Goal: Task Accomplishment & Management: Manage account settings

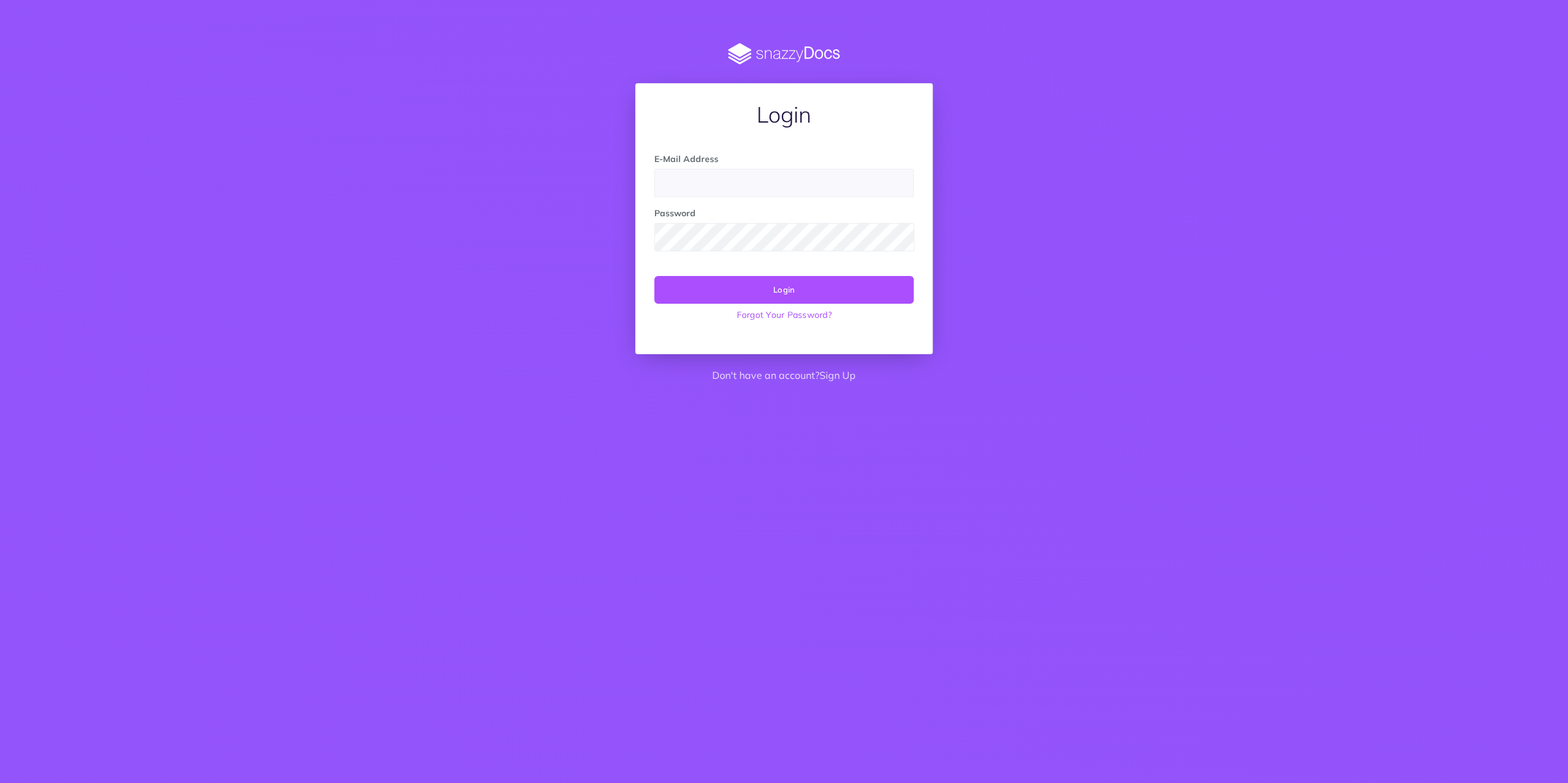
click at [0, 391] on com-1password-button at bounding box center [0, 391] width 0 height 0
click at [655, 276] on button "Login" at bounding box center [784, 289] width 259 height 27
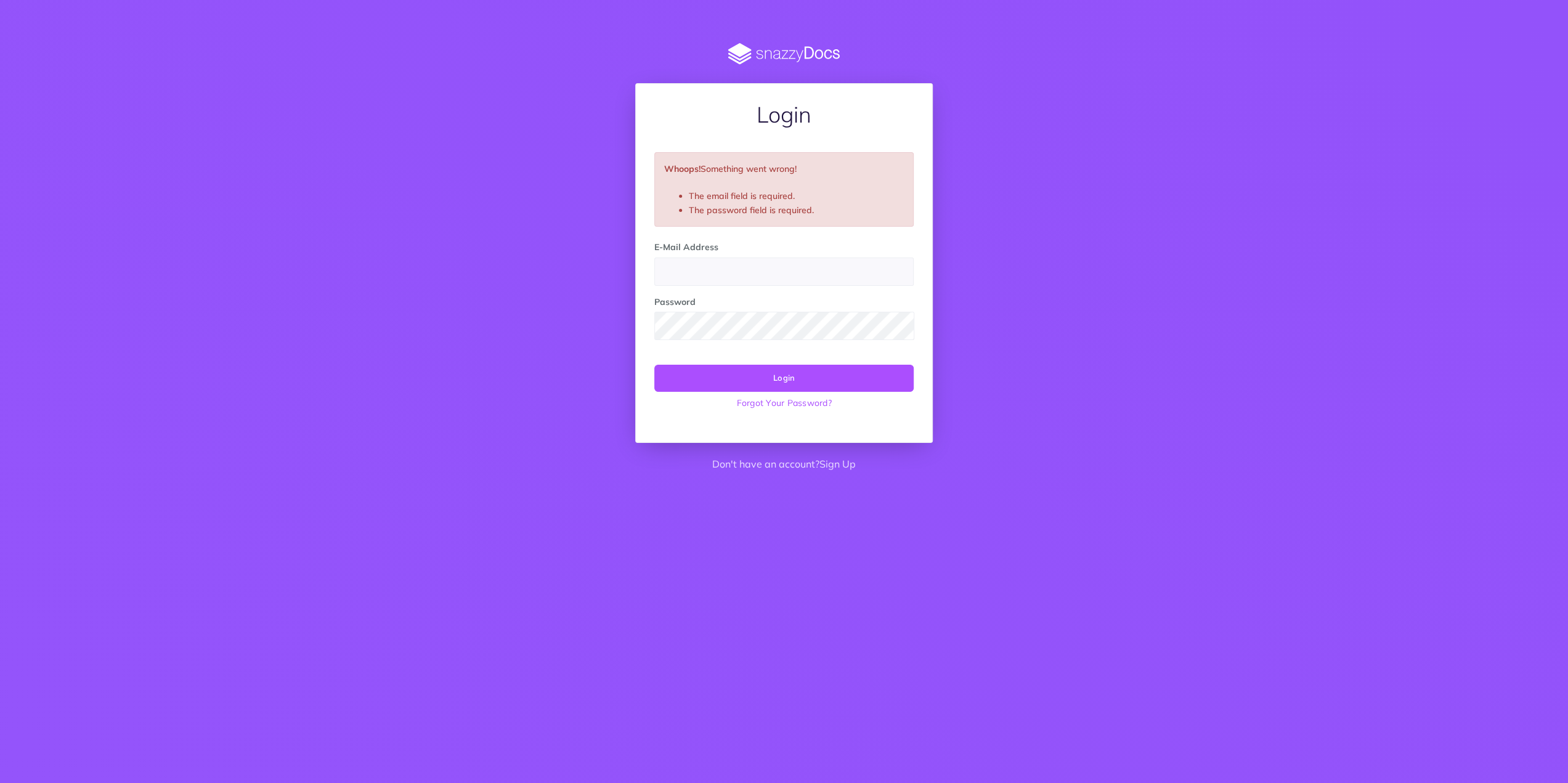
type input "company@hollywoodcamerawork.com"
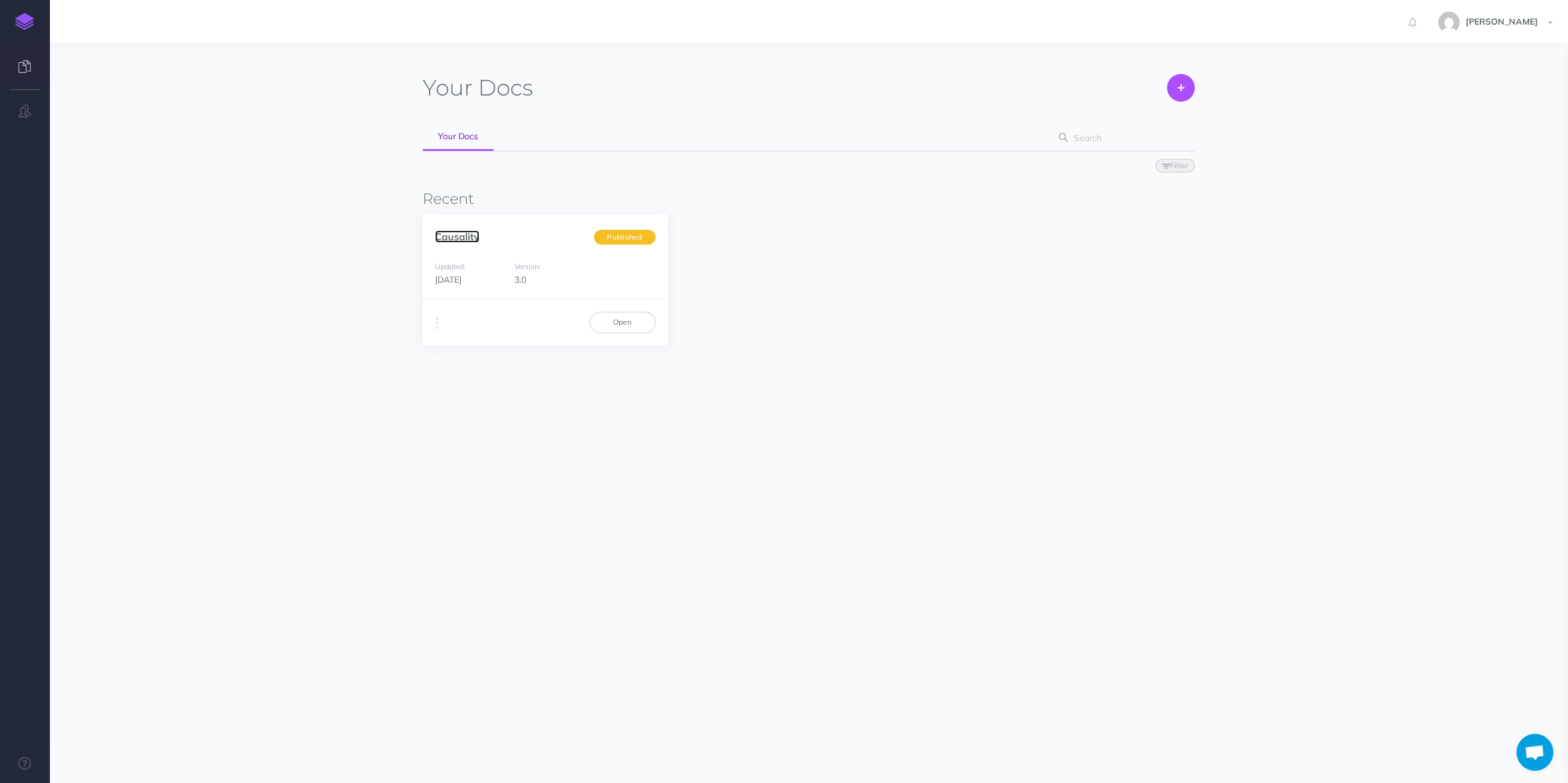
click at [461, 237] on link "Causality" at bounding box center [457, 236] width 44 height 12
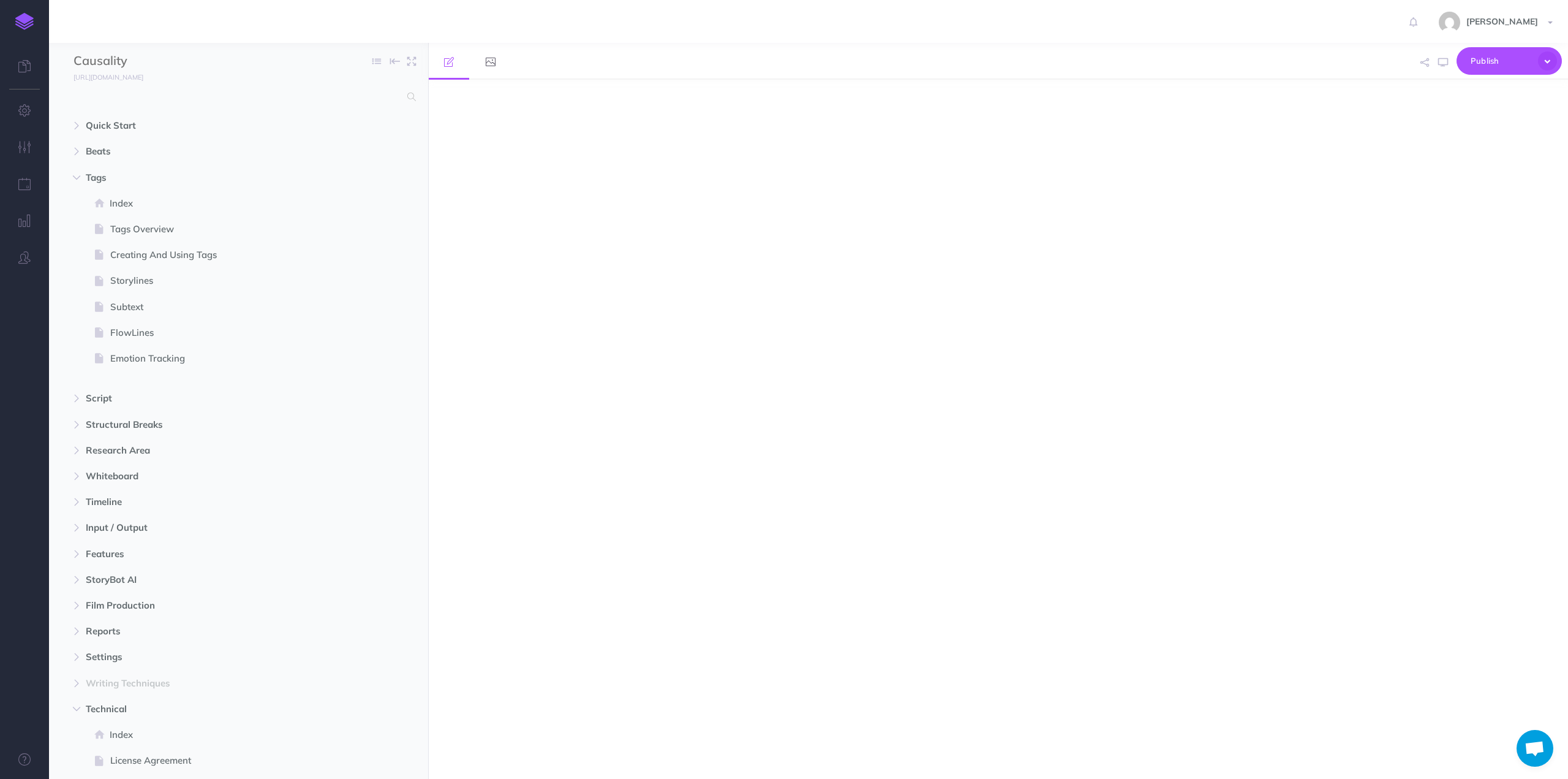
select select "null"
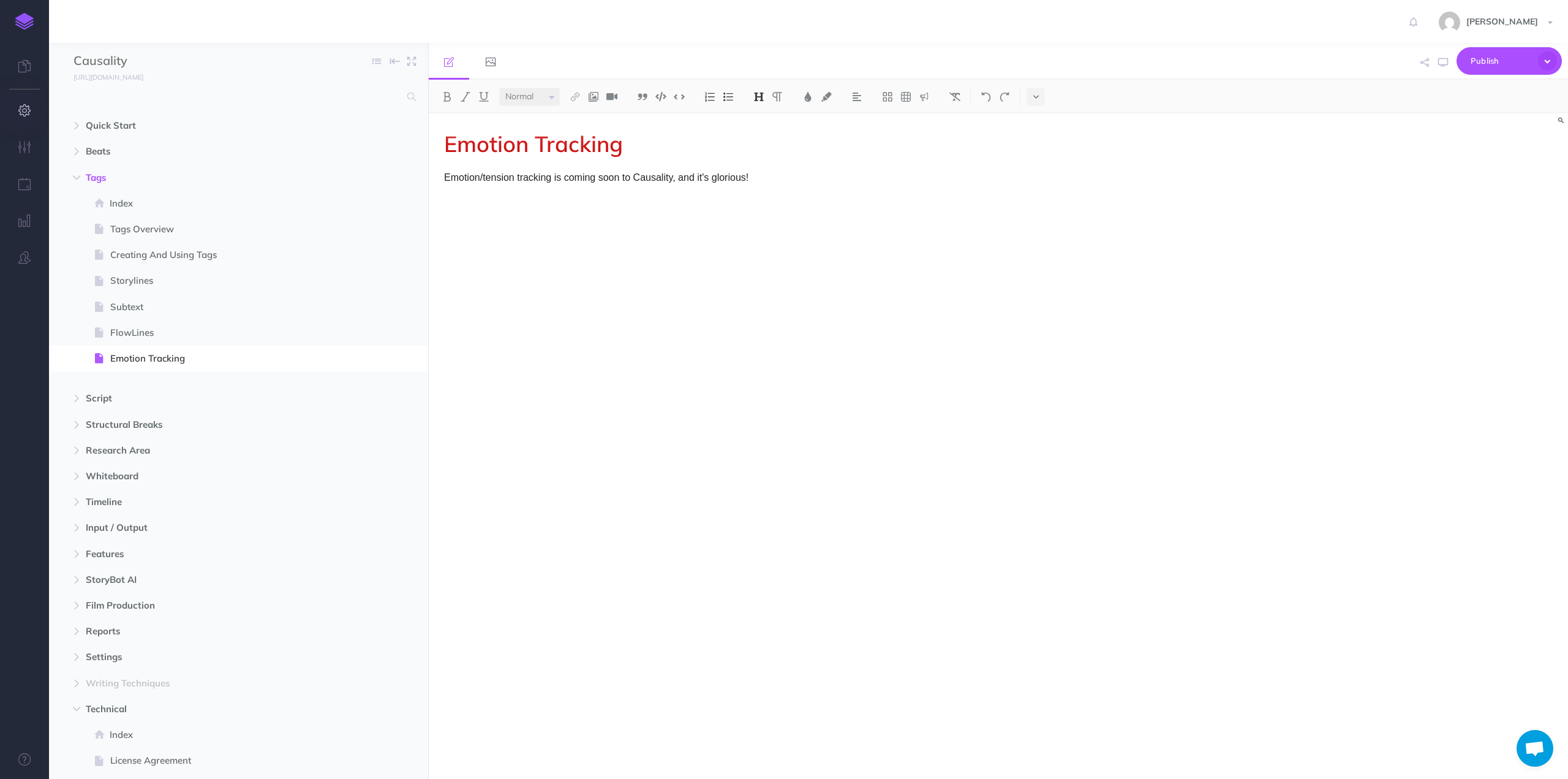
click at [31, 112] on button "button" at bounding box center [24, 111] width 49 height 37
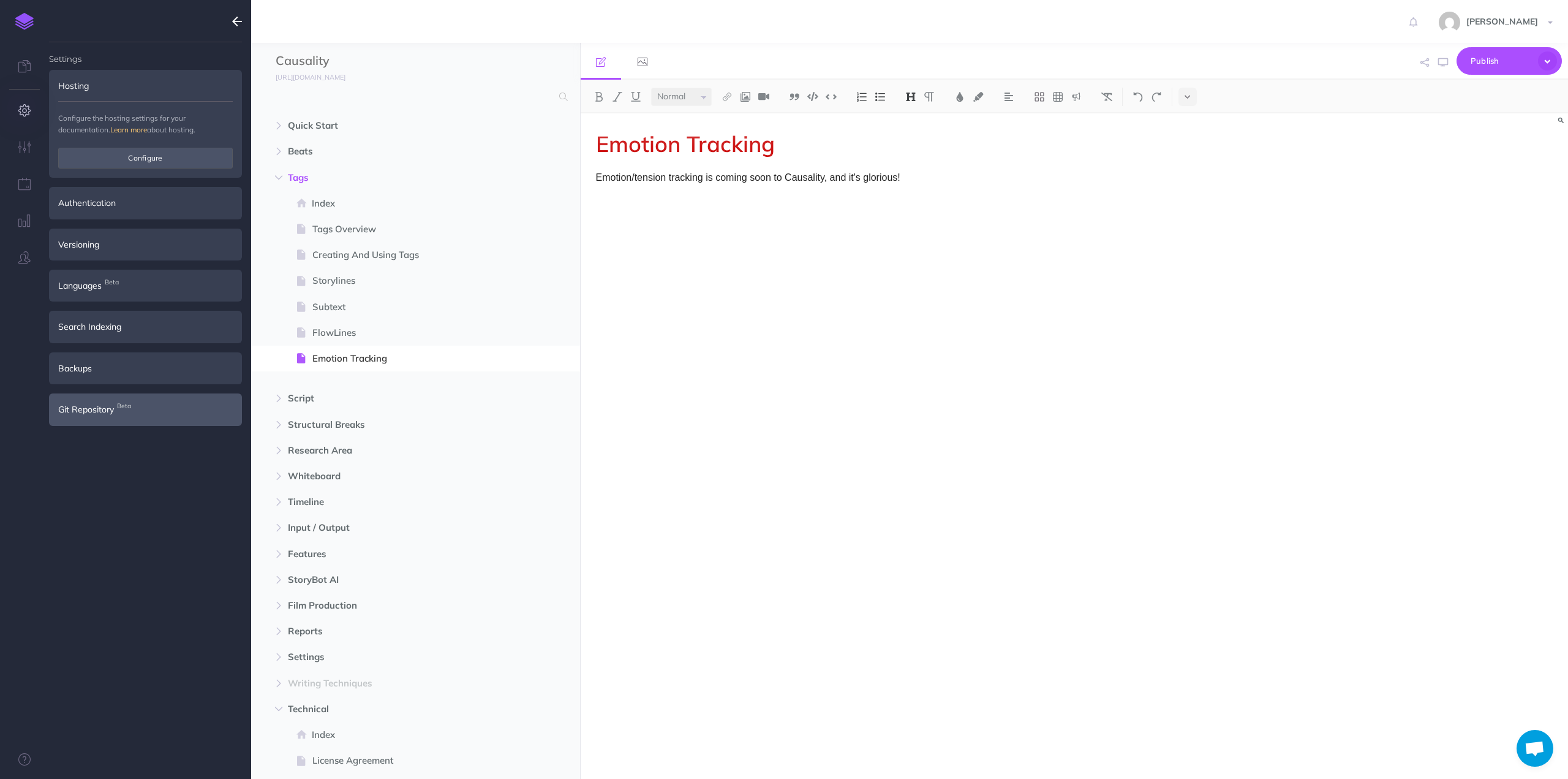
click at [105, 407] on span "Git Repository Beta" at bounding box center [86, 409] width 56 height 13
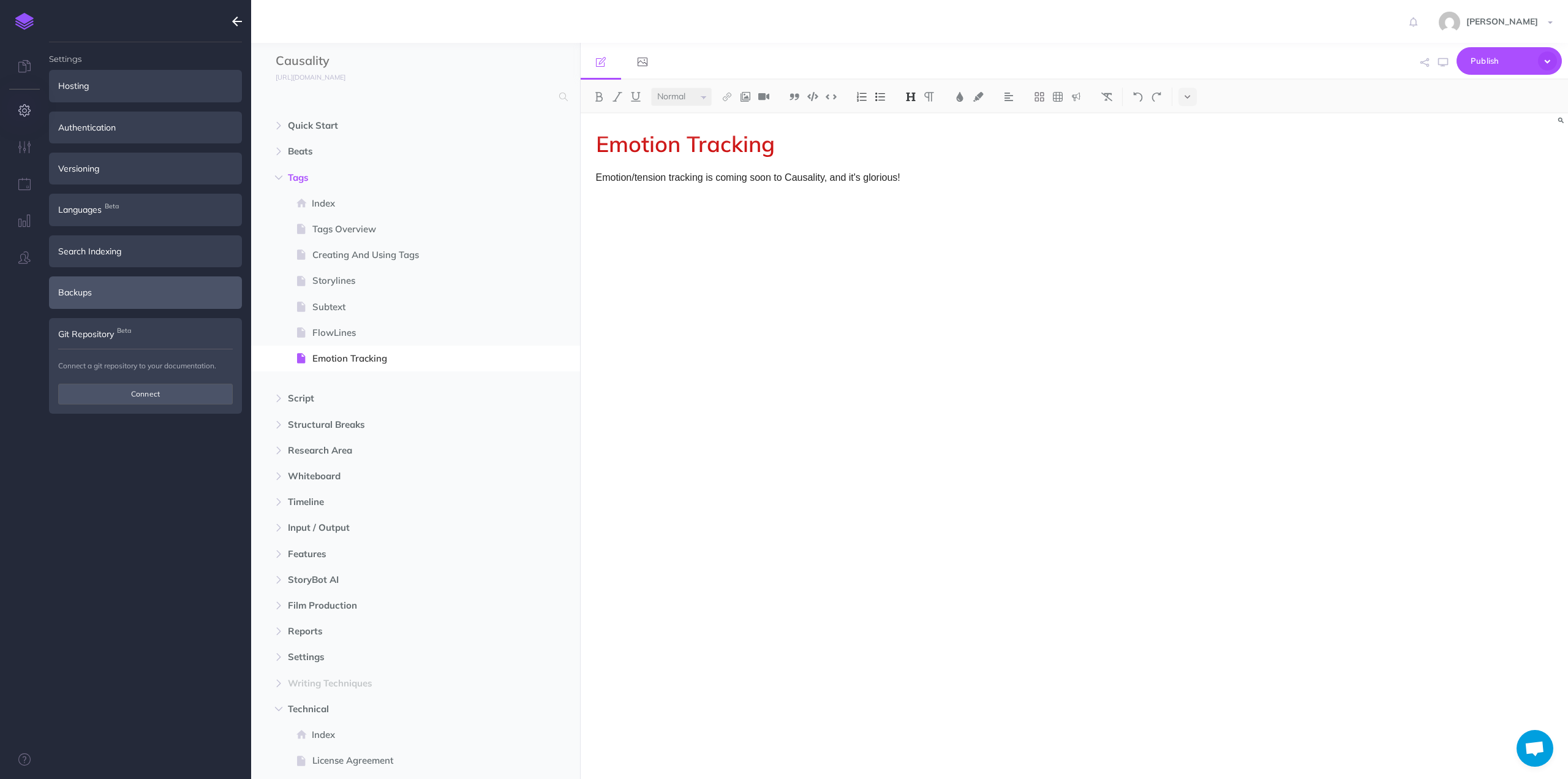
click at [86, 291] on div "Backups" at bounding box center [145, 292] width 193 height 32
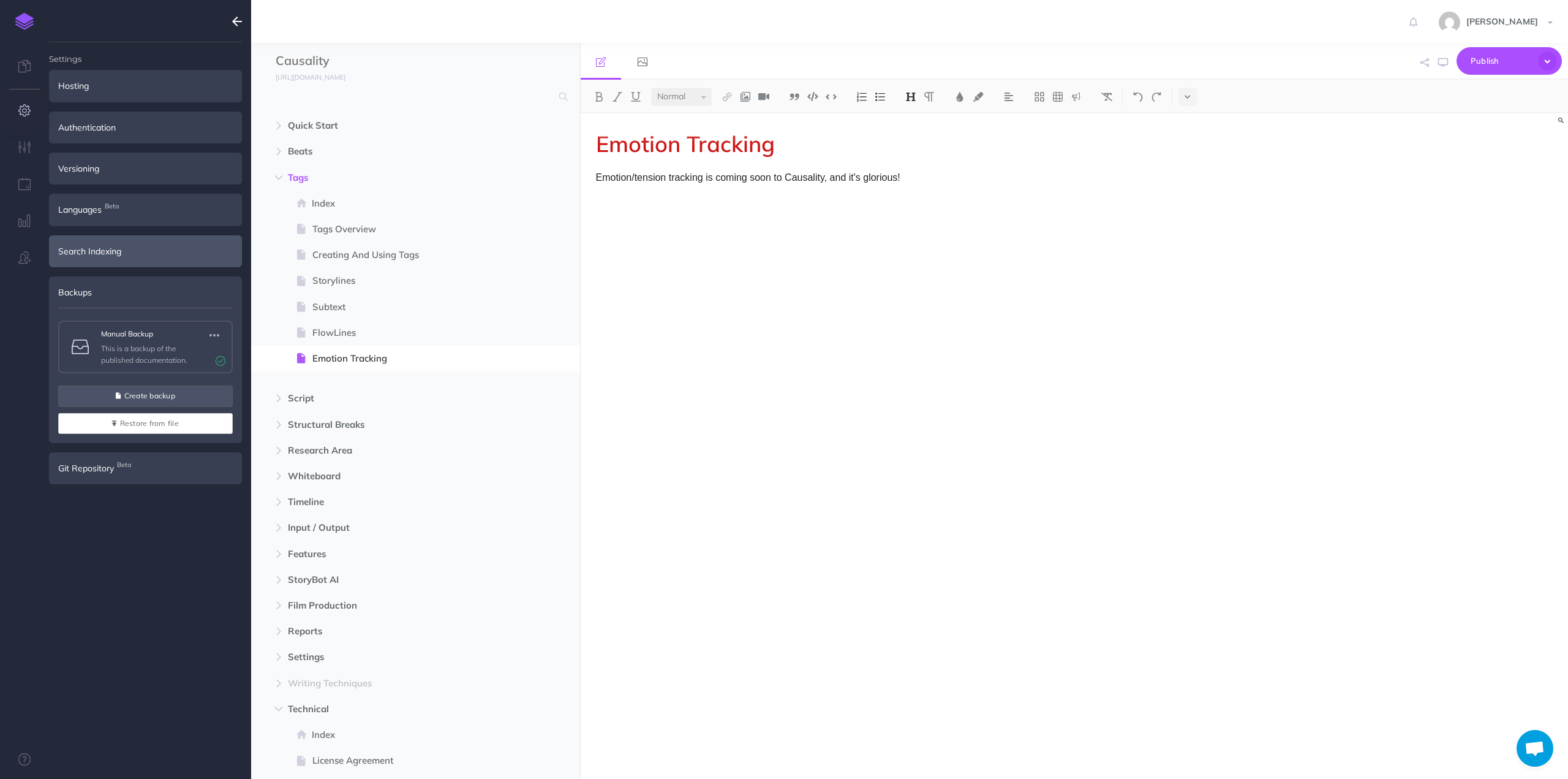
click at [92, 254] on div "Search Indexing" at bounding box center [145, 251] width 193 height 32
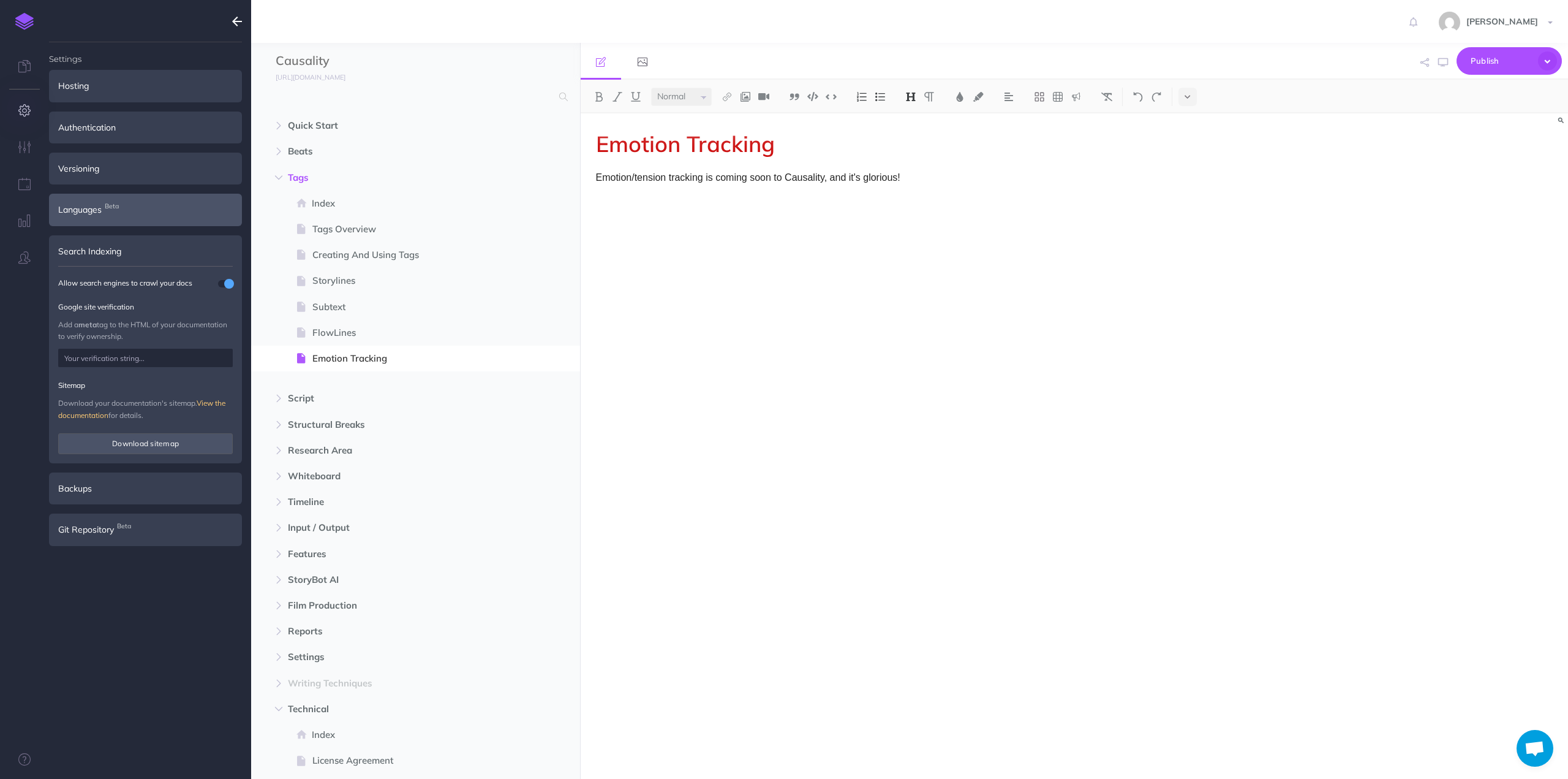
click at [120, 215] on div "Languages Beta" at bounding box center [145, 209] width 193 height 32
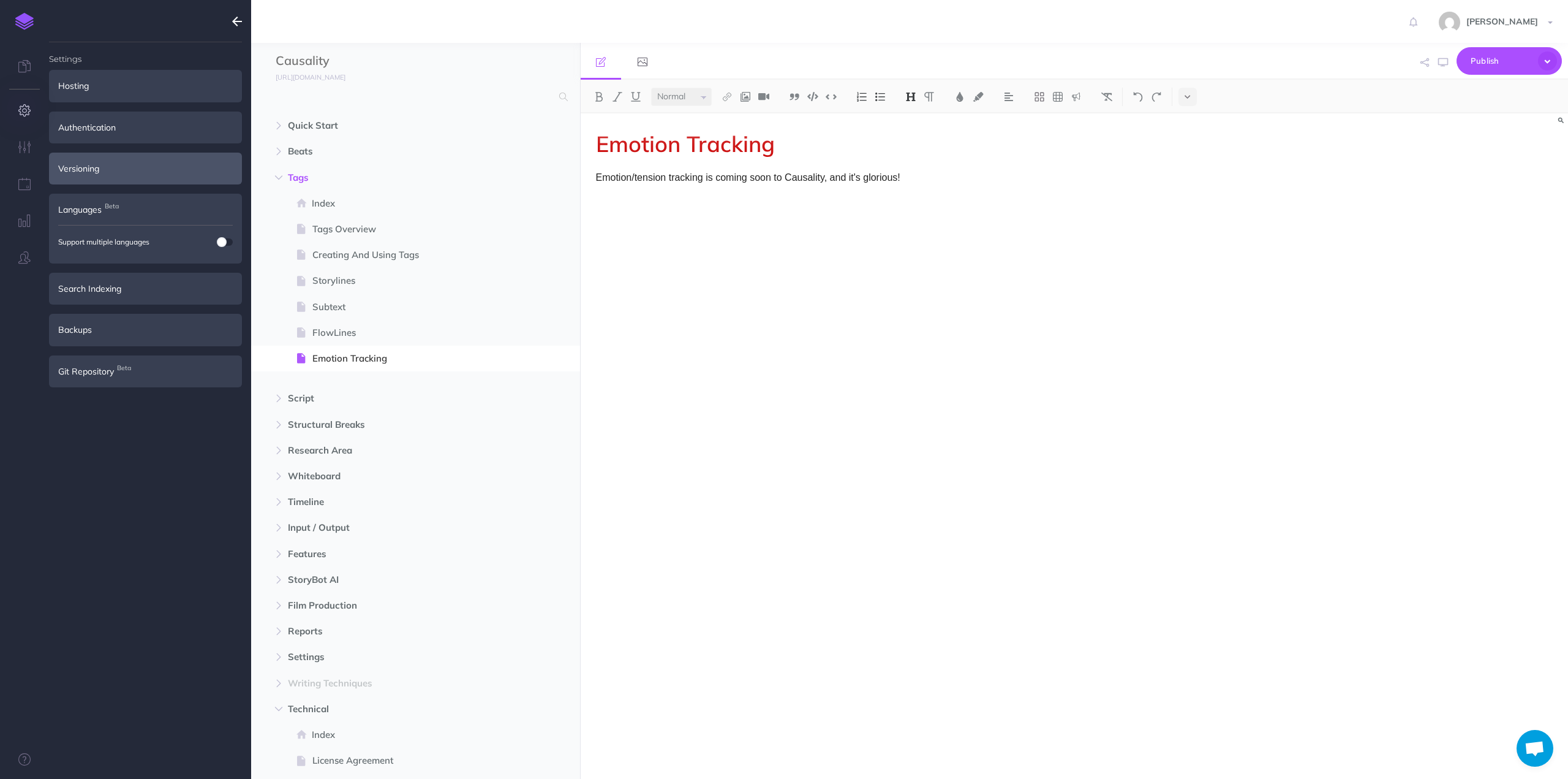
click at [122, 172] on div "Versioning" at bounding box center [145, 168] width 193 height 32
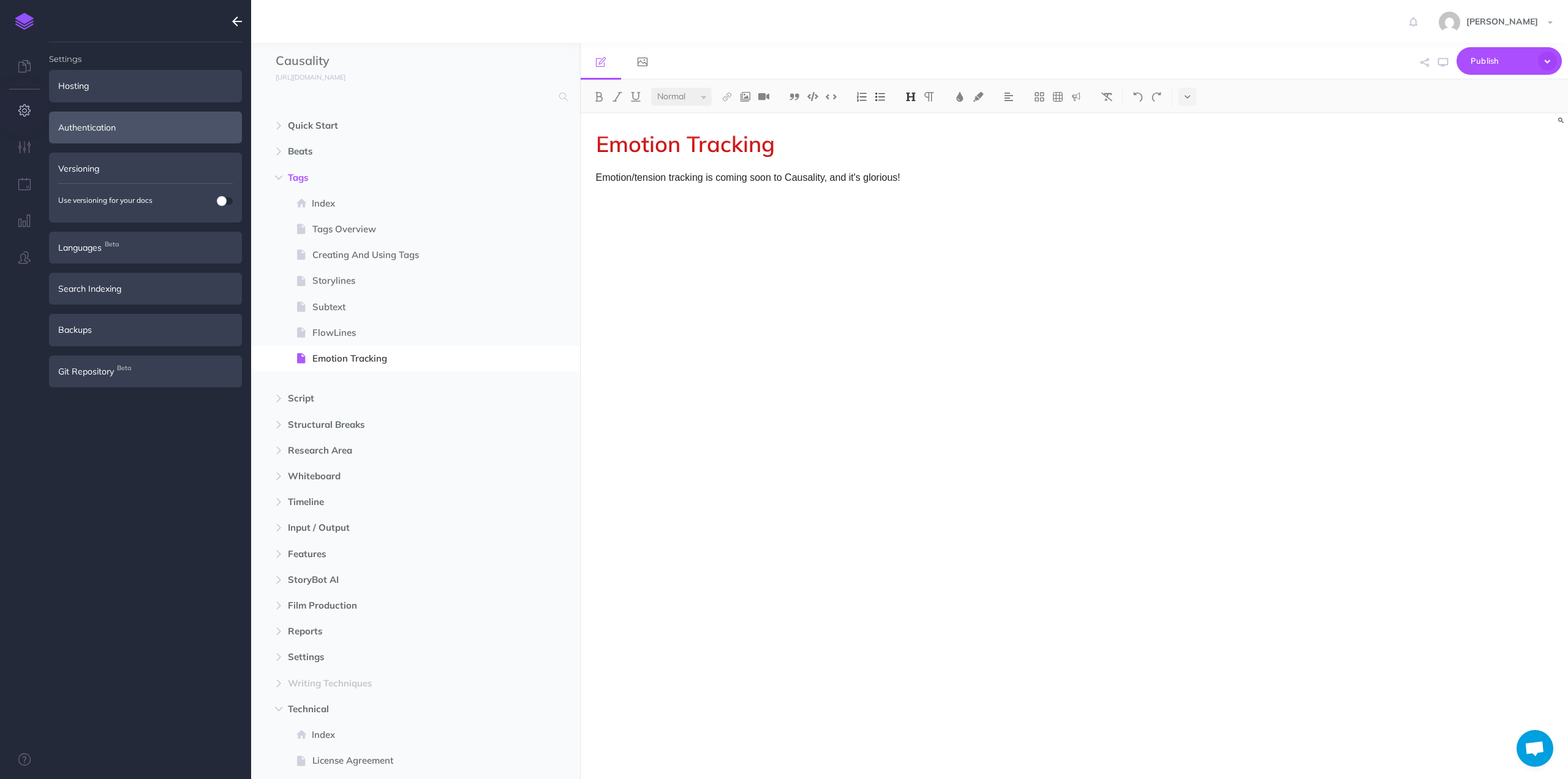
click at [122, 125] on div "Authentication" at bounding box center [145, 127] width 193 height 32
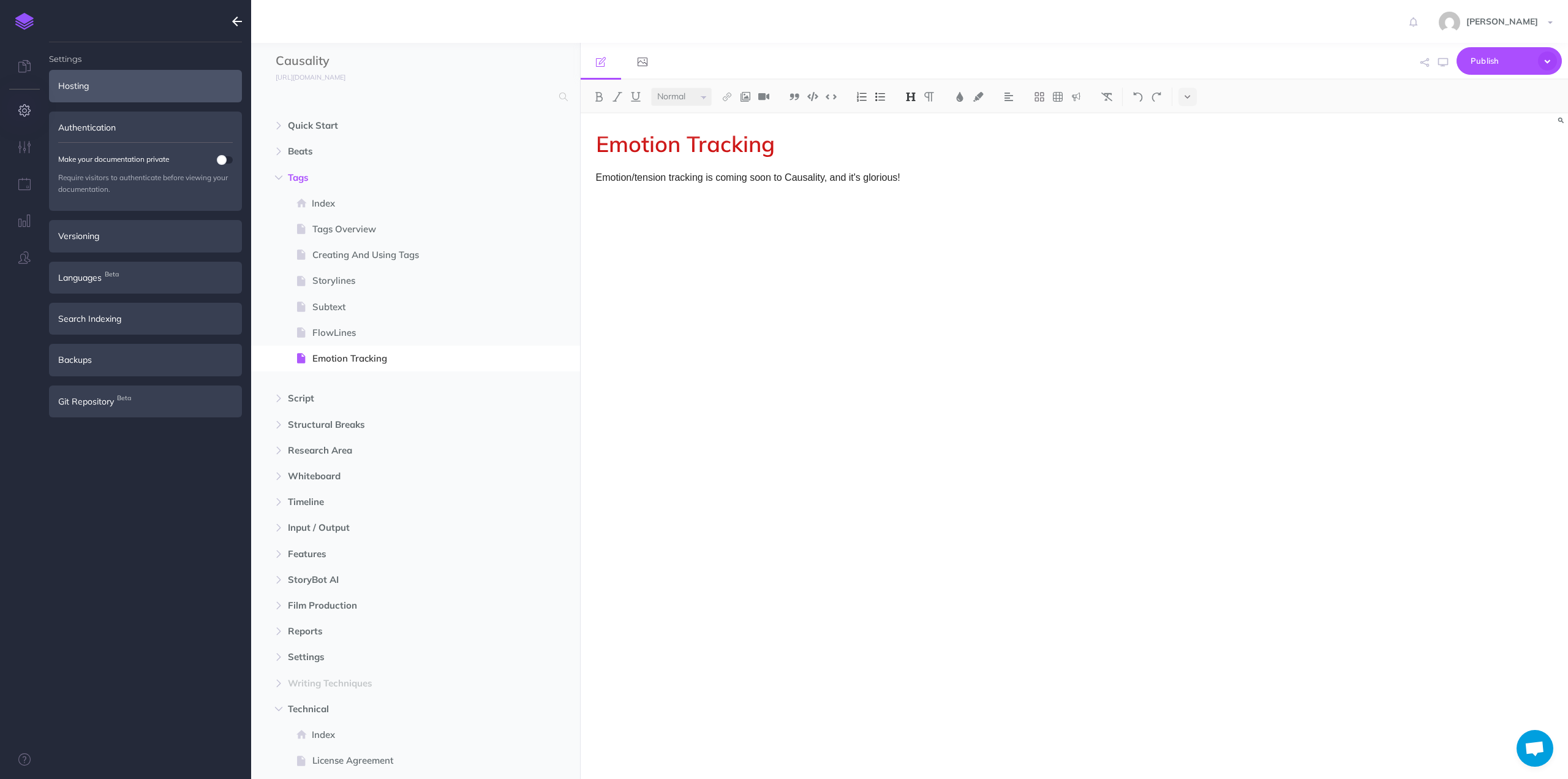
click at [136, 99] on div "Hosting" at bounding box center [145, 86] width 193 height 32
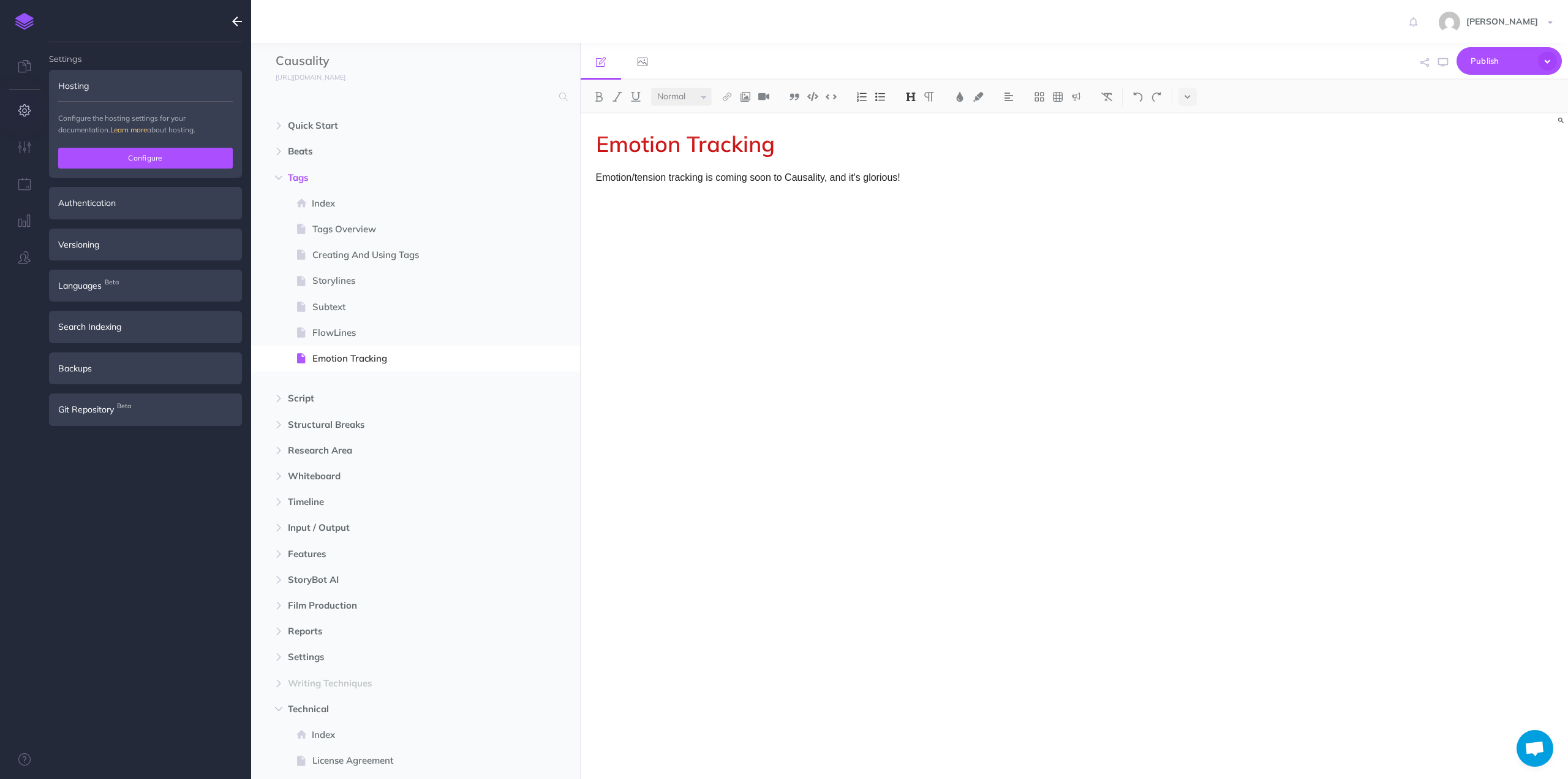
click at [135, 156] on button "Configure" at bounding box center [145, 158] width 175 height 20
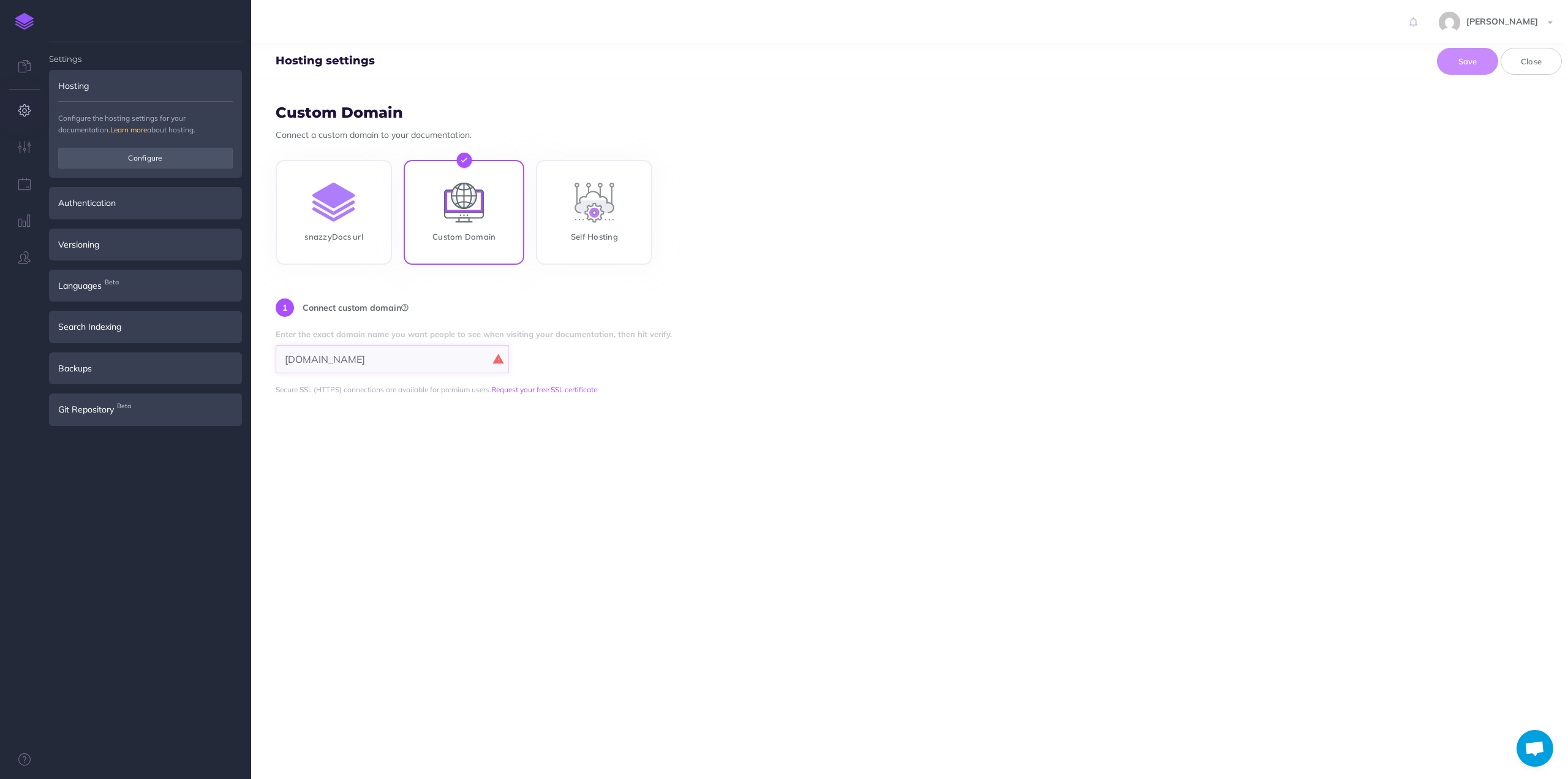
click at [419, 365] on input "caudocs.hollywoodcamerawork.com" at bounding box center [392, 359] width 233 height 28
click at [401, 357] on input "caudocs.hollywoodcamerawork.com" at bounding box center [392, 359] width 233 height 28
click at [354, 462] on form "Custom Domain Connect a custom domain to your documentation. snazzyDocs url Cus…" at bounding box center [909, 430] width 1317 height 698
click at [28, 151] on icon "button" at bounding box center [25, 146] width 13 height 12
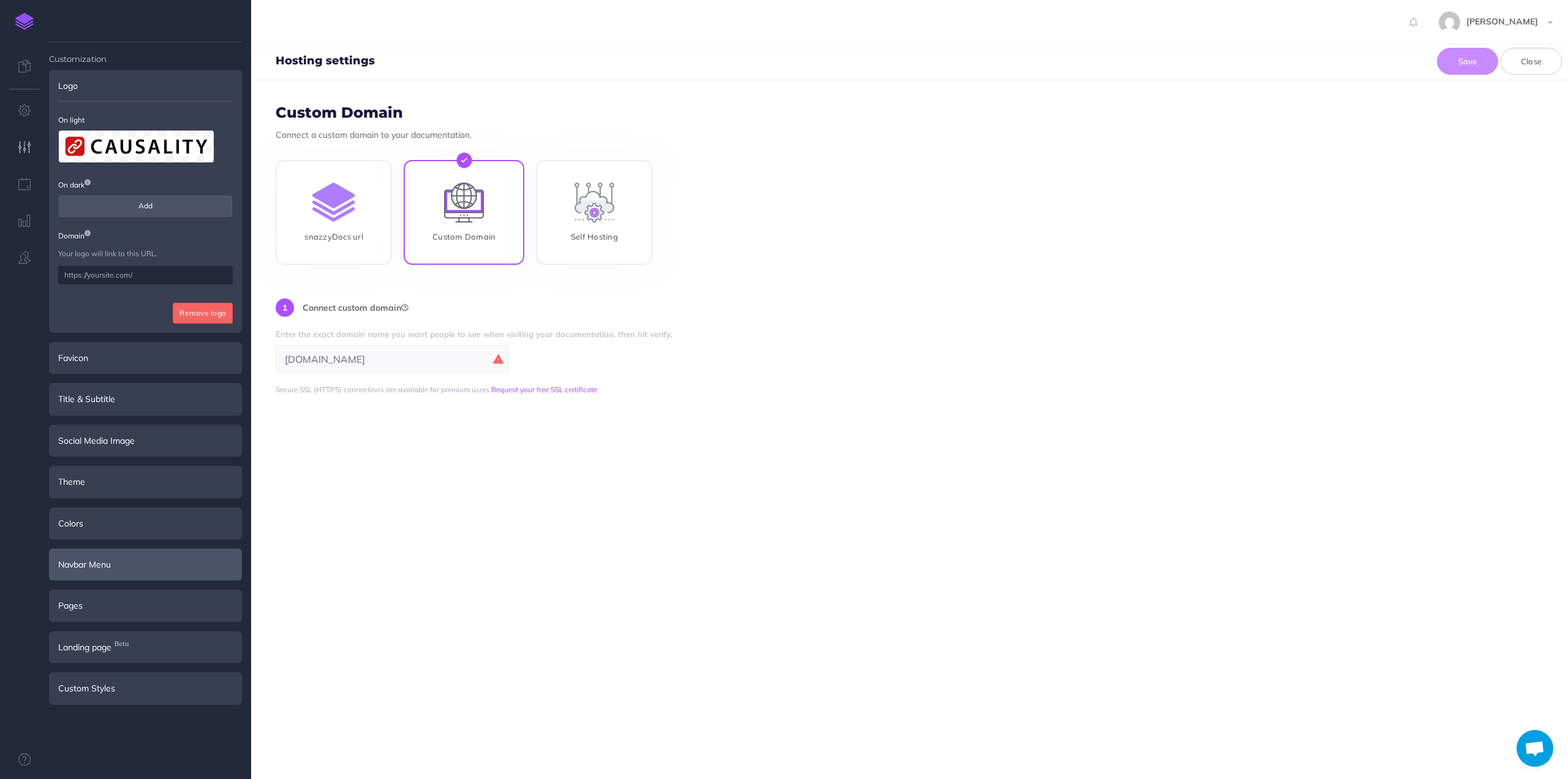
click at [124, 564] on div "Navbar Menu" at bounding box center [145, 564] width 193 height 32
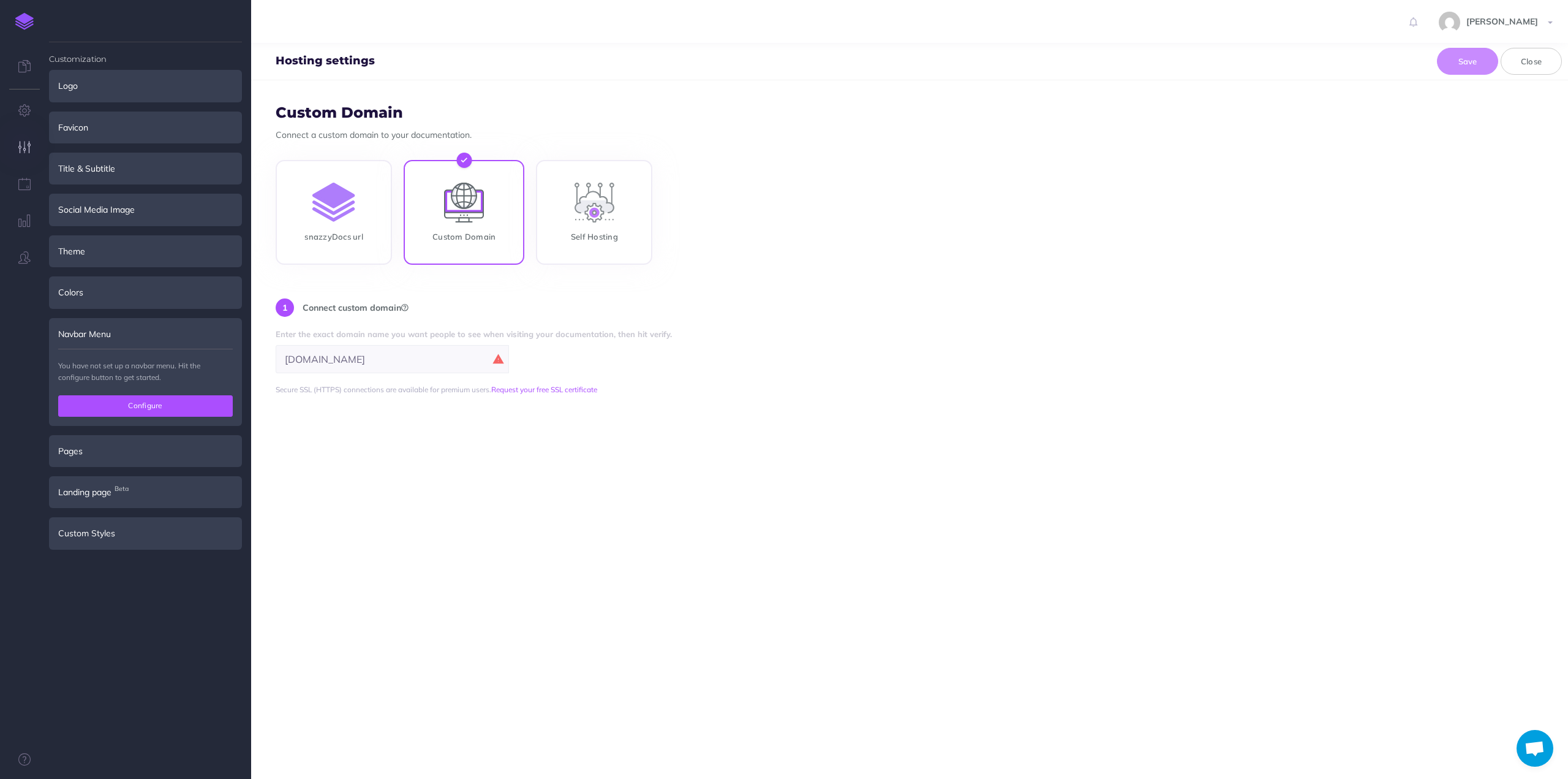
click at [129, 409] on button "Configure" at bounding box center [145, 405] width 175 height 20
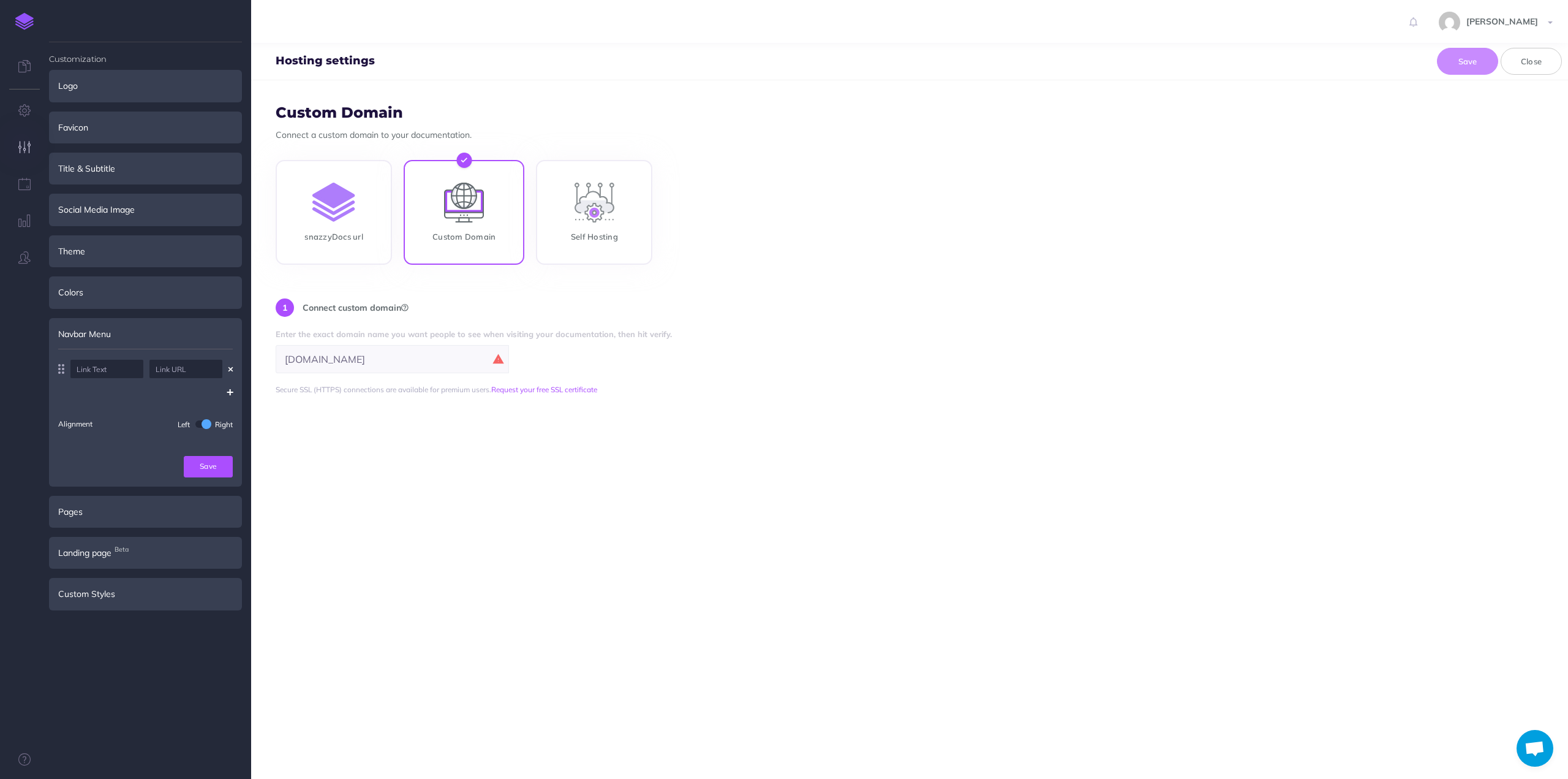
click at [202, 426] on span at bounding box center [206, 424] width 10 height 10
click at [208, 470] on button "Save" at bounding box center [208, 466] width 49 height 20
click at [205, 476] on li "Navbar Menu Alignment Left Right Save" at bounding box center [145, 402] width 193 height 168
click at [206, 470] on button "Save" at bounding box center [208, 466] width 49 height 20
click at [20, 61] on icon at bounding box center [24, 66] width 12 height 12
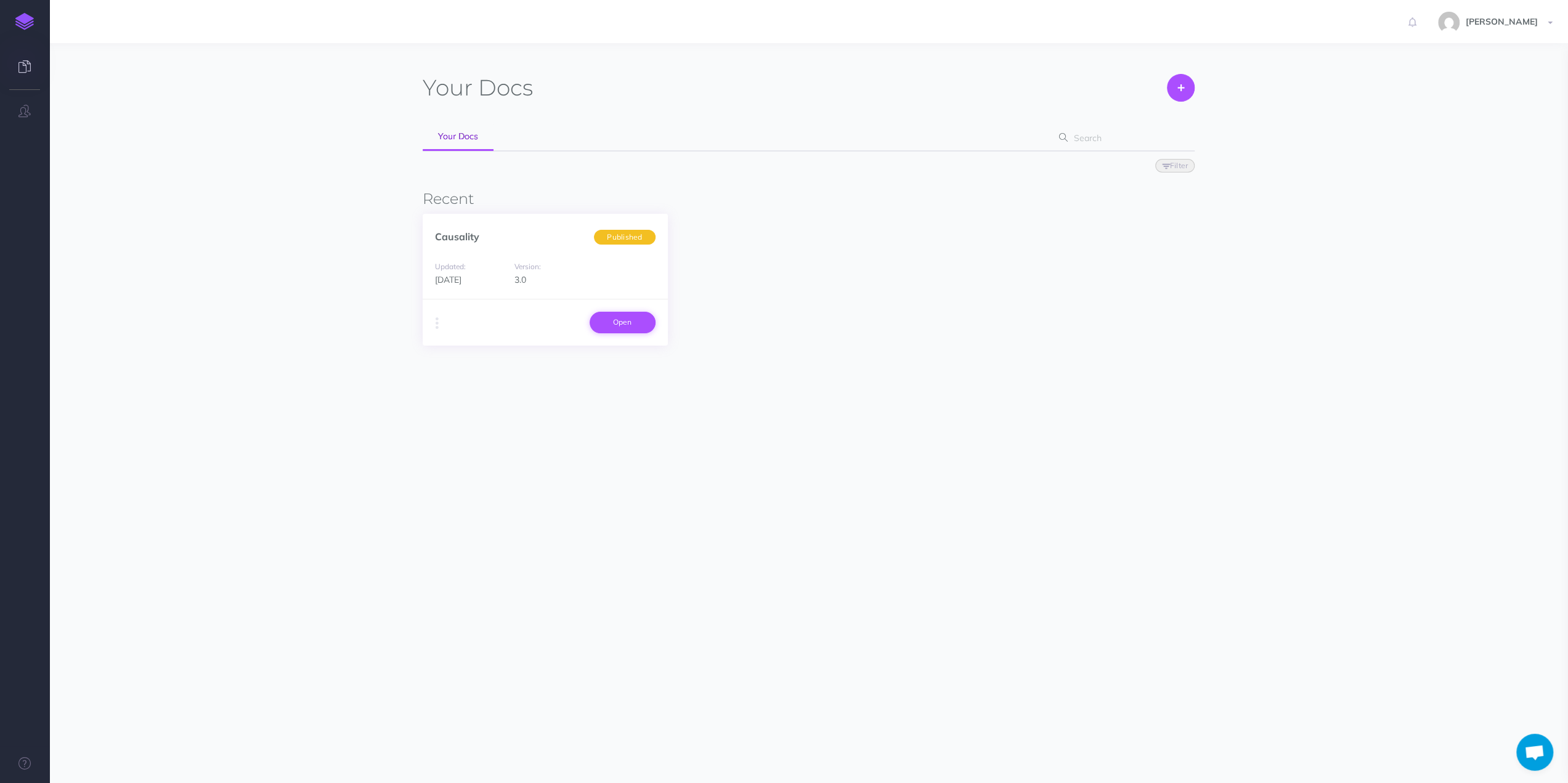
click at [630, 325] on link "Open" at bounding box center [623, 322] width 66 height 21
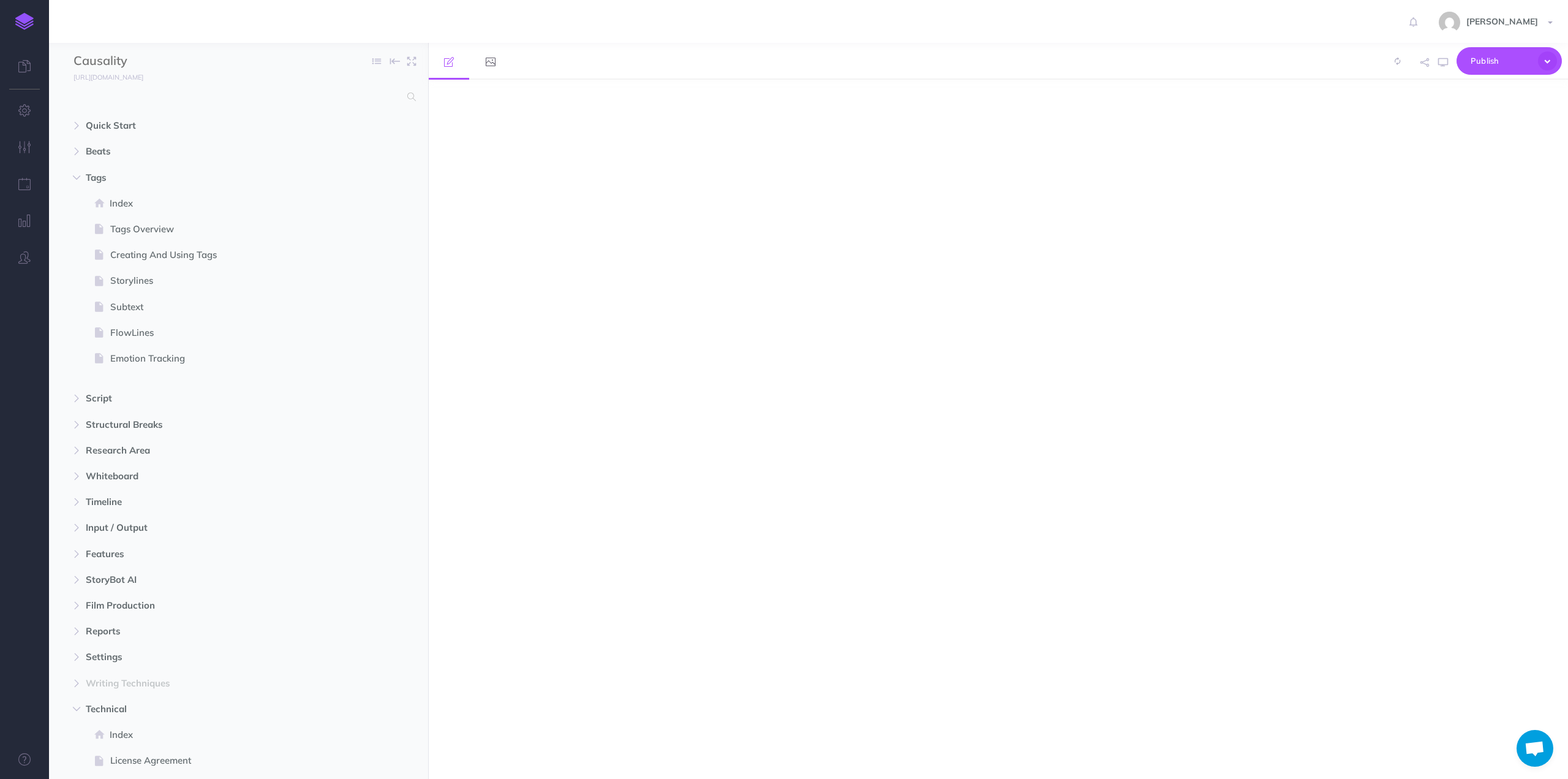
select select "null"
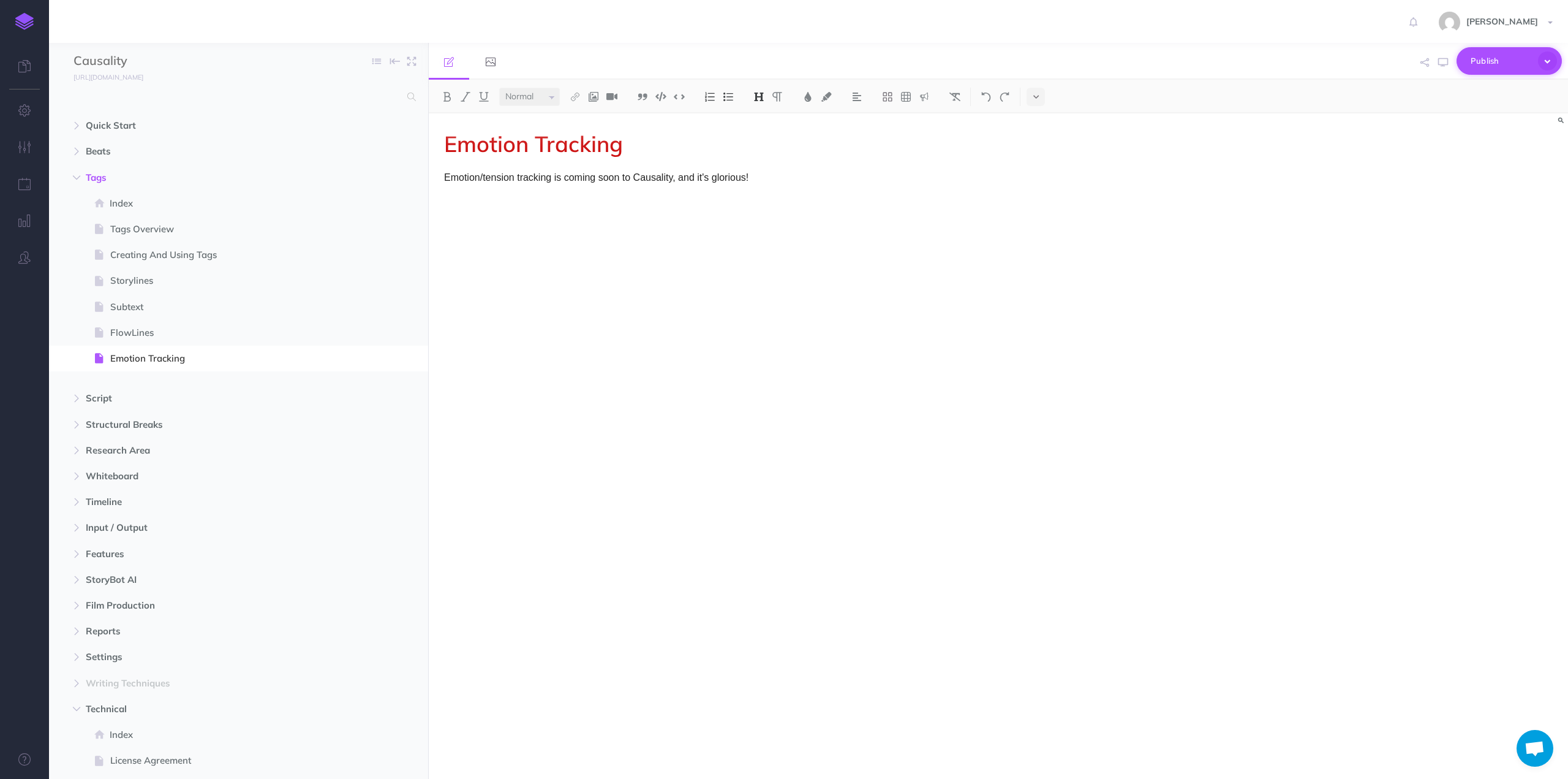
click at [1548, 57] on icon "button" at bounding box center [1548, 61] width 19 height 19
click at [1442, 209] on div "Emotion Tracking Emotion/tension tracking is coming soon to Causality, and it's…" at bounding box center [998, 445] width 1139 height 665
click at [1439, 63] on icon "button" at bounding box center [1443, 62] width 10 height 10
click at [26, 146] on icon "button" at bounding box center [25, 146] width 13 height 12
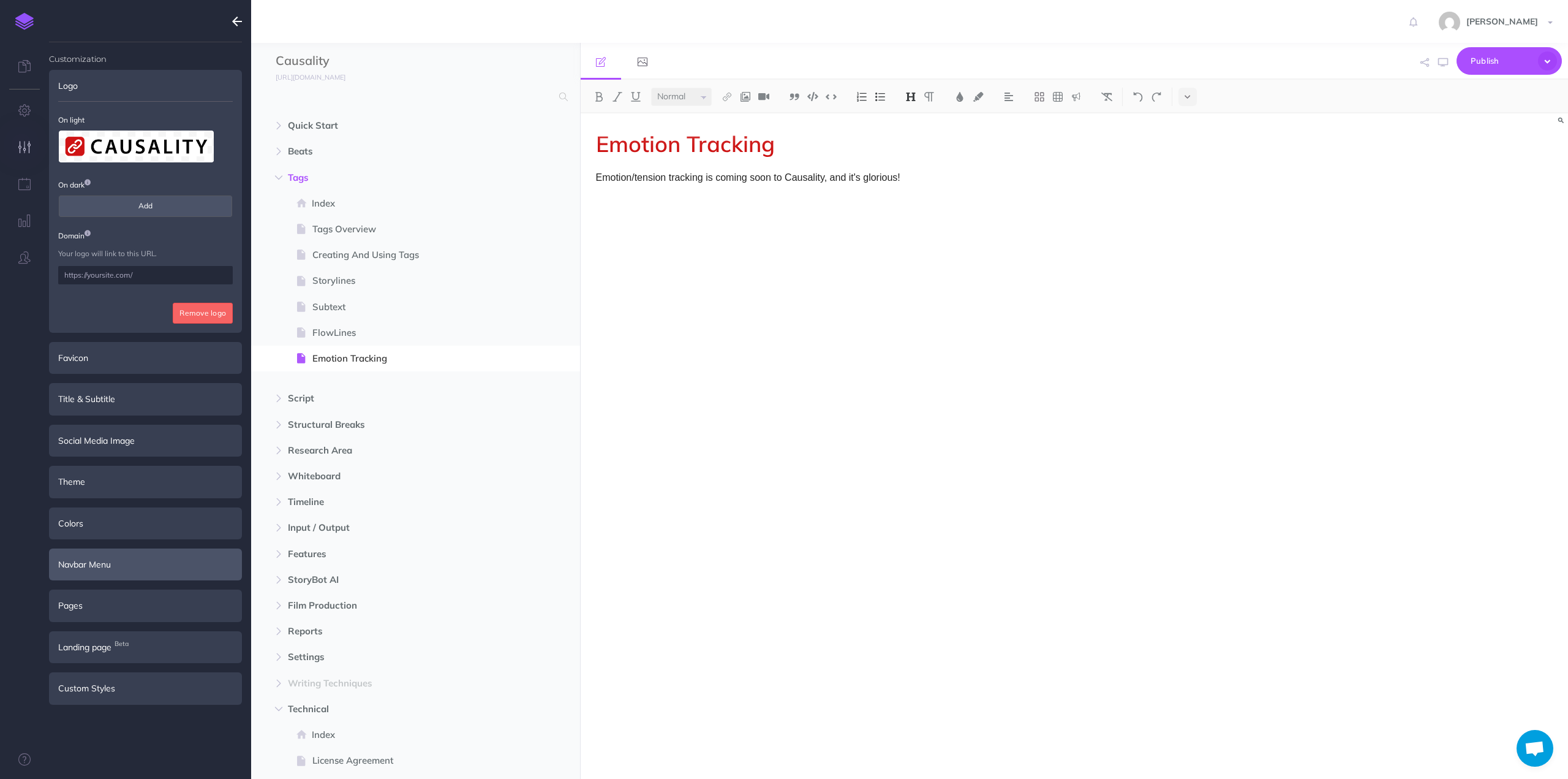
click at [107, 560] on div "Navbar Menu" at bounding box center [145, 564] width 193 height 32
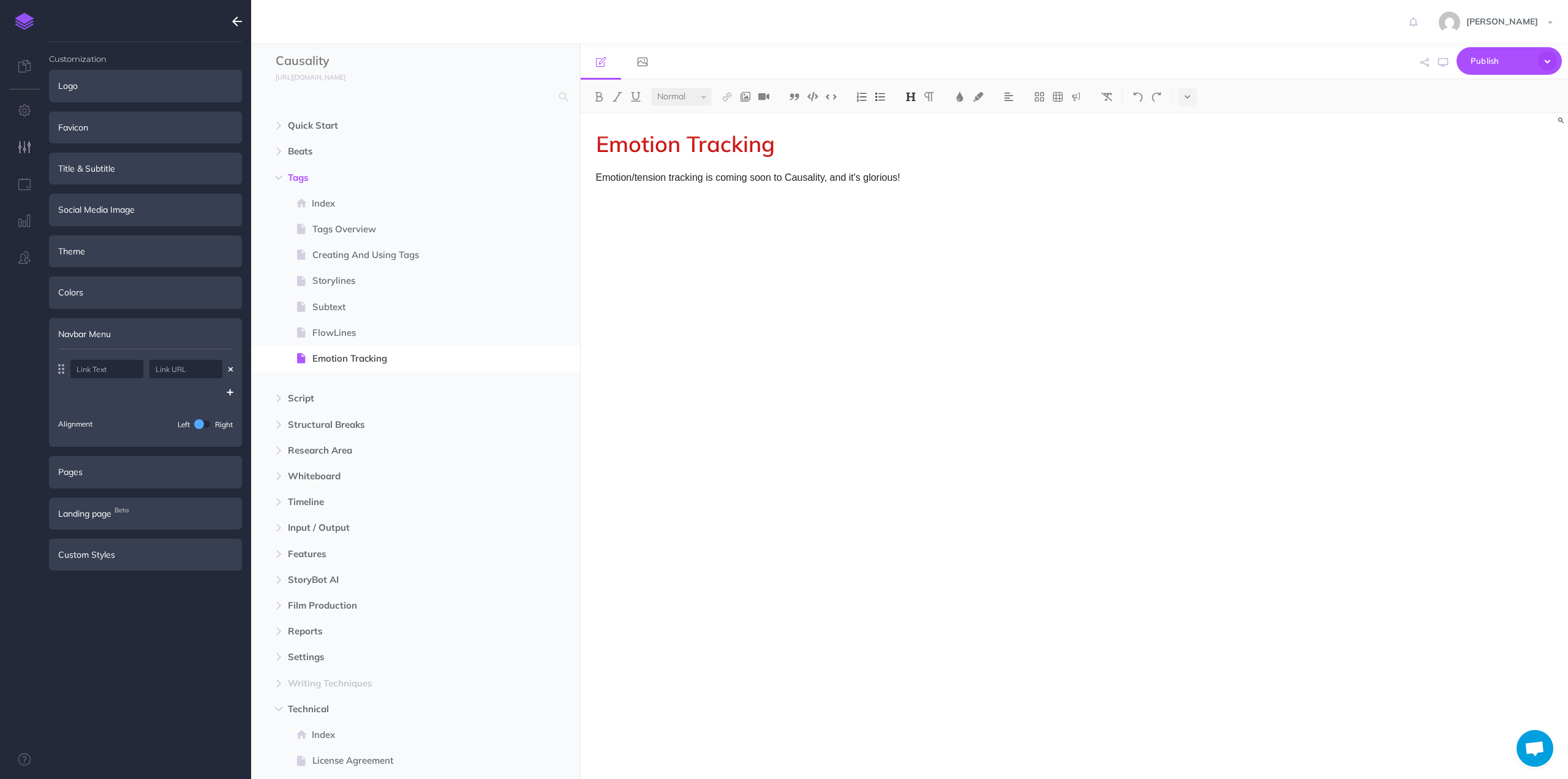
click at [200, 420] on span at bounding box center [199, 424] width 10 height 10
click at [195, 467] on button "Save" at bounding box center [208, 466] width 49 height 20
click at [25, 188] on icon "button" at bounding box center [25, 183] width 13 height 12
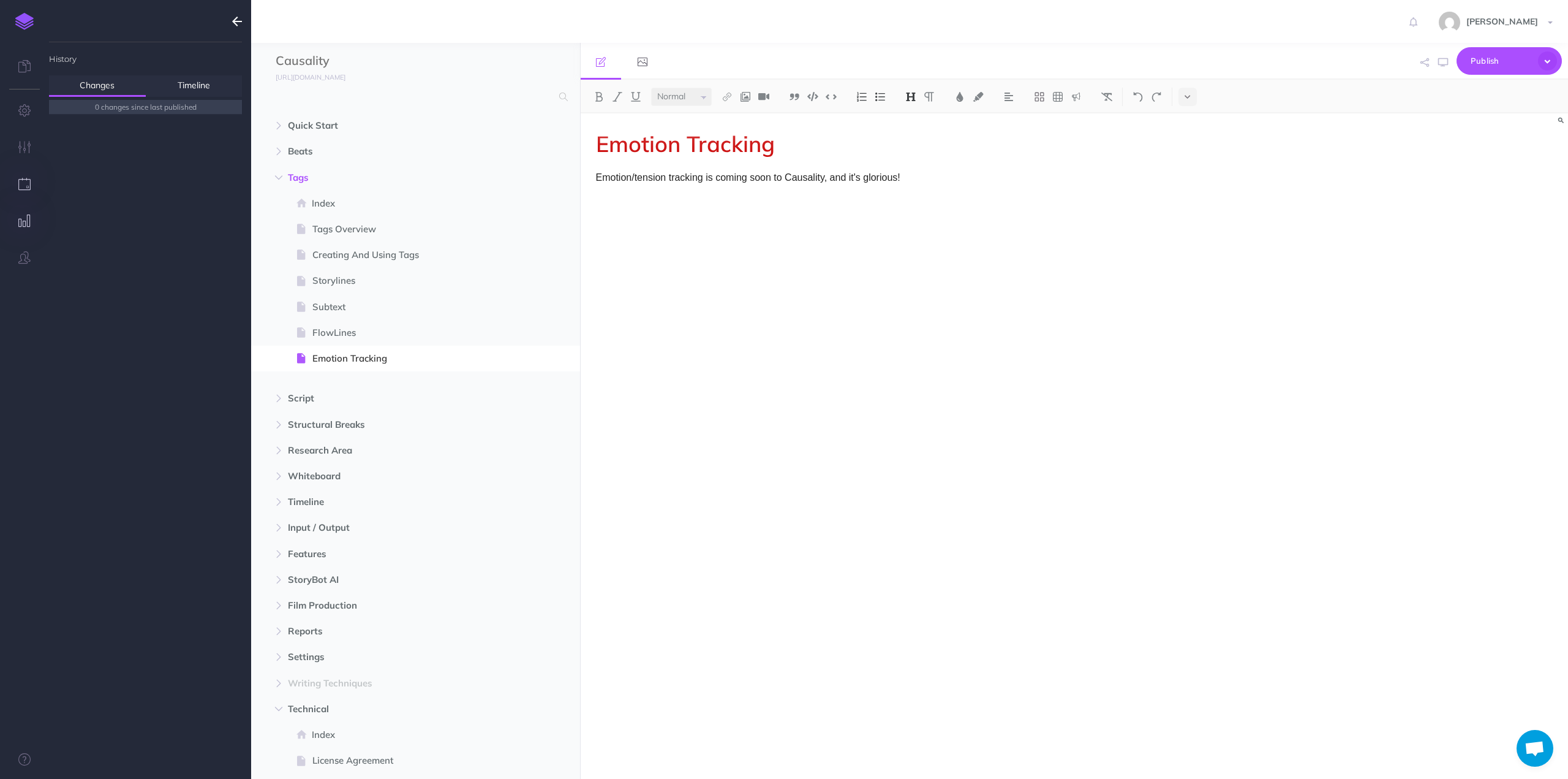
click at [30, 223] on icon "button" at bounding box center [25, 220] width 13 height 12
click at [25, 256] on icon "button" at bounding box center [24, 257] width 12 height 12
click at [30, 145] on icon "button" at bounding box center [25, 146] width 13 height 12
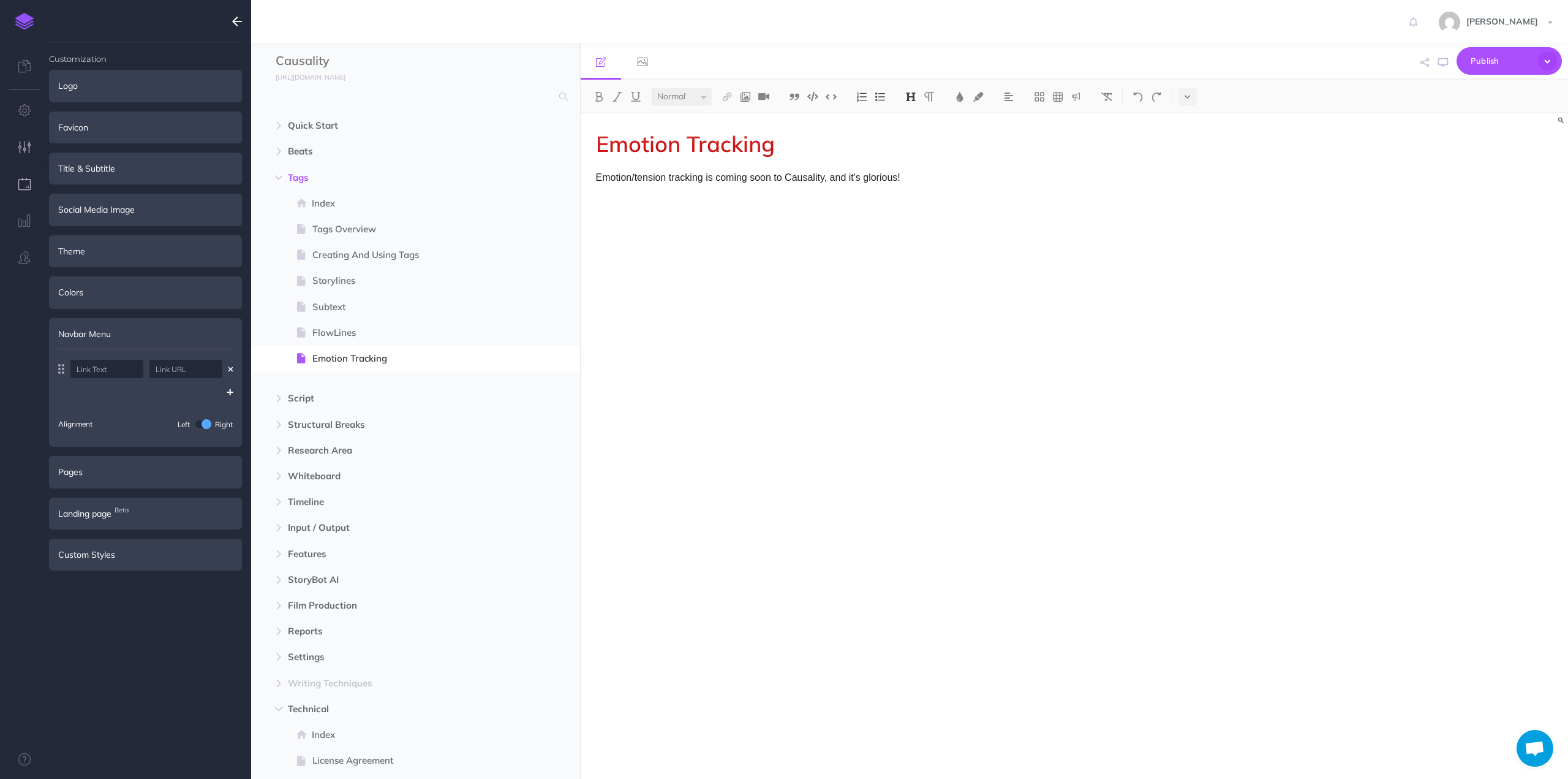
click at [20, 185] on icon "button" at bounding box center [25, 183] width 13 height 12
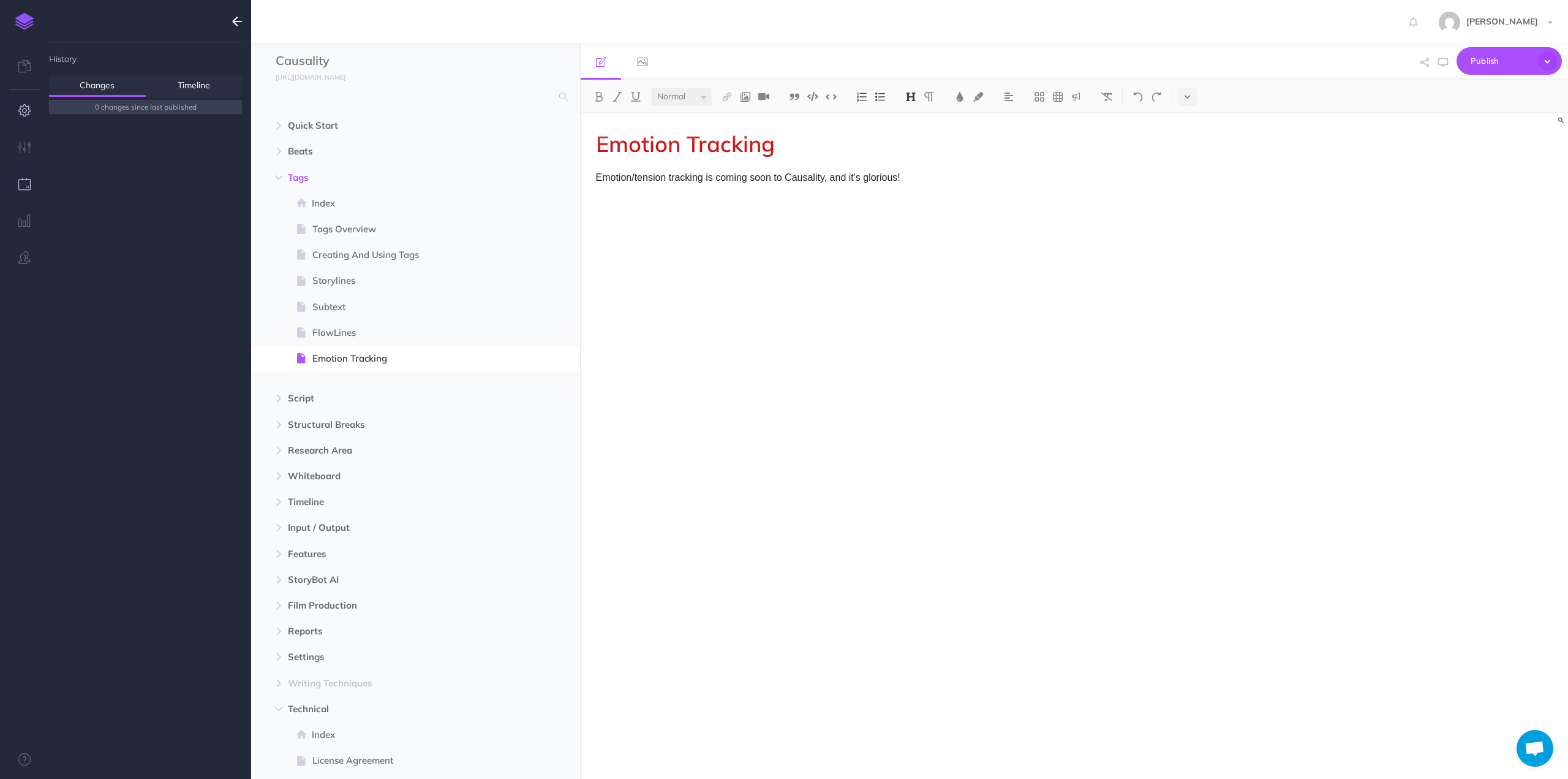
click at [23, 116] on icon "button" at bounding box center [25, 110] width 13 height 12
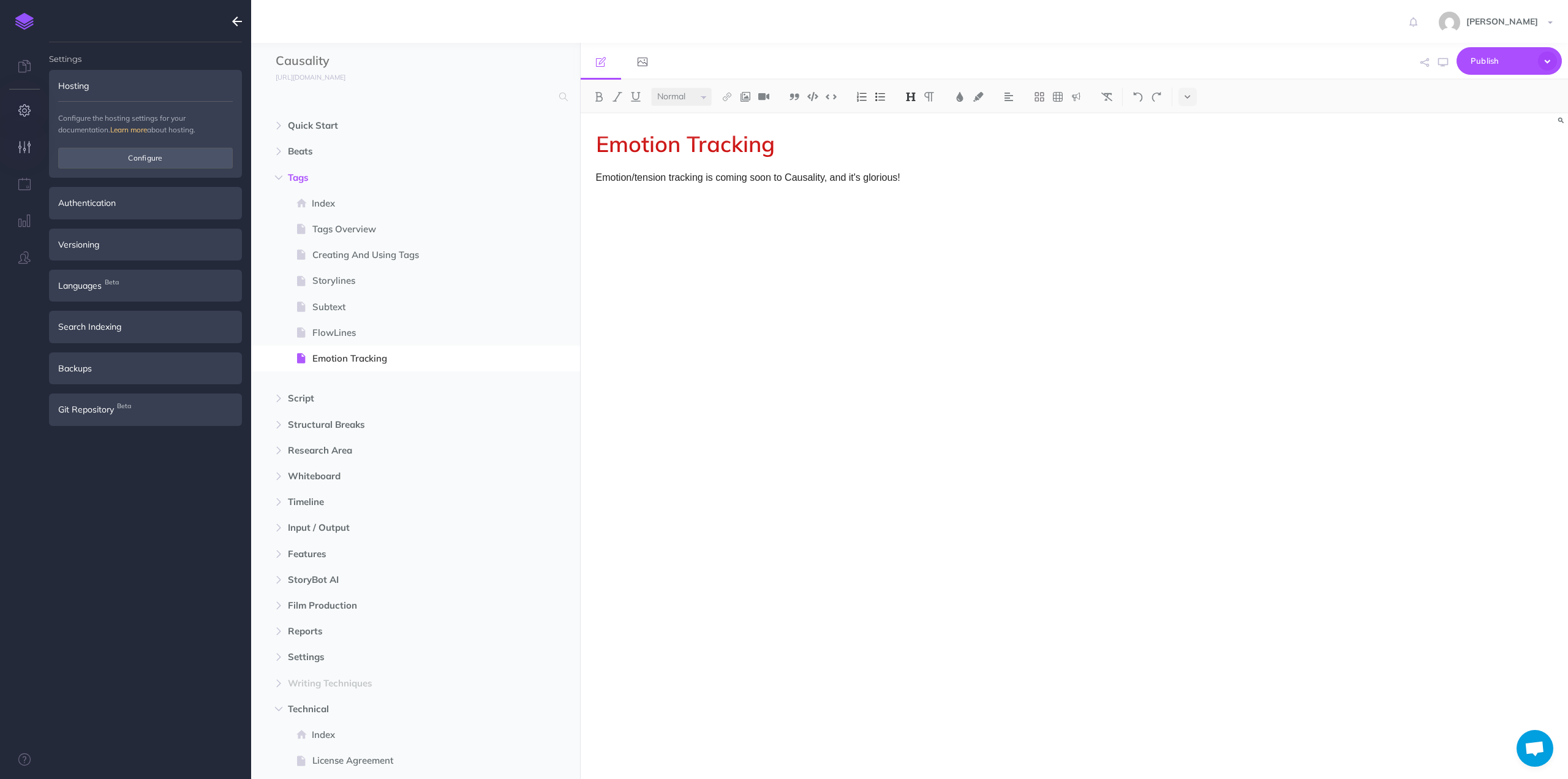
click at [23, 144] on icon "button" at bounding box center [25, 146] width 13 height 12
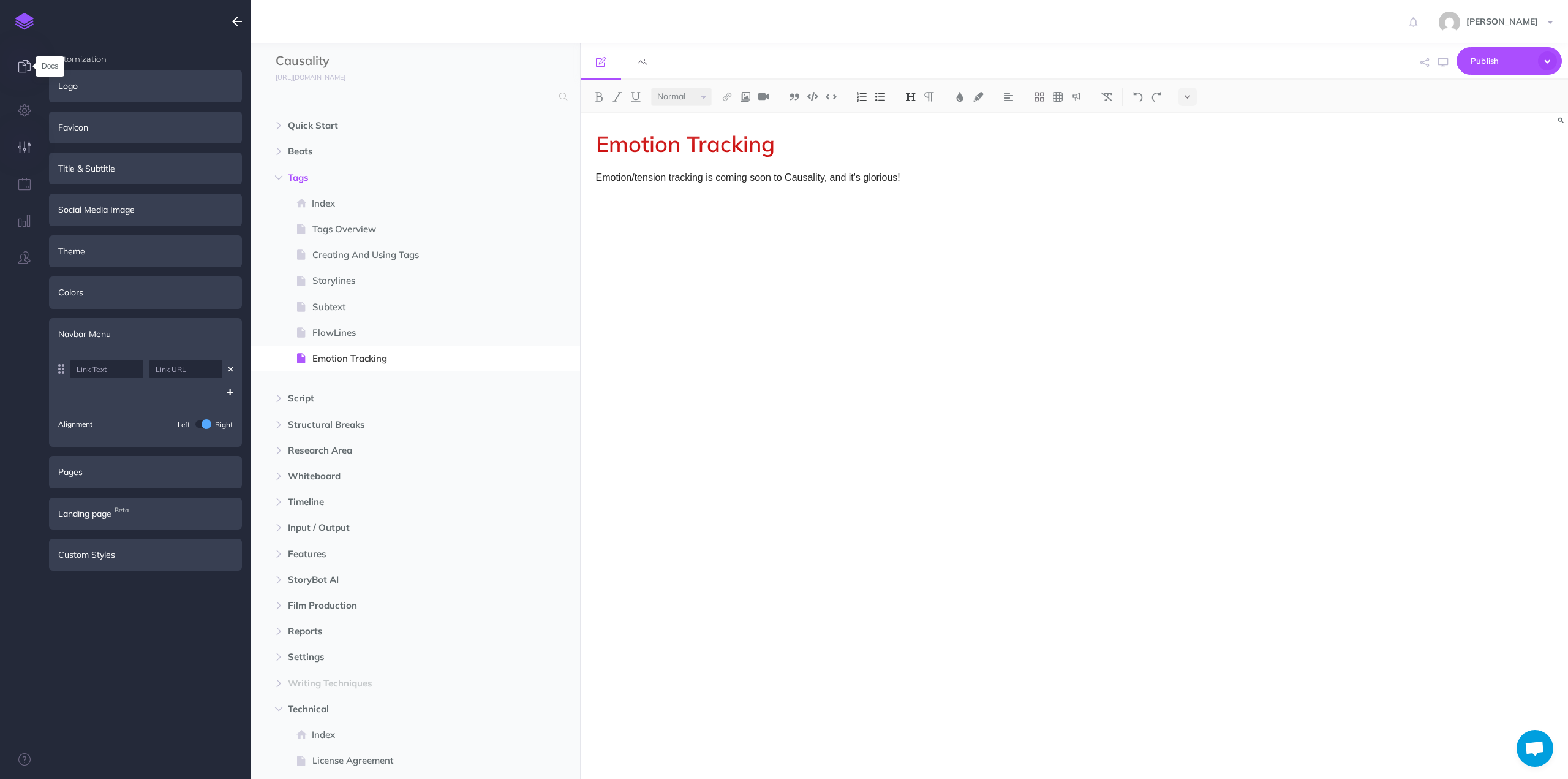
click at [25, 65] on icon at bounding box center [24, 66] width 12 height 12
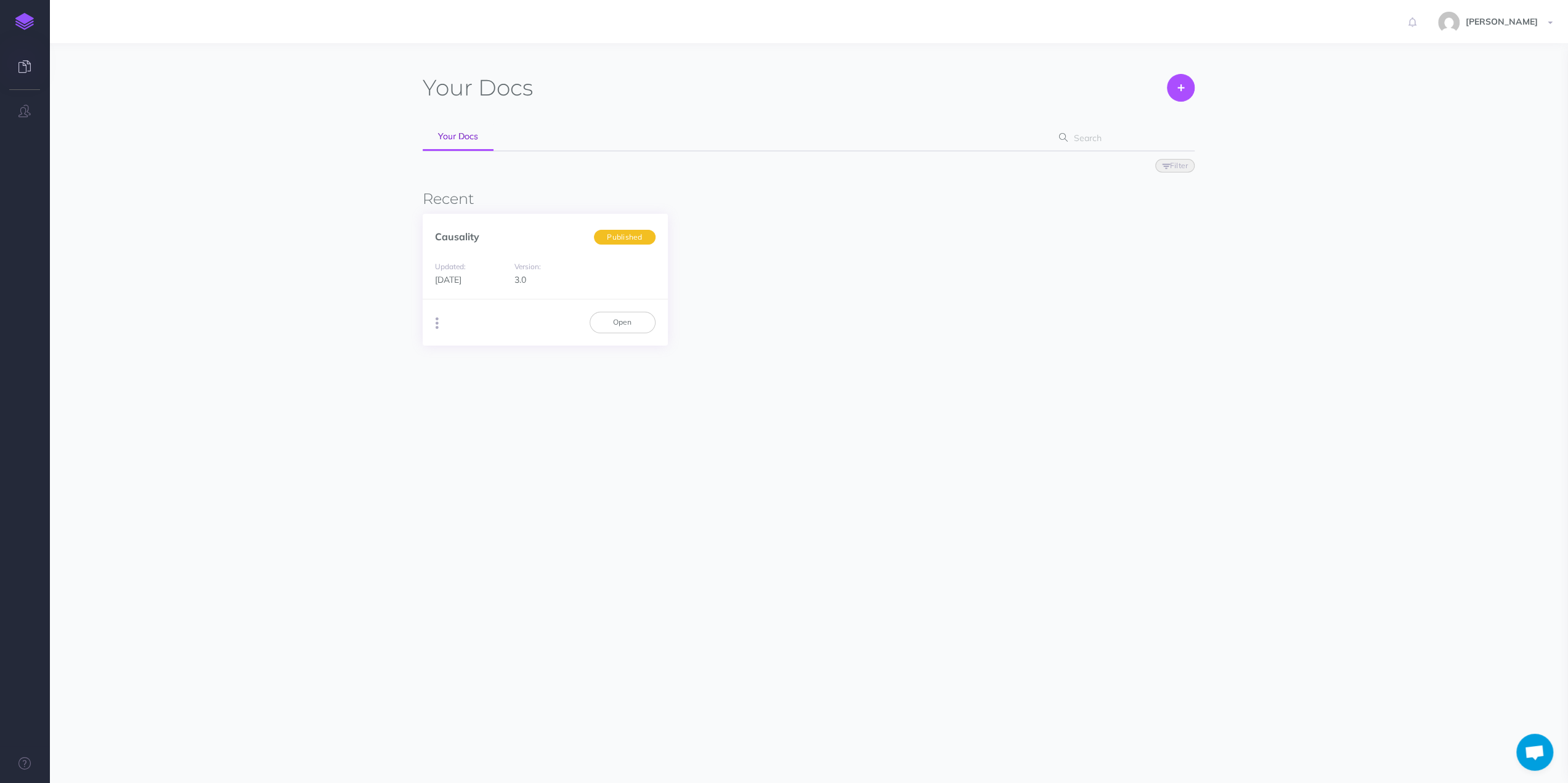
click at [436, 322] on icon "button" at bounding box center [437, 323] width 3 height 17
click at [332, 372] on div "Your Docs Create Import Your Docs Filter Status Published Drafts Recent Causali…" at bounding box center [809, 241] width 967 height 358
click at [511, 424] on section "Your Docs Create Import Your Docs Filter Status Published Drafts Recent Causali…" at bounding box center [808, 294] width 1519 height 502
click at [844, 295] on div "Causality Published Updated: 1 year ago Version: 3.0 Duplicate Export PDF Beta …" at bounding box center [809, 280] width 772 height 132
click at [307, 254] on section "Your Docs Create Import Your Docs Filter Status Published Drafts Recent Causali…" at bounding box center [808, 294] width 1519 height 502
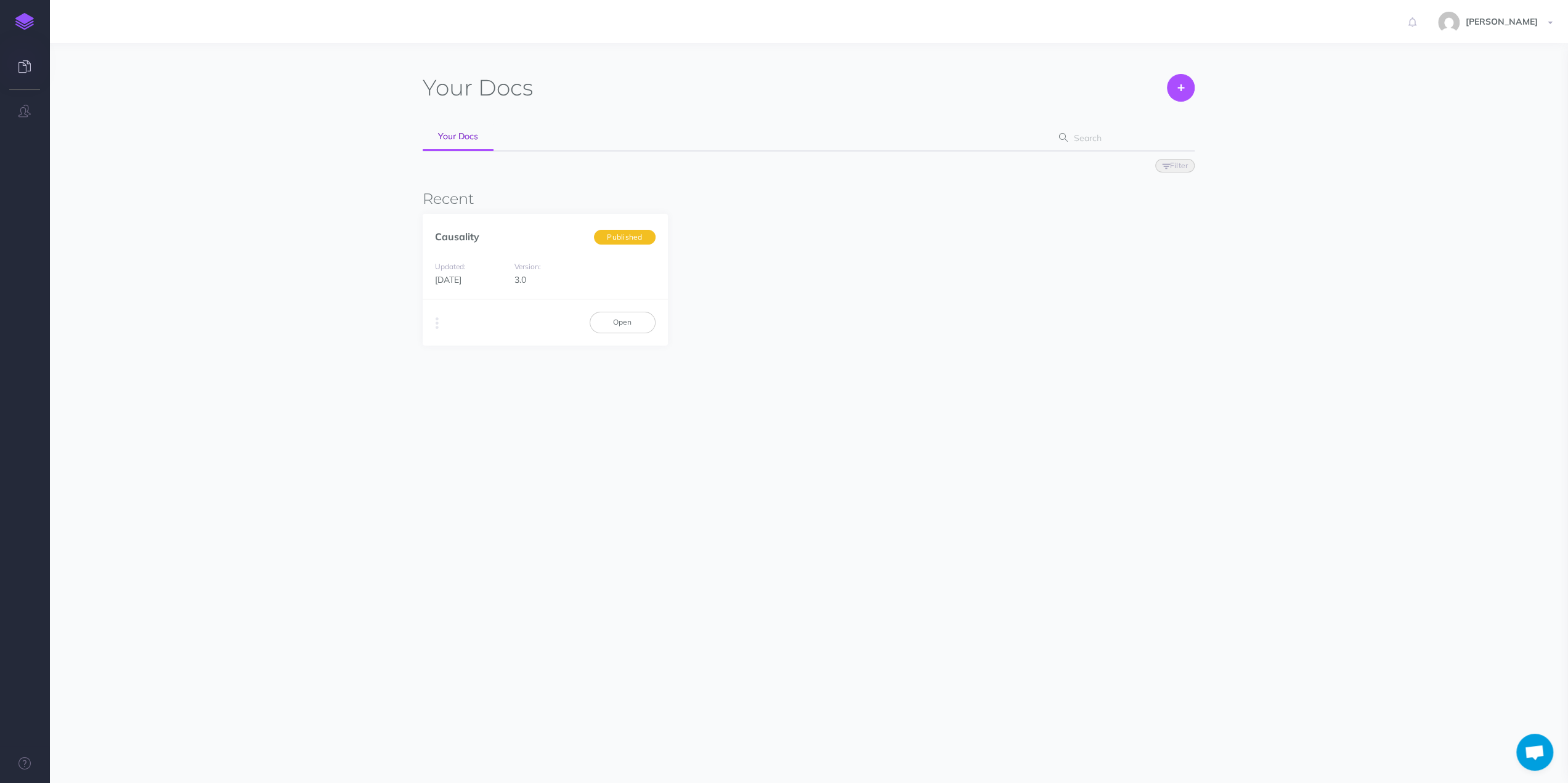
click at [16, 67] on link at bounding box center [24, 68] width 49 height 37
click at [28, 111] on icon "button" at bounding box center [24, 110] width 12 height 12
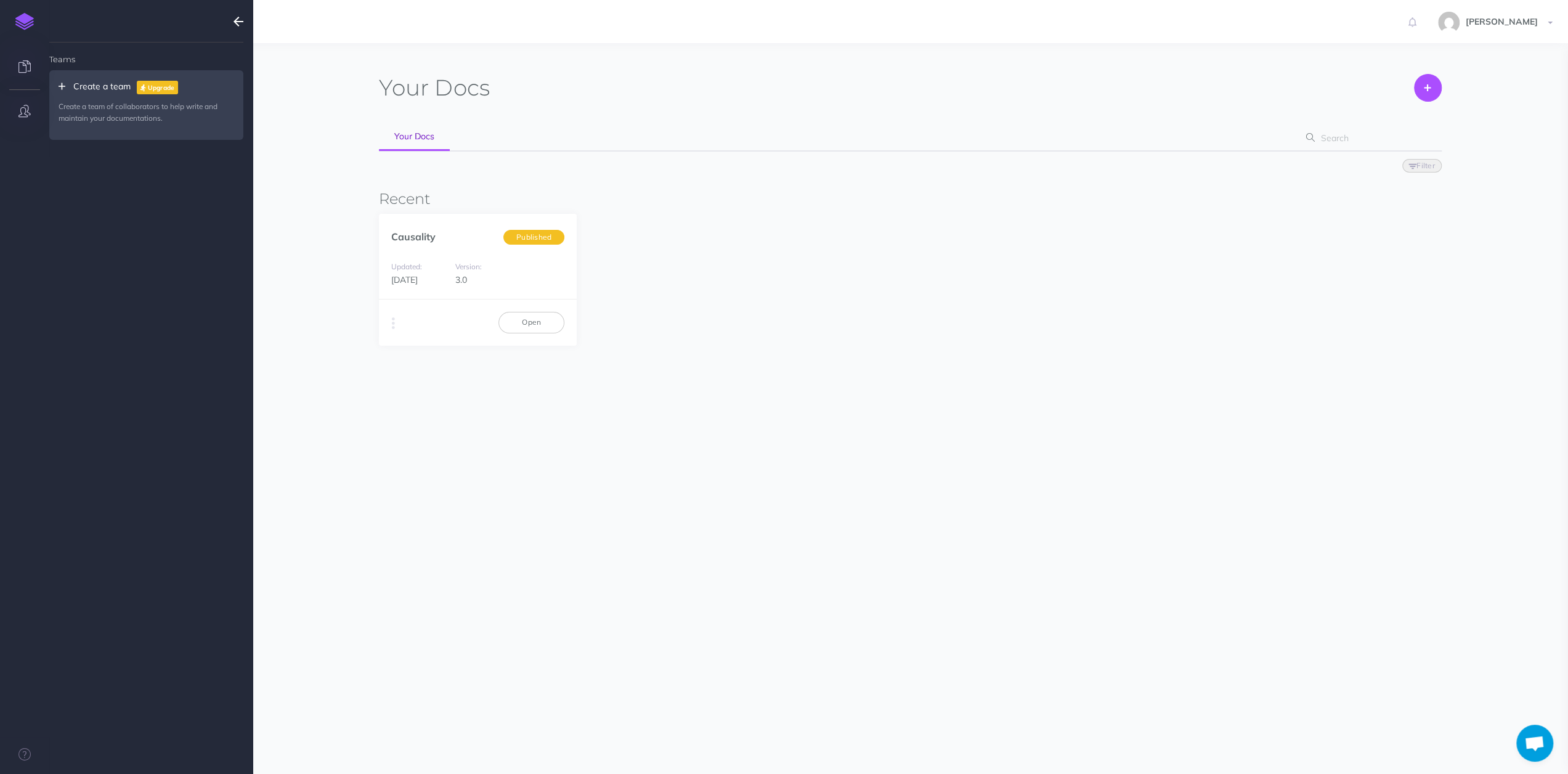
click at [25, 58] on link at bounding box center [24, 68] width 49 height 37
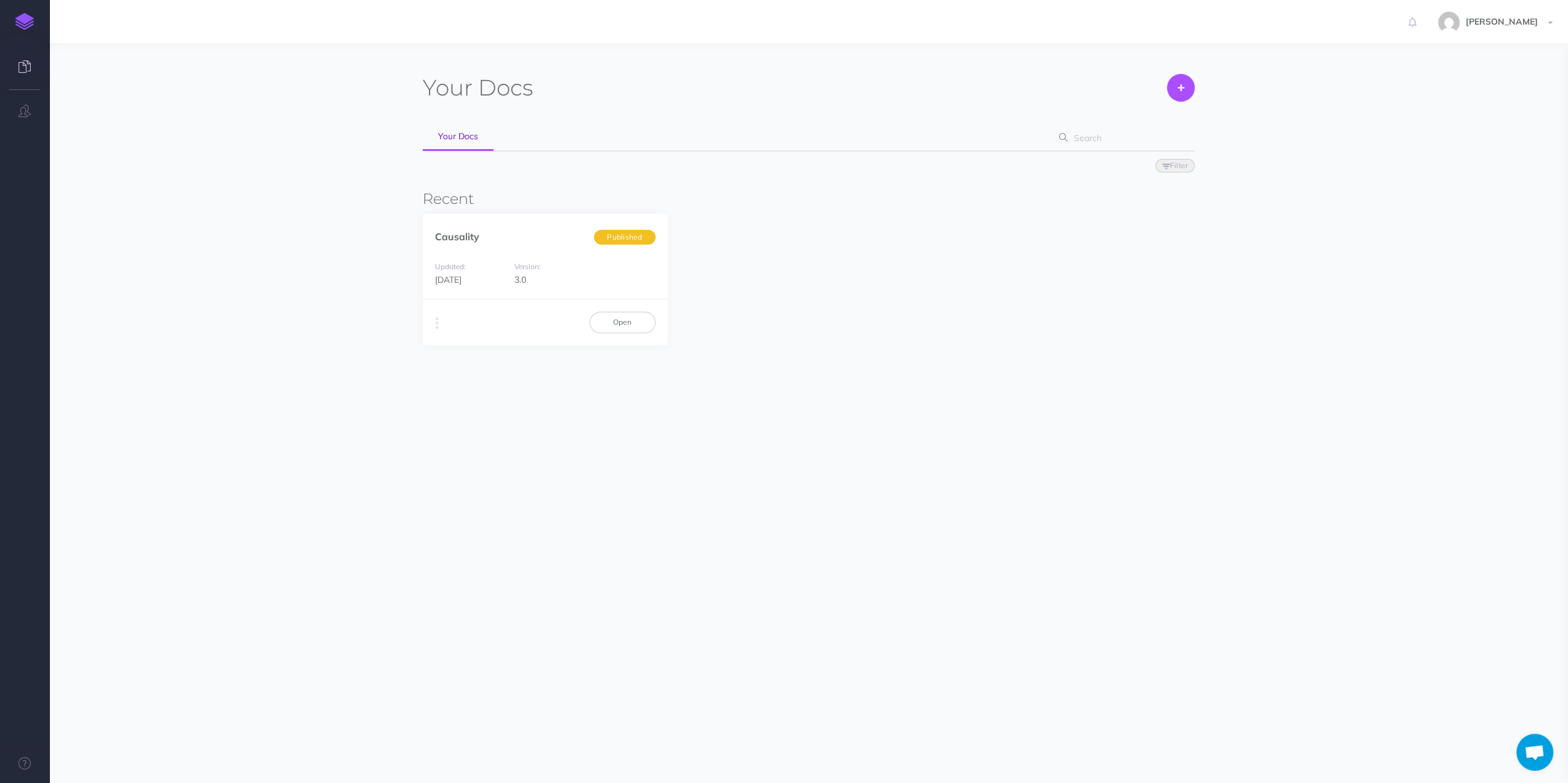
click at [30, 25] on img at bounding box center [25, 21] width 18 height 17
click at [627, 321] on link "Open" at bounding box center [623, 322] width 66 height 21
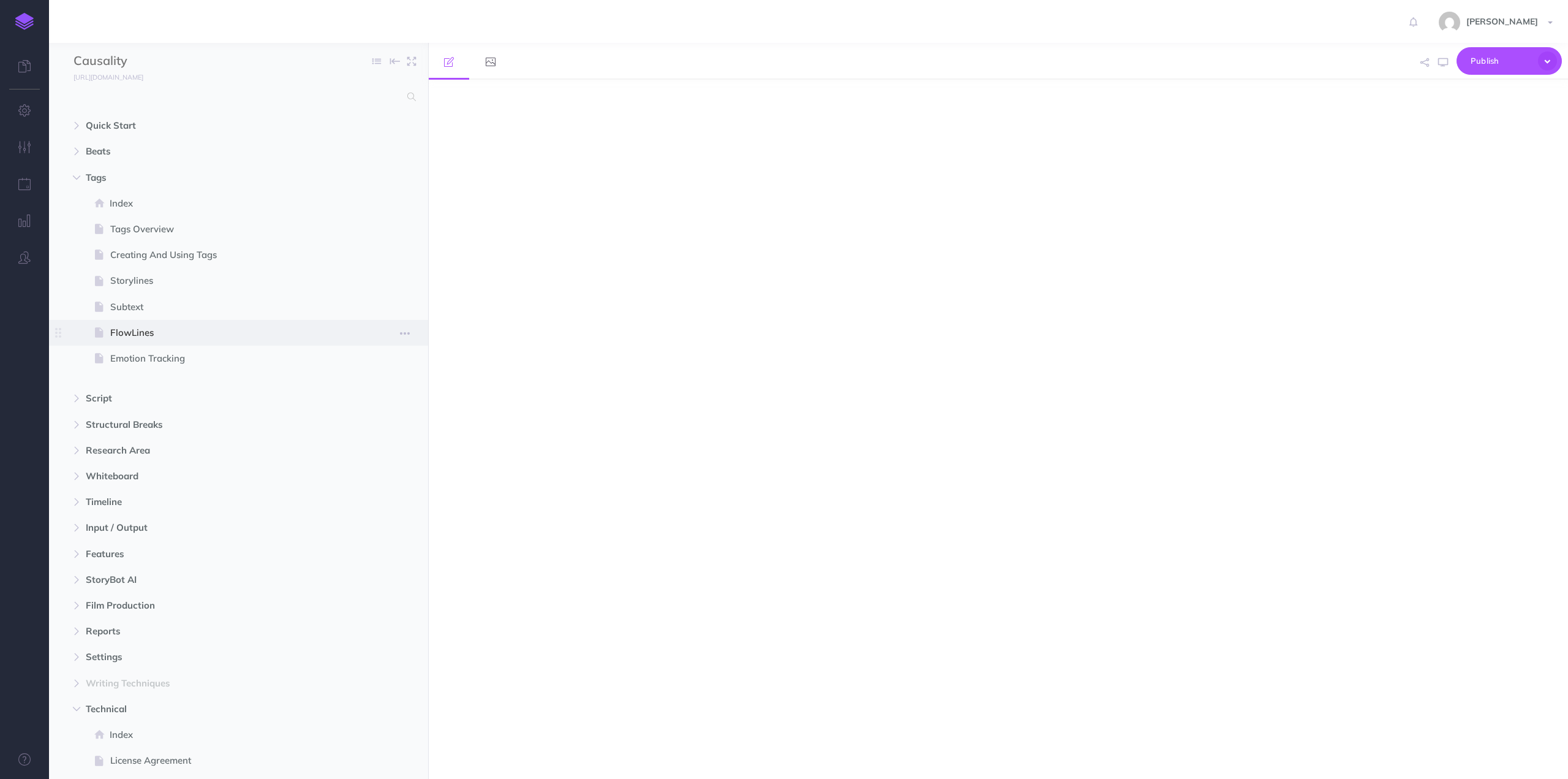
select select "null"
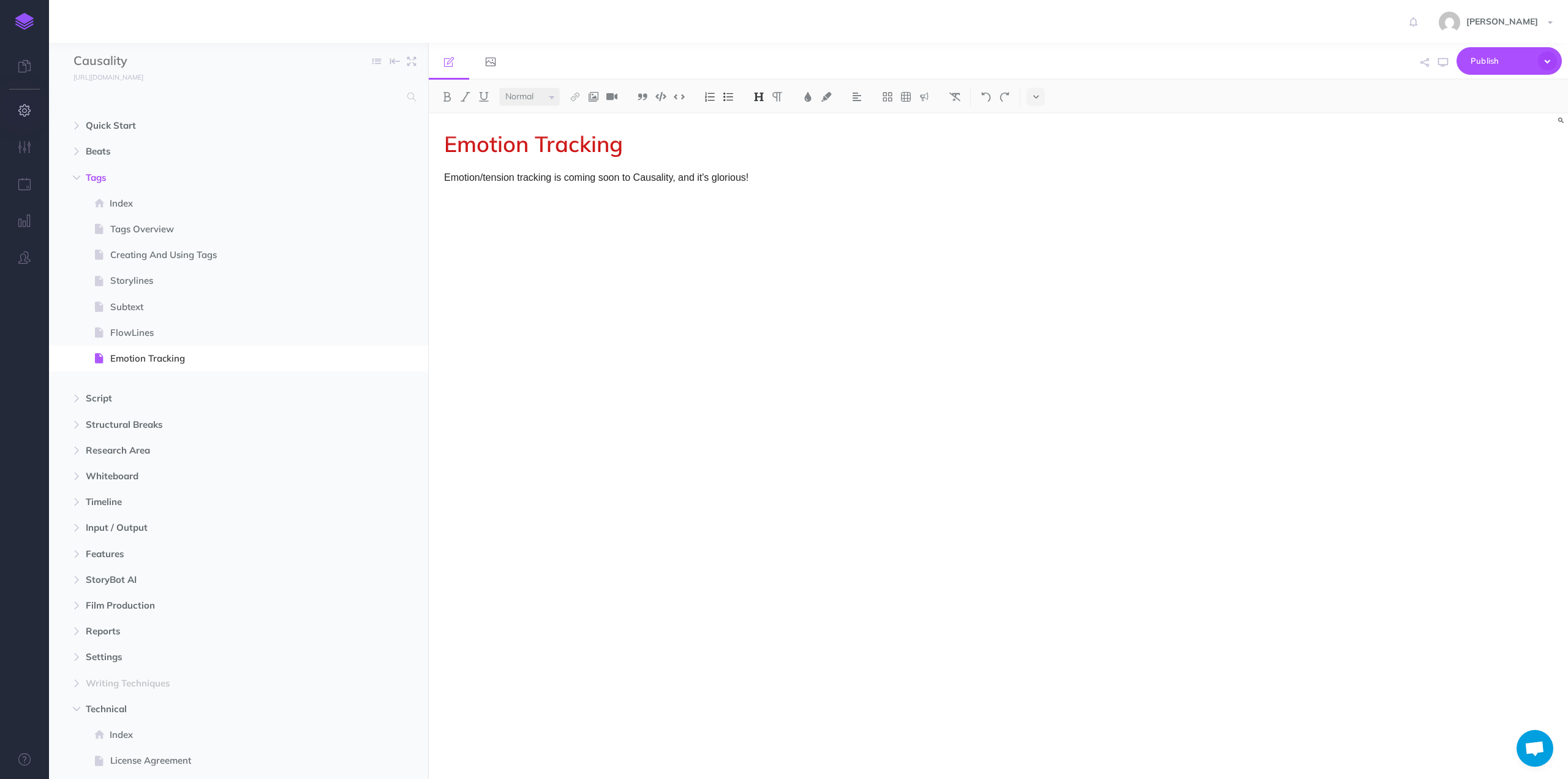
click at [25, 117] on icon "button" at bounding box center [25, 110] width 13 height 12
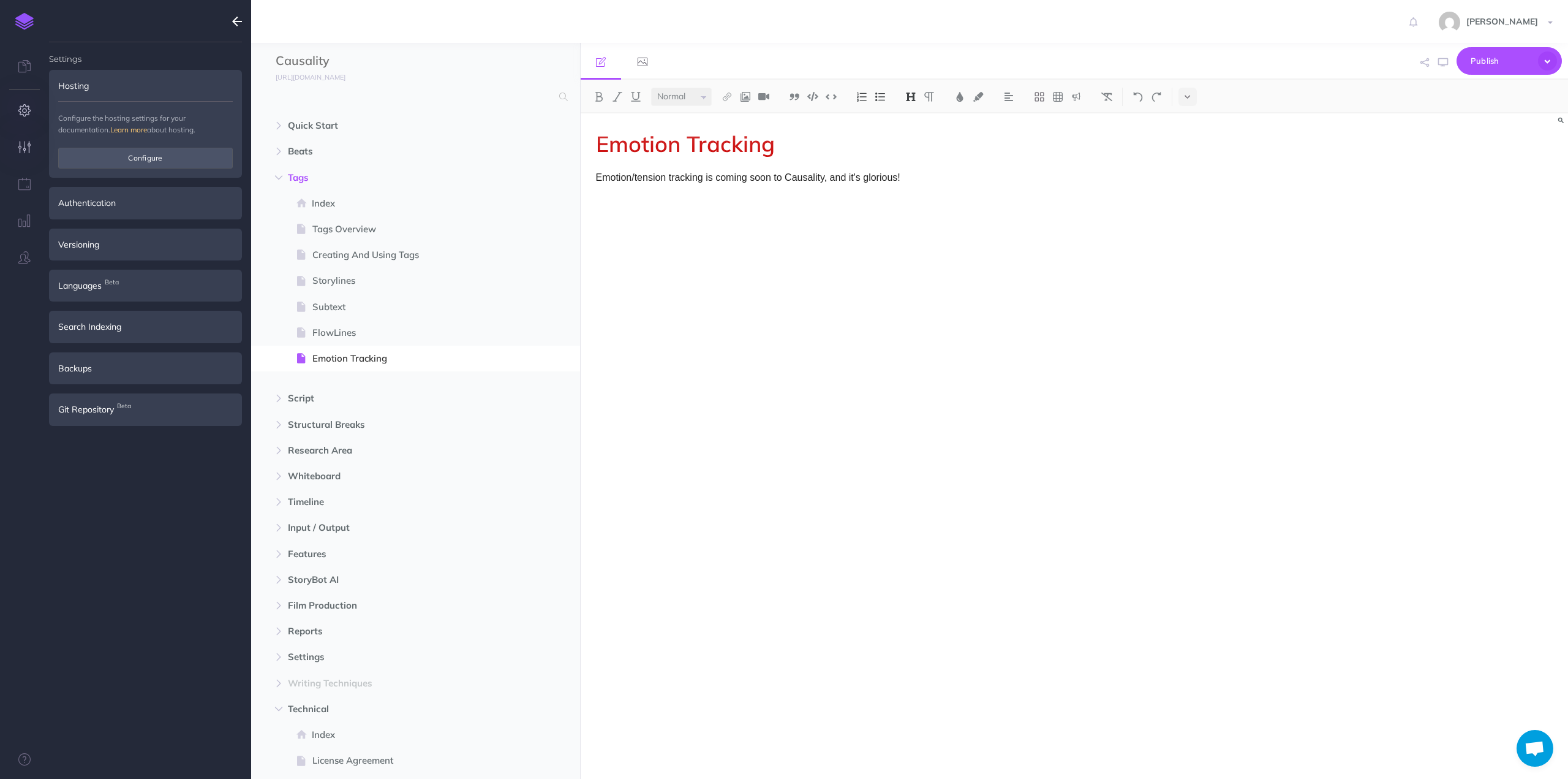
click at [22, 146] on icon "button" at bounding box center [25, 146] width 13 height 12
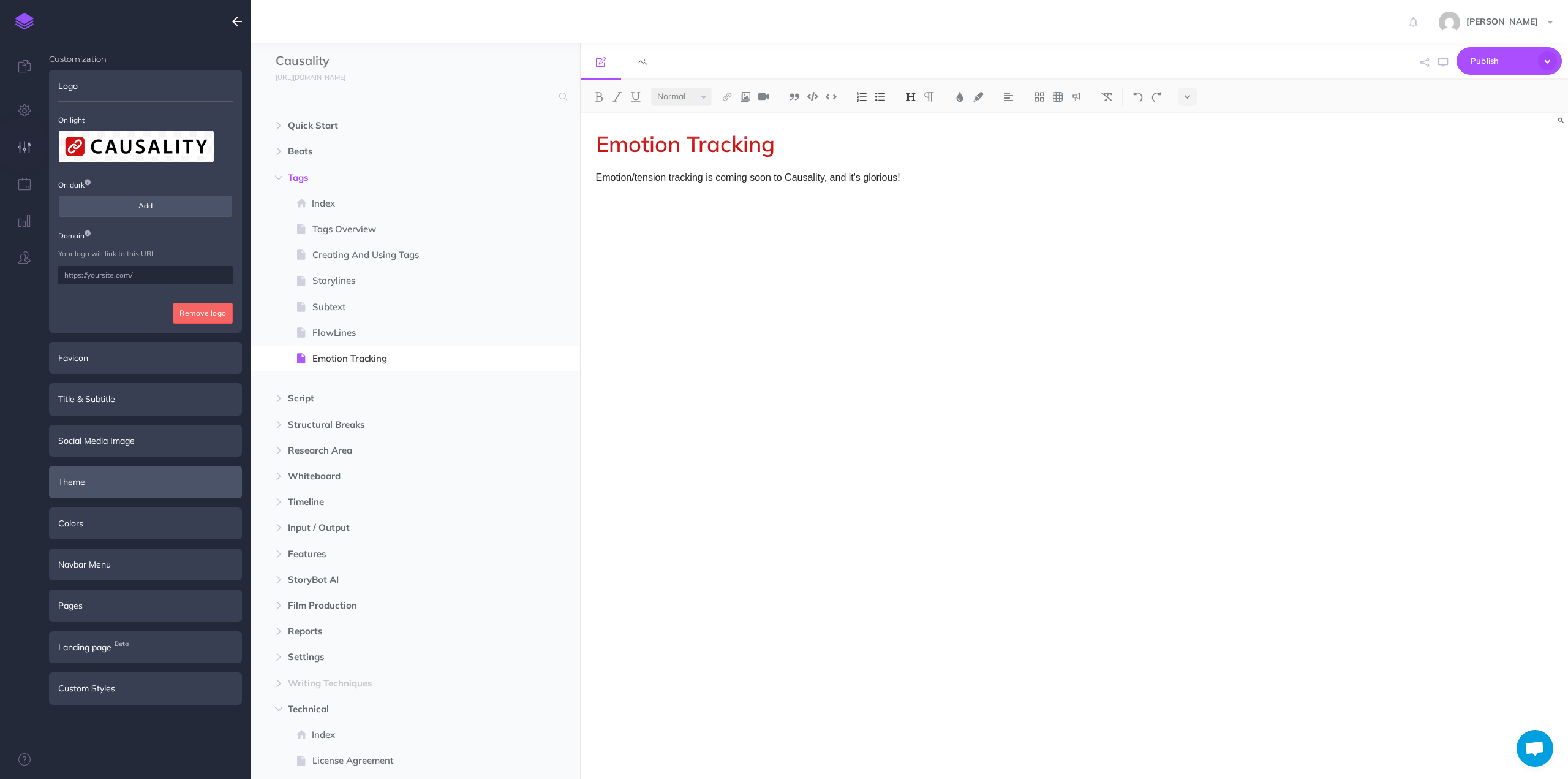
click at [137, 483] on div "Theme" at bounding box center [145, 481] width 193 height 32
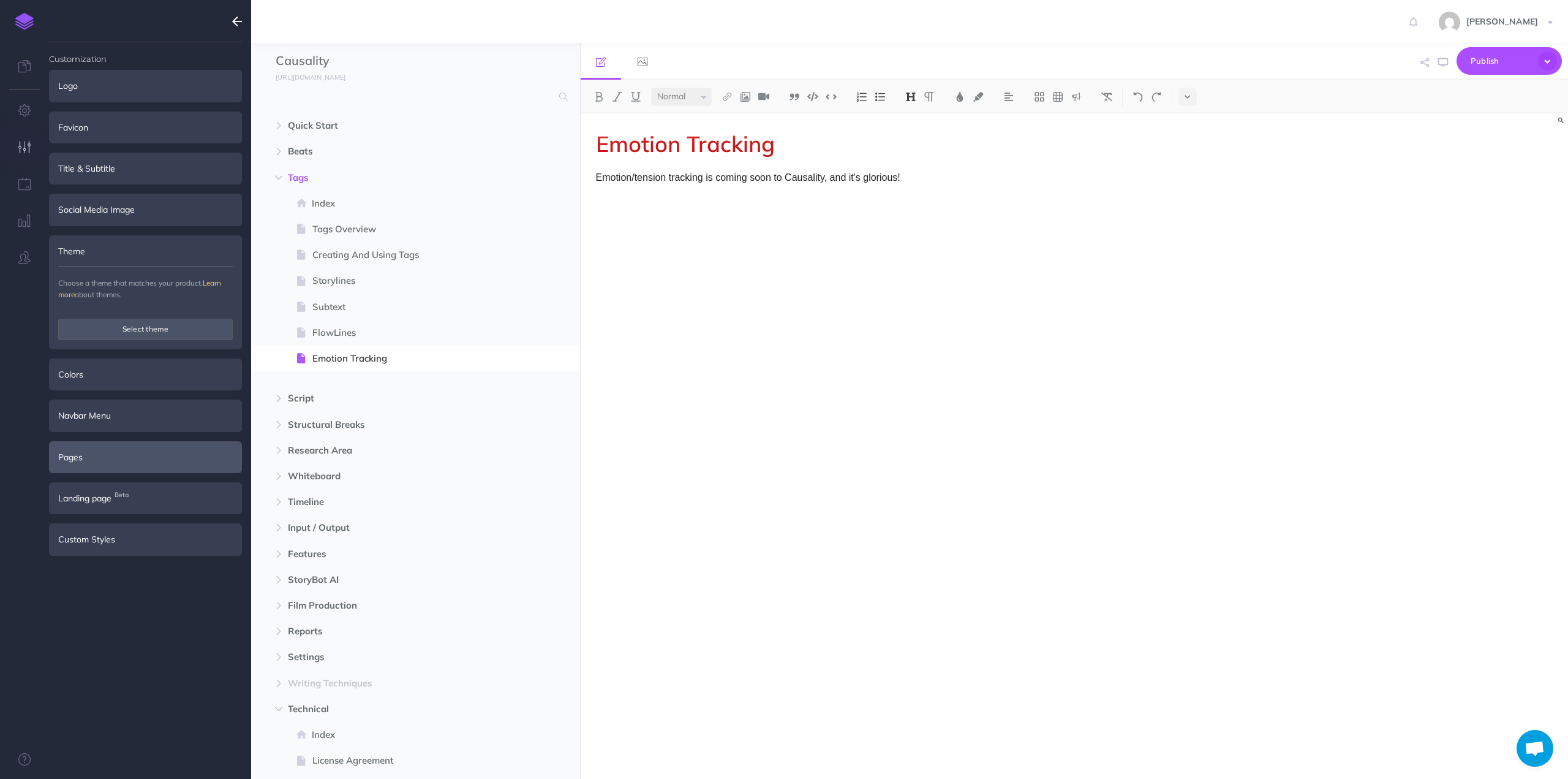
click at [125, 455] on div "Pages" at bounding box center [145, 457] width 193 height 32
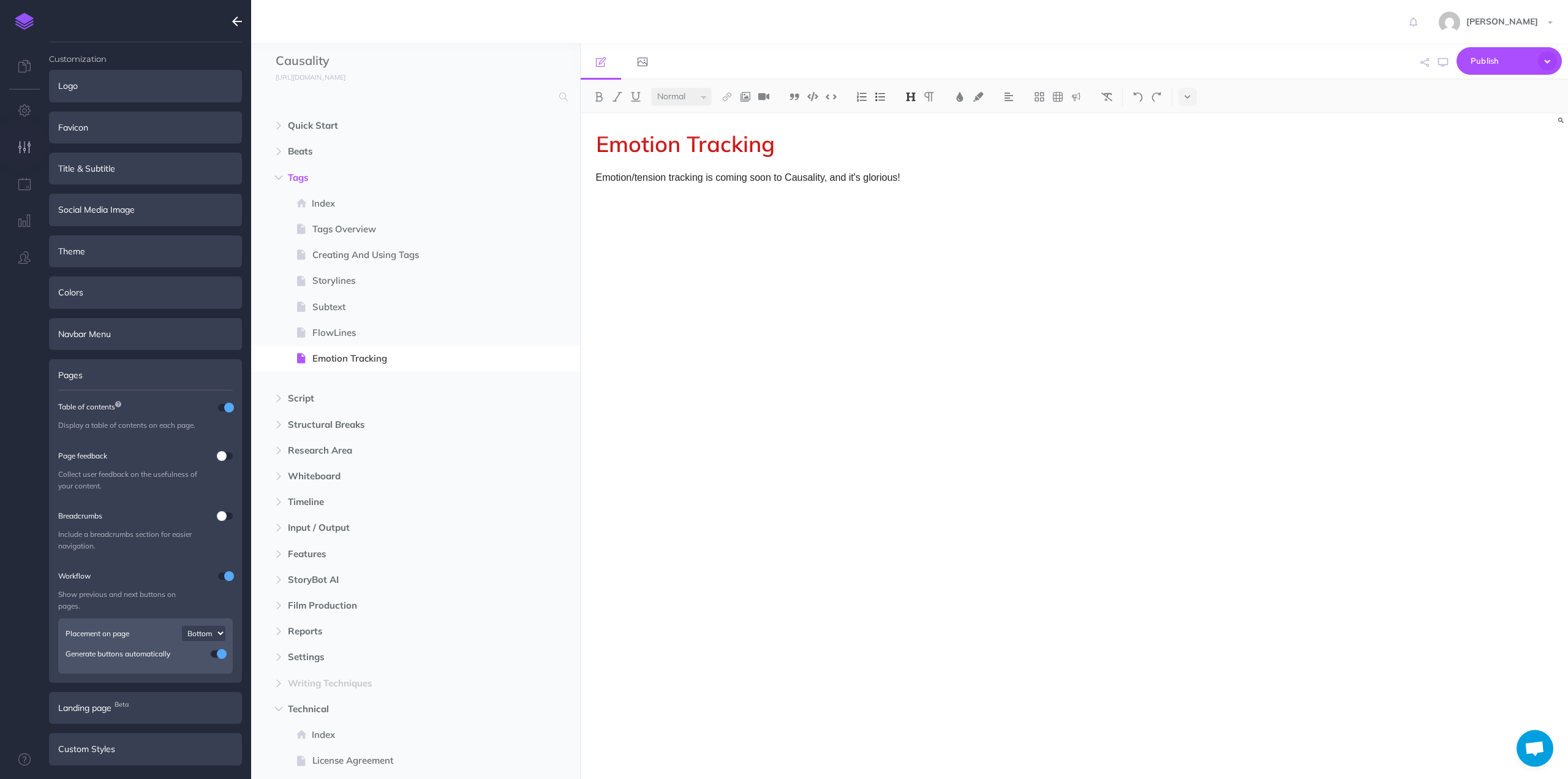
click at [120, 403] on icon at bounding box center [118, 404] width 6 height 7
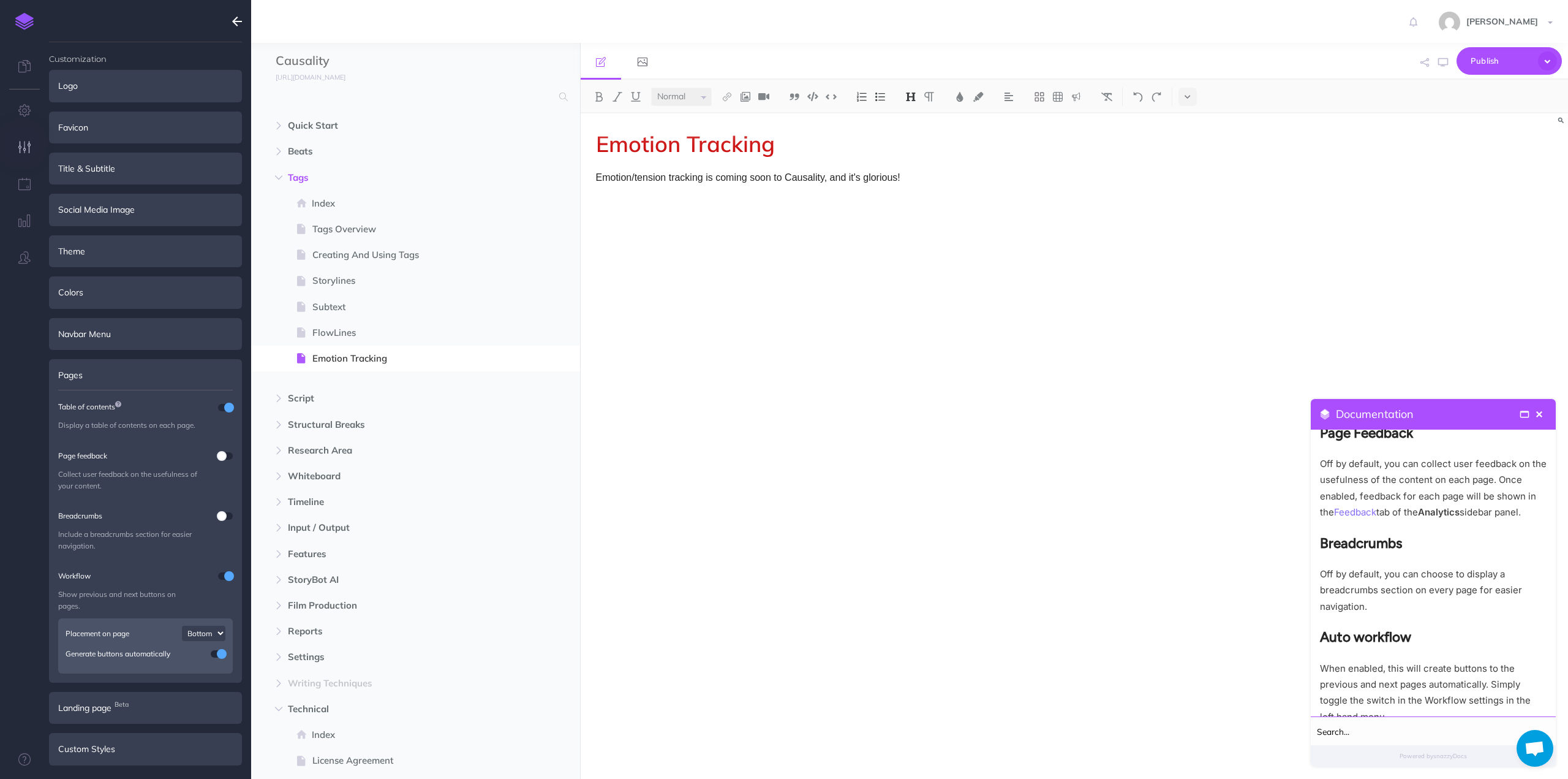
scroll to position [674, 0]
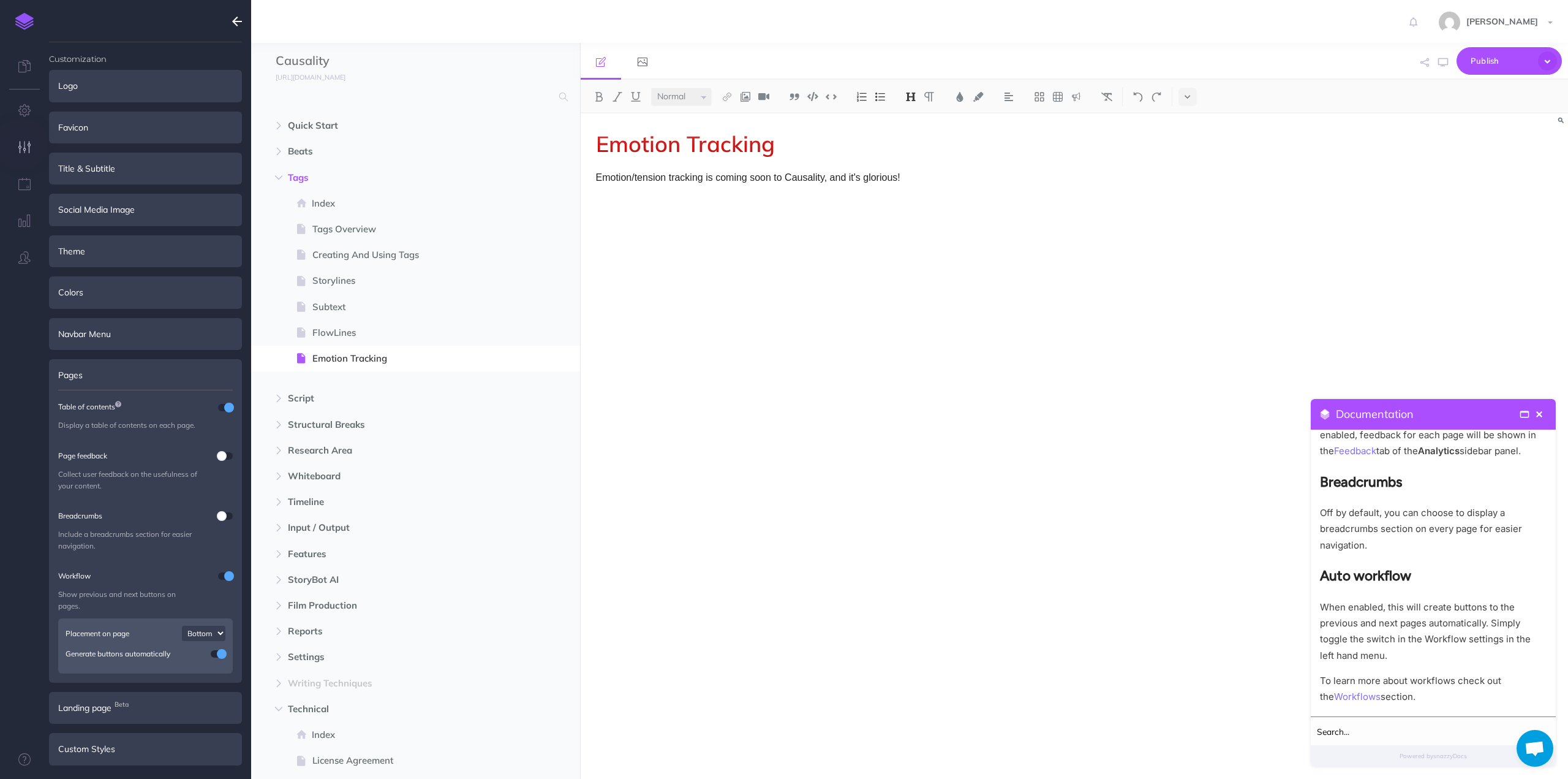
click at [119, 402] on icon at bounding box center [118, 404] width 6 height 7
click at [229, 407] on span at bounding box center [229, 408] width 10 height 10
click at [1492, 59] on span "Publish" at bounding box center [1501, 61] width 61 height 19
click at [1451, 101] on p "Publish all draft items, making them public." at bounding box center [1488, 110] width 122 height 22
click at [1539, 412] on span "close" at bounding box center [1540, 414] width 11 height 11
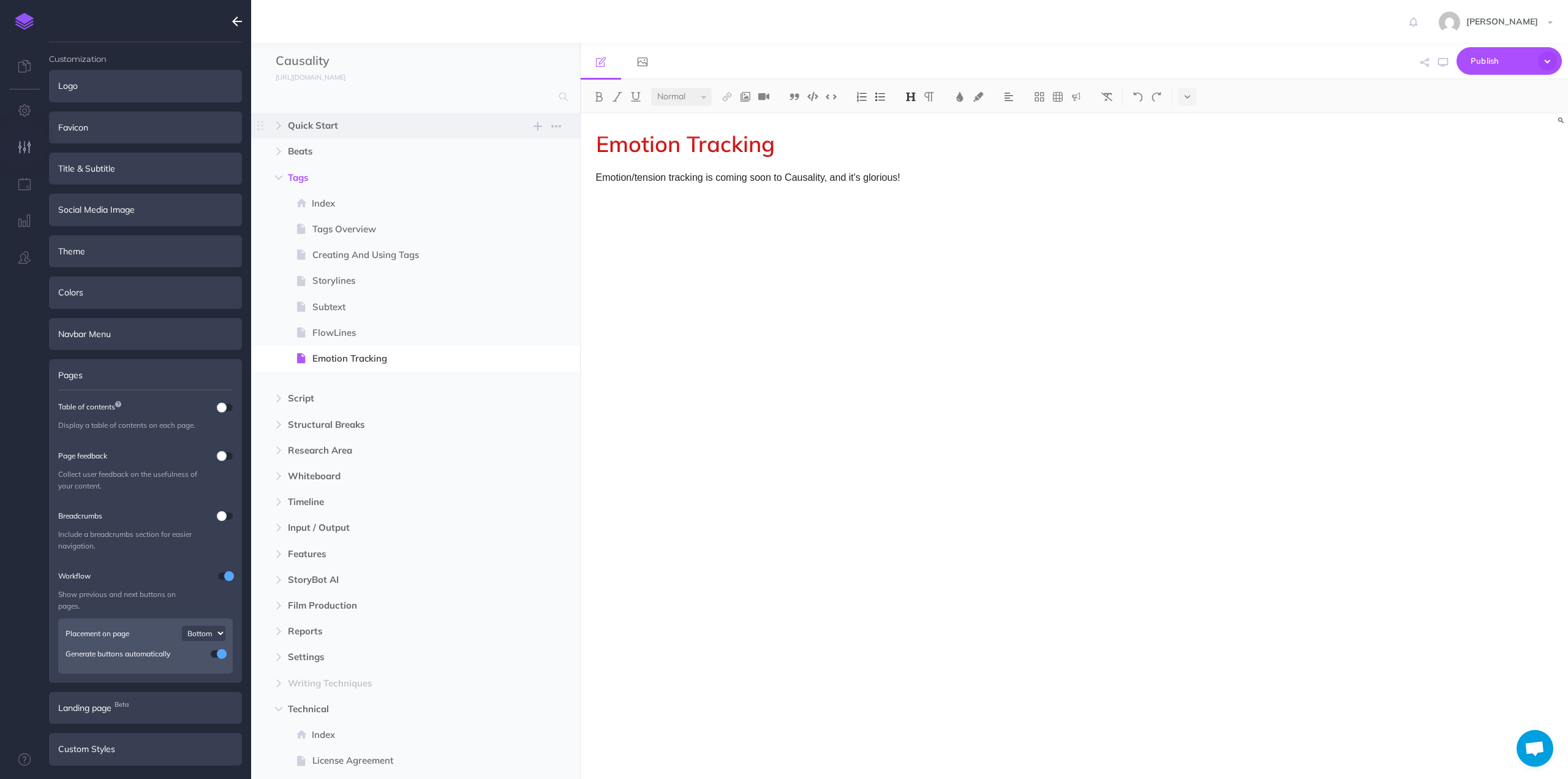
click at [336, 133] on span "Quick Start" at bounding box center [389, 125] width 204 height 15
select select "null"
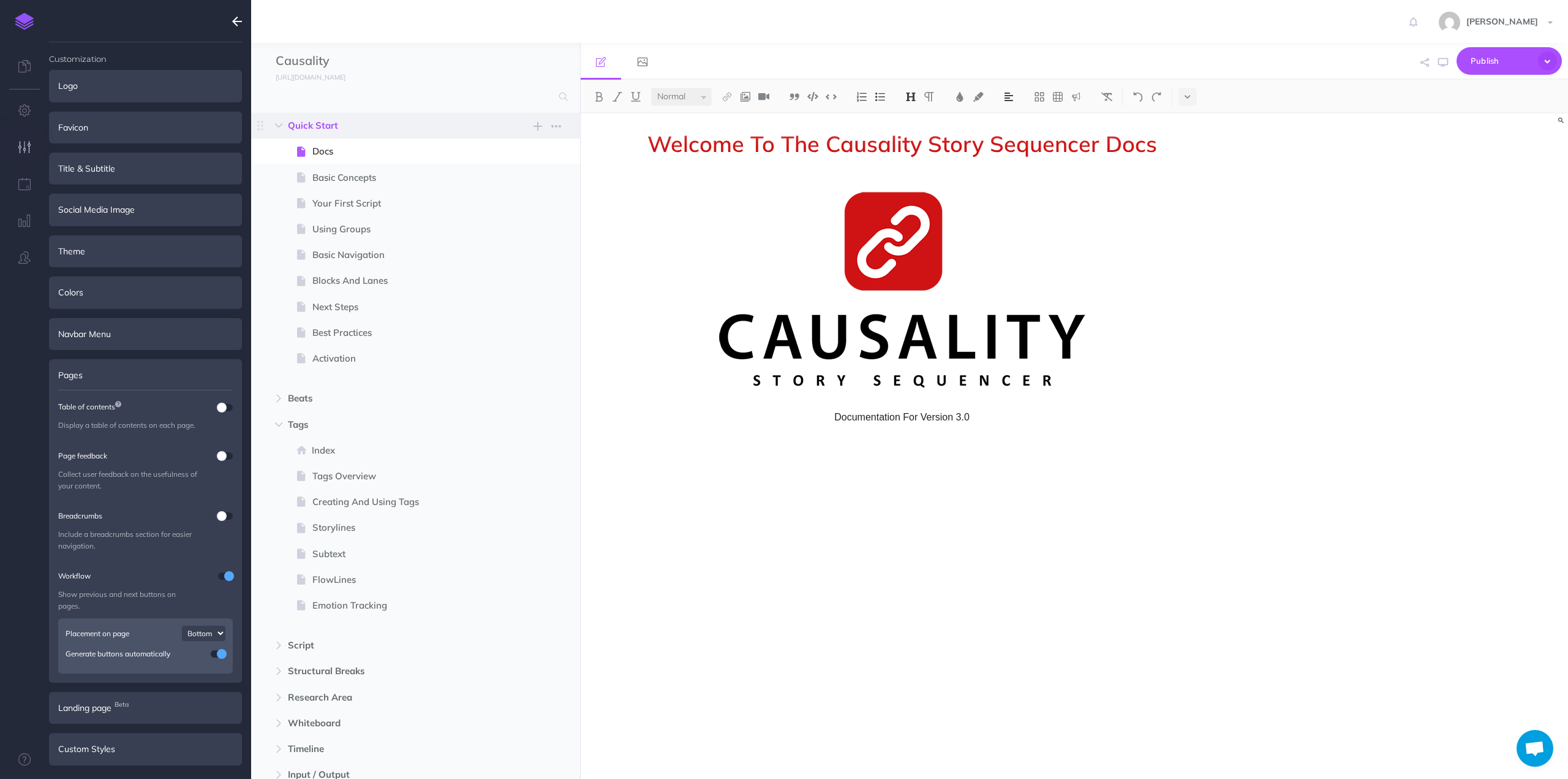
click at [332, 127] on span "Quick Start" at bounding box center [389, 125] width 204 height 15
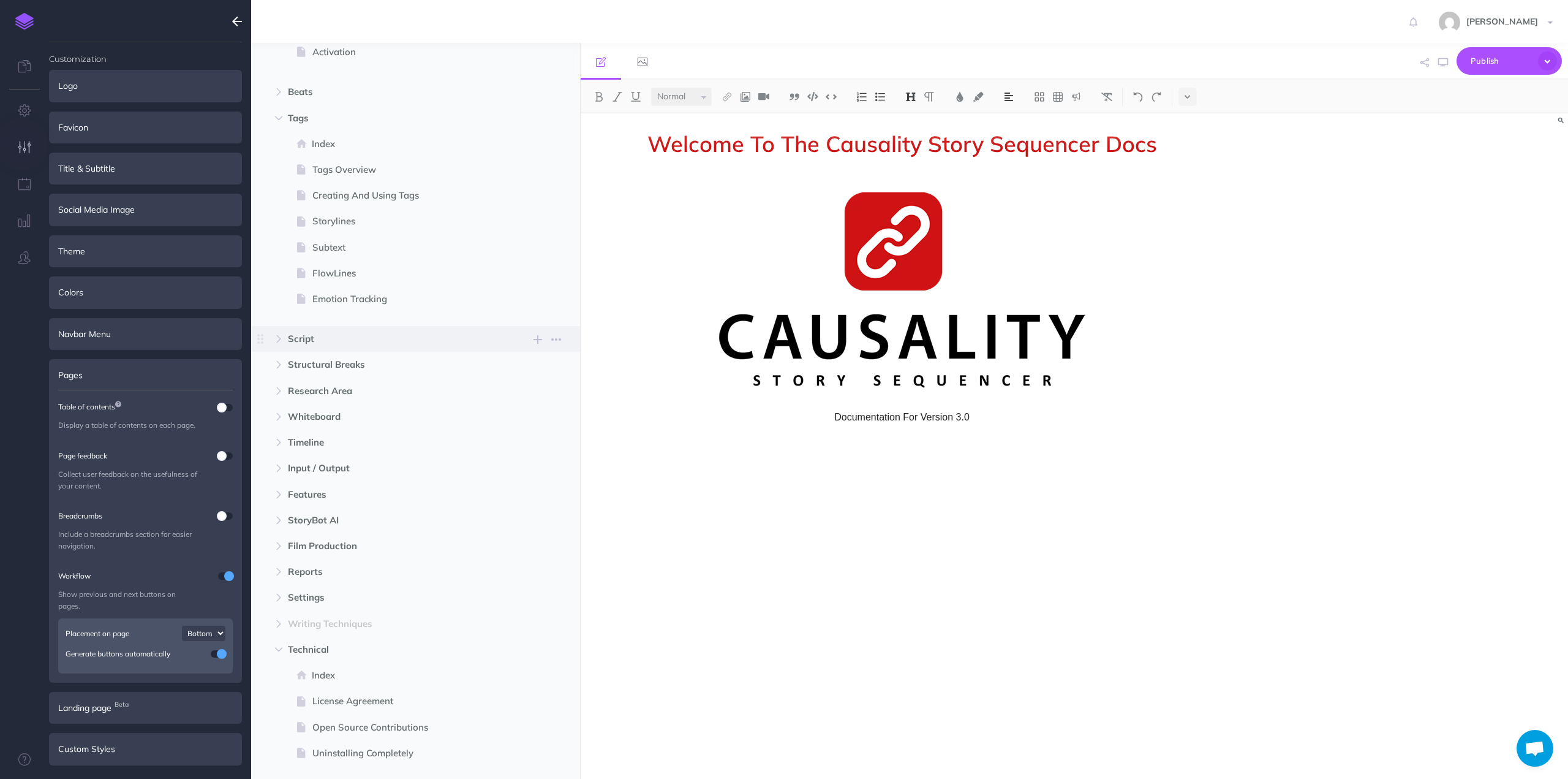
click at [306, 338] on span "Script" at bounding box center [389, 339] width 204 height 15
select select "null"
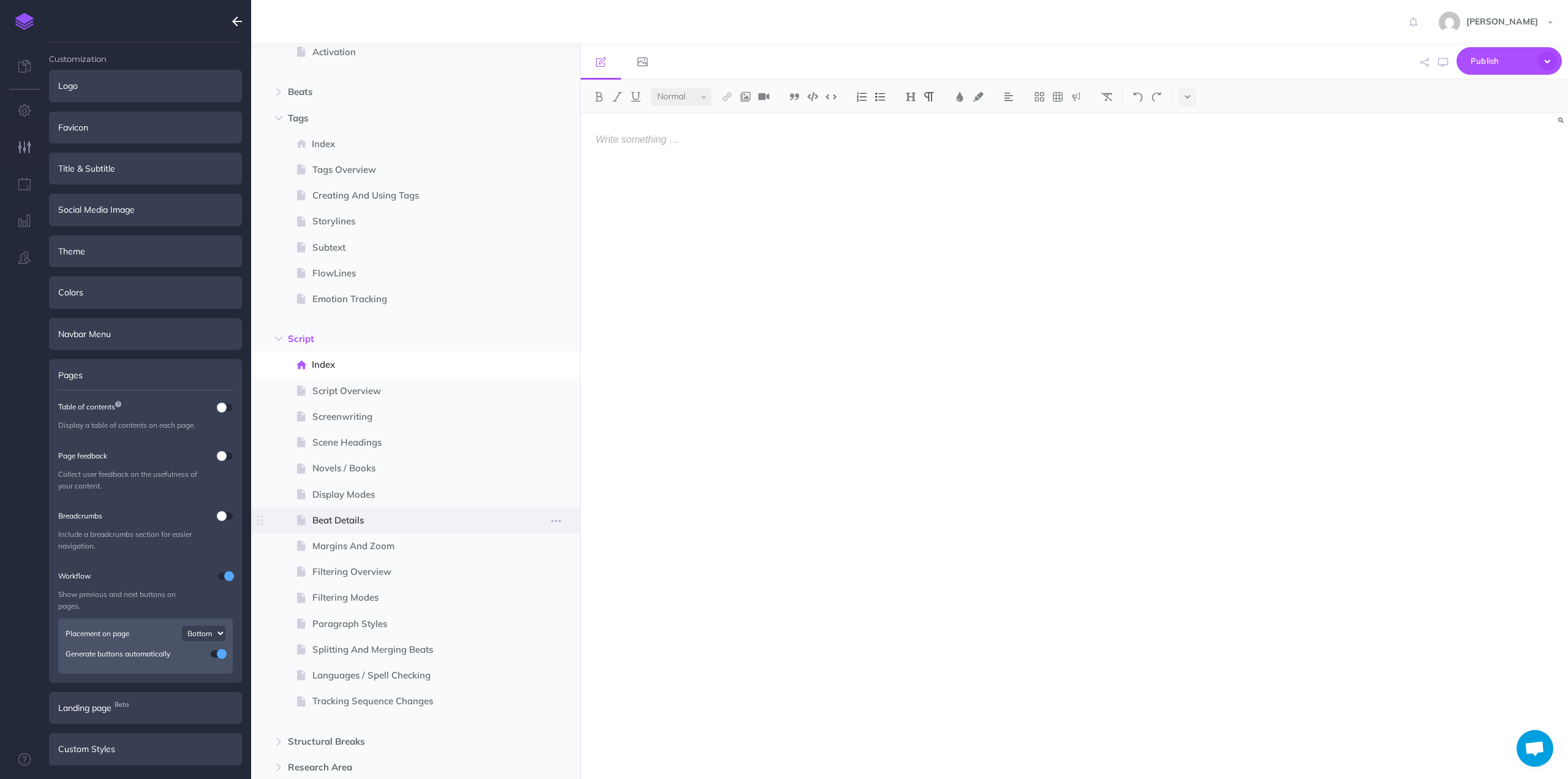
click at [337, 522] on span "Beat Details" at bounding box center [409, 520] width 194 height 15
select select "null"
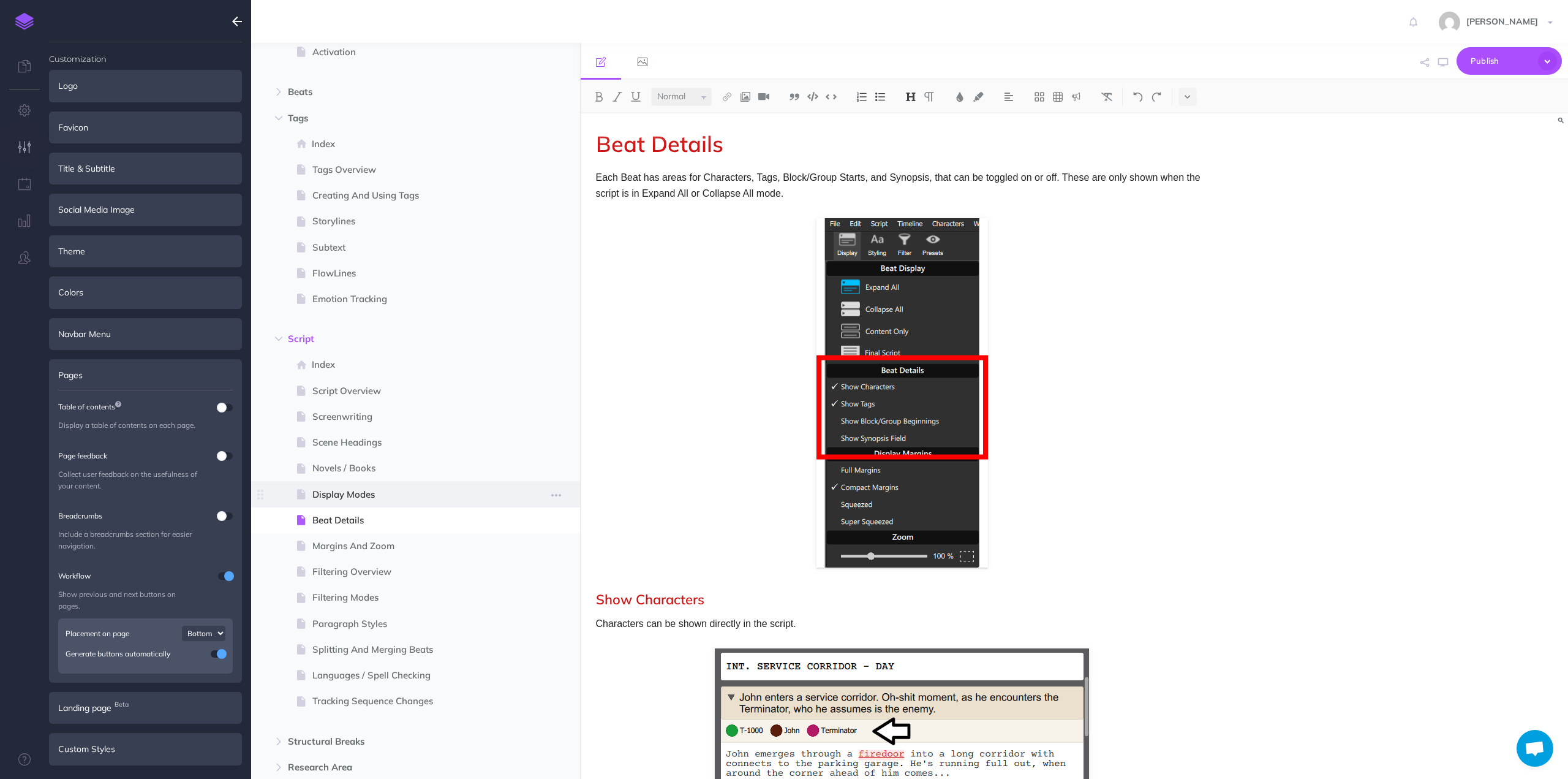
click at [333, 492] on span "Display Modes" at bounding box center [409, 494] width 194 height 15
select select "null"
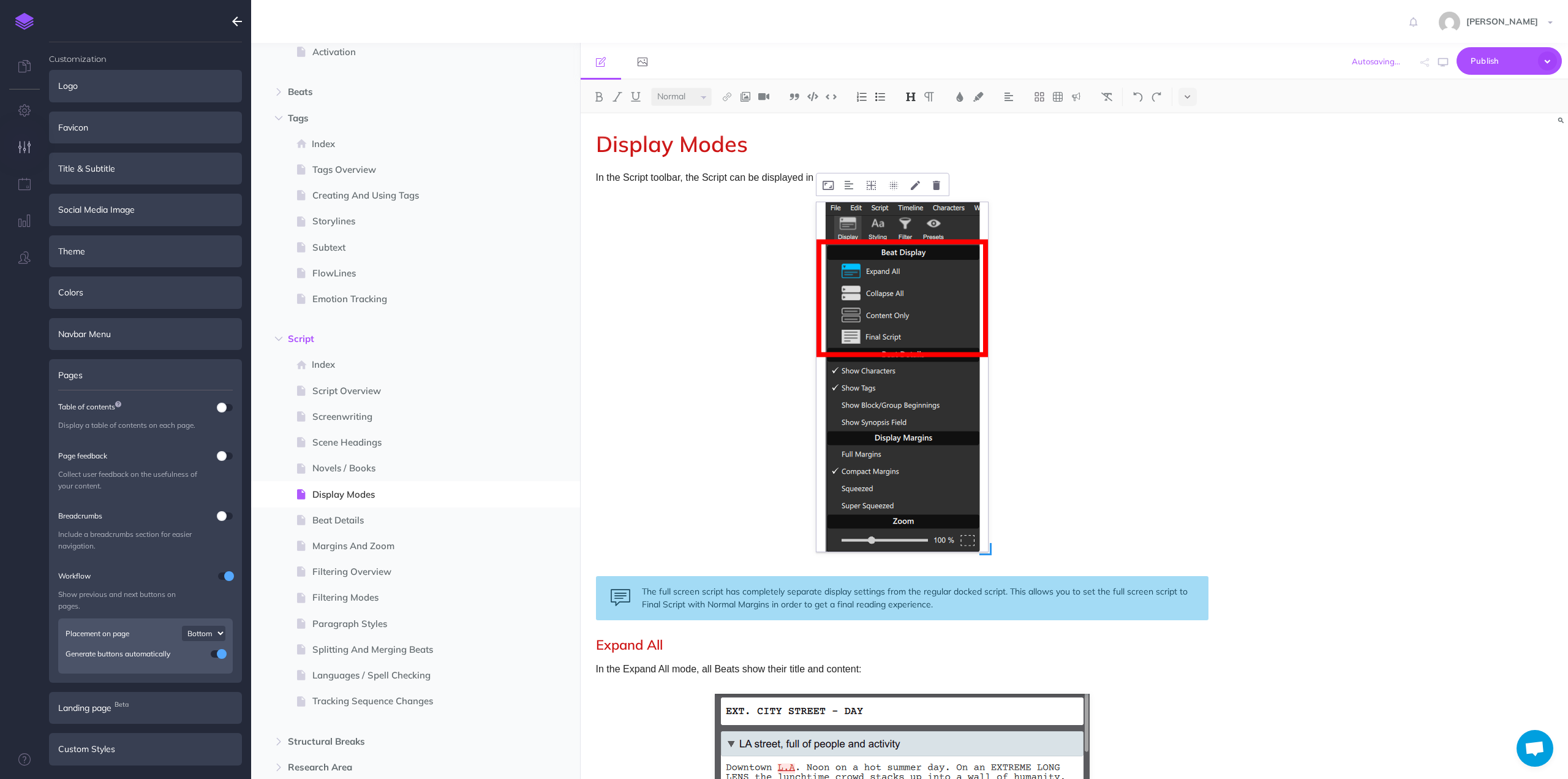
click at [899, 256] on img at bounding box center [902, 377] width 172 height 349
click at [905, 227] on img at bounding box center [902, 377] width 172 height 349
click at [924, 223] on img at bounding box center [902, 377] width 172 height 349
click at [1005, 180] on p "In the Script toolbar, the Script can be displayed in a variety of modes." at bounding box center [902, 177] width 613 height 16
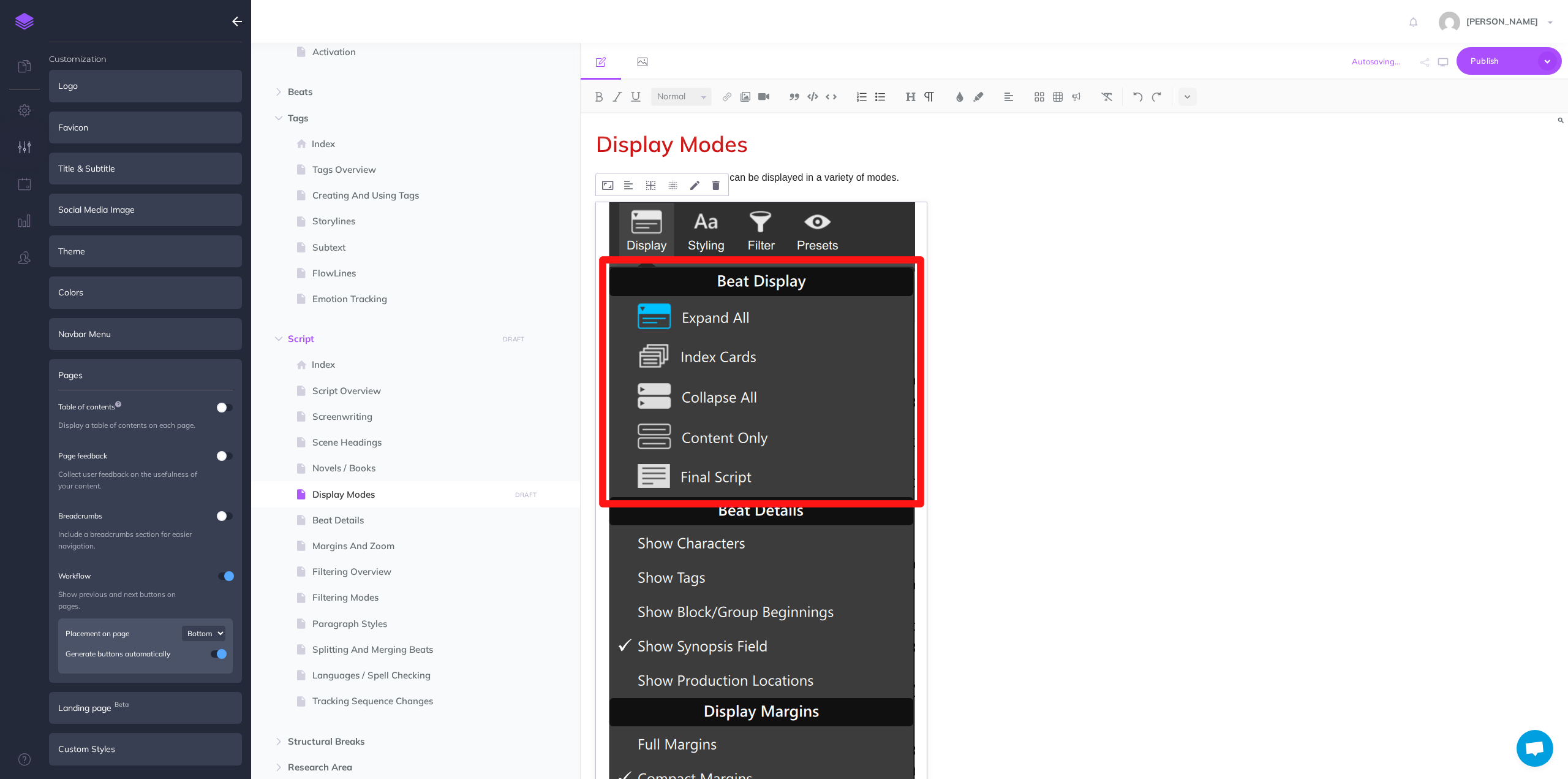
click at [709, 320] on img at bounding box center [761, 570] width 331 height 737
click at [871, 619] on img at bounding box center [761, 570] width 331 height 737
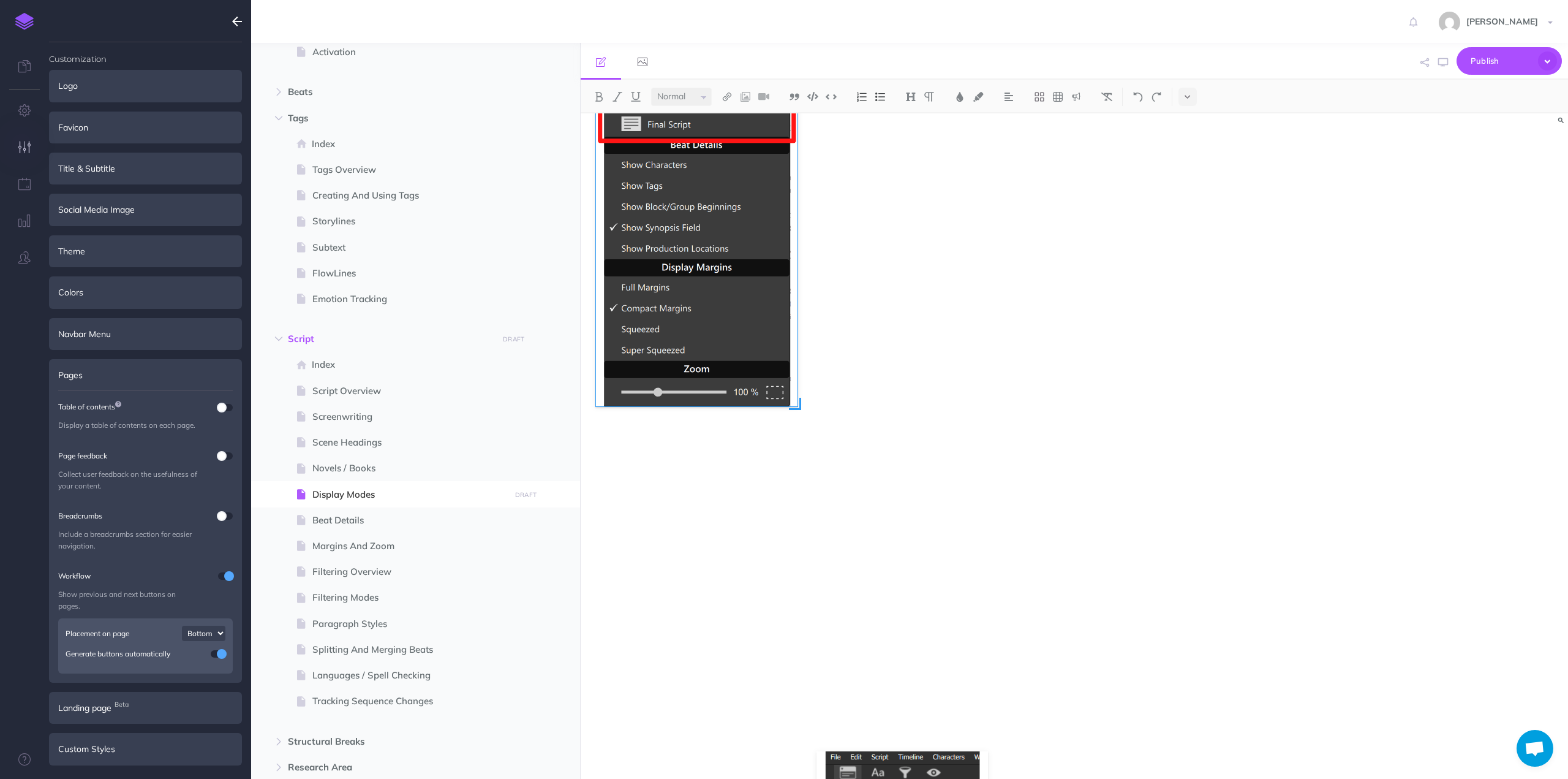
drag, startPoint x: 926, startPoint y: 696, endPoint x: 796, endPoint y: 541, distance: 202.3
click at [796, 541] on div at bounding box center [761, 322] width 331 height 743
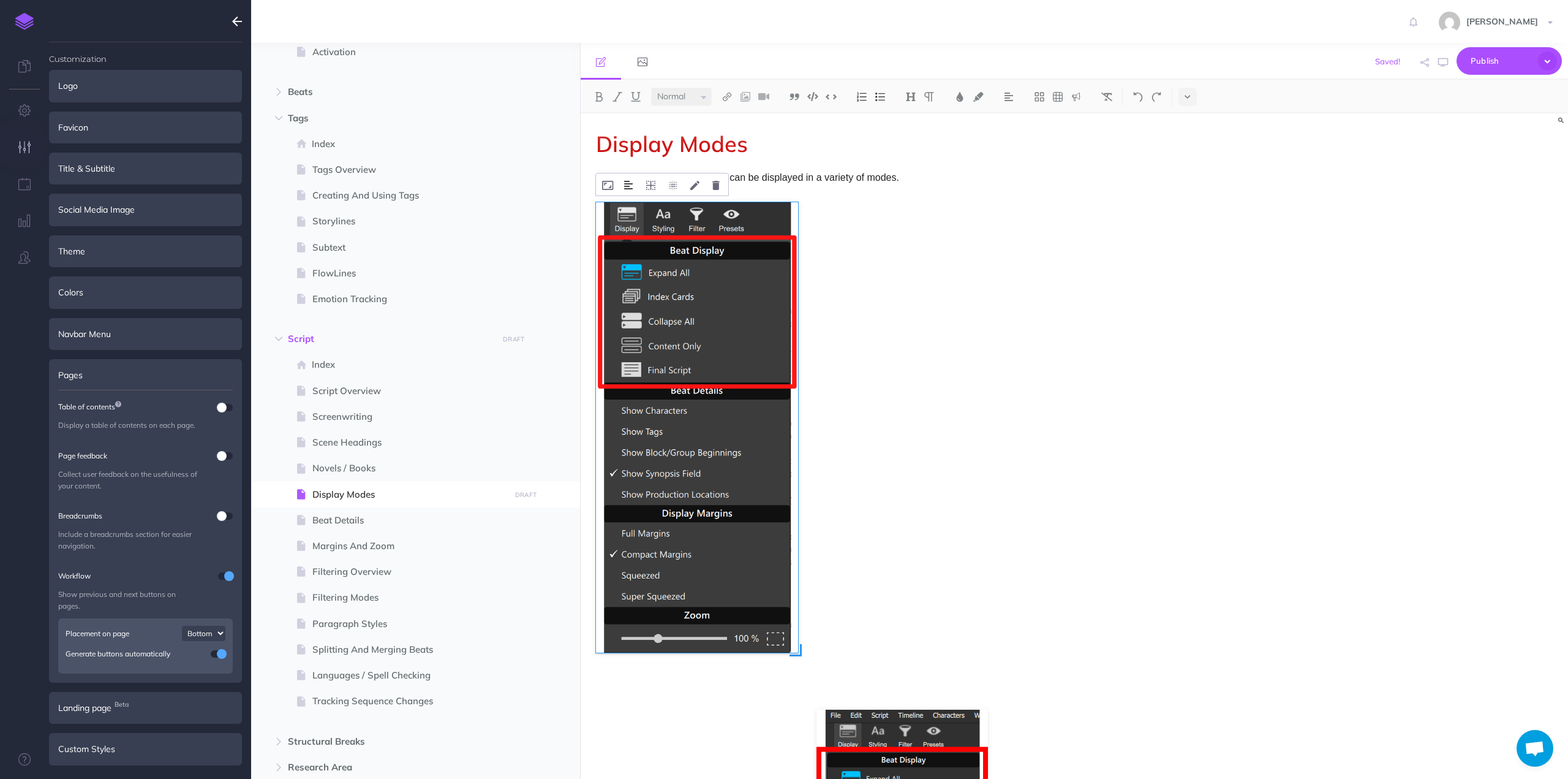
click at [626, 186] on img at bounding box center [628, 185] width 8 height 10
click at [628, 224] on img at bounding box center [629, 223] width 22 height 10
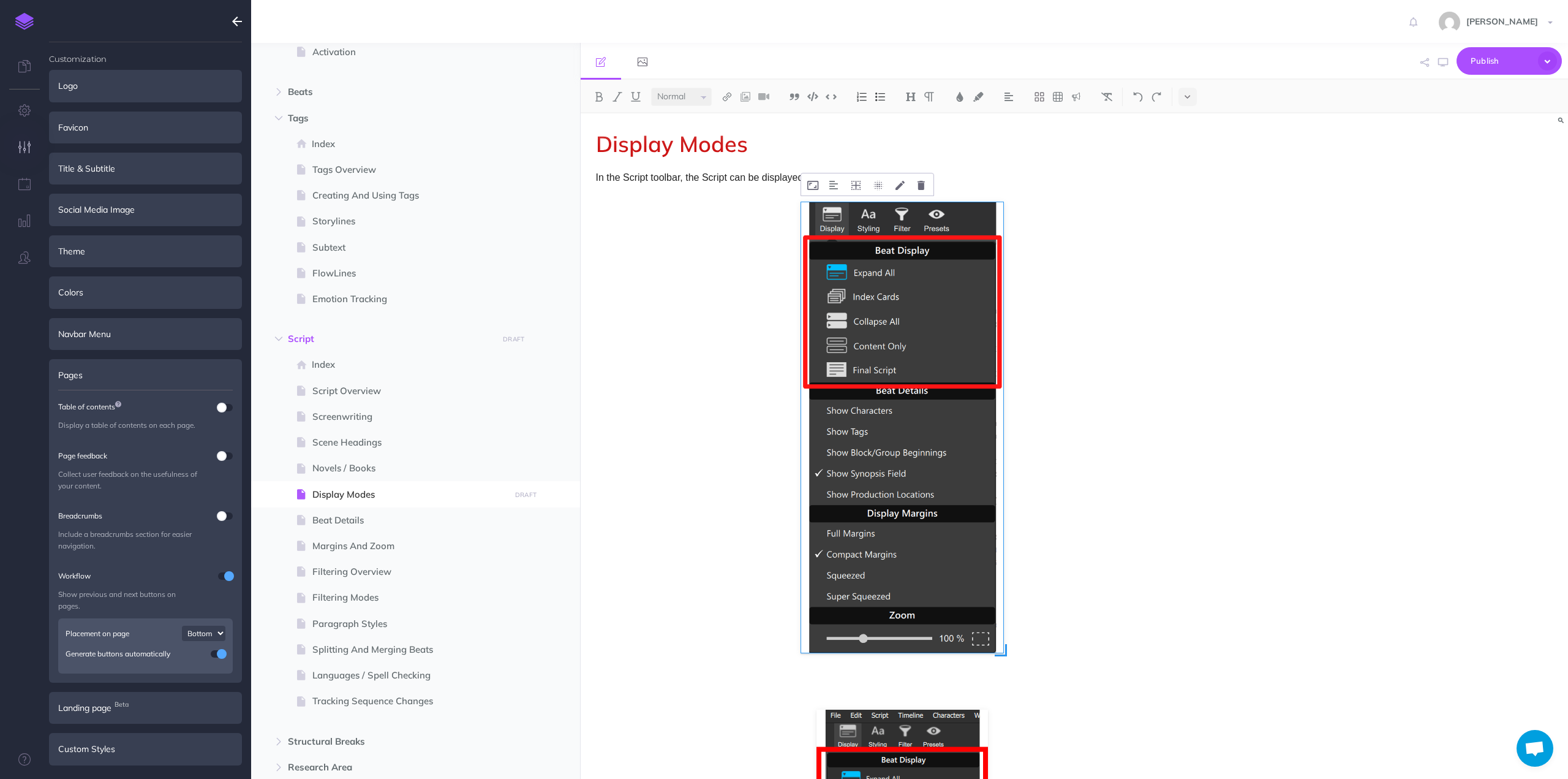
scroll to position [184, 0]
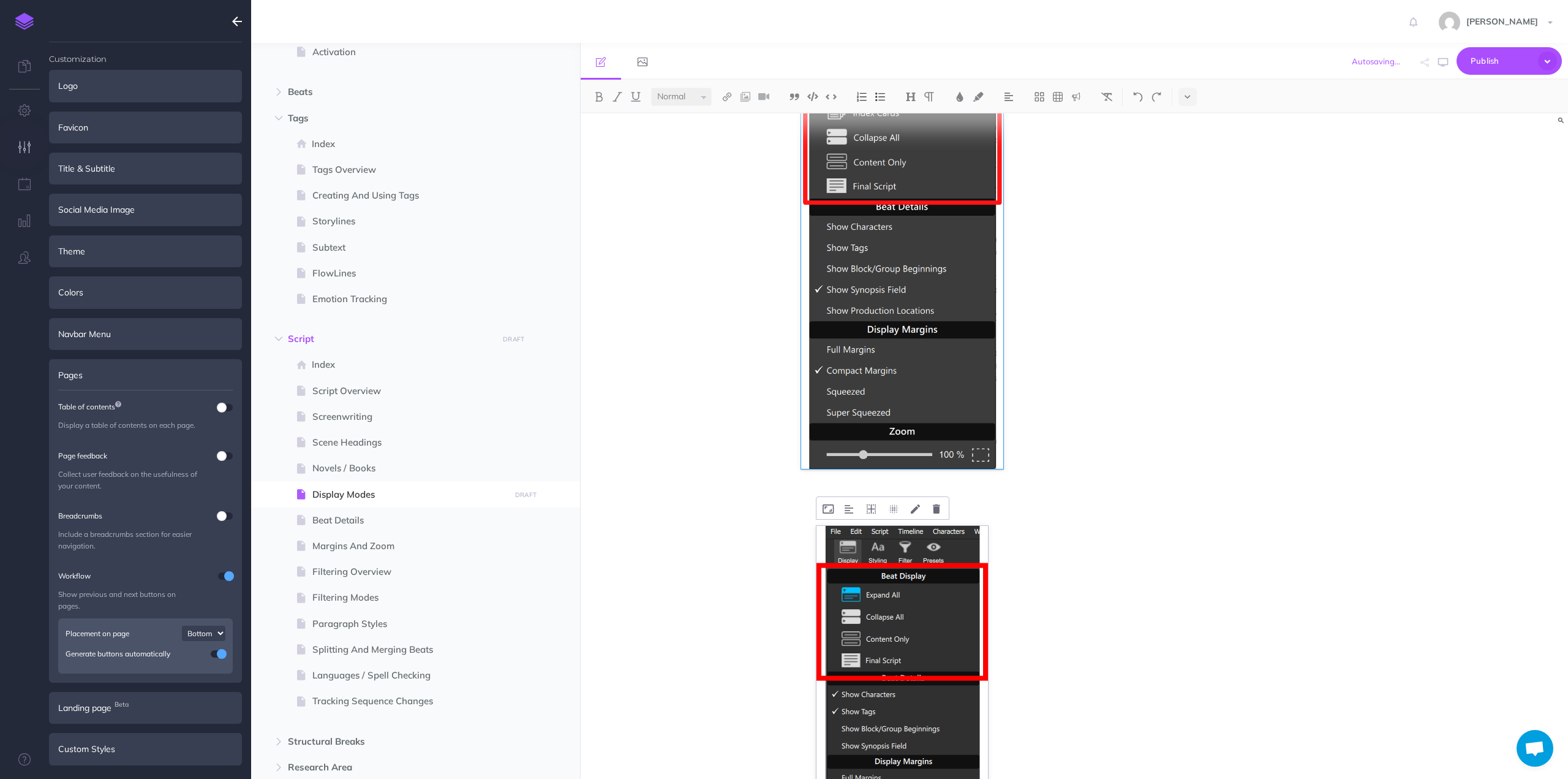
click at [876, 549] on img at bounding box center [902, 701] width 172 height 349
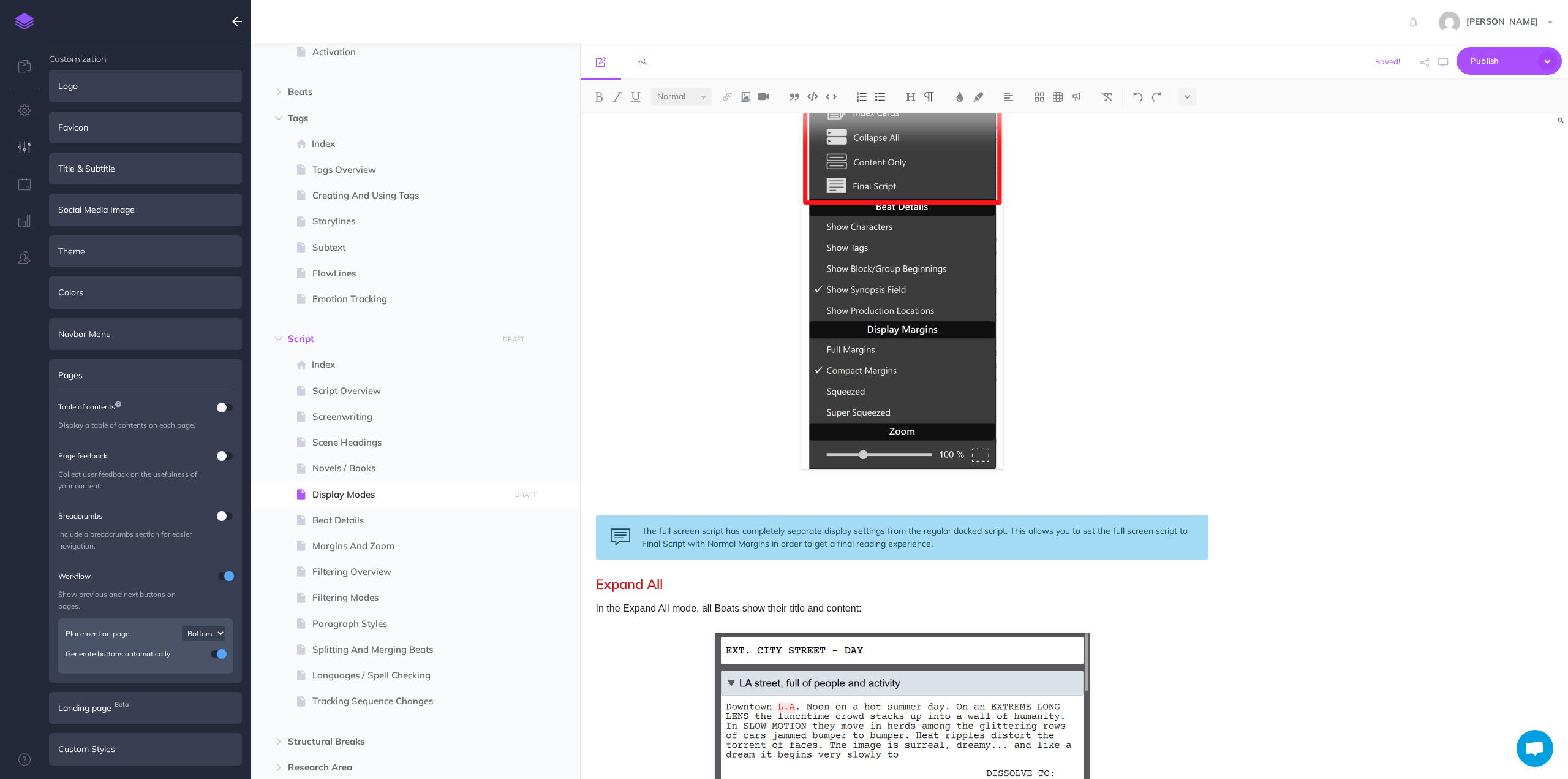
click at [848, 496] on p at bounding box center [902, 501] width 613 height 16
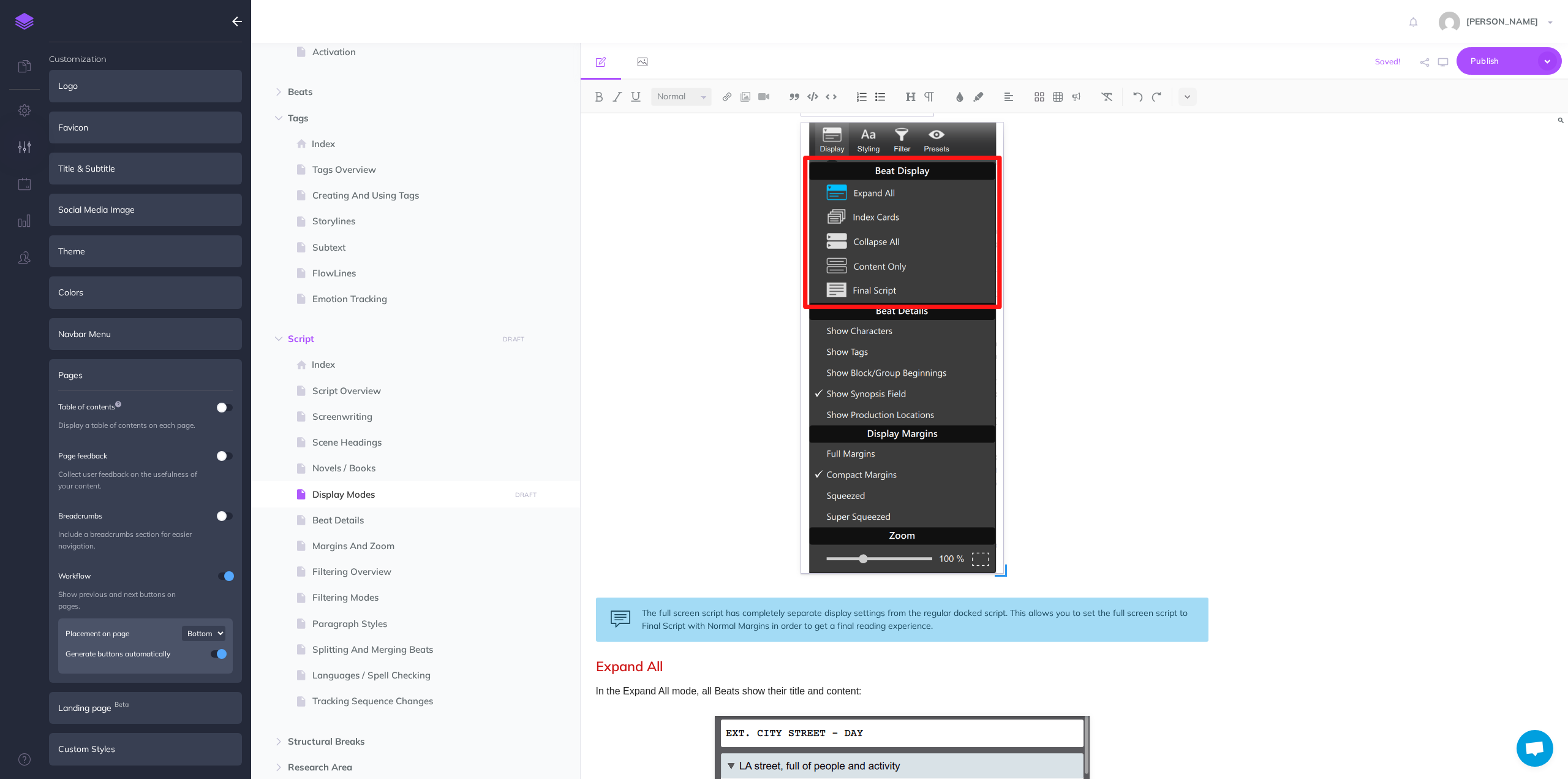
scroll to position [0, 0]
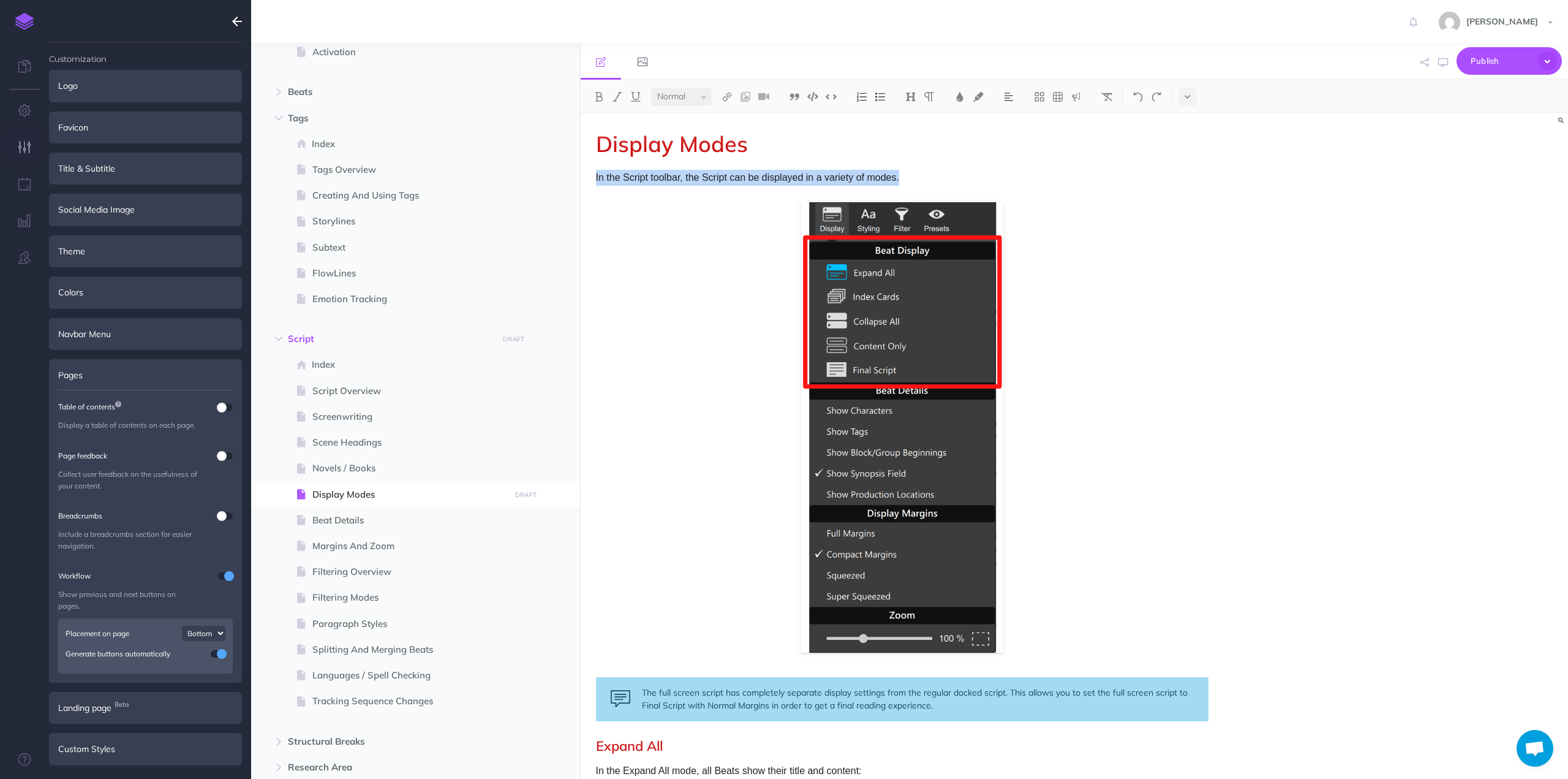
click at [861, 433] on img at bounding box center [902, 427] width 202 height 450
click at [1003, 651] on img at bounding box center [902, 427] width 202 height 450
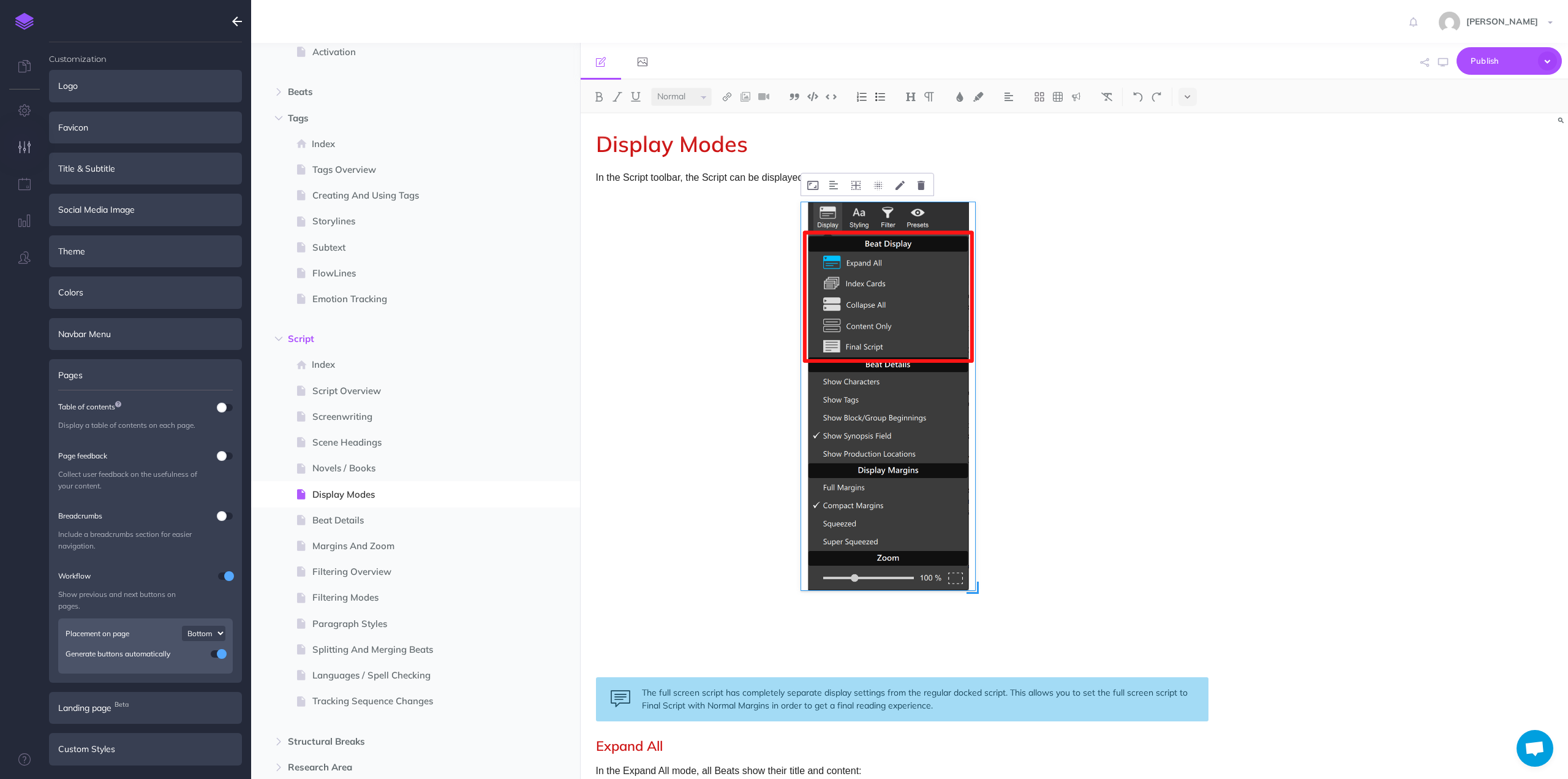
drag, startPoint x: 1005, startPoint y: 654, endPoint x: 977, endPoint y: 614, distance: 48.8
click at [977, 614] on div at bounding box center [902, 424] width 202 height 457
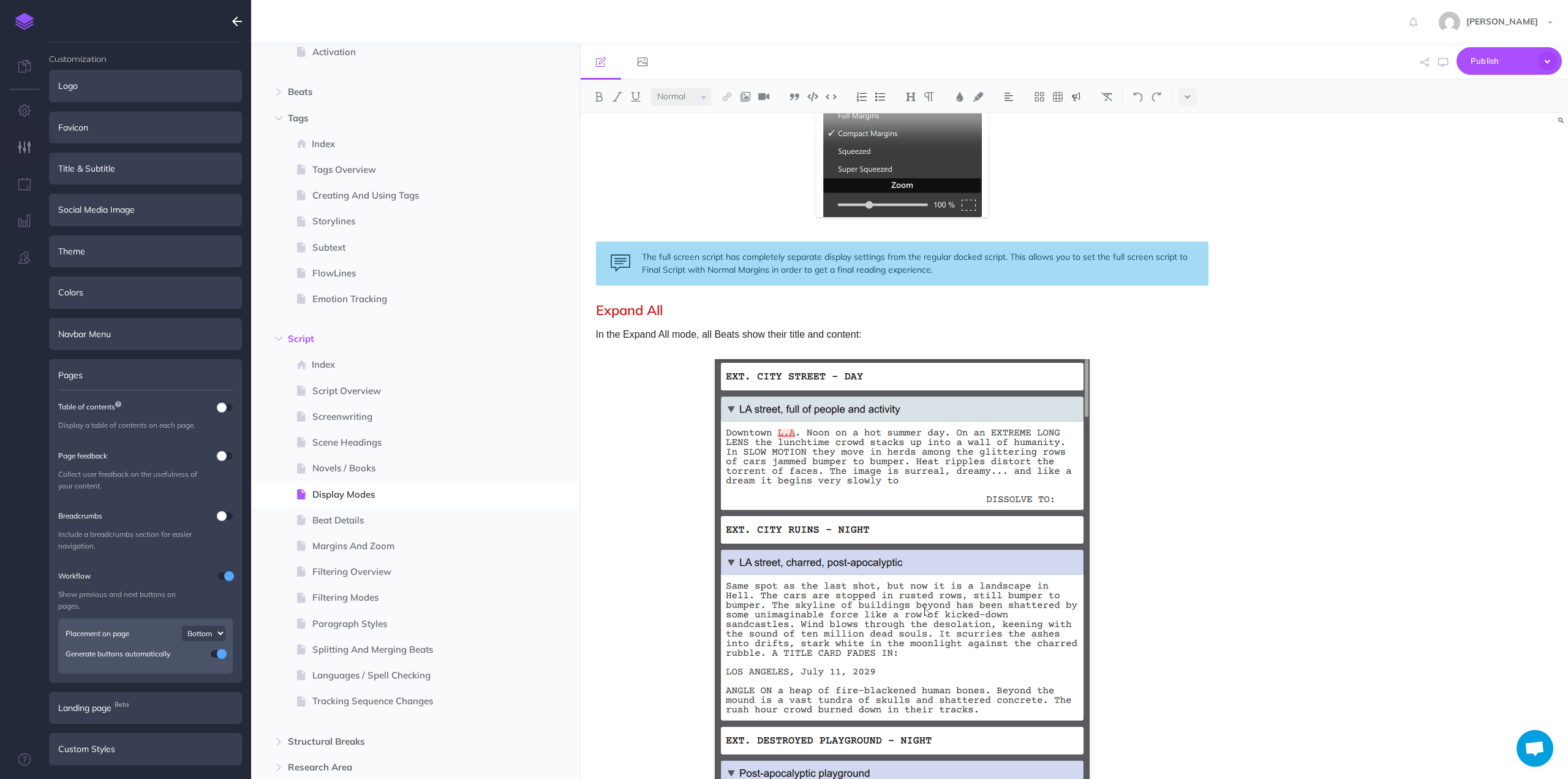
scroll to position [551, 0]
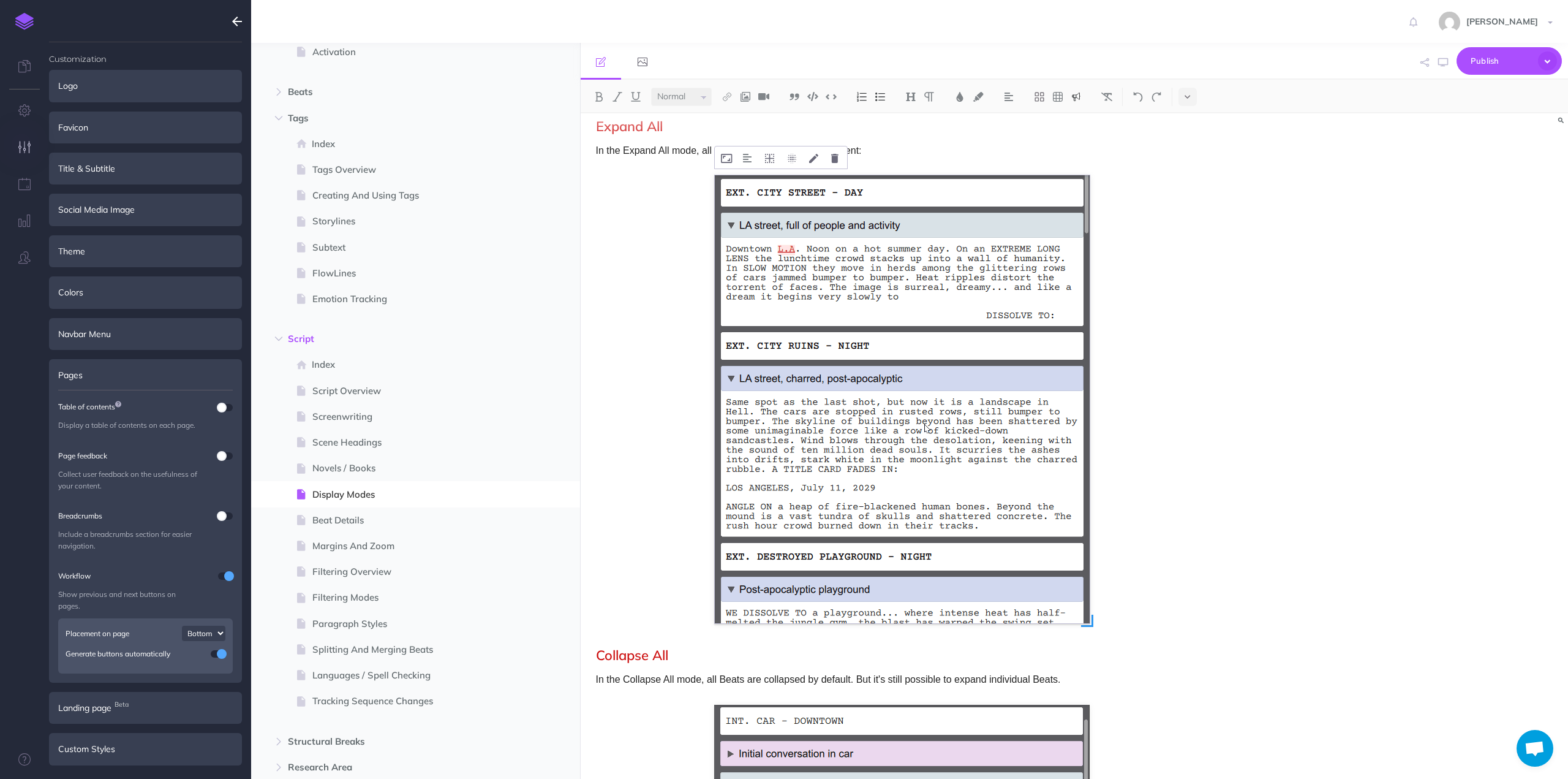
click at [853, 247] on img at bounding box center [902, 399] width 375 height 448
click at [876, 218] on img at bounding box center [902, 399] width 375 height 448
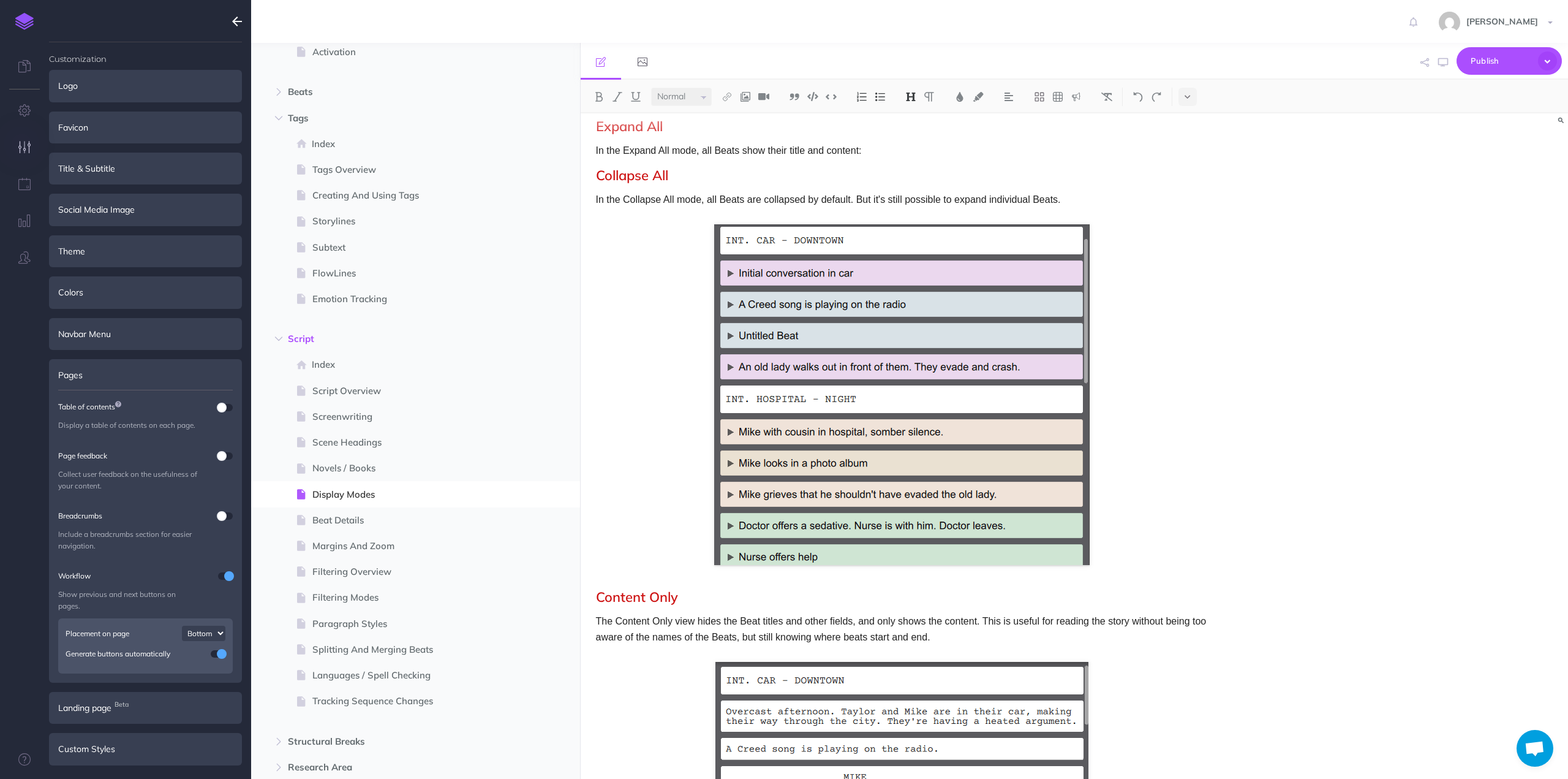
click at [885, 150] on p "In the Expand All mode, all Beats show their title and content:" at bounding box center [902, 151] width 613 height 16
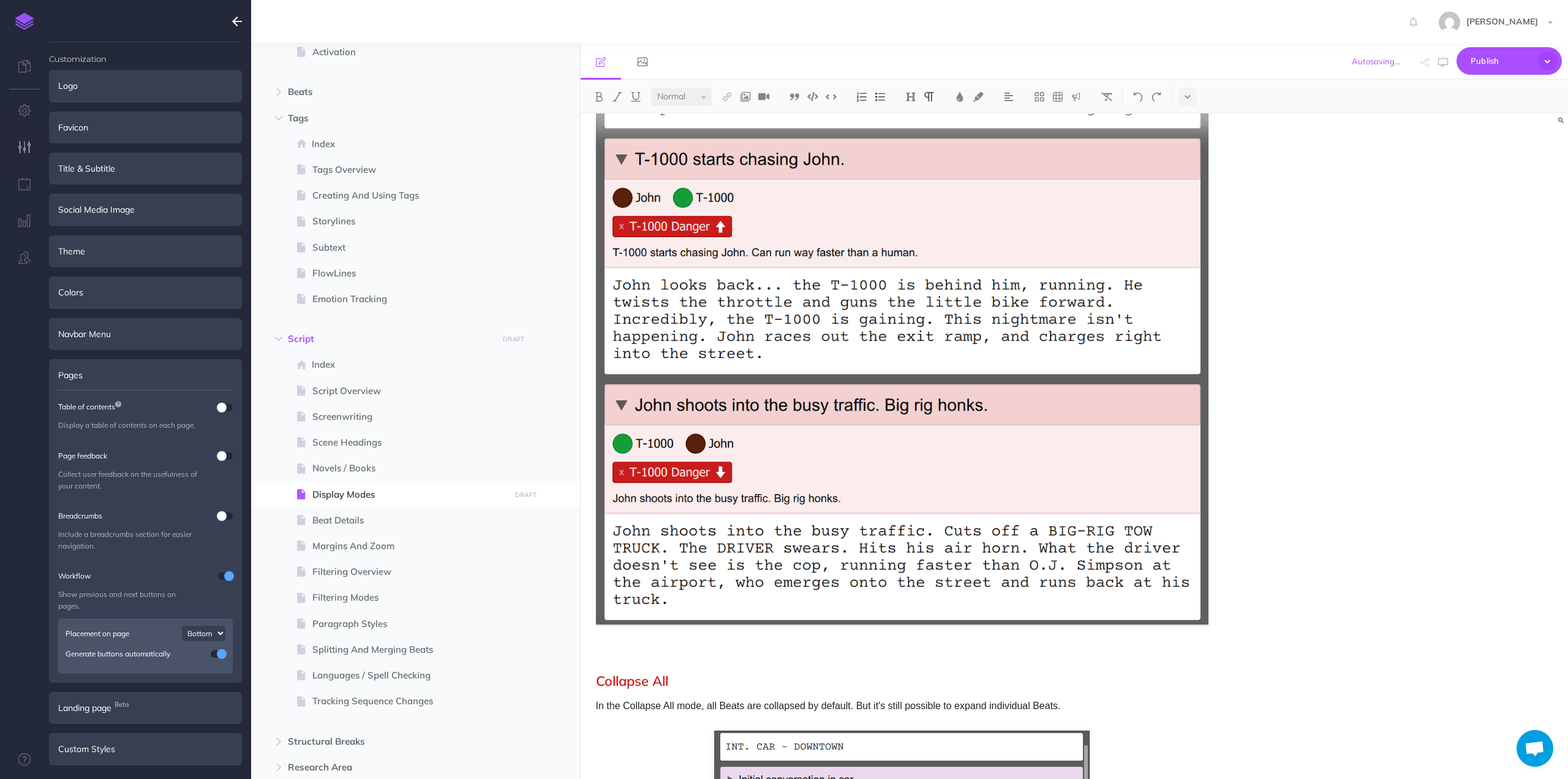
scroll to position [919, 0]
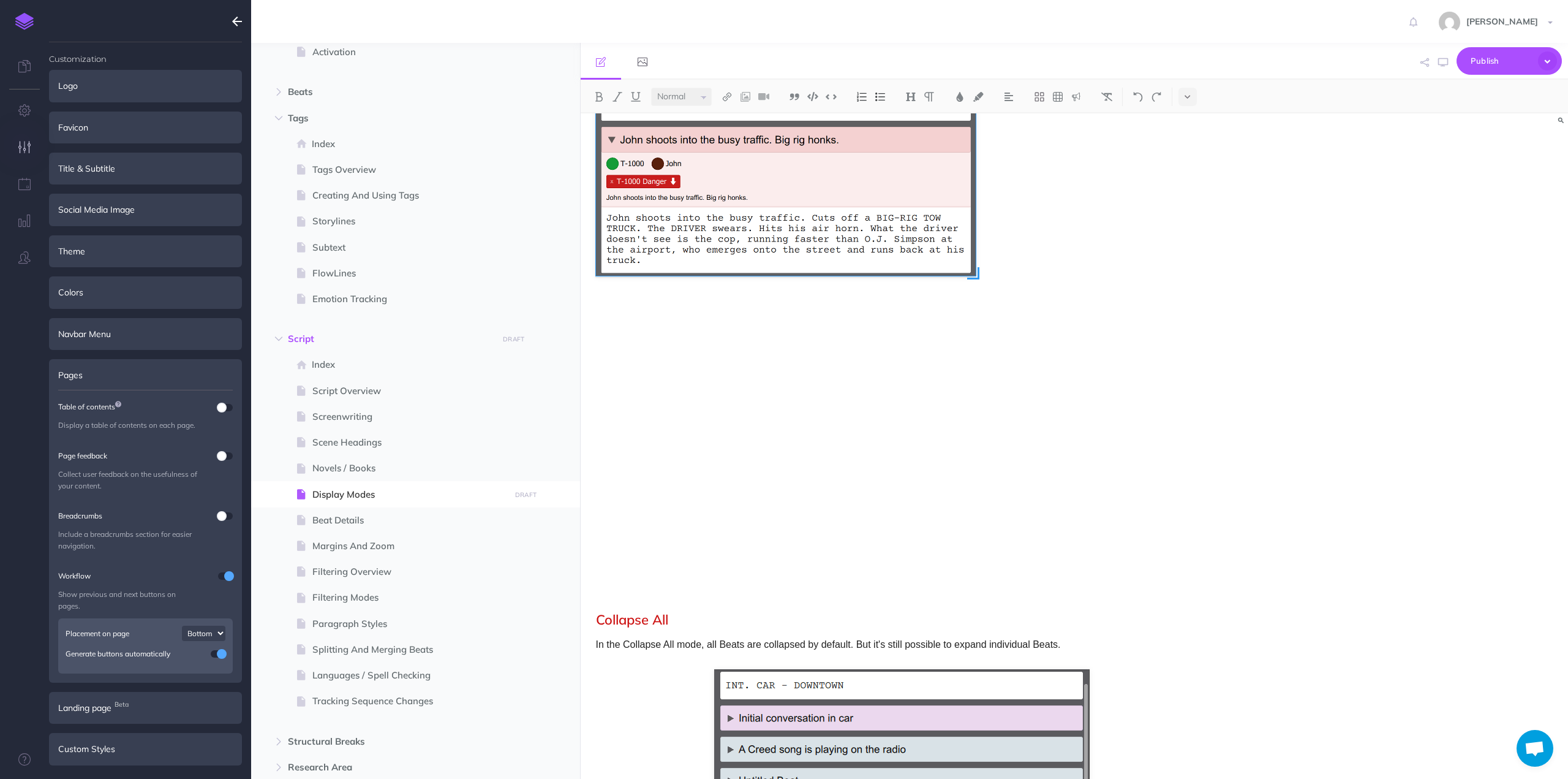
drag, startPoint x: 1208, startPoint y: 561, endPoint x: 975, endPoint y: 430, distance: 267.3
click at [975, 430] on div at bounding box center [902, 182] width 613 height 761
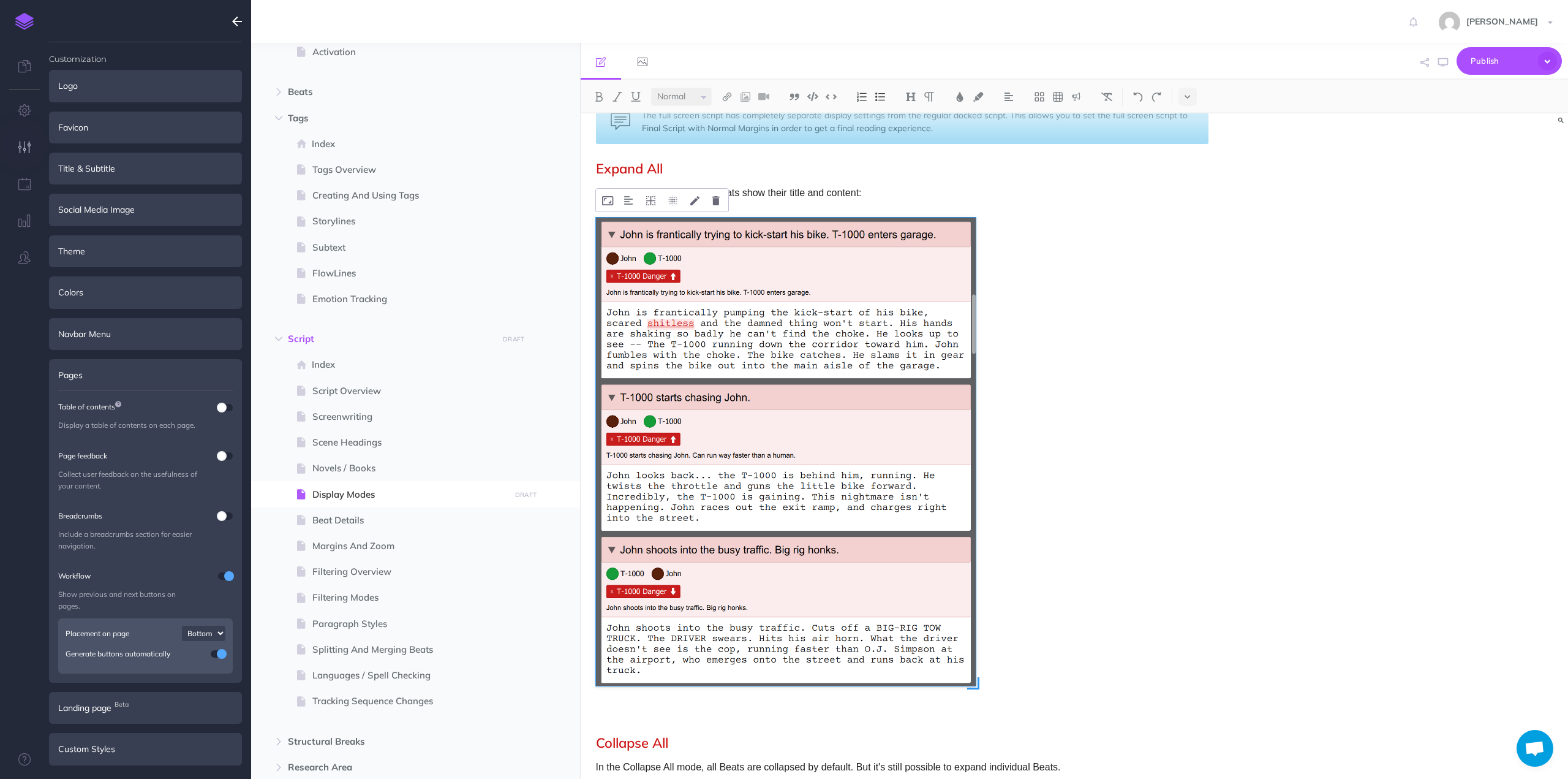
scroll to position [448, 0]
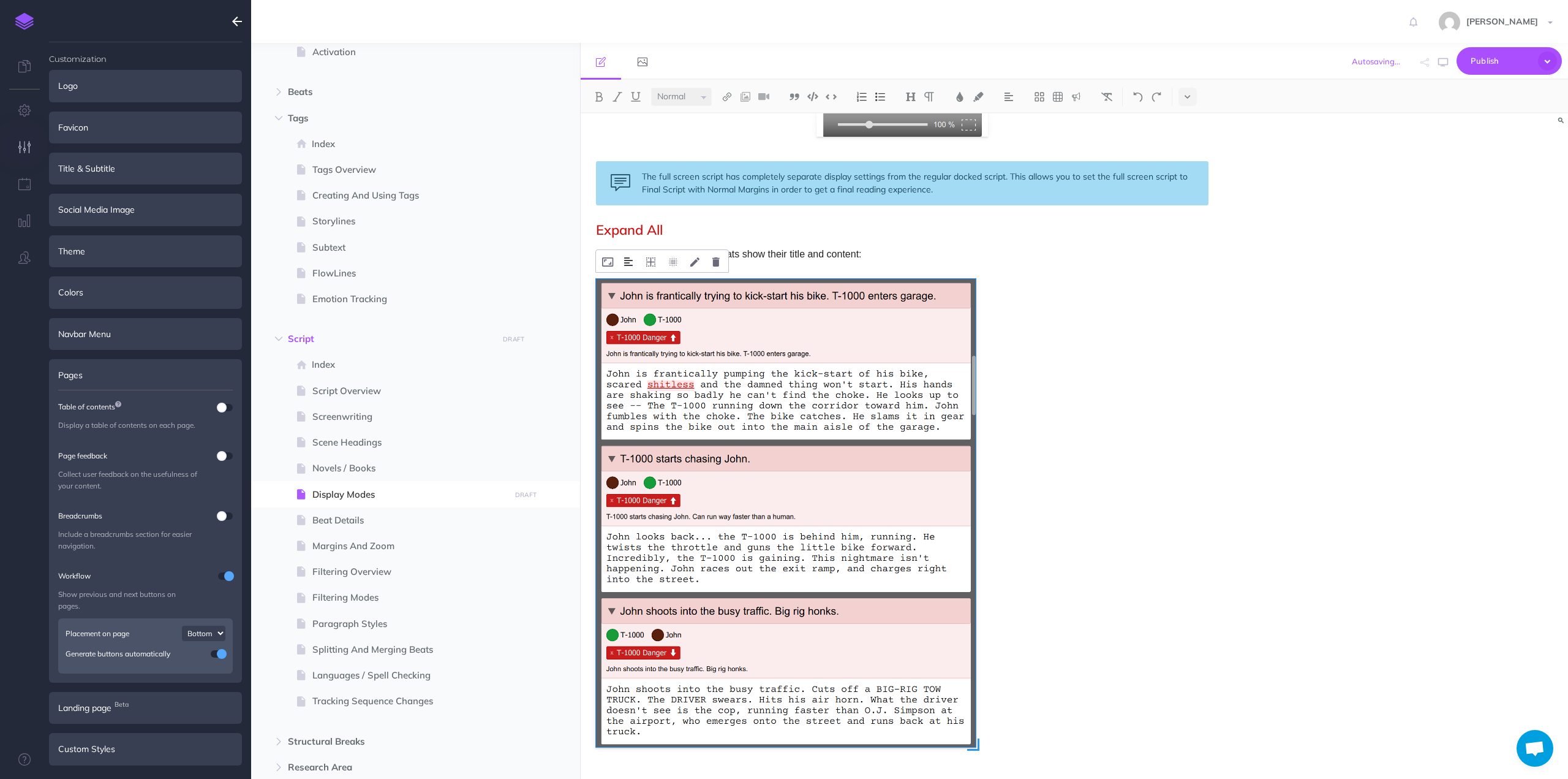
click at [626, 263] on img at bounding box center [628, 262] width 8 height 10
click at [628, 298] on img at bounding box center [629, 300] width 22 height 10
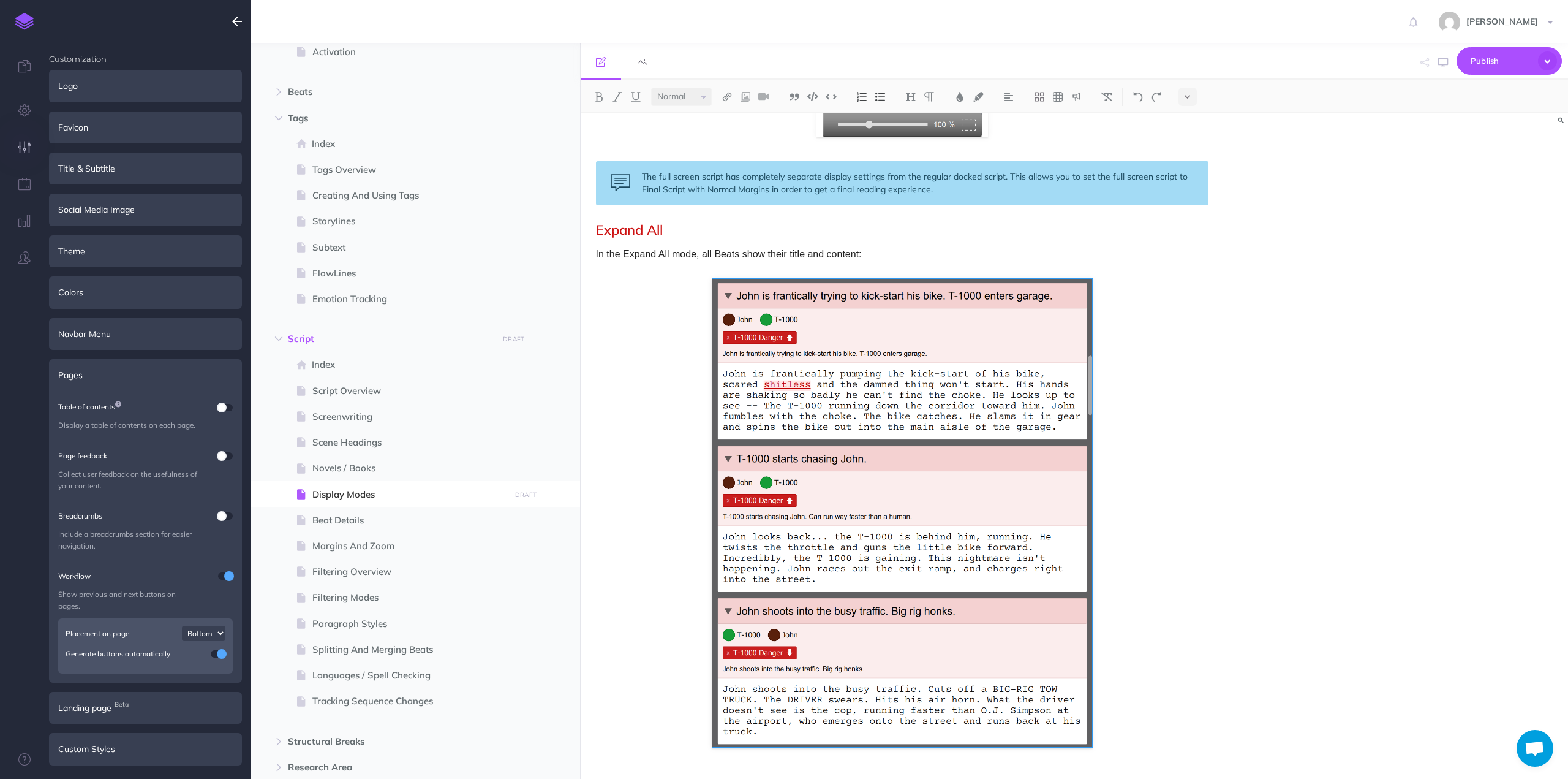
click at [653, 256] on p "In the Expand All mode, all Beats show their title and content:" at bounding box center [902, 254] width 613 height 16
click at [763, 255] on p "In the Expand All mode, all Beats show their title and content:" at bounding box center [902, 254] width 613 height 16
click at [858, 255] on p "In the Expand All mode, all Beats show their title and content:" at bounding box center [902, 254] width 613 height 16
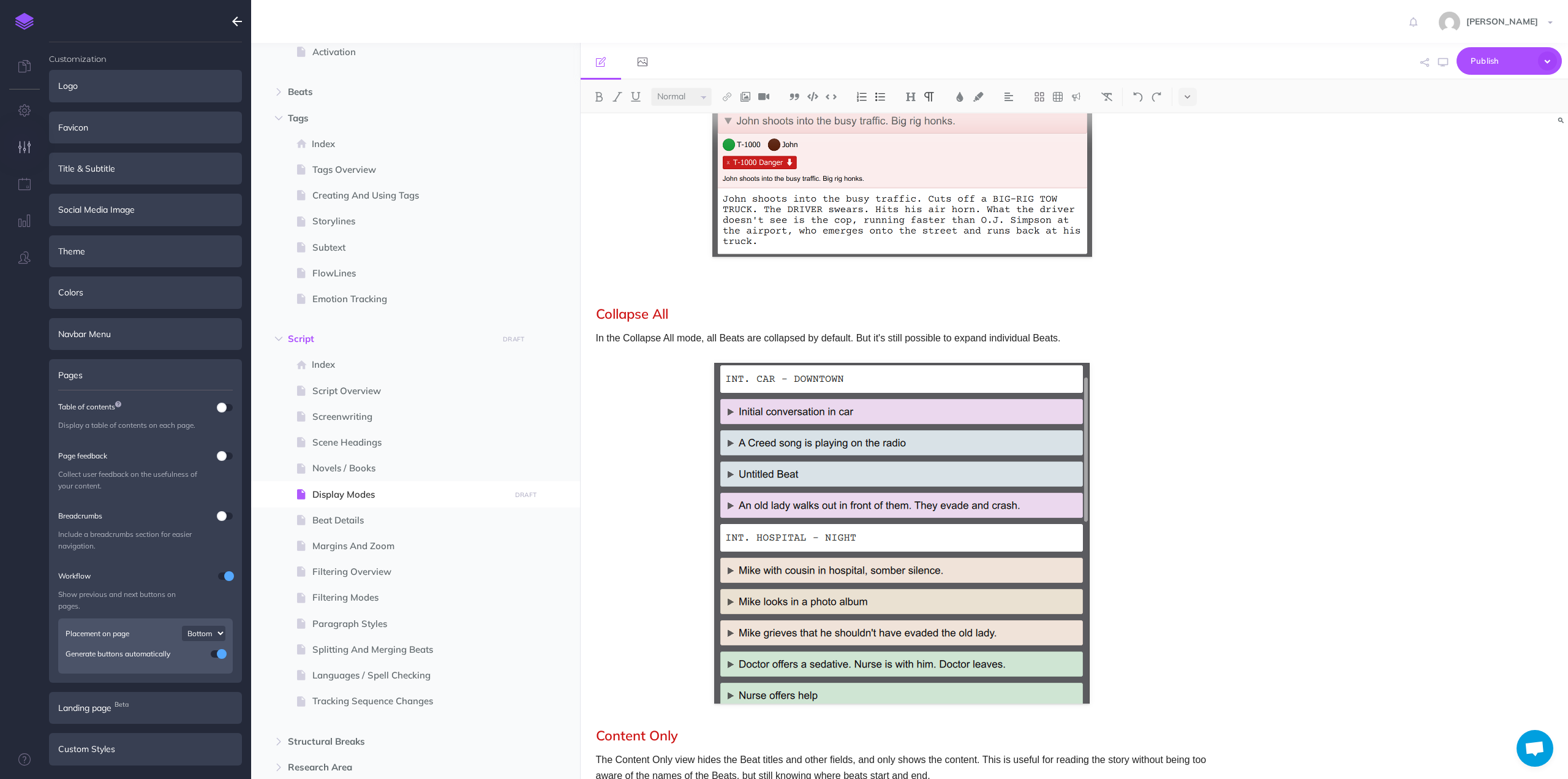
scroll to position [1060, 0]
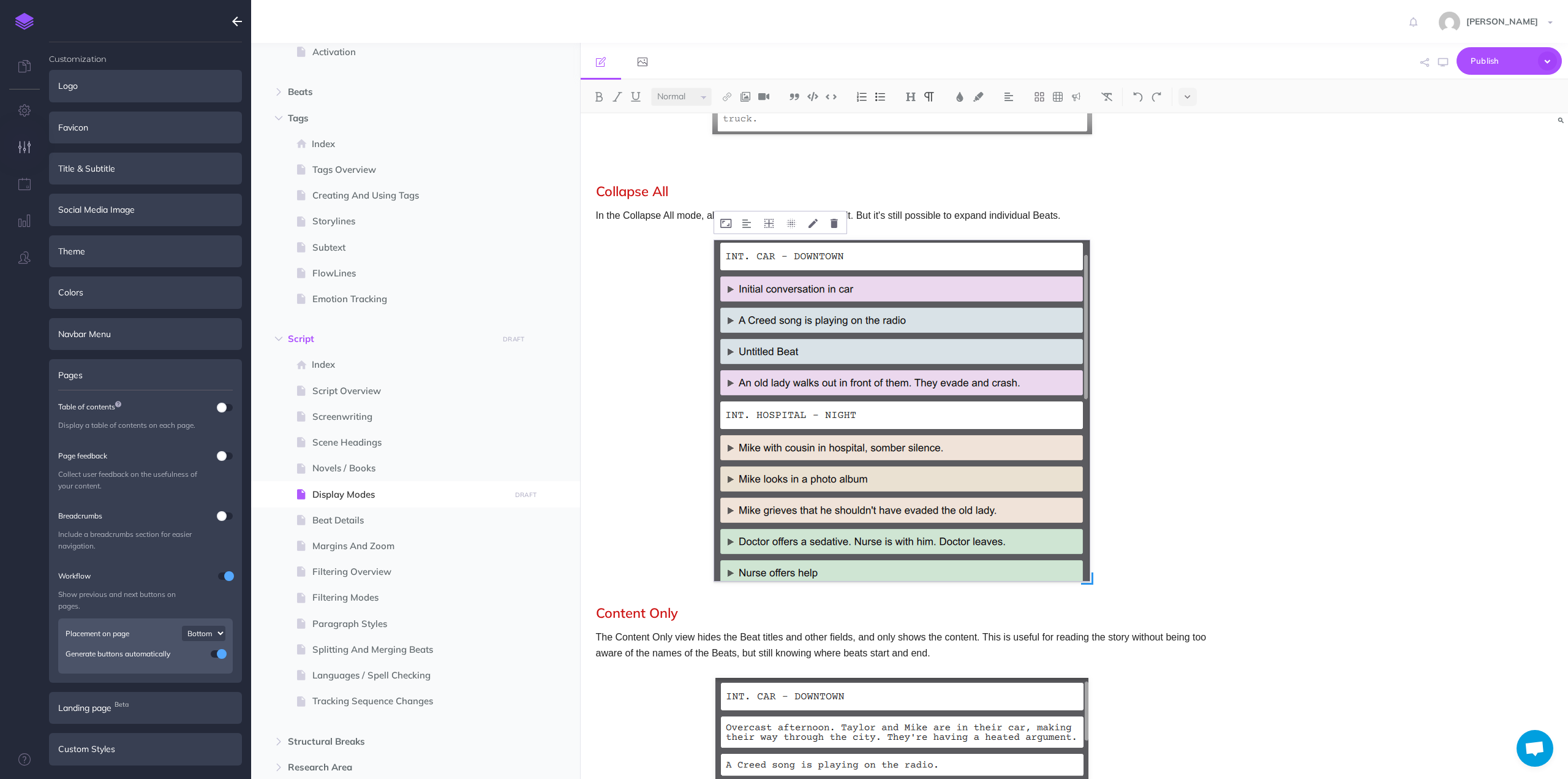
click at [803, 288] on img at bounding box center [902, 411] width 375 height 341
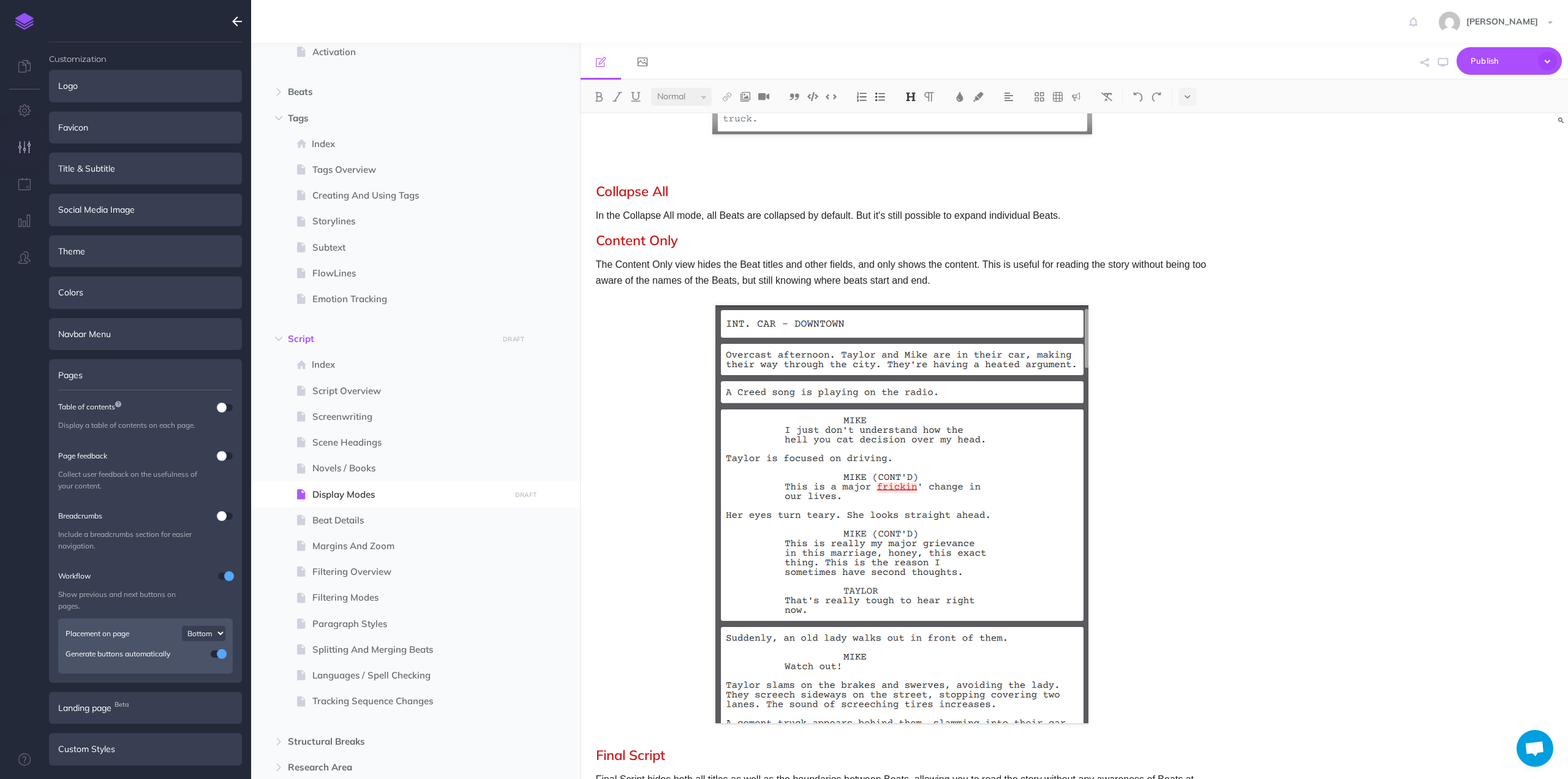
click at [1068, 216] on p "In the Collapse All mode, all Beats are collapsed by default. But it's still po…" at bounding box center [902, 216] width 613 height 16
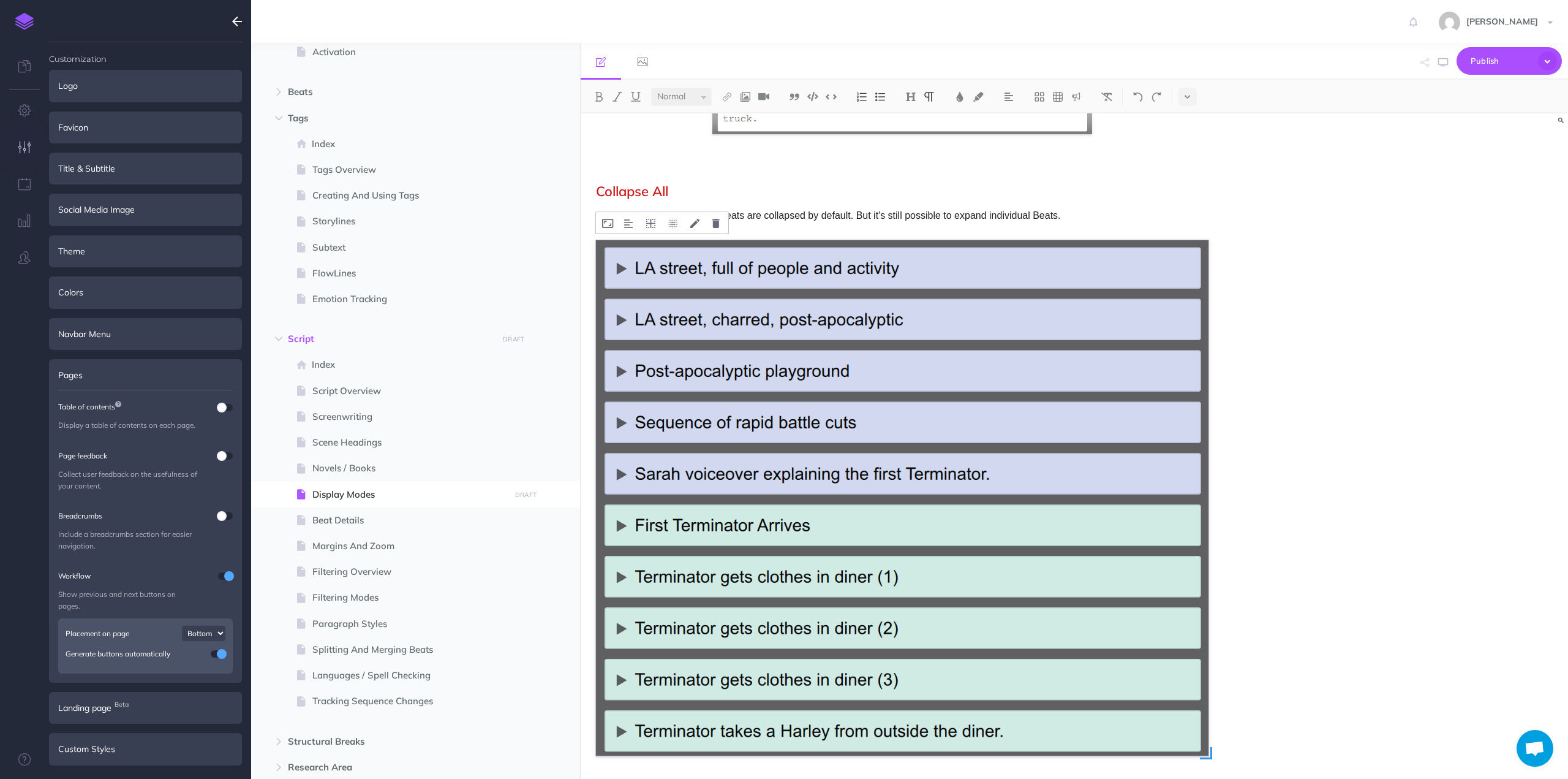
click at [1147, 294] on img at bounding box center [902, 498] width 613 height 515
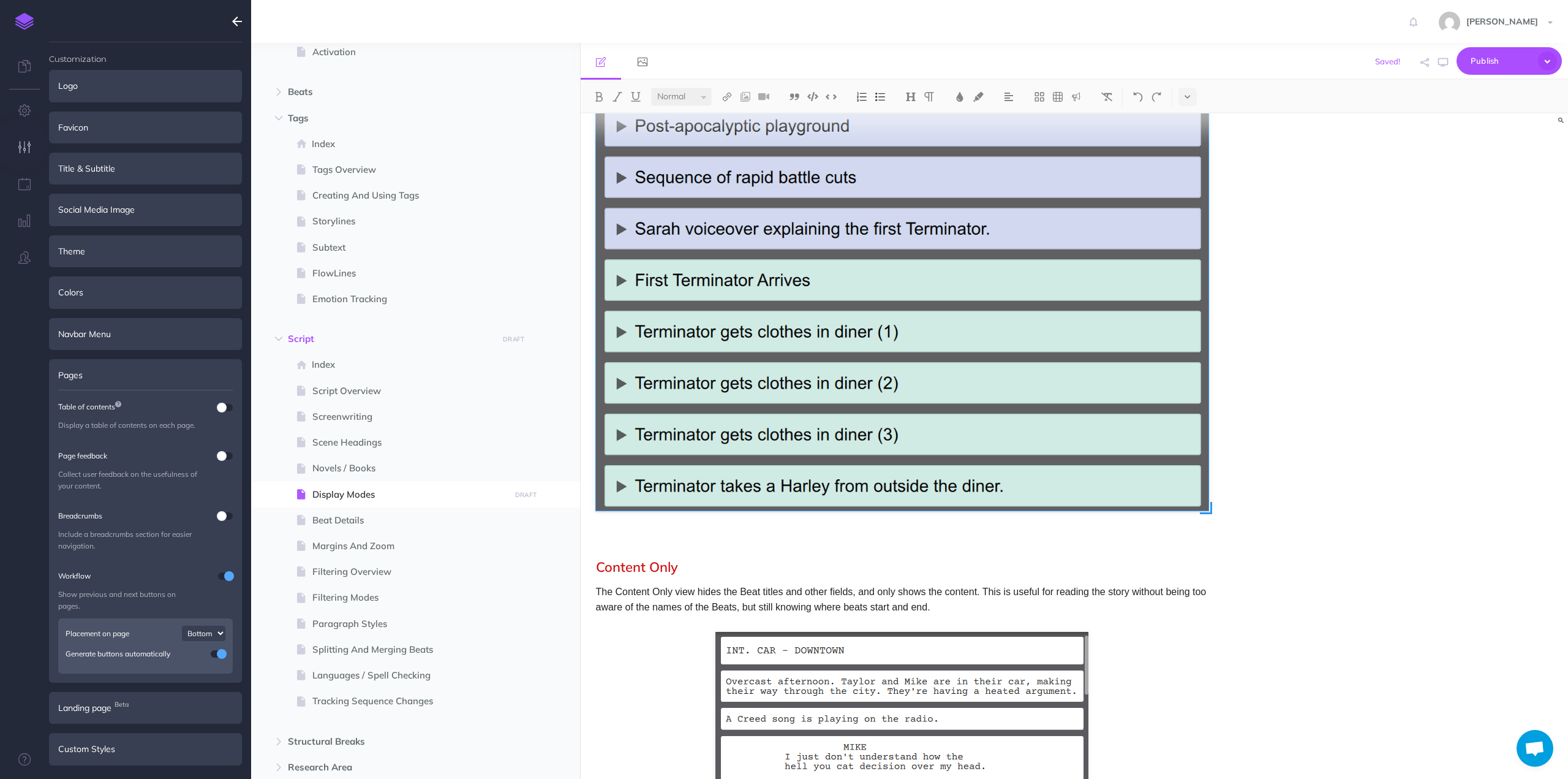
scroll to position [1367, 0]
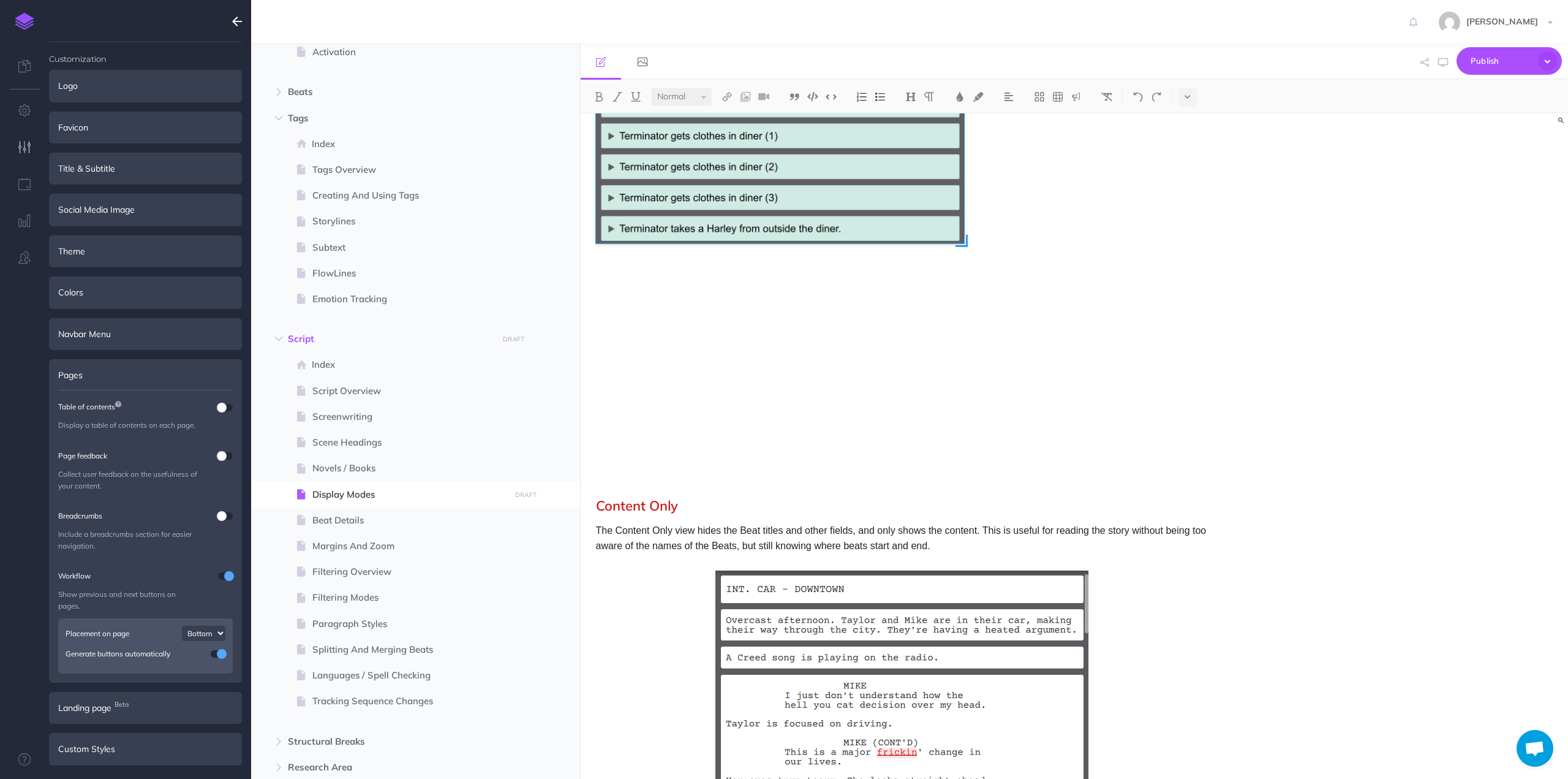
drag, startPoint x: 1208, startPoint y: 450, endPoint x: 964, endPoint y: 304, distance: 284.3
click at [964, 304] on div at bounding box center [902, 188] width 613 height 521
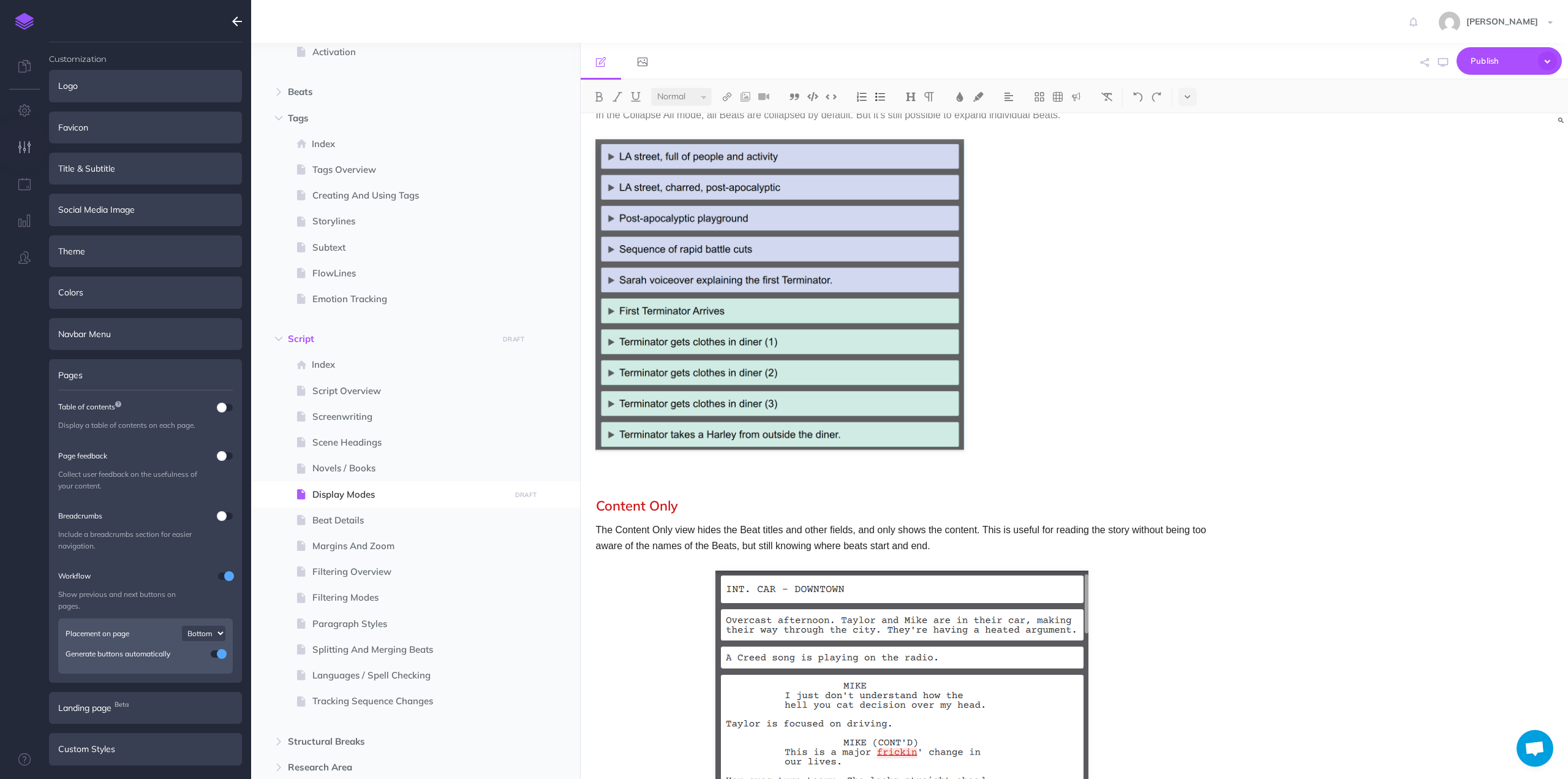
scroll to position [794, 0]
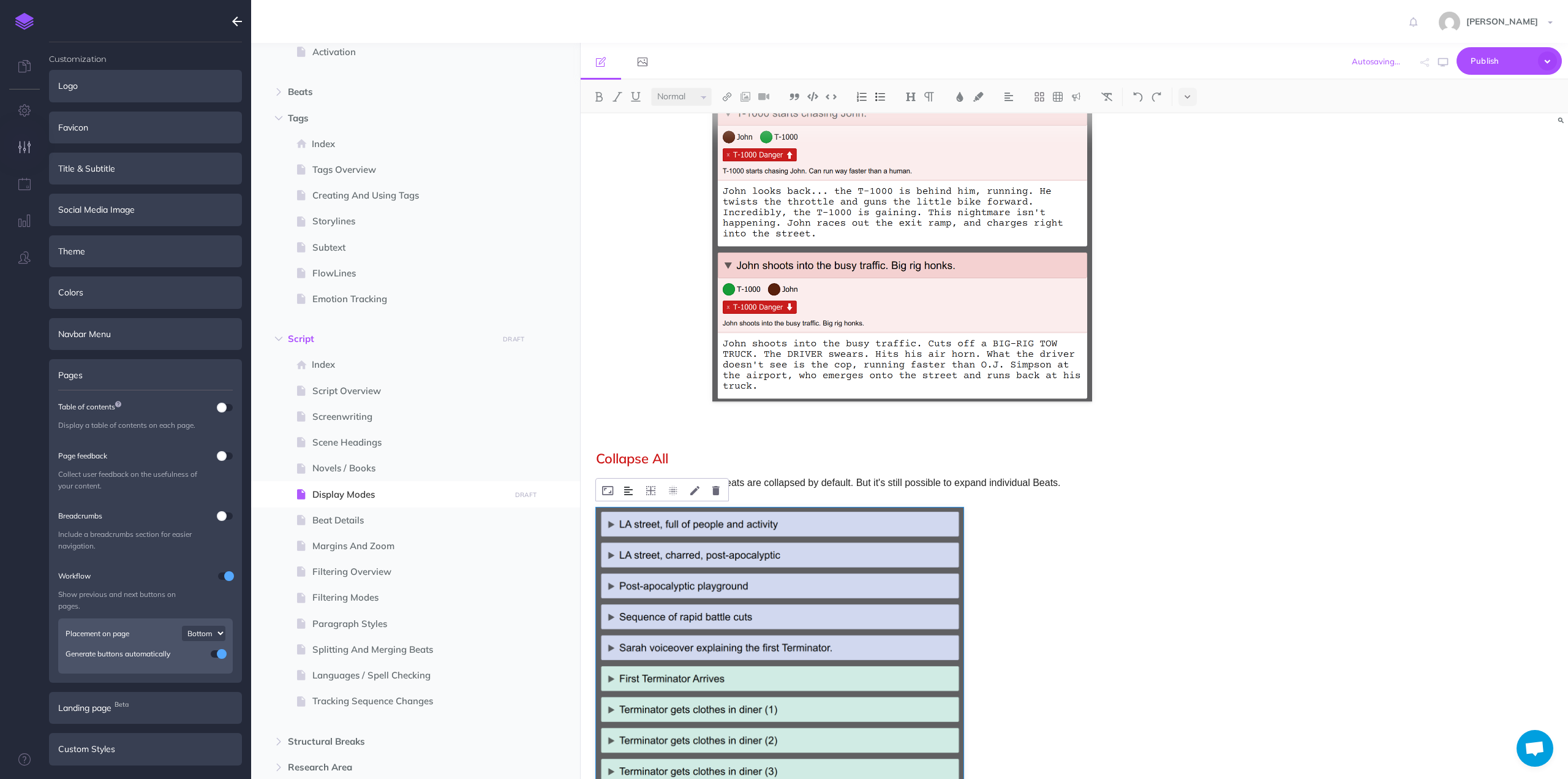
click at [630, 488] on img at bounding box center [628, 491] width 8 height 10
click at [632, 525] on img at bounding box center [629, 529] width 22 height 10
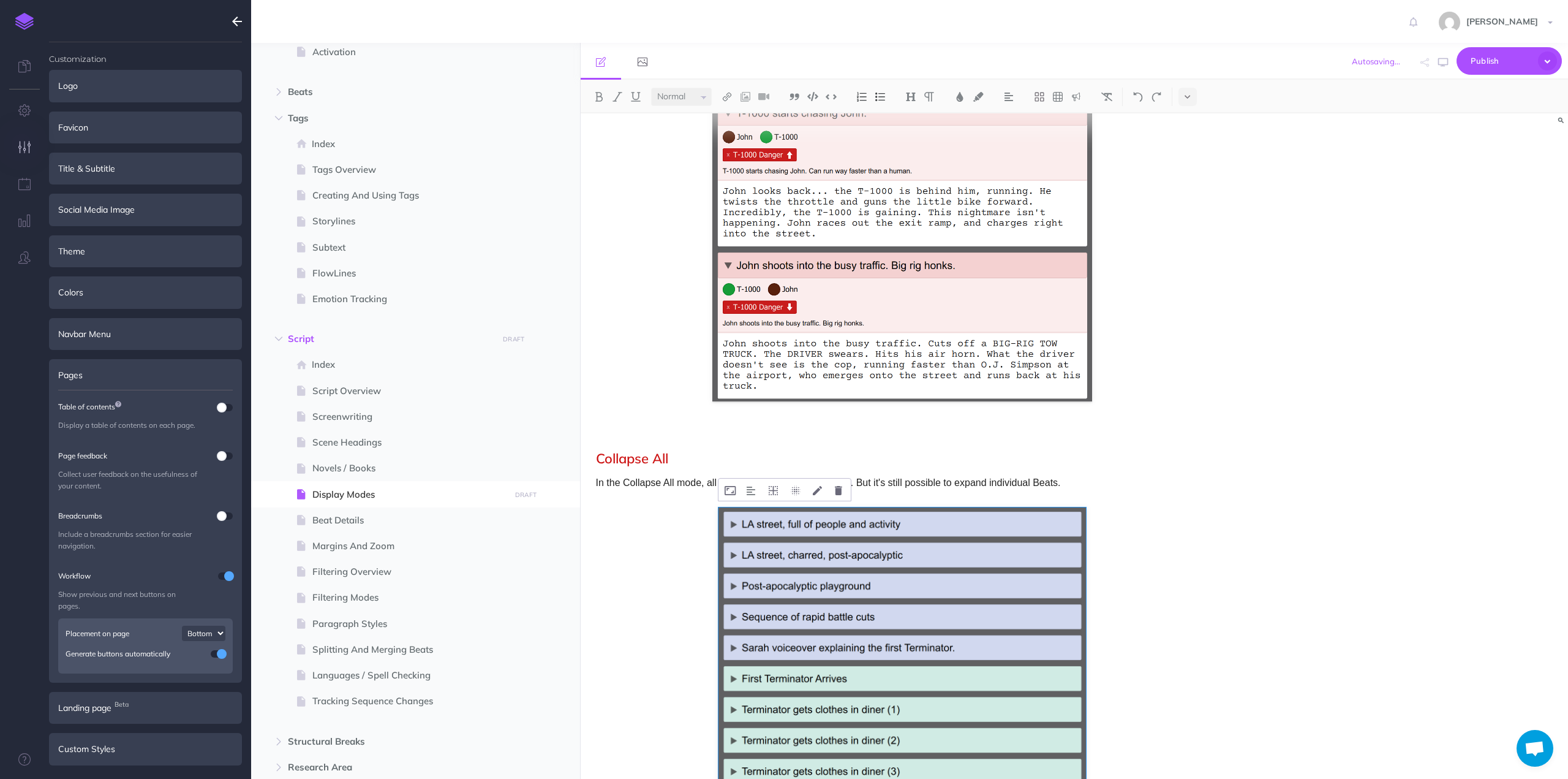
click at [1047, 638] on img at bounding box center [902, 662] width 367 height 309
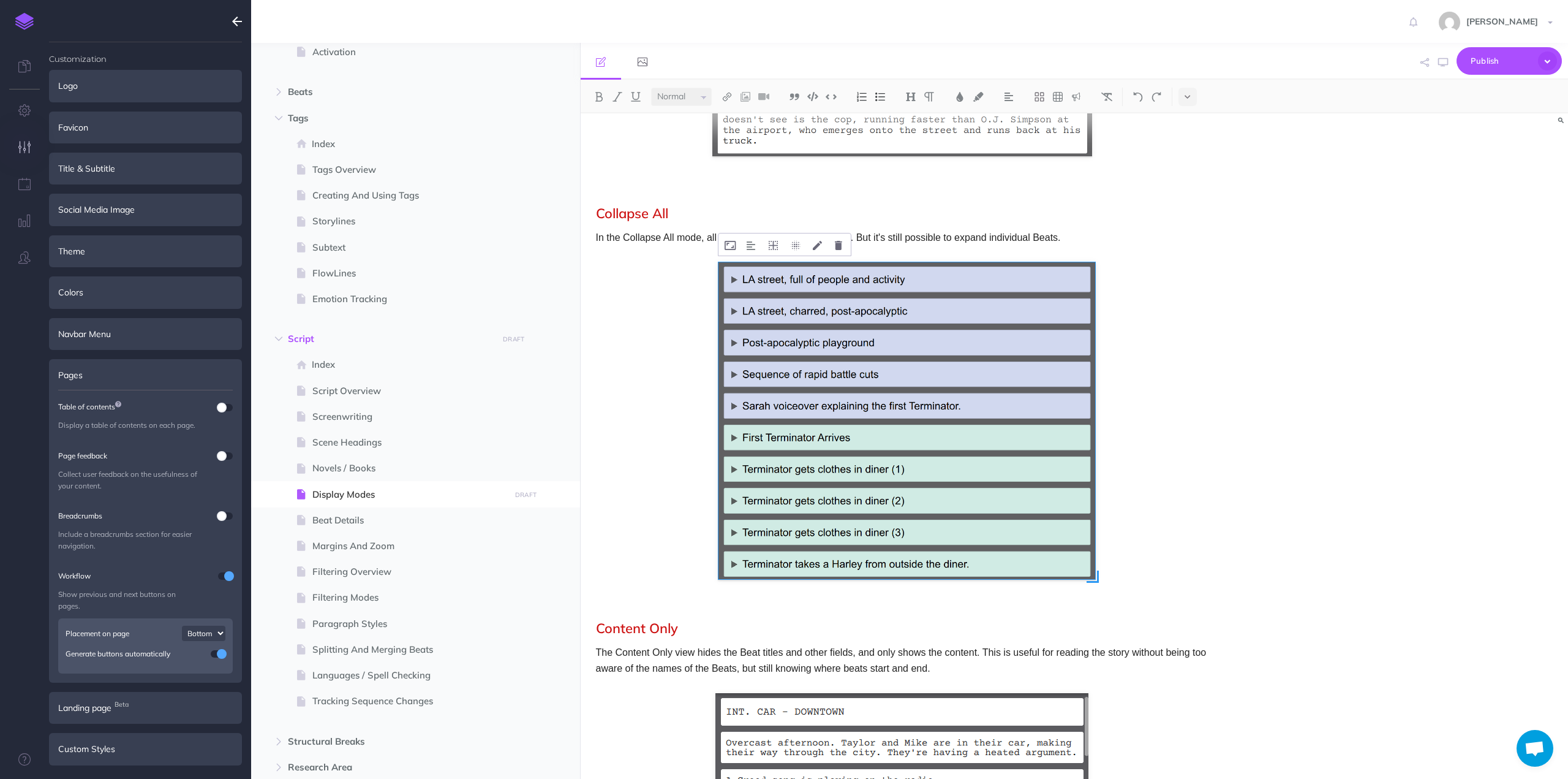
drag, startPoint x: 1085, startPoint y: 573, endPoint x: 1094, endPoint y: 580, distance: 11.4
click at [1094, 580] on span at bounding box center [1092, 576] width 12 height 12
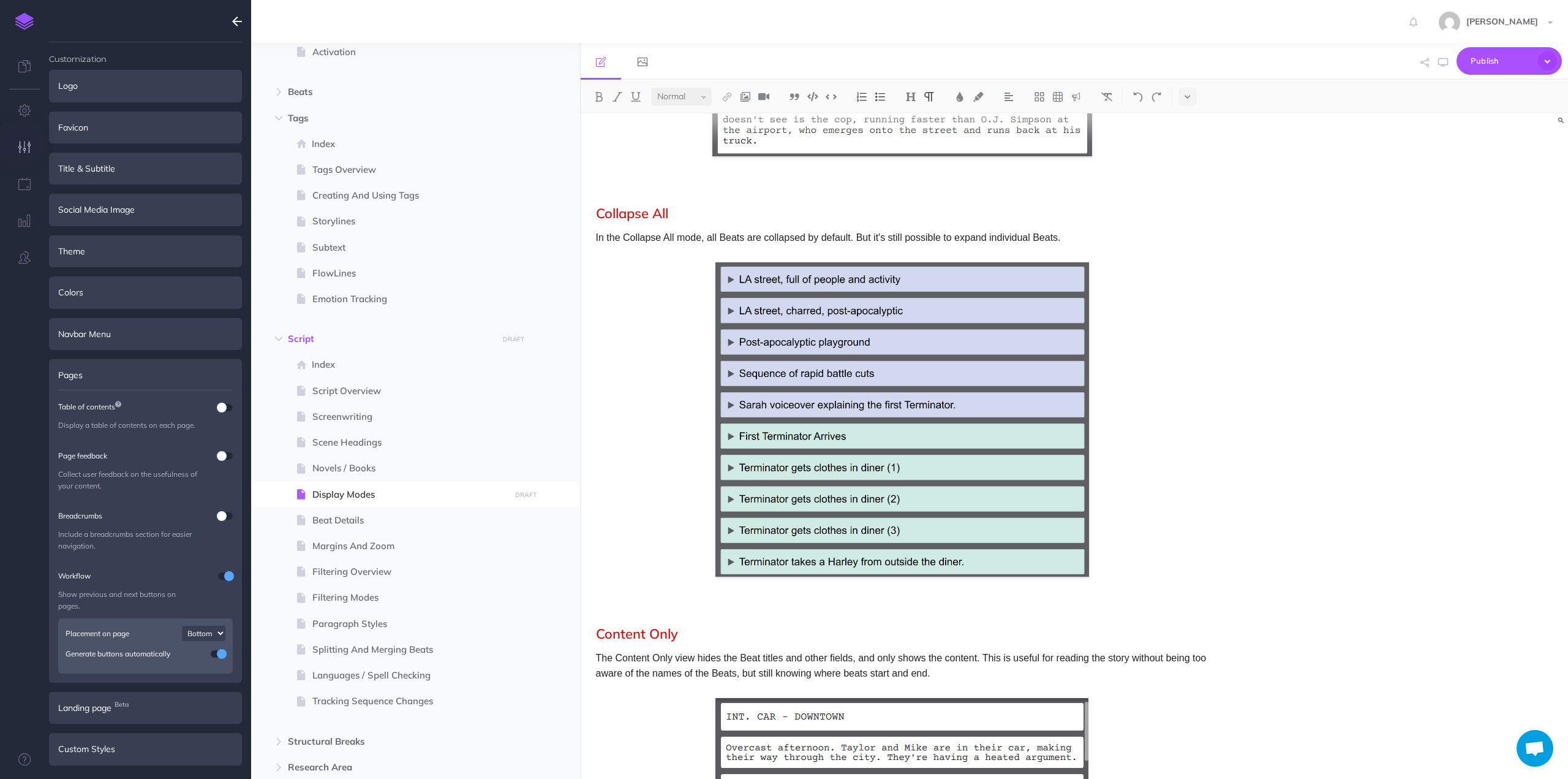
click at [1057, 237] on p "In the Collapse All mode, all Beats are collapsed by default. But it's still po…" at bounding box center [902, 238] width 613 height 16
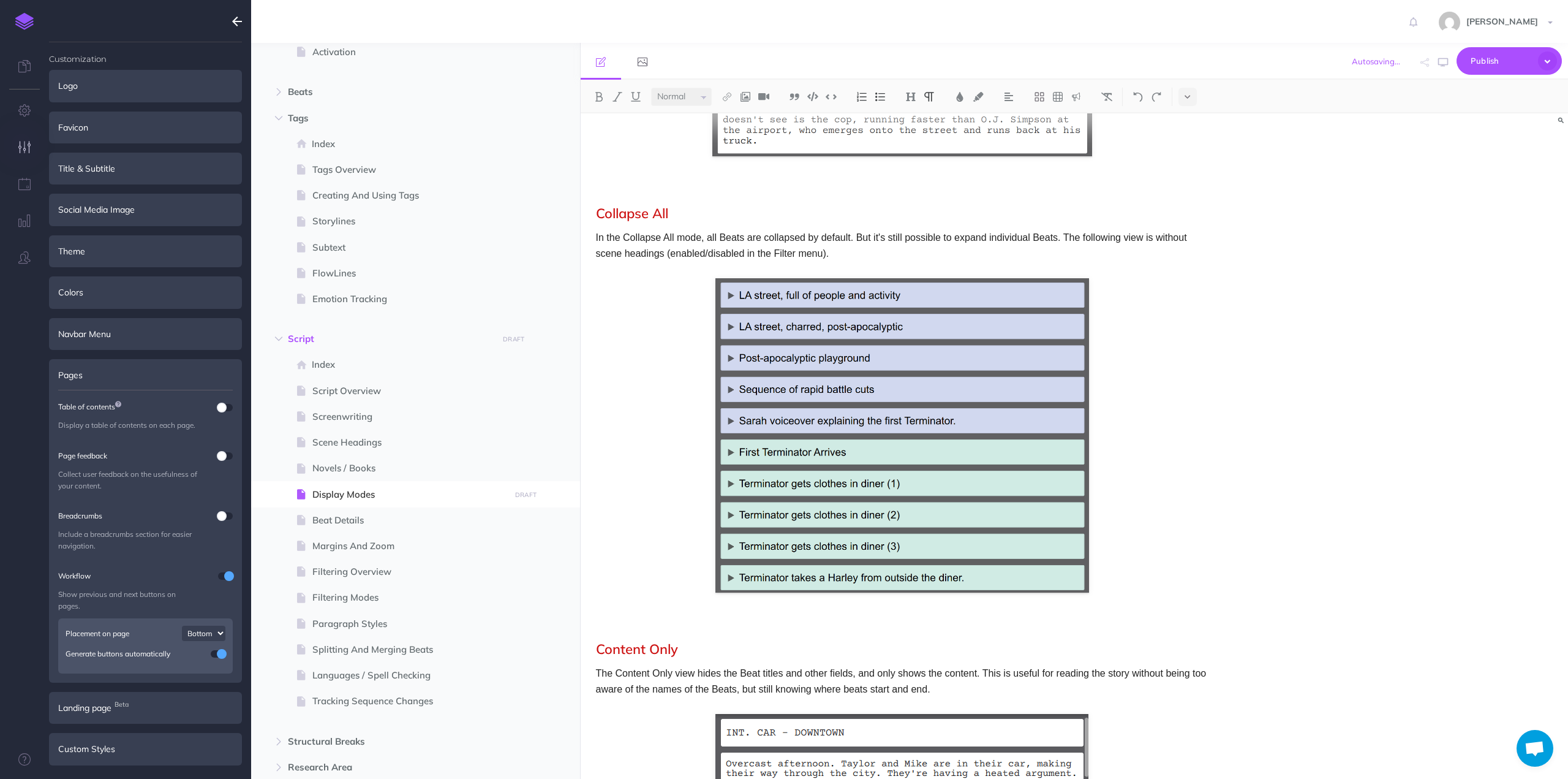
click at [778, 228] on div "Display Modes In the Script toolbar, the Script can be displayed in a variety o…" at bounding box center [902, 452] width 643 height 2756
click at [744, 605] on div "Display Modes In the Script toolbar, the Script can be displayed in a variety o…" at bounding box center [902, 452] width 643 height 2756
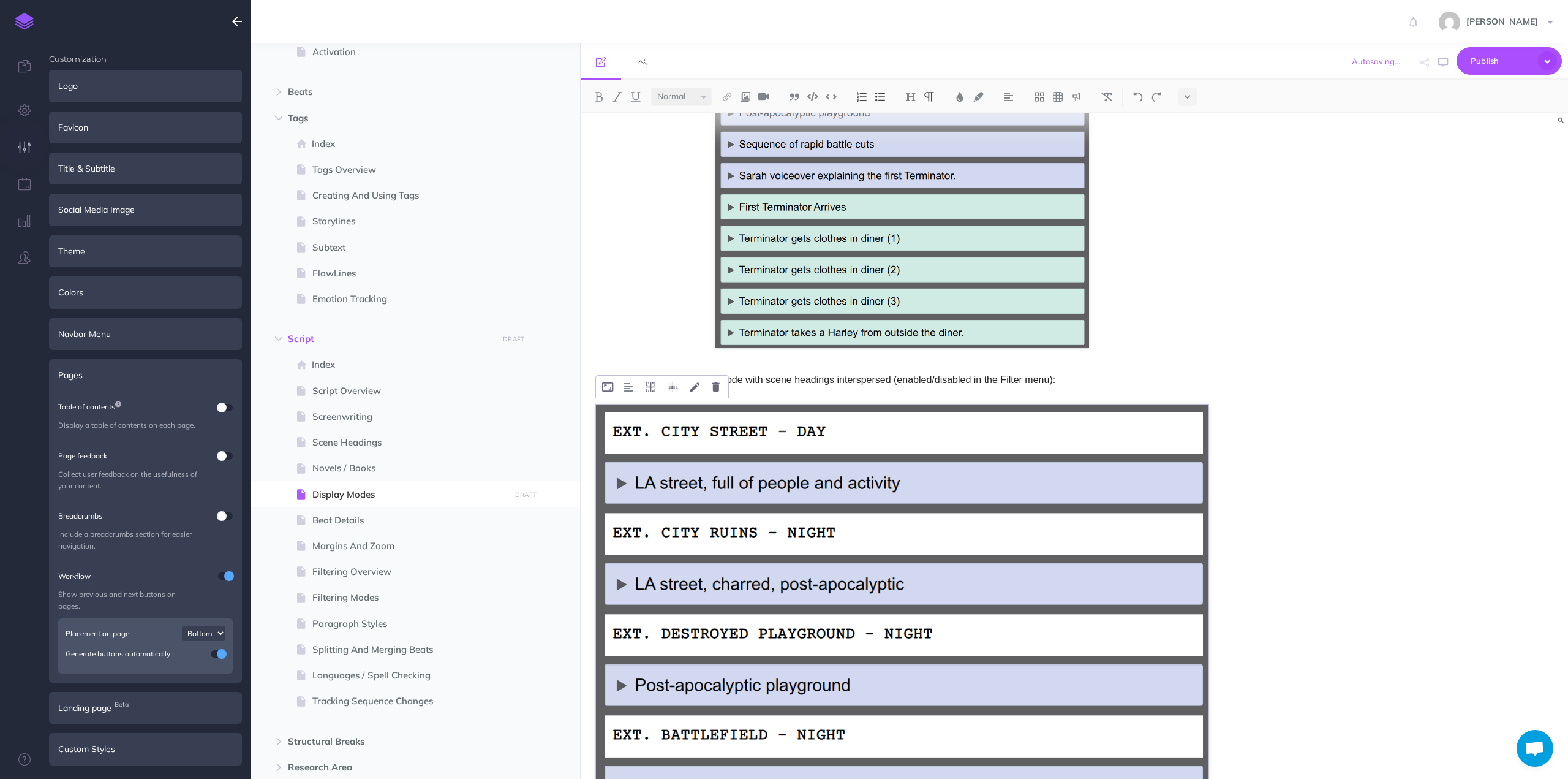
scroll to position [1345, 0]
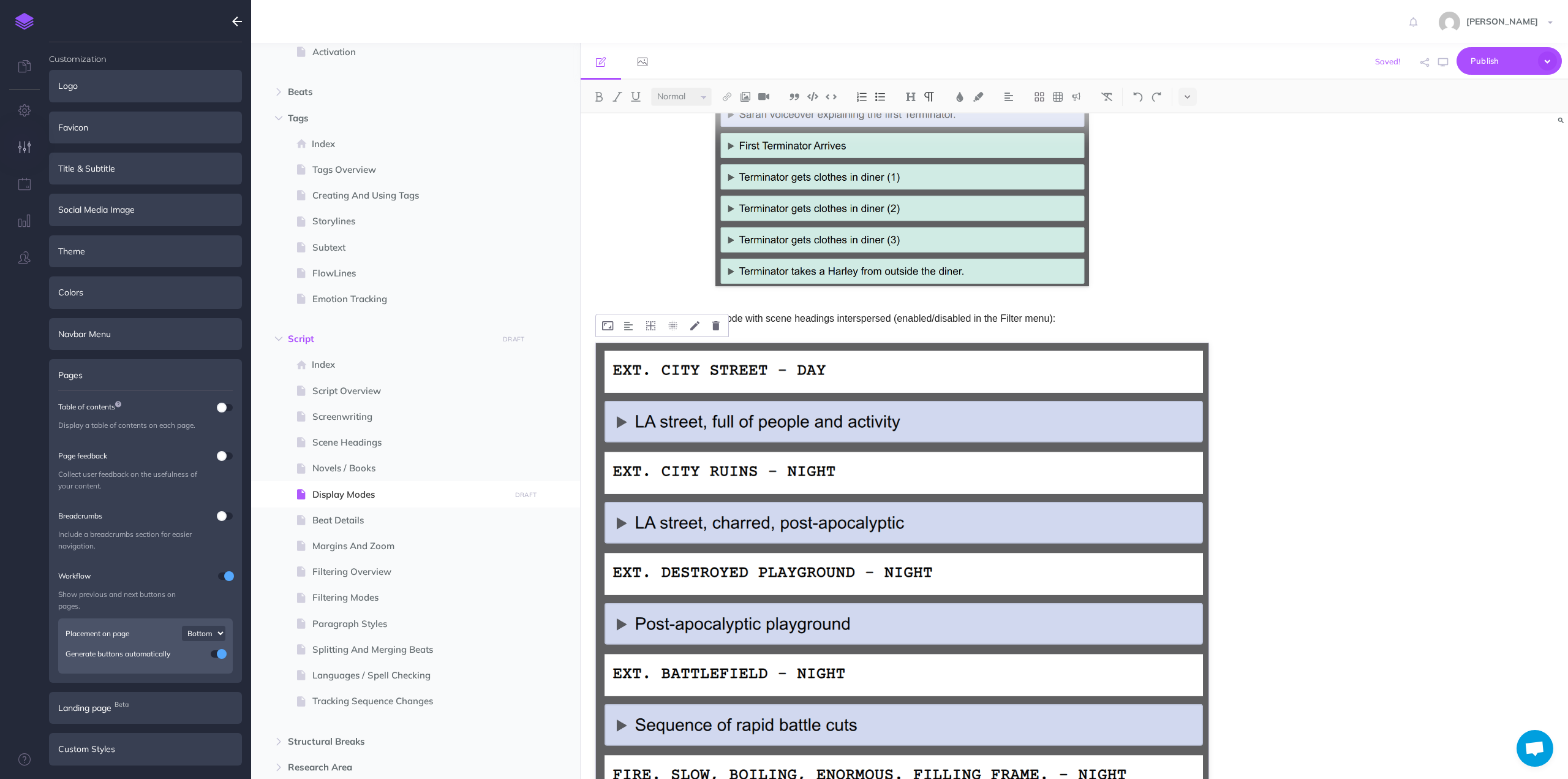
click at [715, 437] on img at bounding box center [902, 648] width 613 height 609
click at [630, 322] on img at bounding box center [628, 326] width 8 height 10
click at [627, 365] on img at bounding box center [629, 365] width 22 height 10
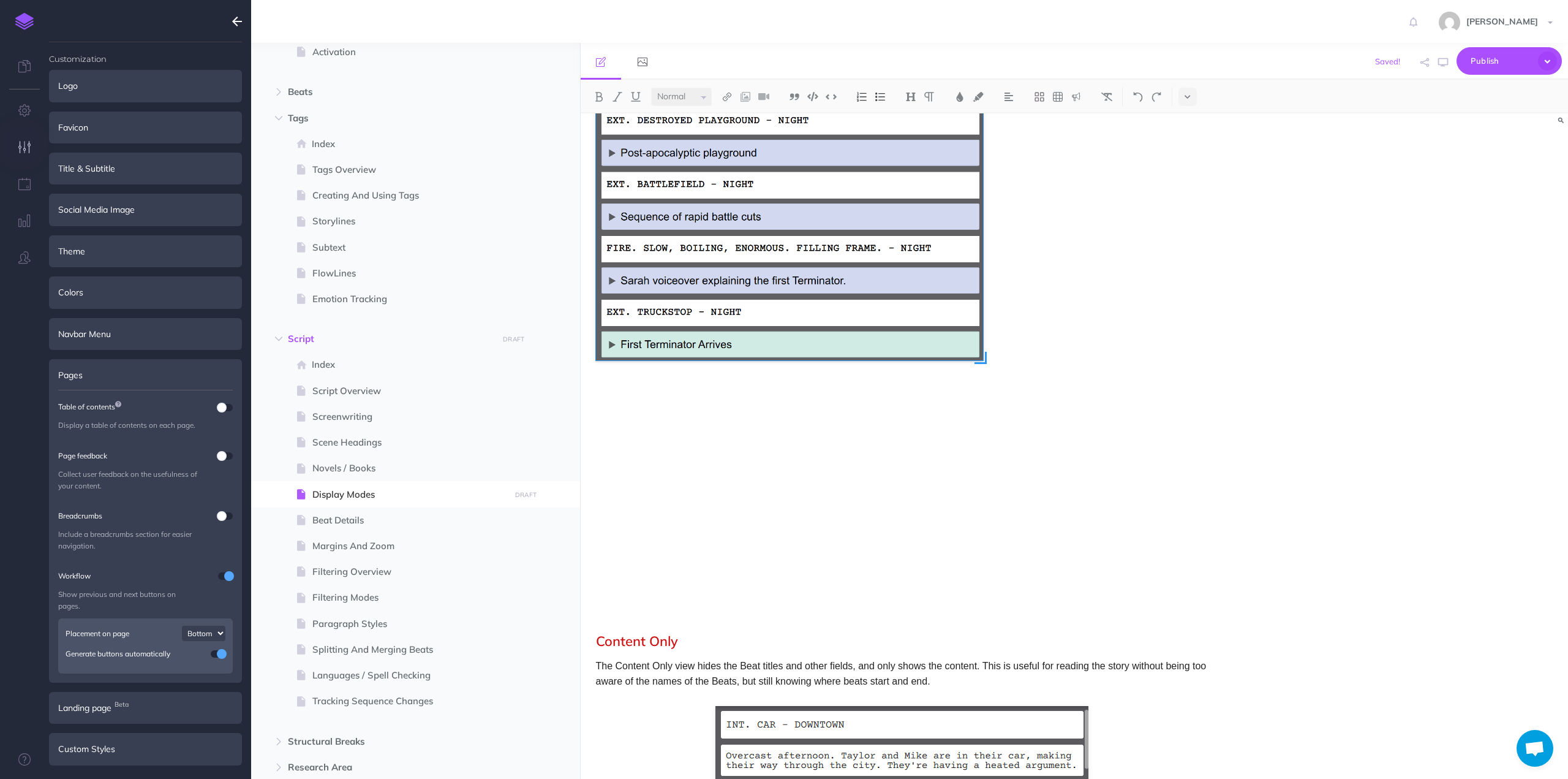
drag, startPoint x: 1209, startPoint y: 585, endPoint x: 977, endPoint y: 421, distance: 284.1
click at [980, 419] on div at bounding box center [902, 277] width 613 height 615
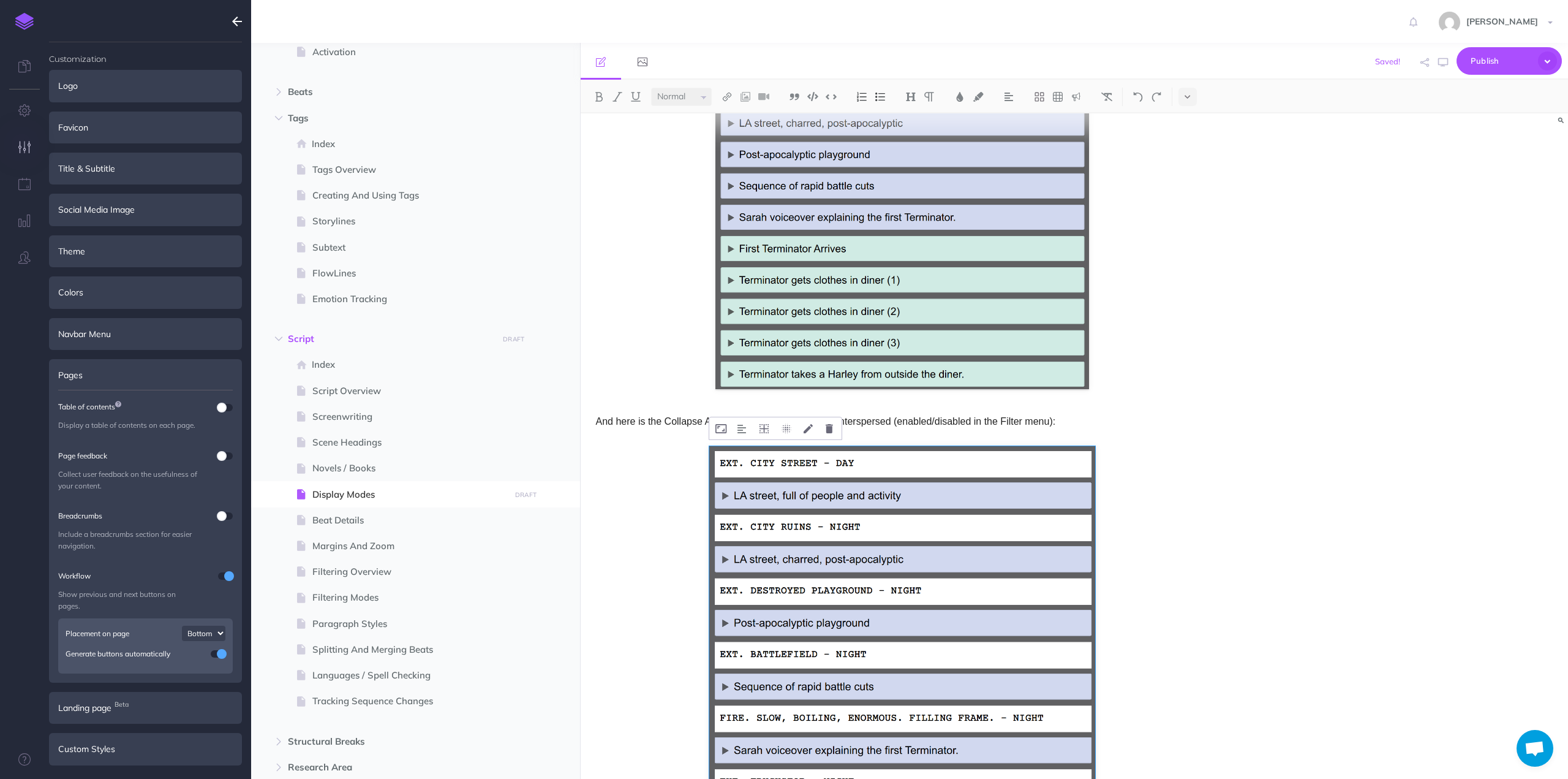
scroll to position [1487, 0]
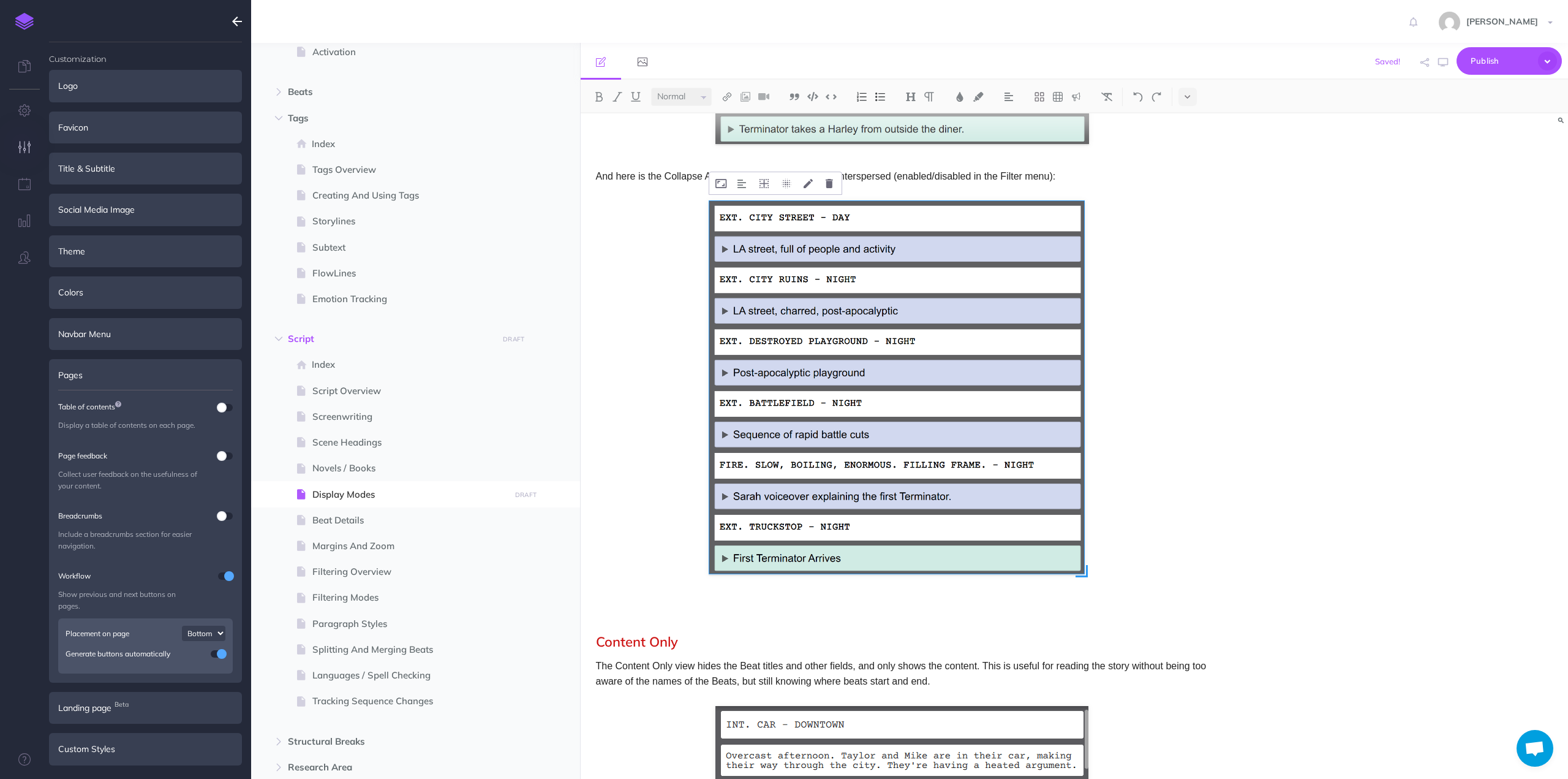
drag, startPoint x: 1096, startPoint y: 582, endPoint x: 1085, endPoint y: 570, distance: 16.3
click at [1085, 570] on span at bounding box center [1081, 570] width 12 height 12
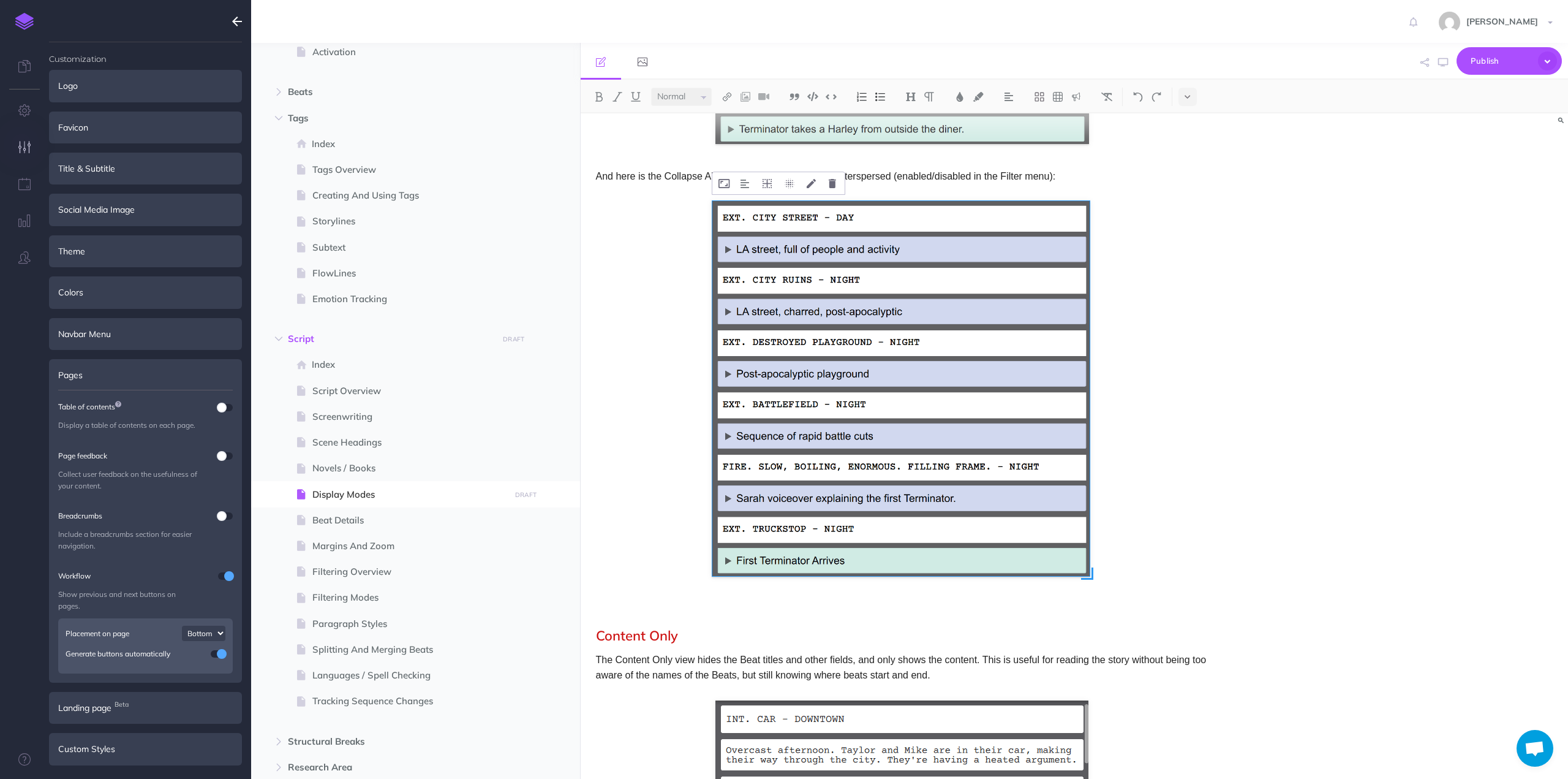
click at [1091, 578] on span at bounding box center [1087, 573] width 12 height 12
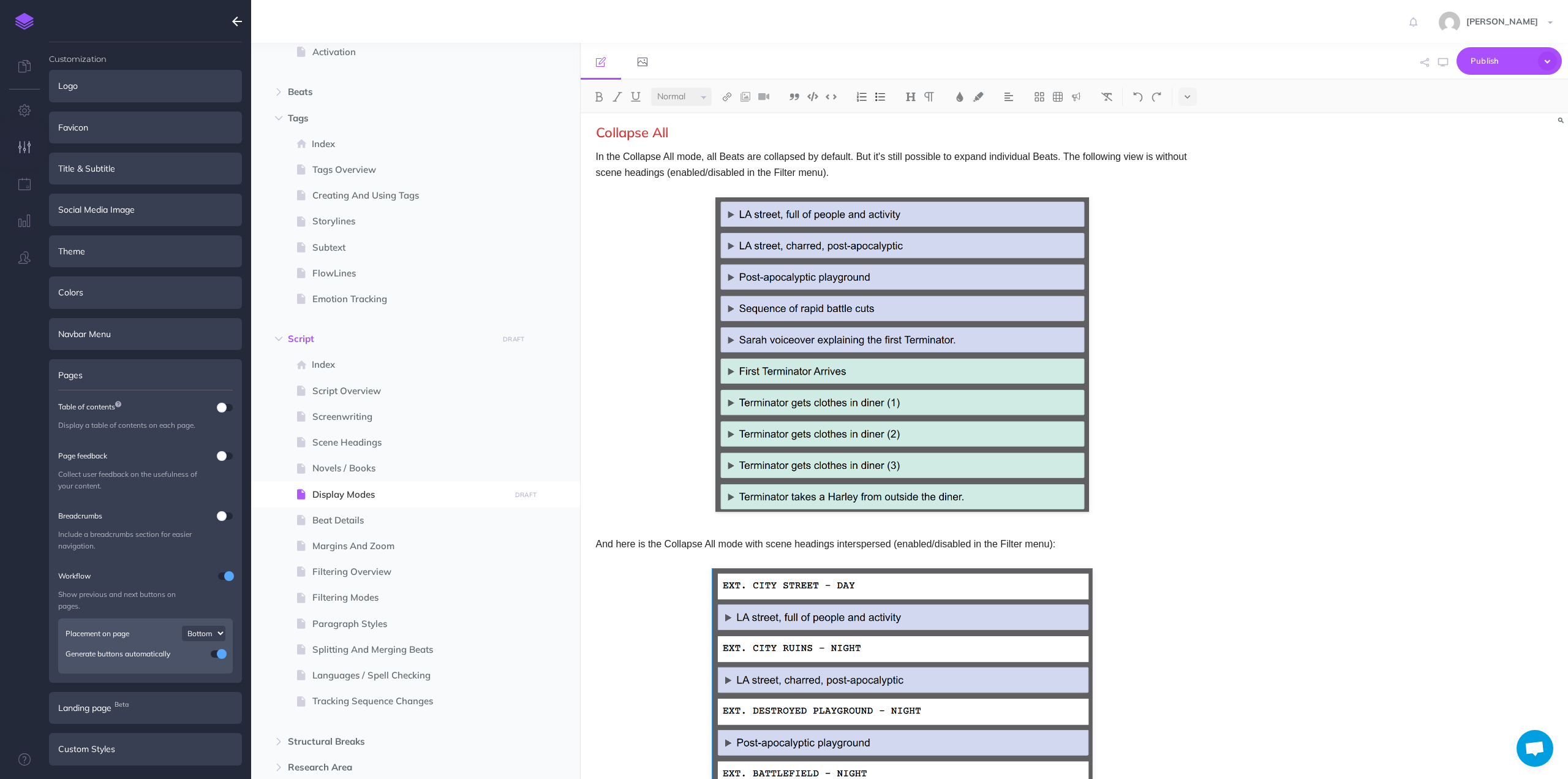
scroll to position [936, 0]
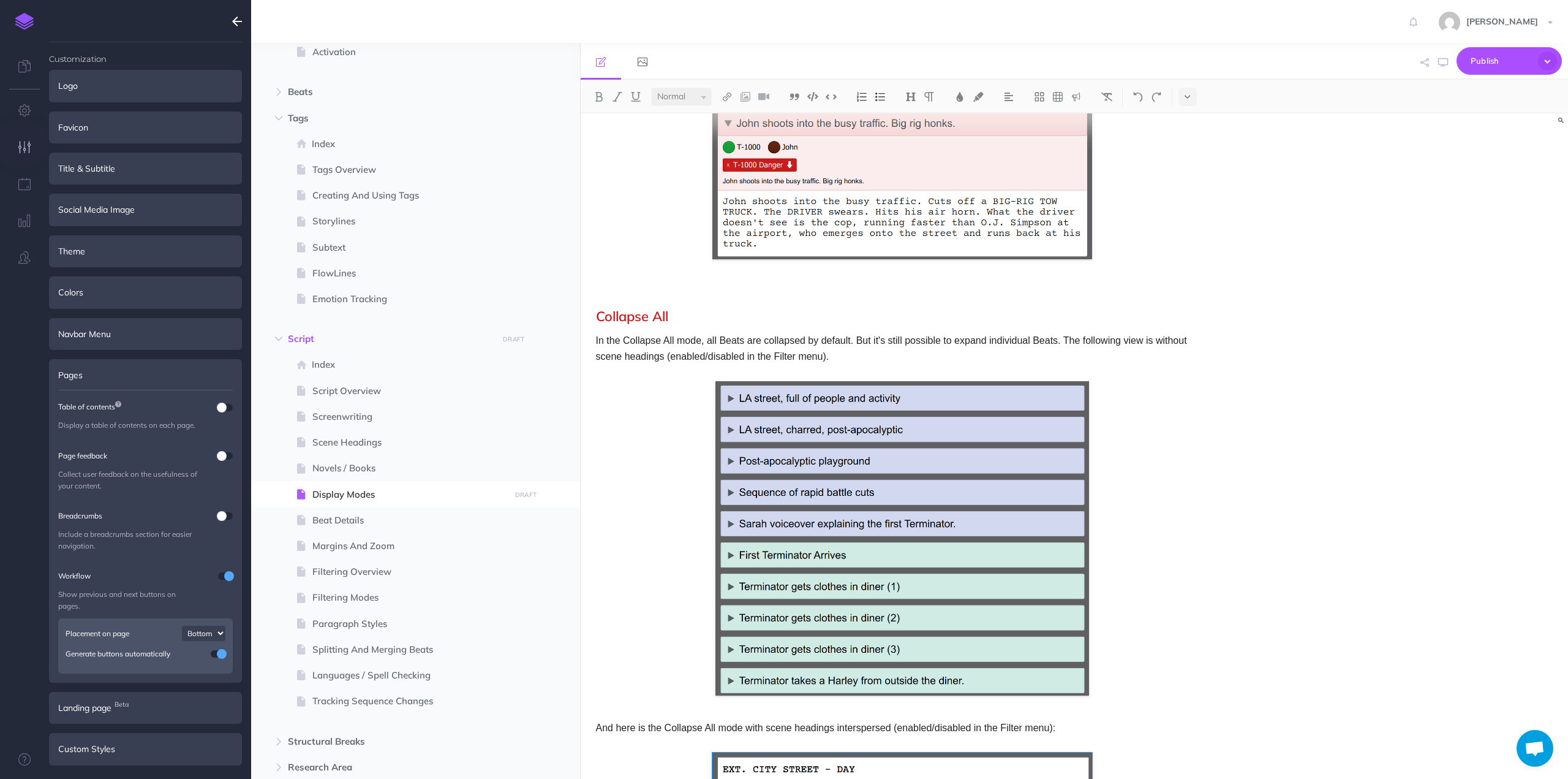
click at [642, 288] on p at bounding box center [902, 291] width 613 height 16
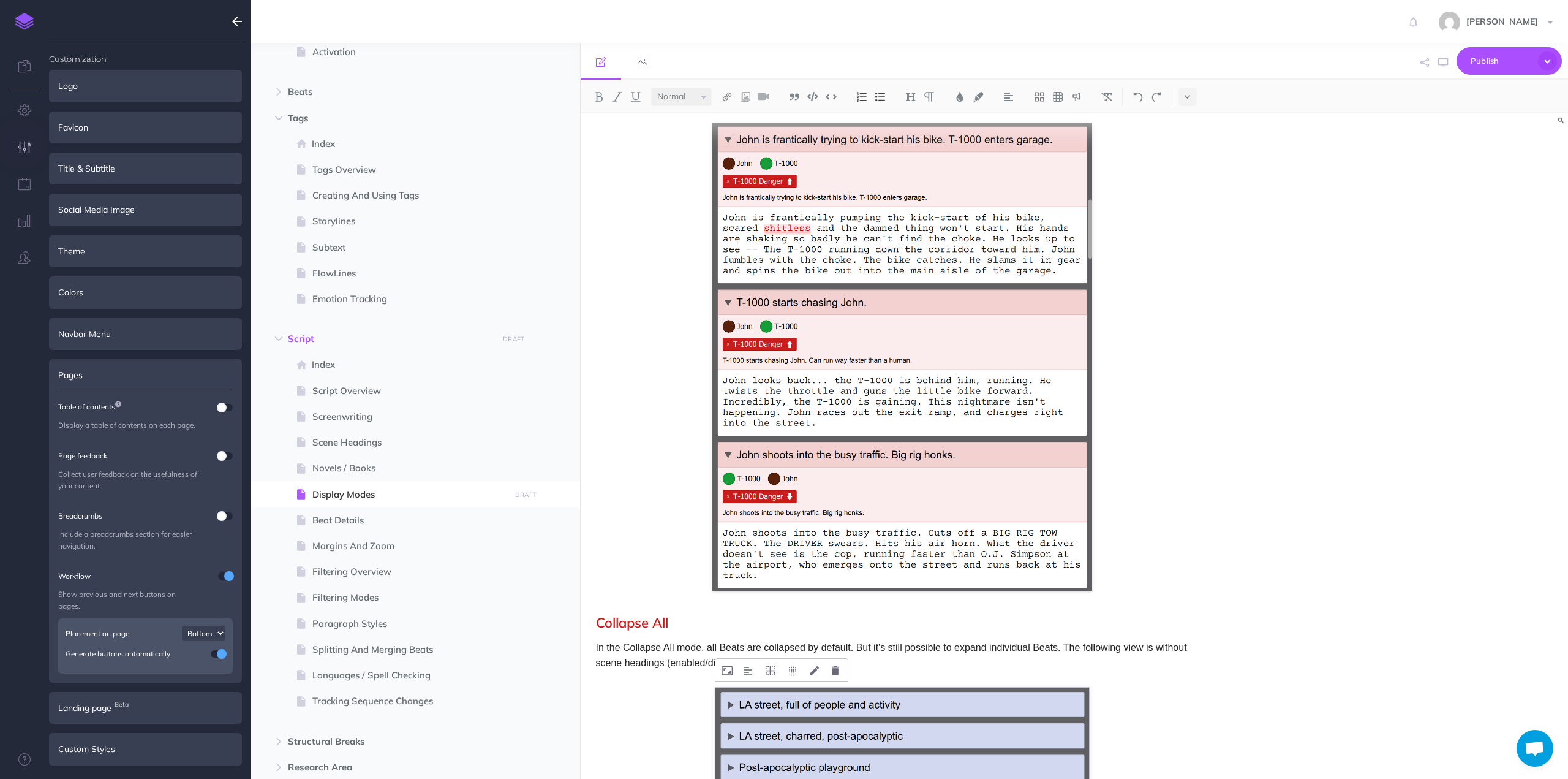
scroll to position [788, 0]
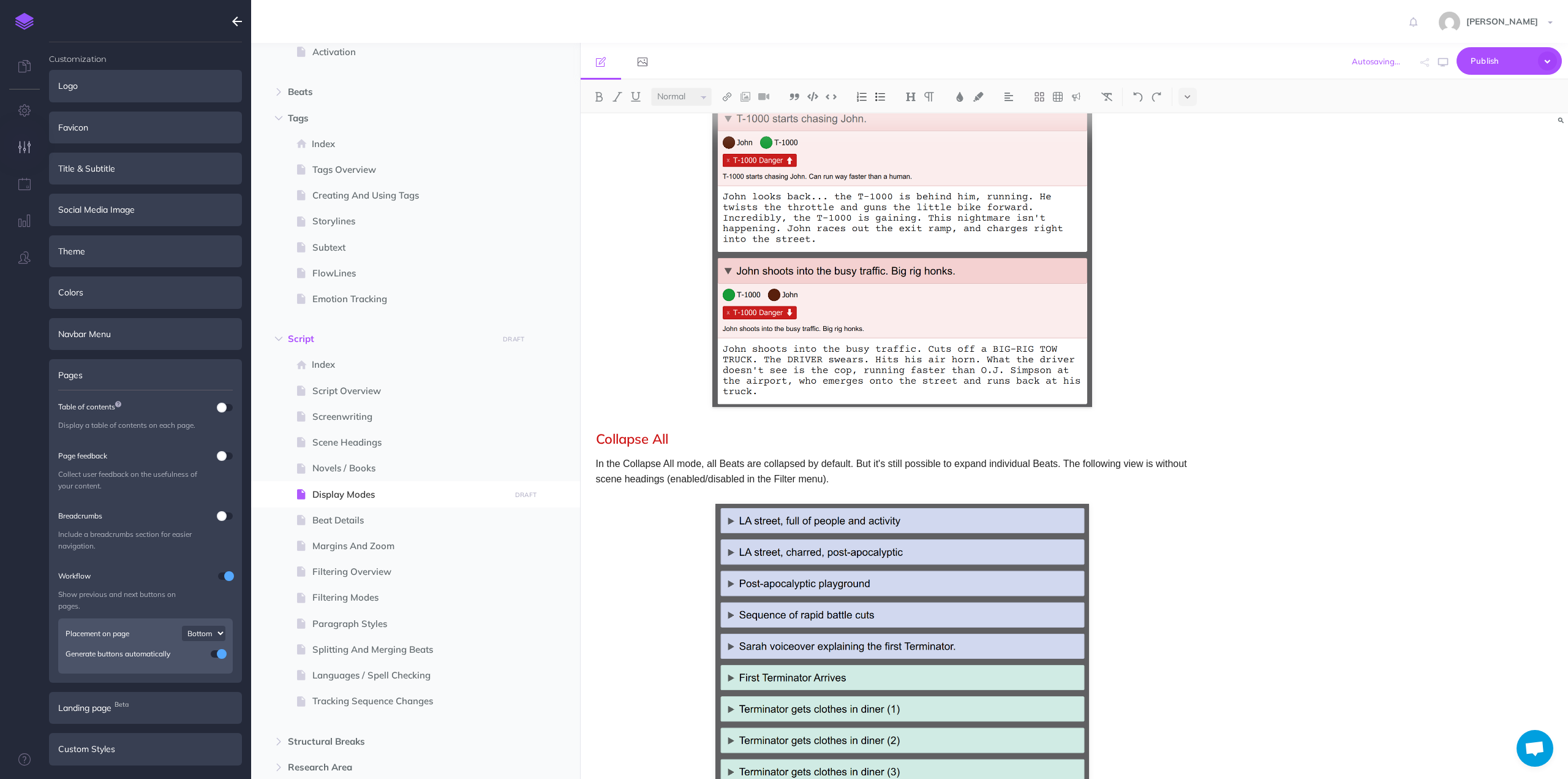
click at [598, 437] on h2 "Collapse All" at bounding box center [902, 438] width 613 height 15
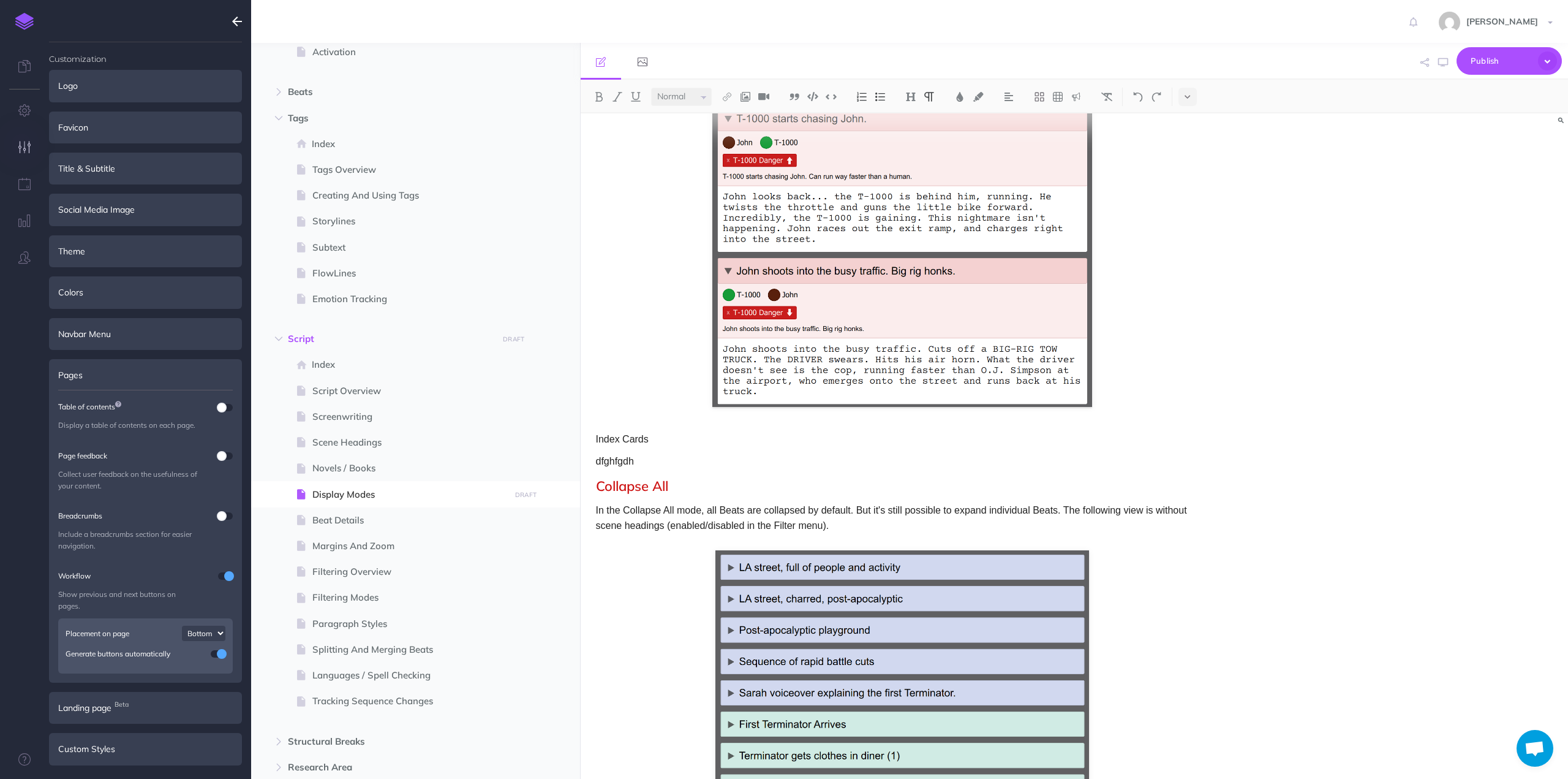
click at [623, 440] on p "Index Cards" at bounding box center [902, 439] width 613 height 16
click at [692, 99] on select "Small Normal Large" at bounding box center [681, 97] width 61 height 18
click at [632, 445] on p "Index Cards" at bounding box center [902, 439] width 613 height 16
drag, startPoint x: 628, startPoint y: 440, endPoint x: 616, endPoint y: 440, distance: 12.0
click at [616, 440] on p "Index Cards" at bounding box center [902, 439] width 613 height 16
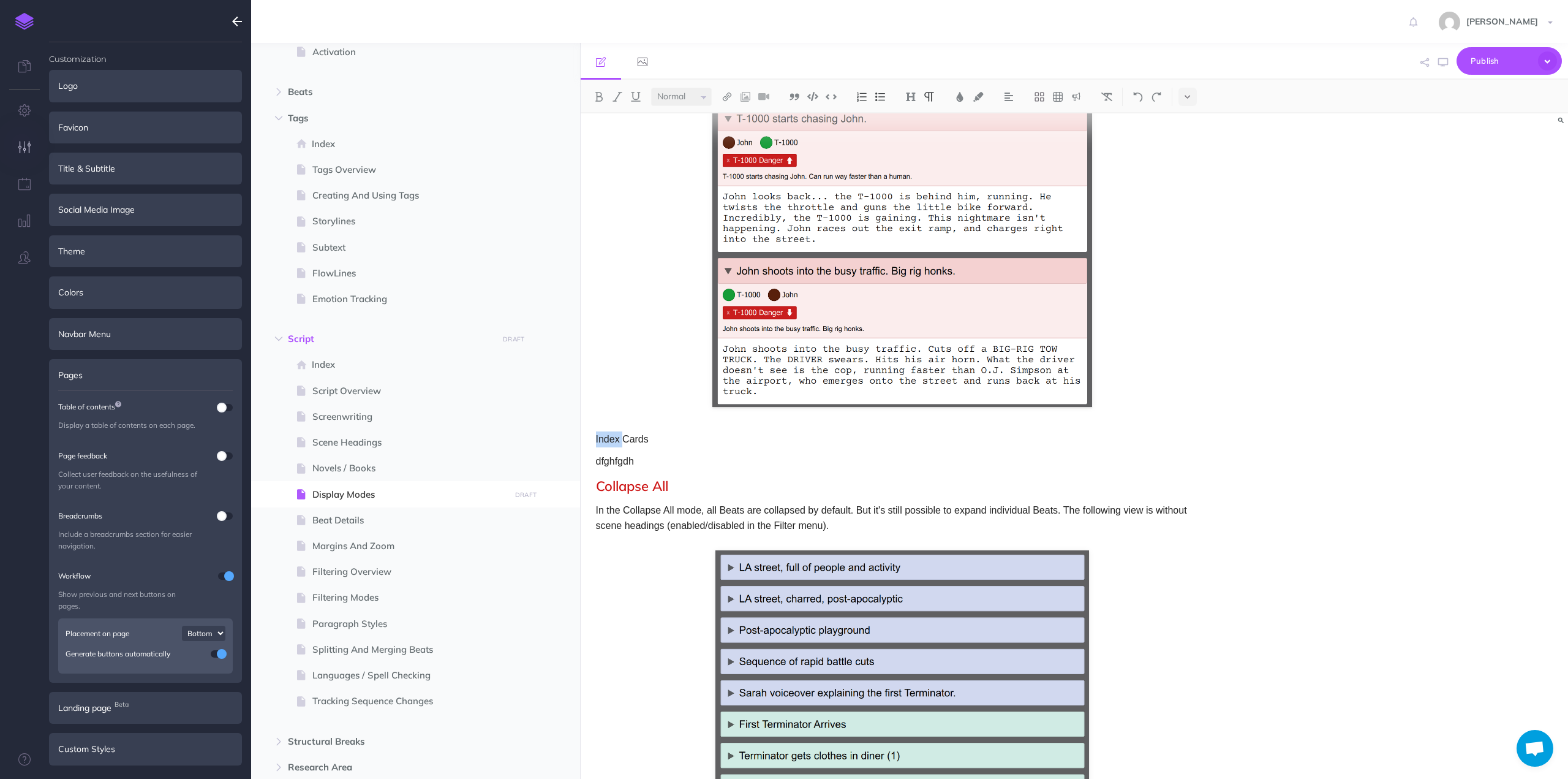
click at [616, 440] on p "Index Cards" at bounding box center [902, 439] width 613 height 16
click at [914, 95] on img at bounding box center [911, 97] width 11 height 10
click at [914, 118] on button "H1" at bounding box center [911, 118] width 18 height 18
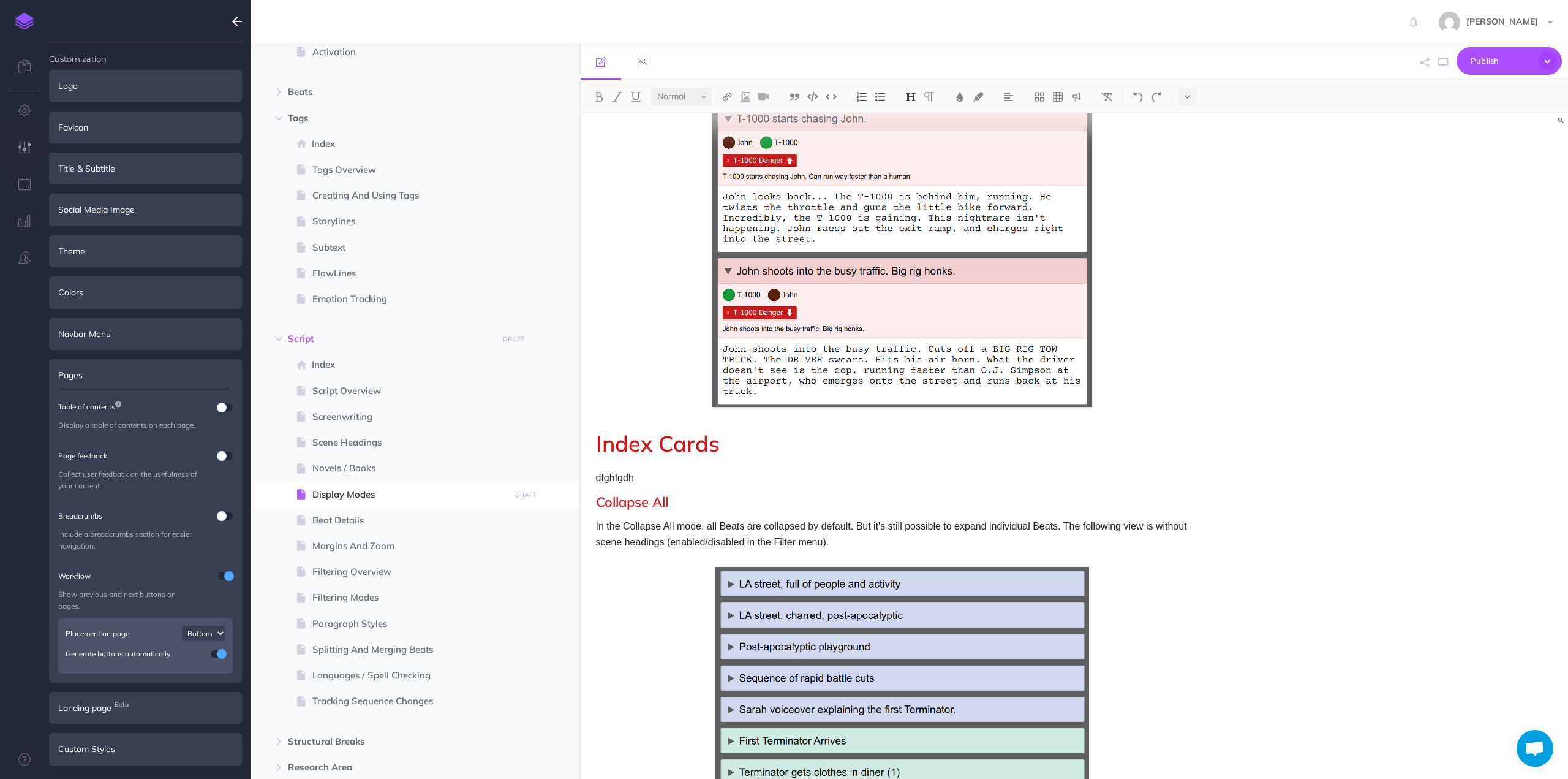
click at [909, 92] on img at bounding box center [911, 97] width 11 height 10
click at [913, 131] on button "H2" at bounding box center [911, 136] width 18 height 18
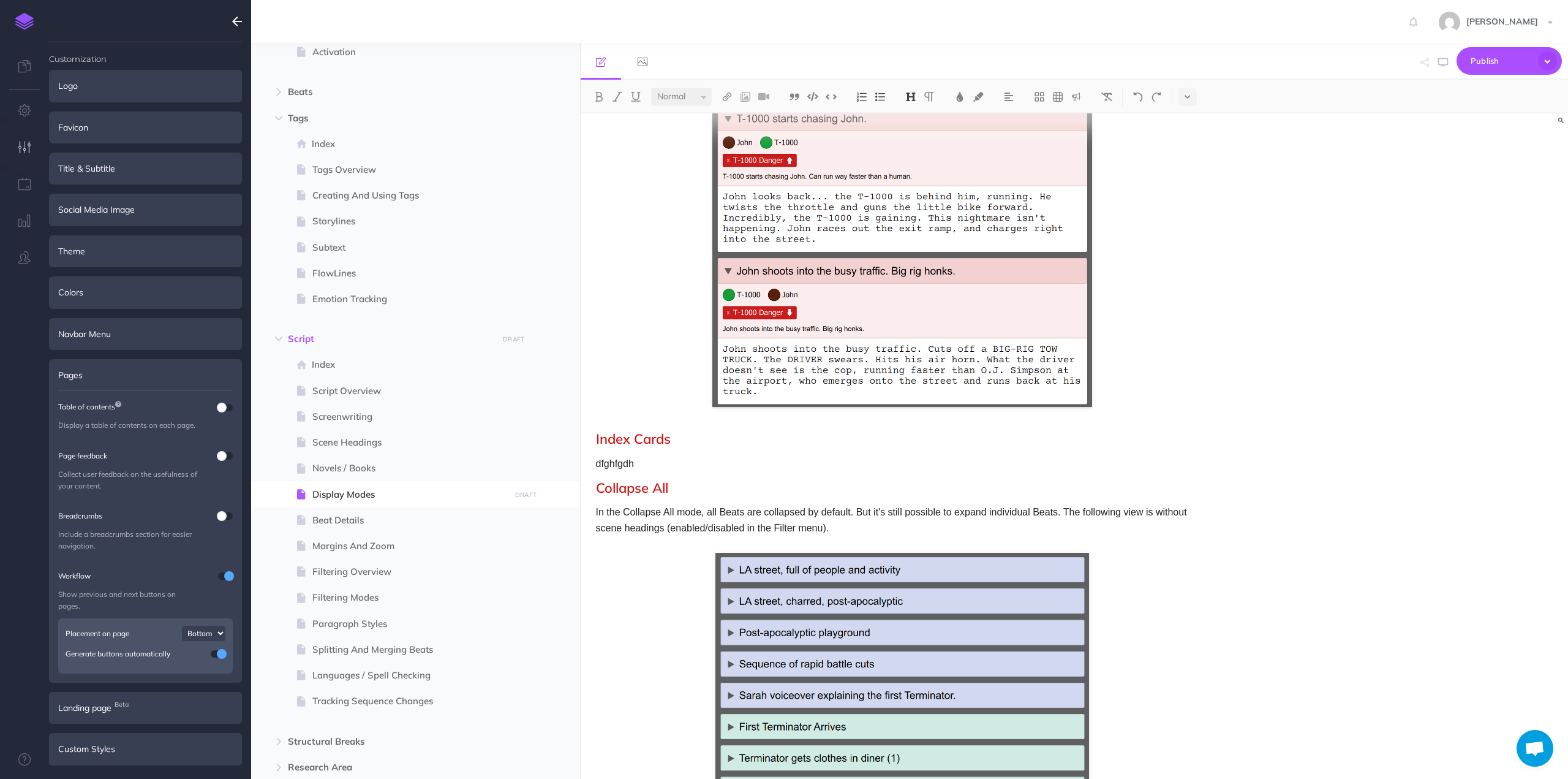
click at [635, 464] on p "dfghfgdh" at bounding box center [902, 464] width 613 height 16
click at [629, 464] on p "dfghfgdh" at bounding box center [902, 464] width 613 height 16
click at [717, 466] on p "In the Index Cards mode, only the top half of the" at bounding box center [902, 464] width 613 height 16
drag, startPoint x: 717, startPoint y: 466, endPoint x: 796, endPoint y: 462, distance: 79.1
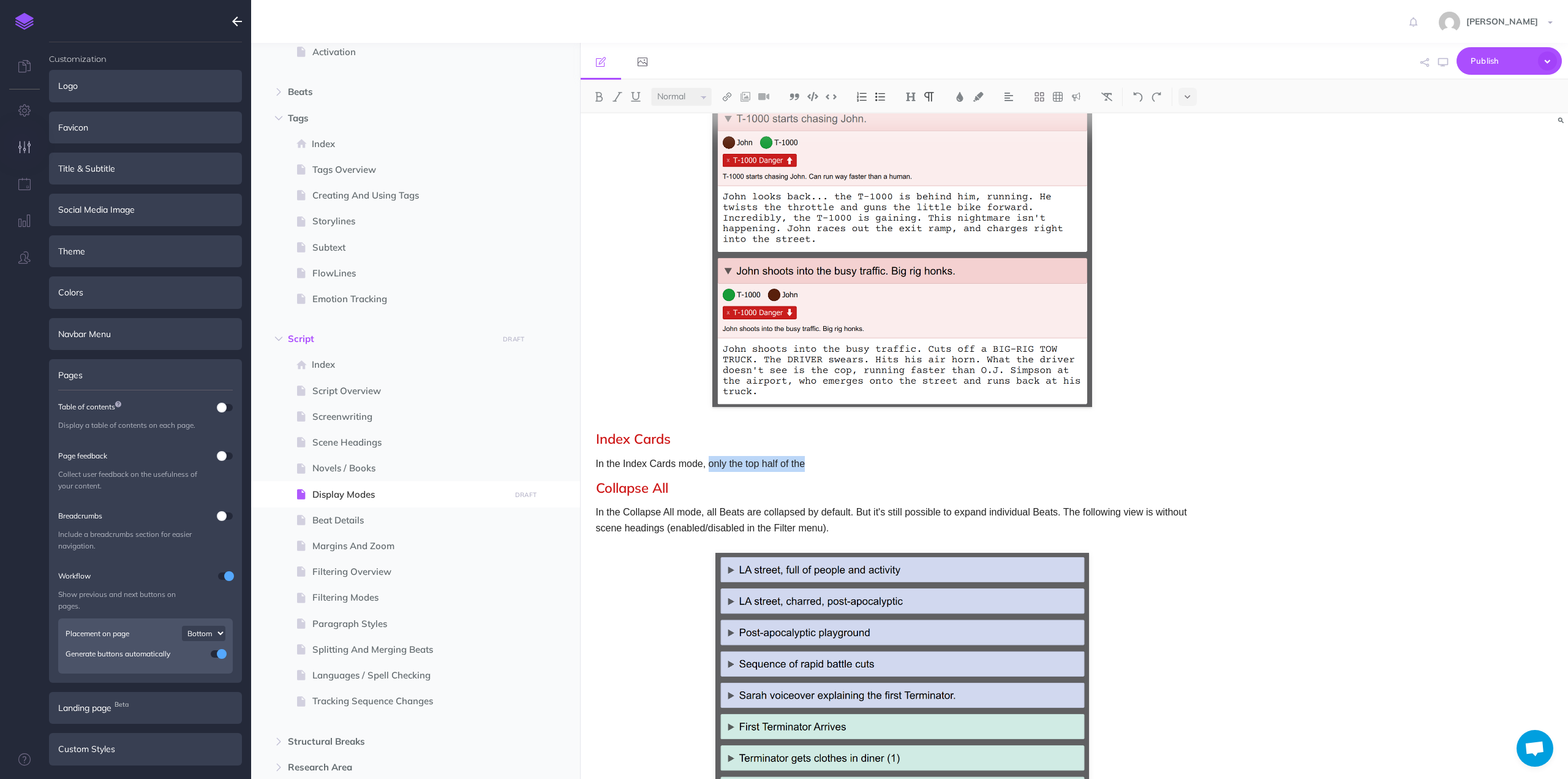
click at [796, 462] on p "In the Index Cards mode, only the top half of the" at bounding box center [902, 464] width 613 height 16
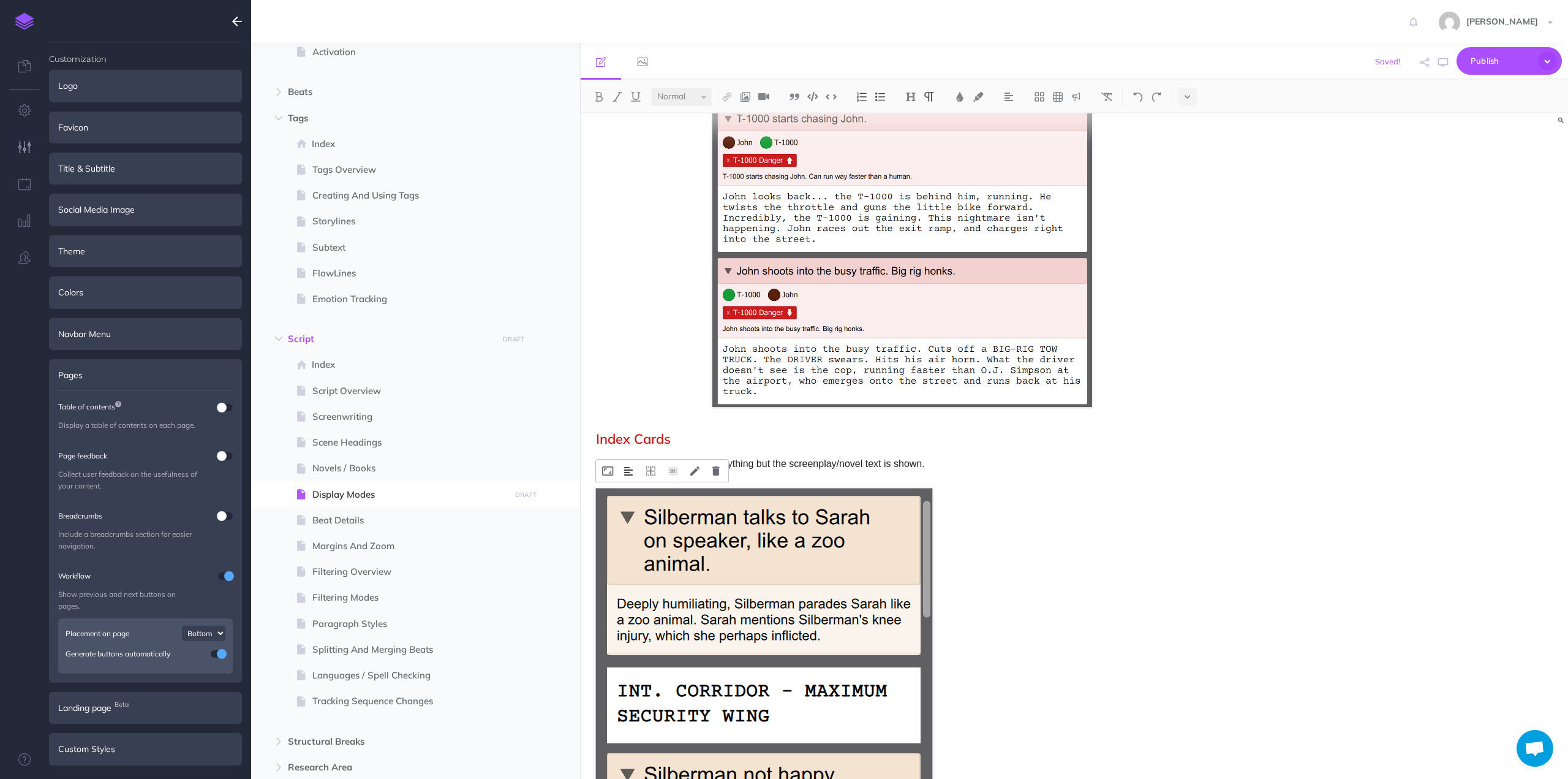
click at [628, 467] on img at bounding box center [628, 472] width 8 height 10
click at [629, 512] on img at bounding box center [629, 510] width 22 height 10
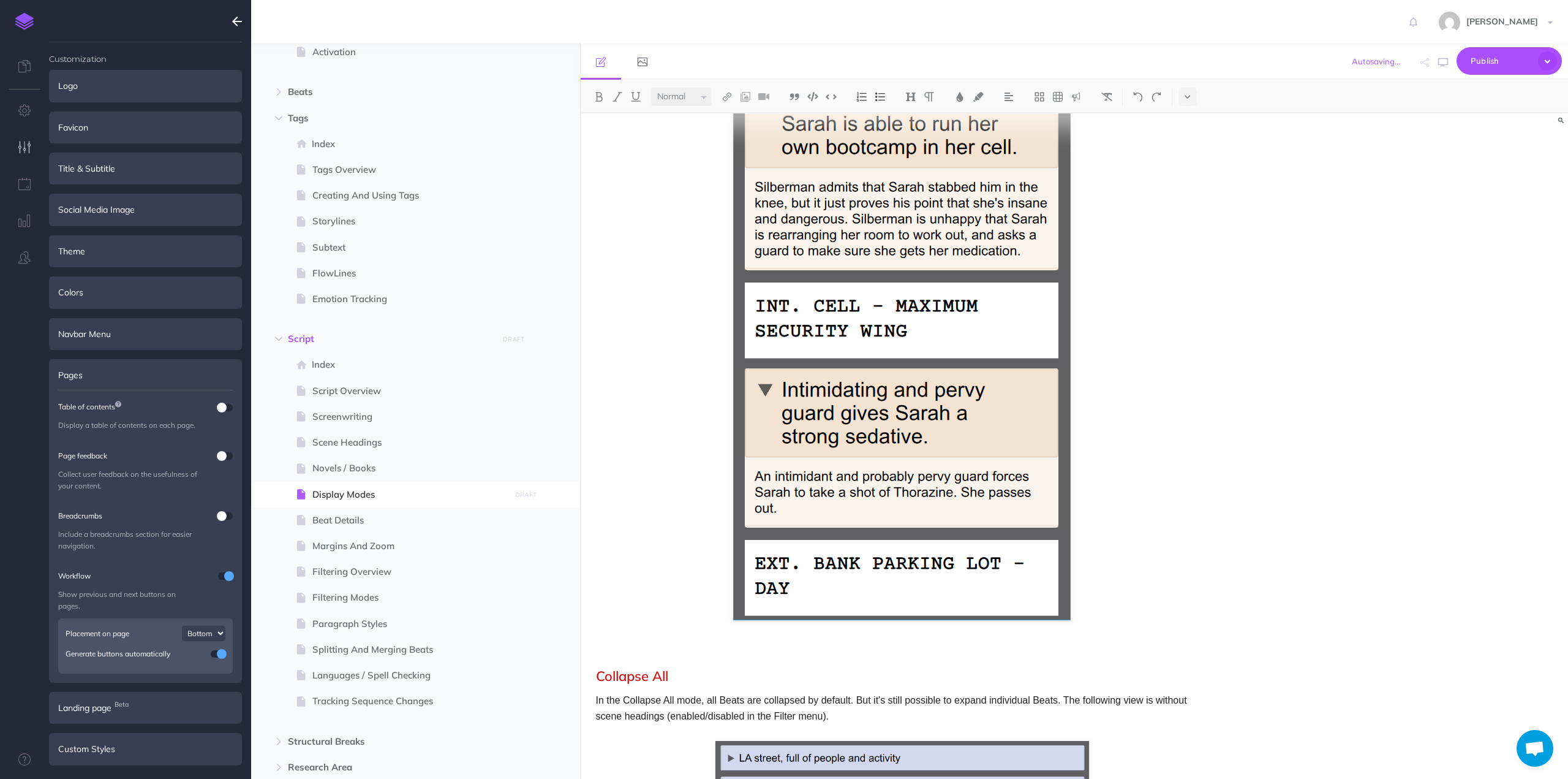
scroll to position [1523, 0]
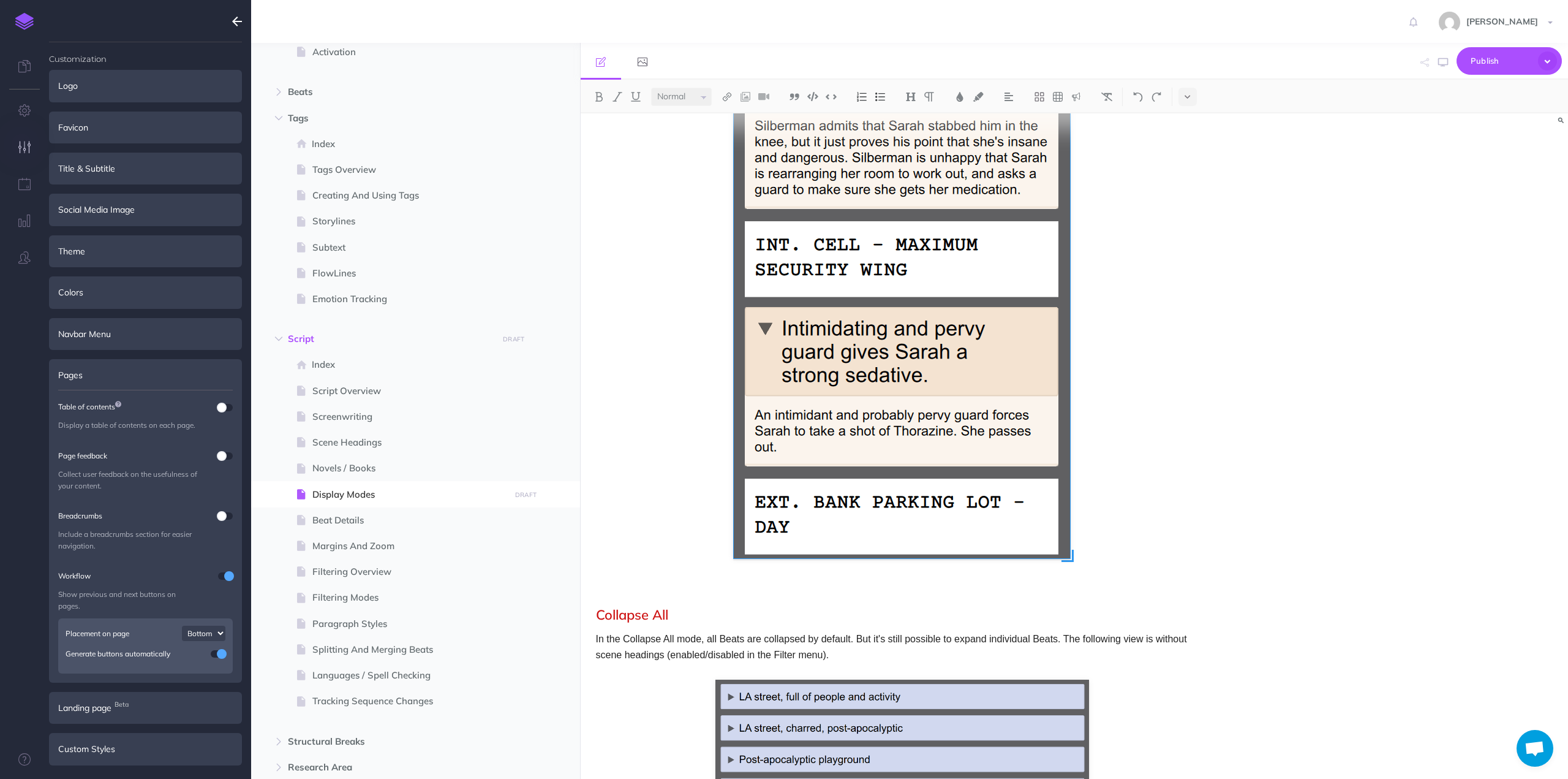
click at [1036, 554] on img at bounding box center [902, 156] width 336 height 805
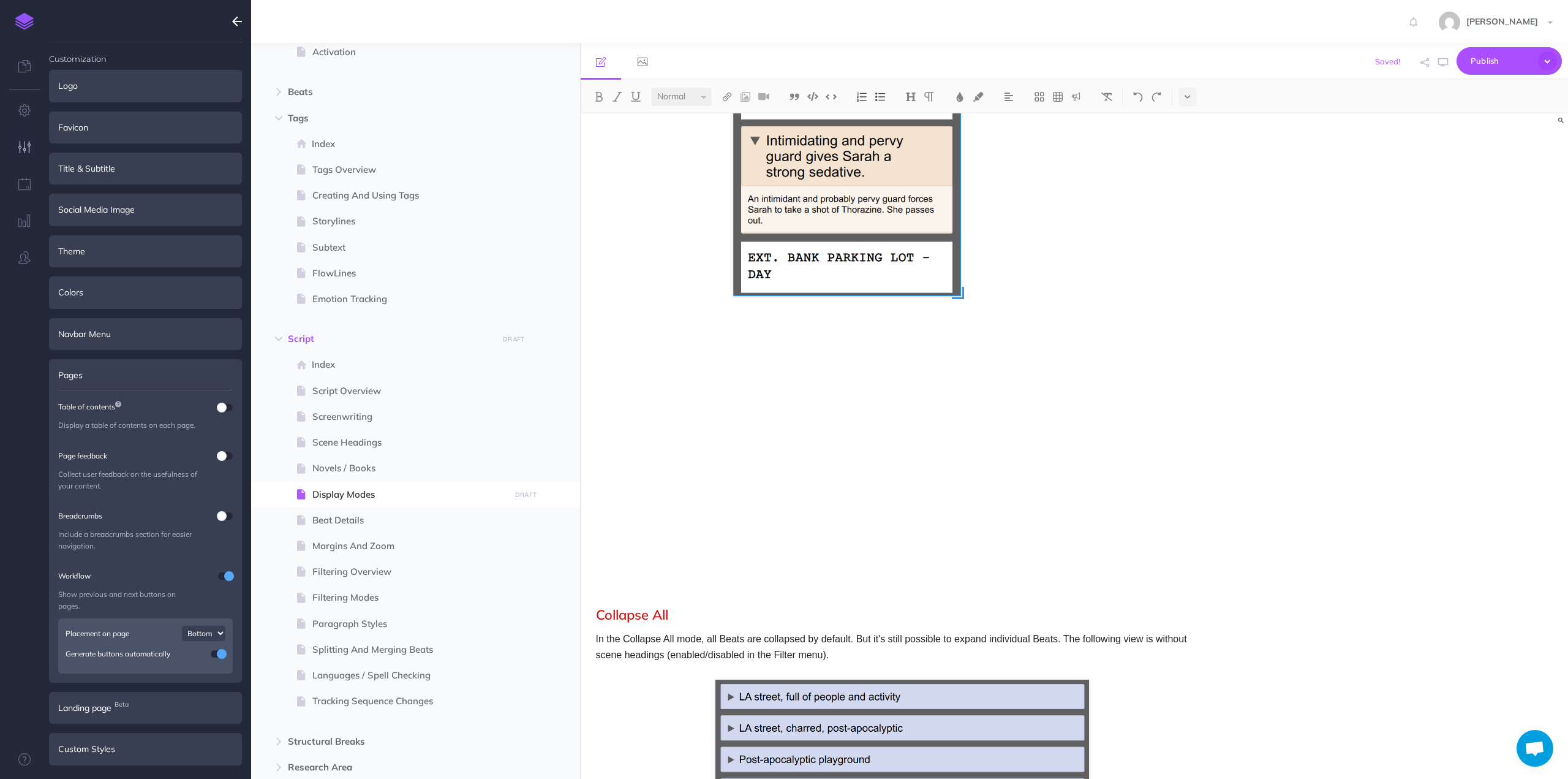
drag, startPoint x: 1071, startPoint y: 559, endPoint x: 961, endPoint y: 405, distance: 189.3
click at [961, 405] on div at bounding box center [902, 153] width 336 height 812
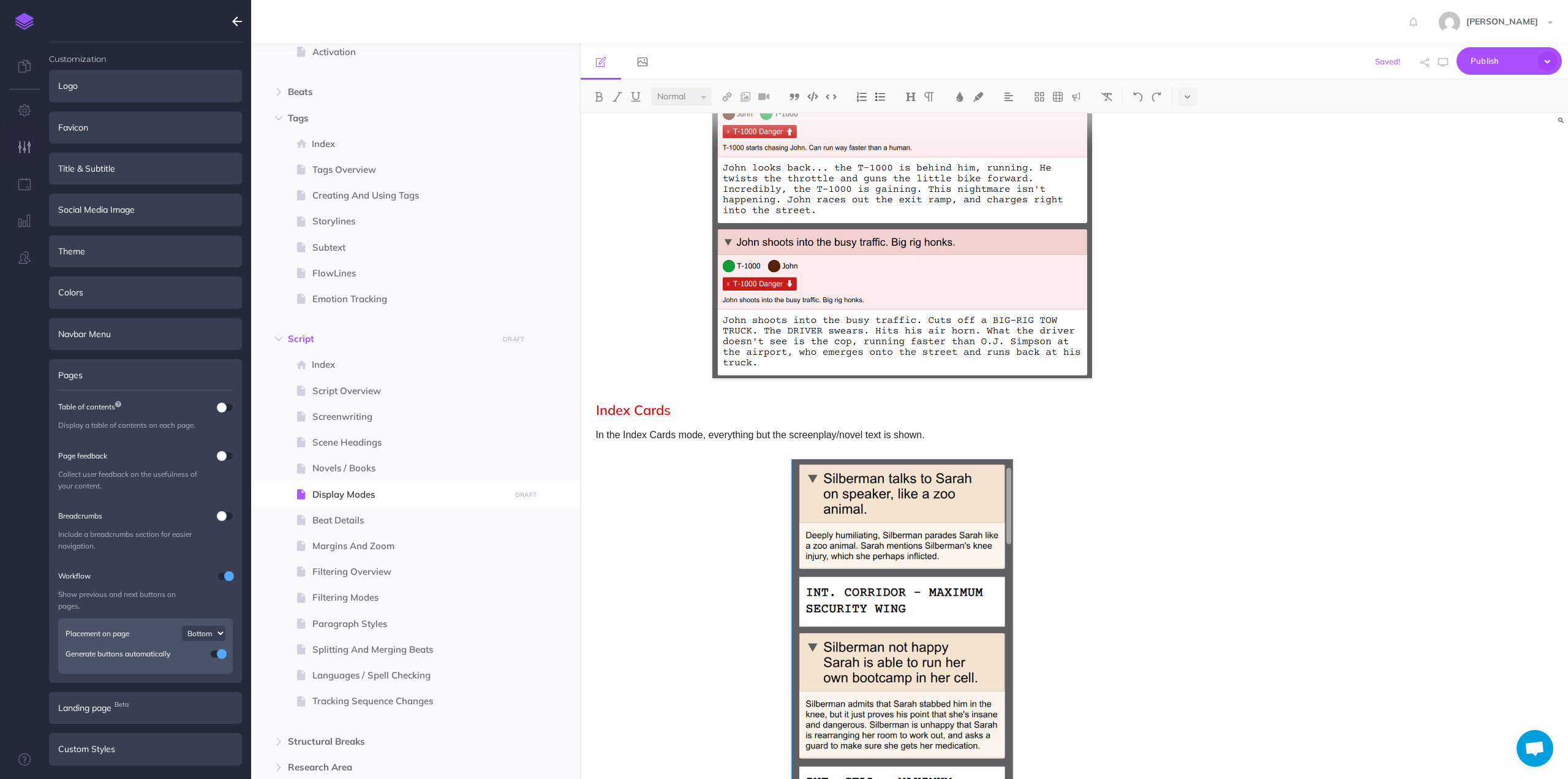
scroll to position [939, 0]
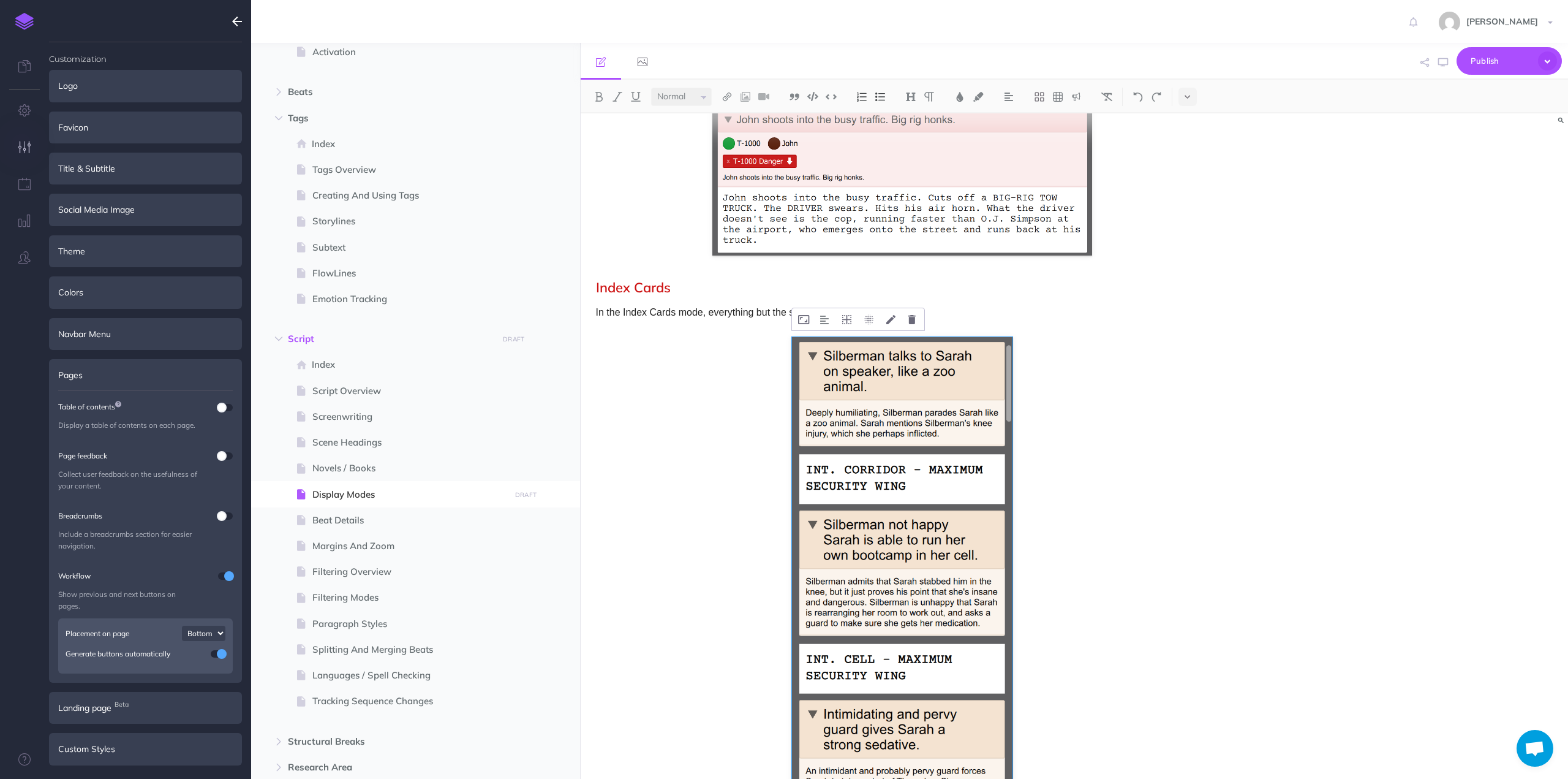
click at [895, 422] on img at bounding box center [902, 601] width 220 height 528
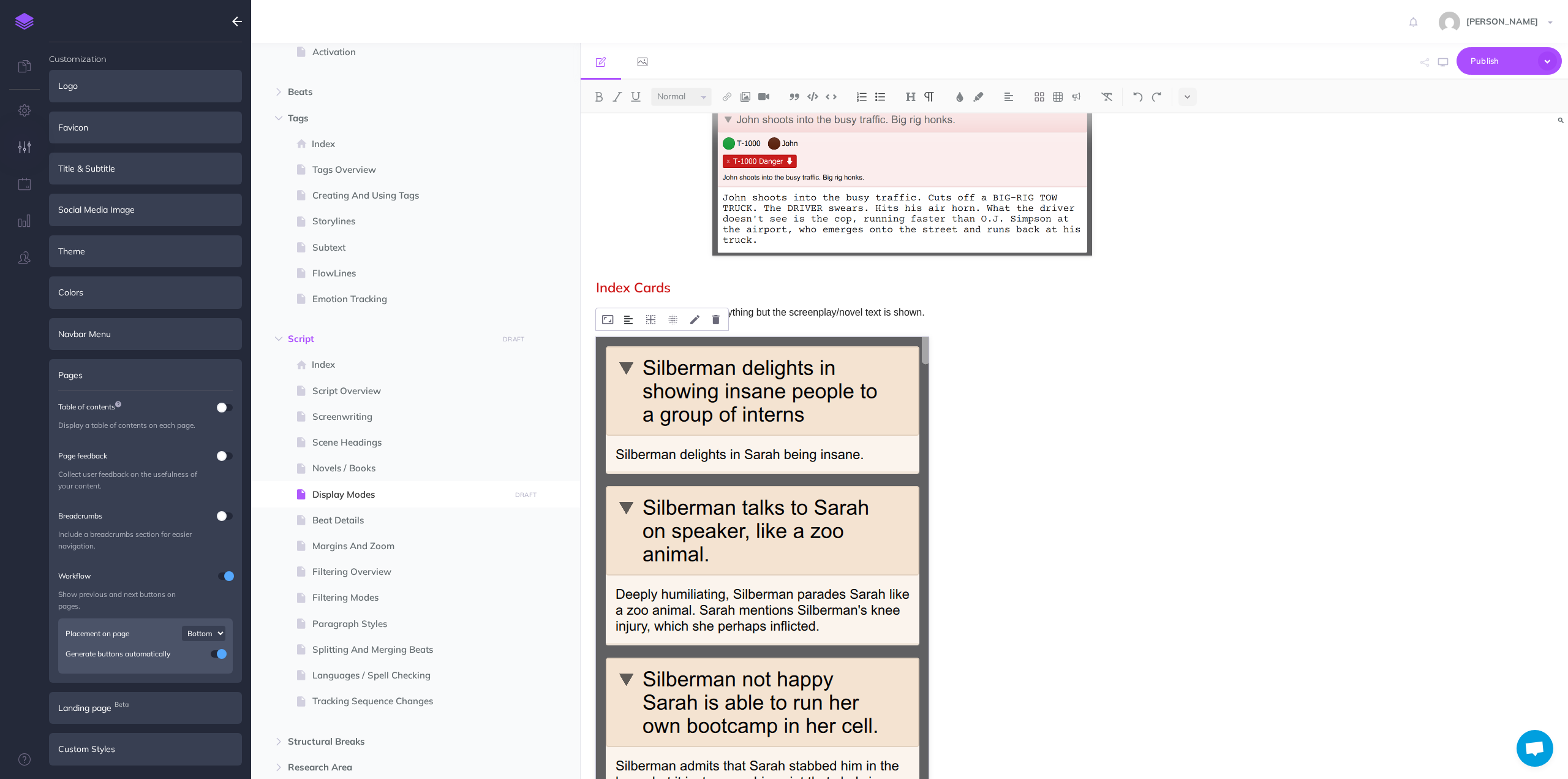
click at [630, 316] on img at bounding box center [628, 320] width 8 height 10
click at [632, 356] on img at bounding box center [629, 358] width 22 height 10
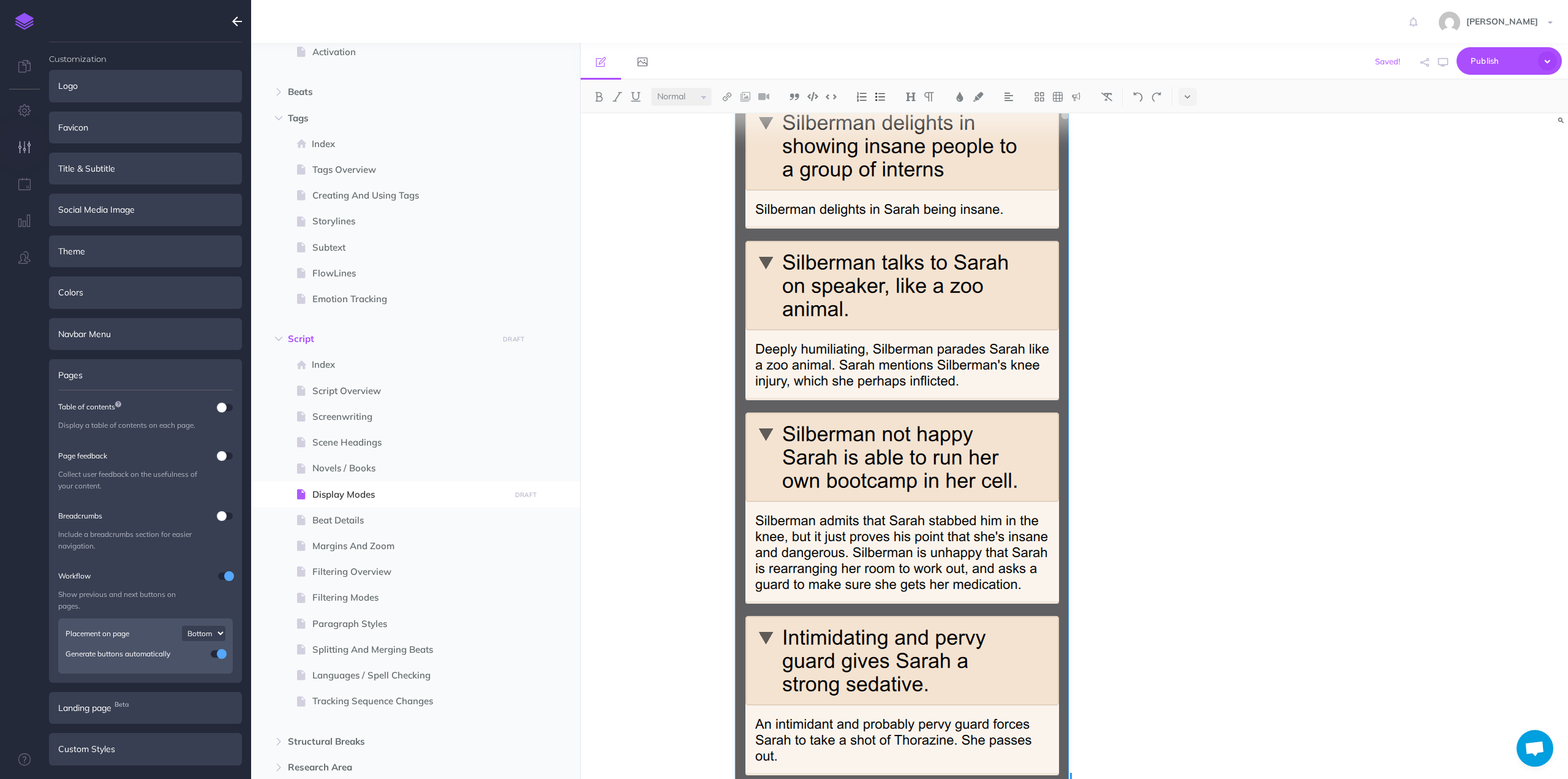
scroll to position [1429, 0]
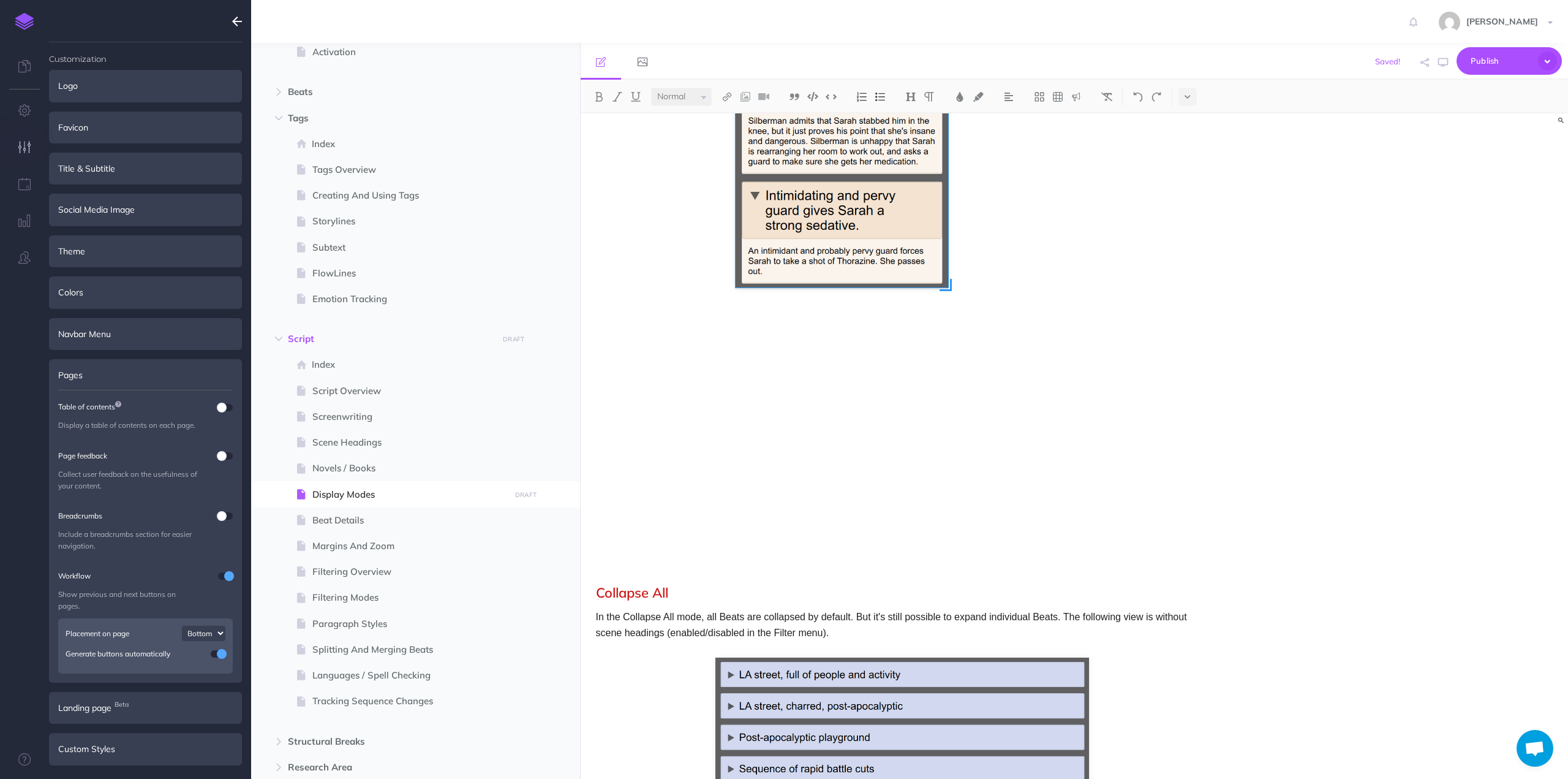
drag, startPoint x: 1068, startPoint y: 535, endPoint x: 948, endPoint y: 387, distance: 190.5
click at [948, 387] on div at bounding box center [902, 189] width 333 height 696
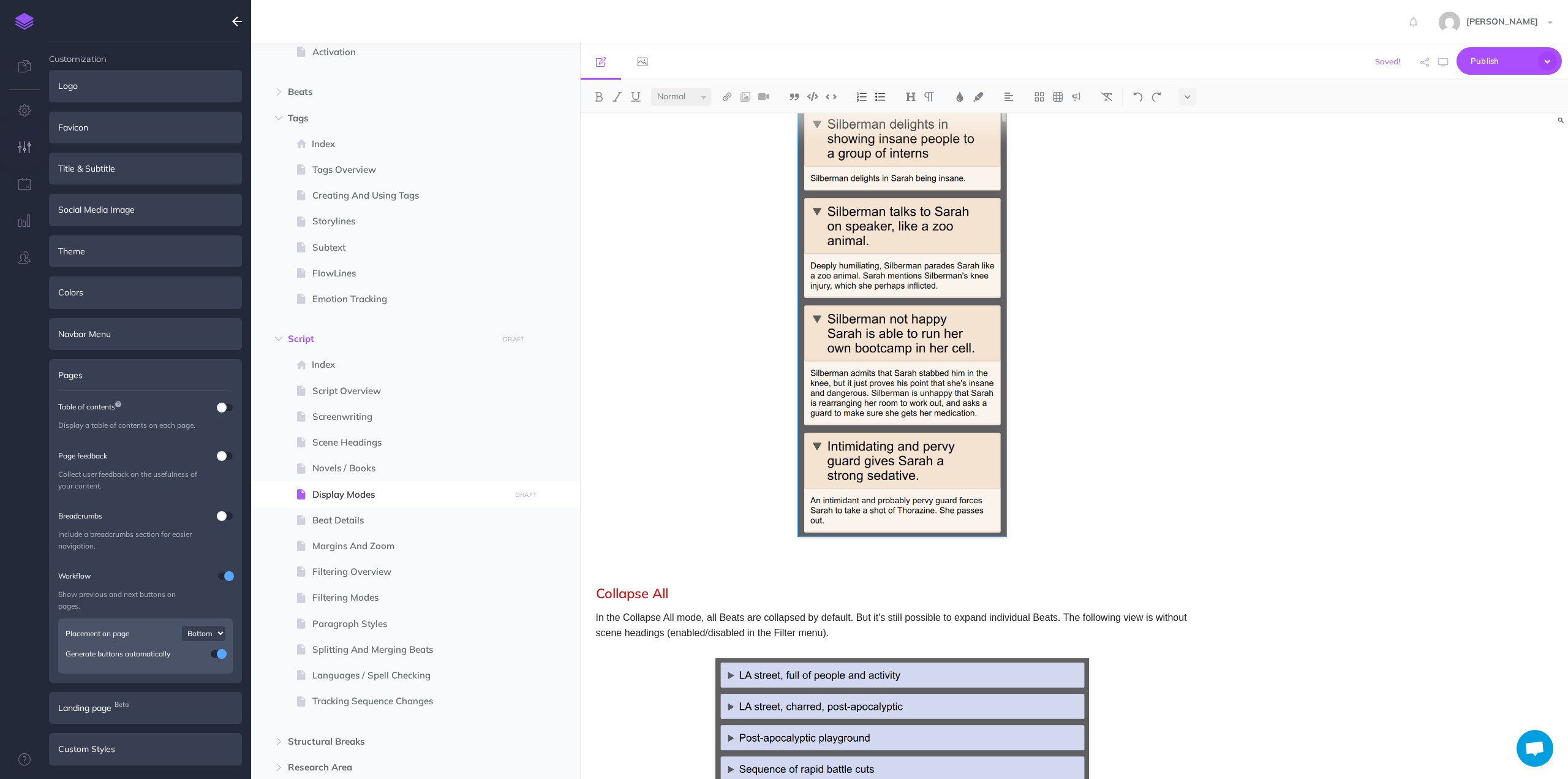
scroll to position [865, 0]
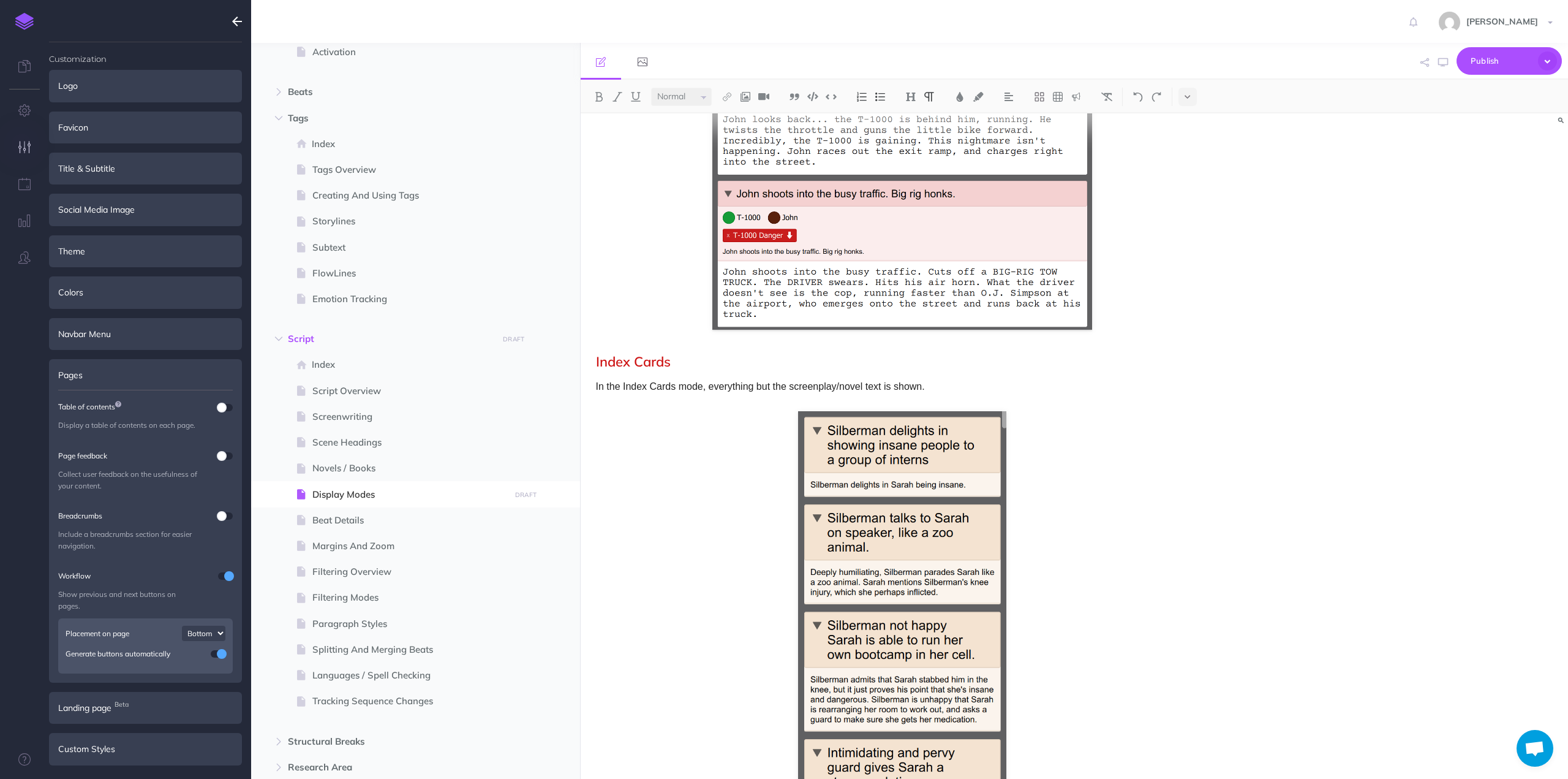
click at [958, 387] on p "In the Index Cards mode, everything but the screenplay/novel text is shown." at bounding box center [902, 387] width 613 height 16
click at [830, 386] on p "In the Index Cards mode, the top section of each beat (title/characters/tags/sy…" at bounding box center [902, 387] width 613 height 16
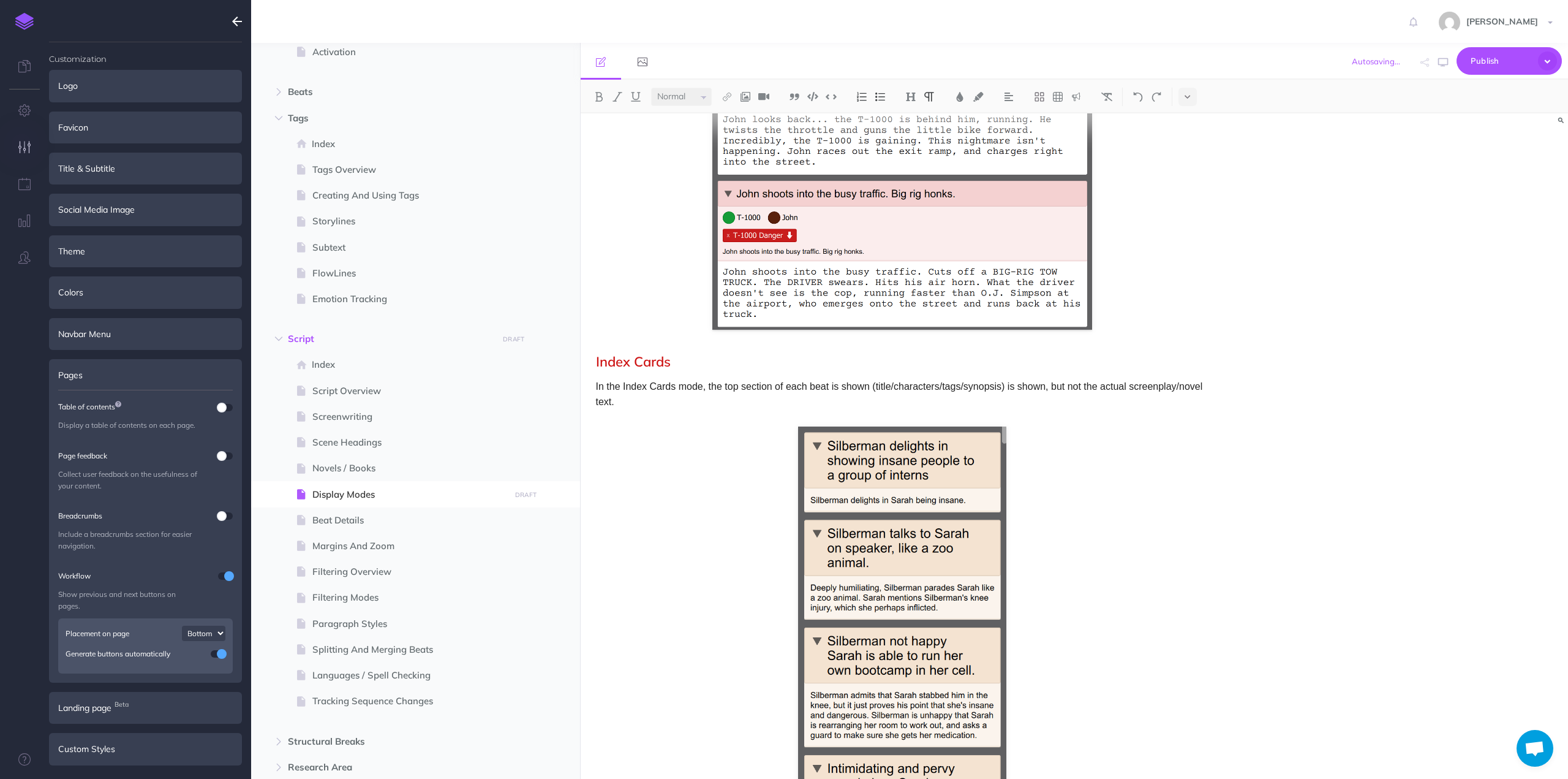
click at [1006, 385] on p "In the Index Cards mode, the top section of each beat is shown (title/character…" at bounding box center [902, 394] width 613 height 31
drag, startPoint x: 1006, startPoint y: 385, endPoint x: 1019, endPoint y: 385, distance: 13.0
click at [1019, 385] on p "In the Index Cards mode, the top section of each beat is shown (title/character…" at bounding box center [902, 394] width 613 height 31
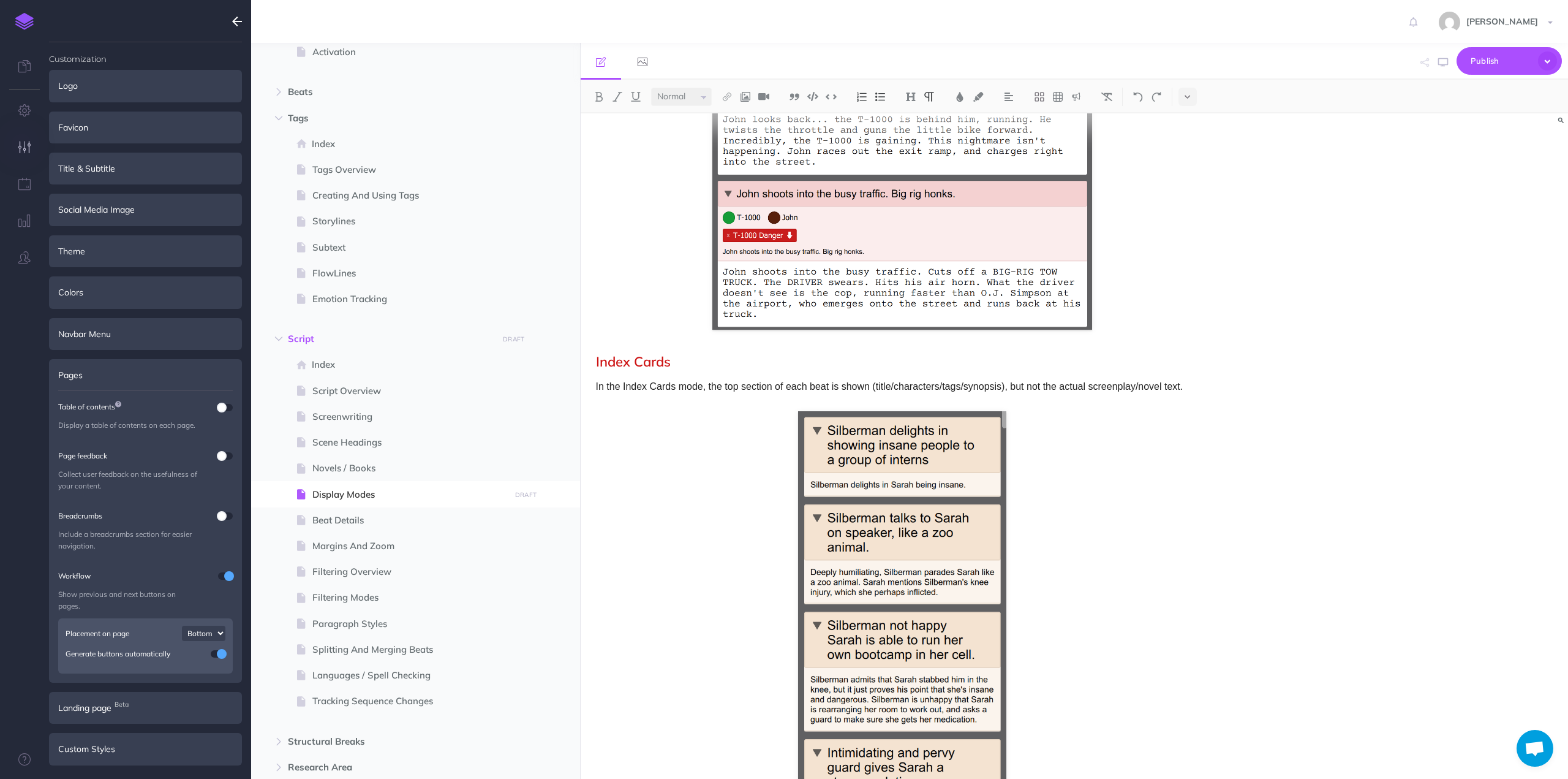
click at [1191, 384] on p "In the Index Cards mode, the top section of each beat is shown (title/character…" at bounding box center [902, 387] width 613 height 16
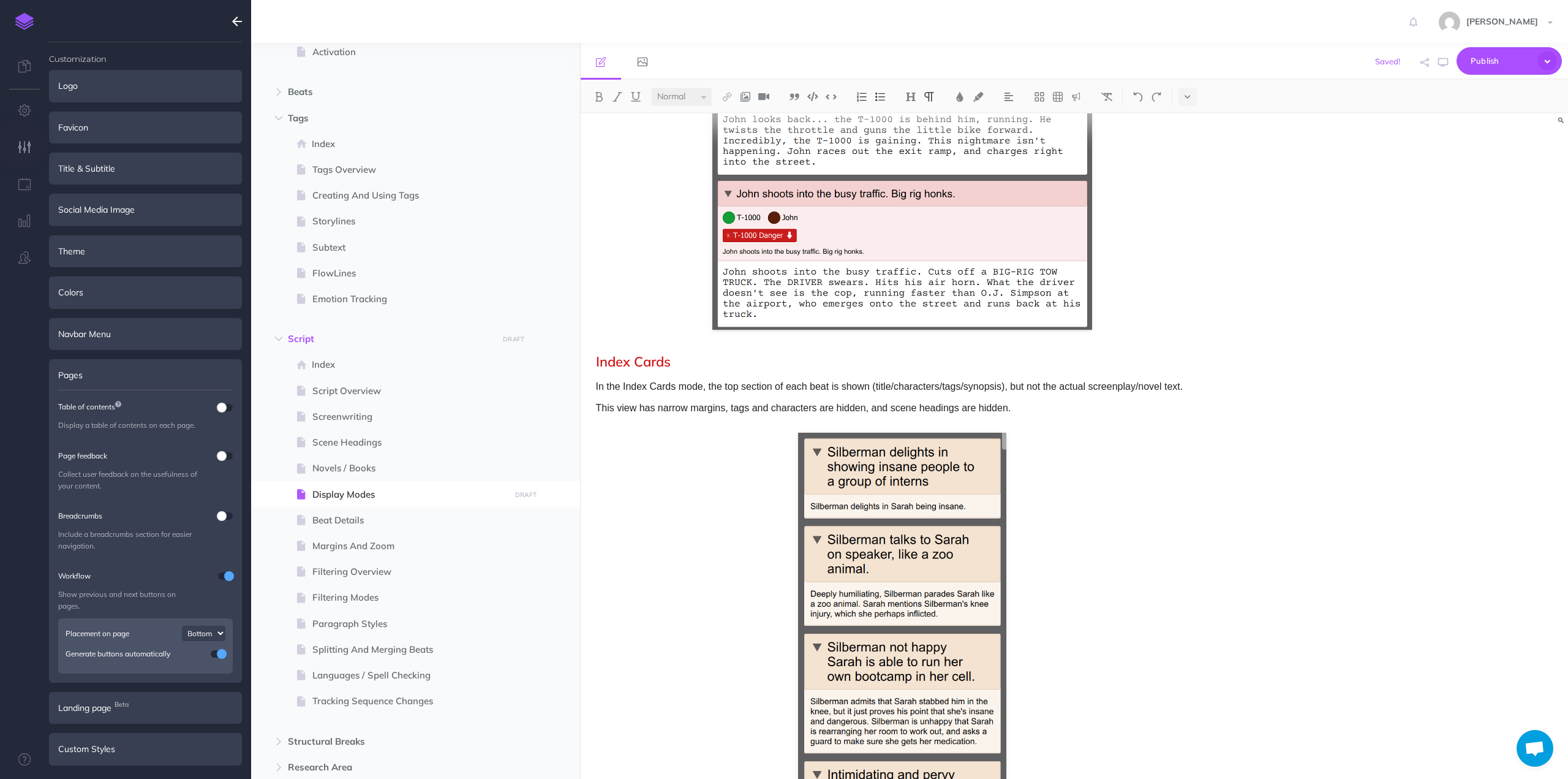
scroll to position [1171, 0]
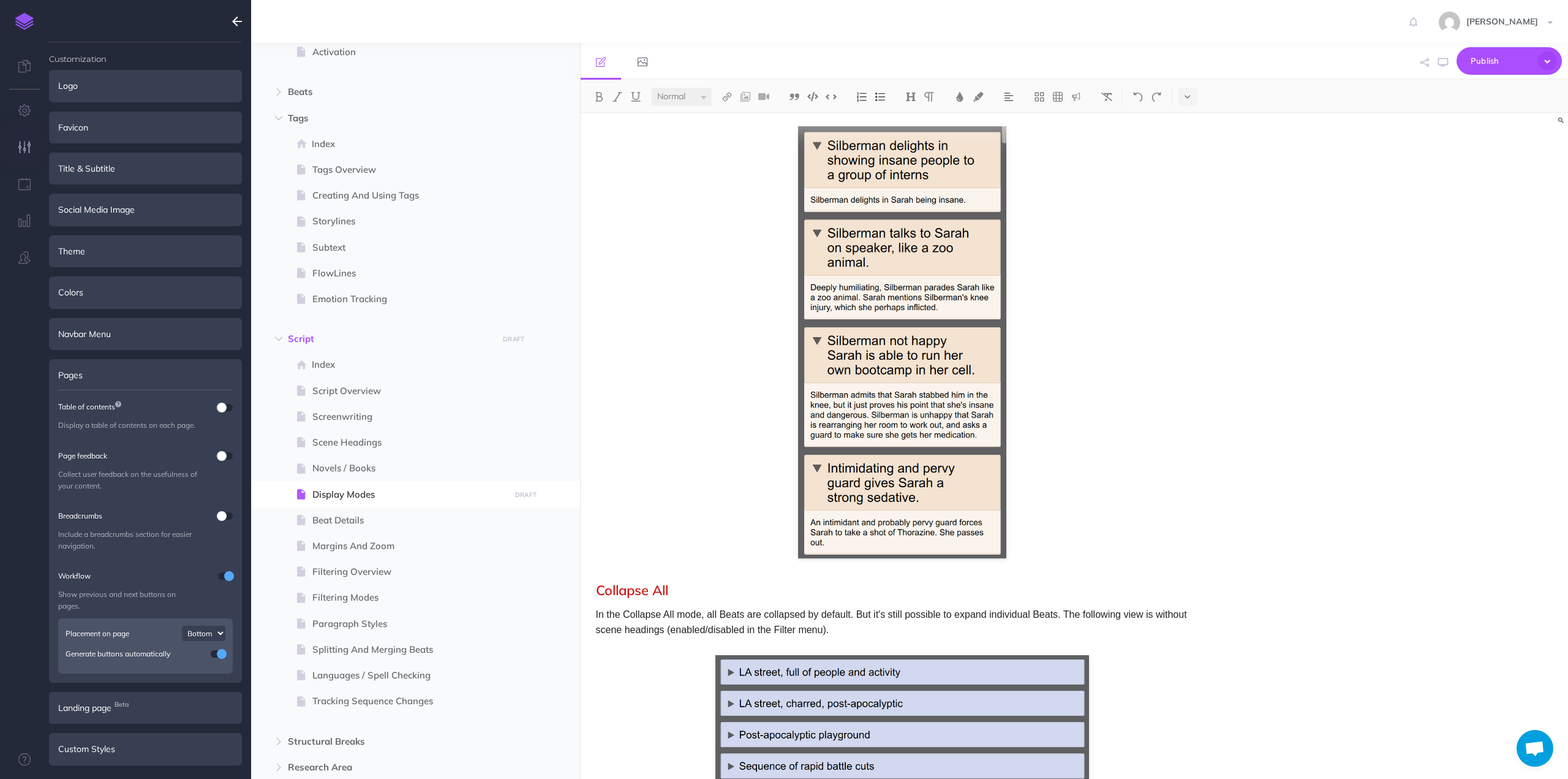
scroll to position [865, 0]
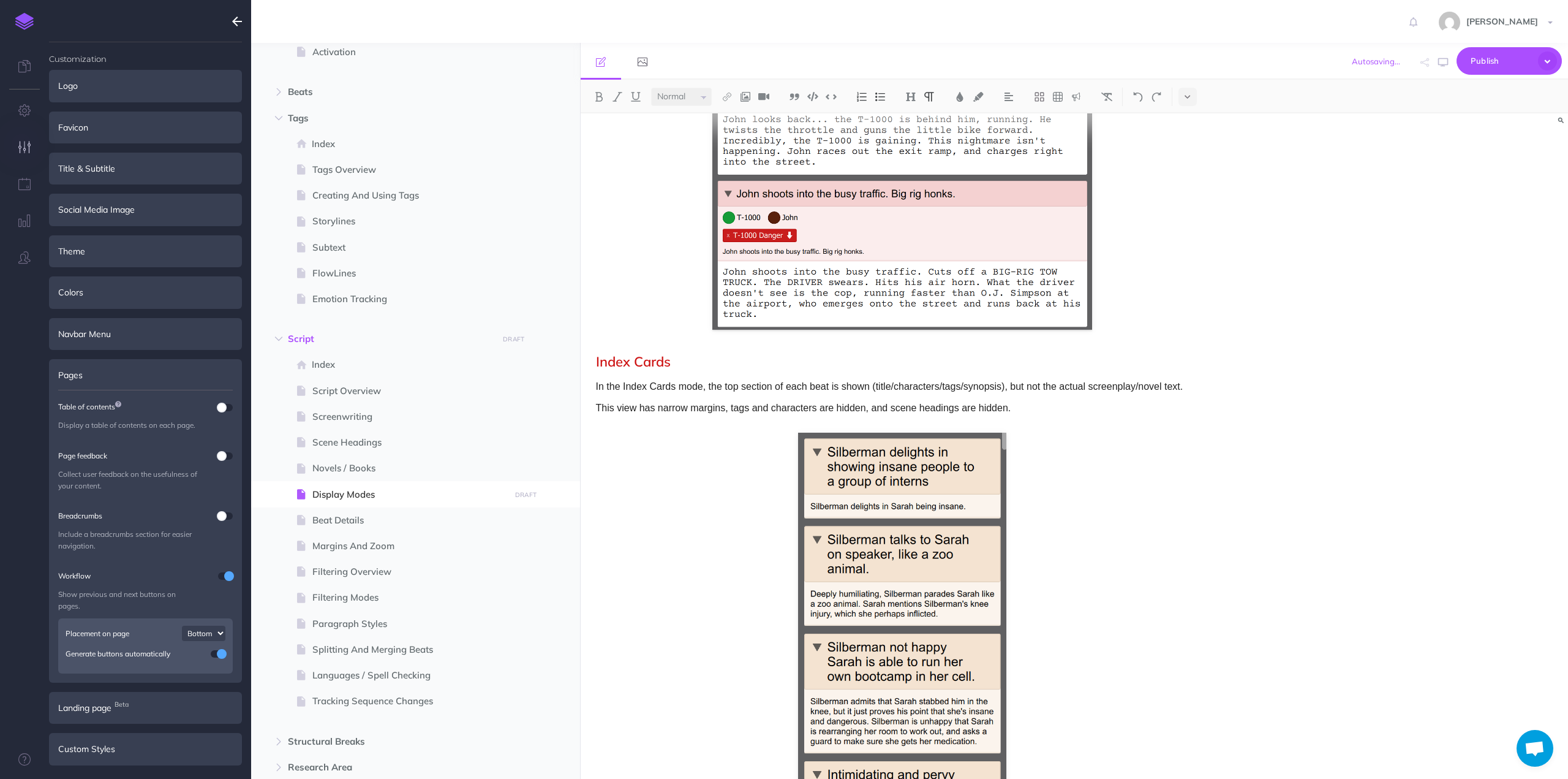
click at [669, 406] on p "This view has narrow margins, tags and characters are hidden, and scene heading…" at bounding box center [902, 408] width 613 height 16
drag, startPoint x: 669, startPoint y: 406, endPoint x: 705, endPoint y: 406, distance: 36.0
click at [705, 406] on p "This view has narrow margins, tags and characters are hidden, and scene heading…" at bounding box center [902, 408] width 613 height 16
click at [725, 94] on img at bounding box center [727, 97] width 11 height 10
click at [724, 136] on icon at bounding box center [727, 136] width 10 height 8
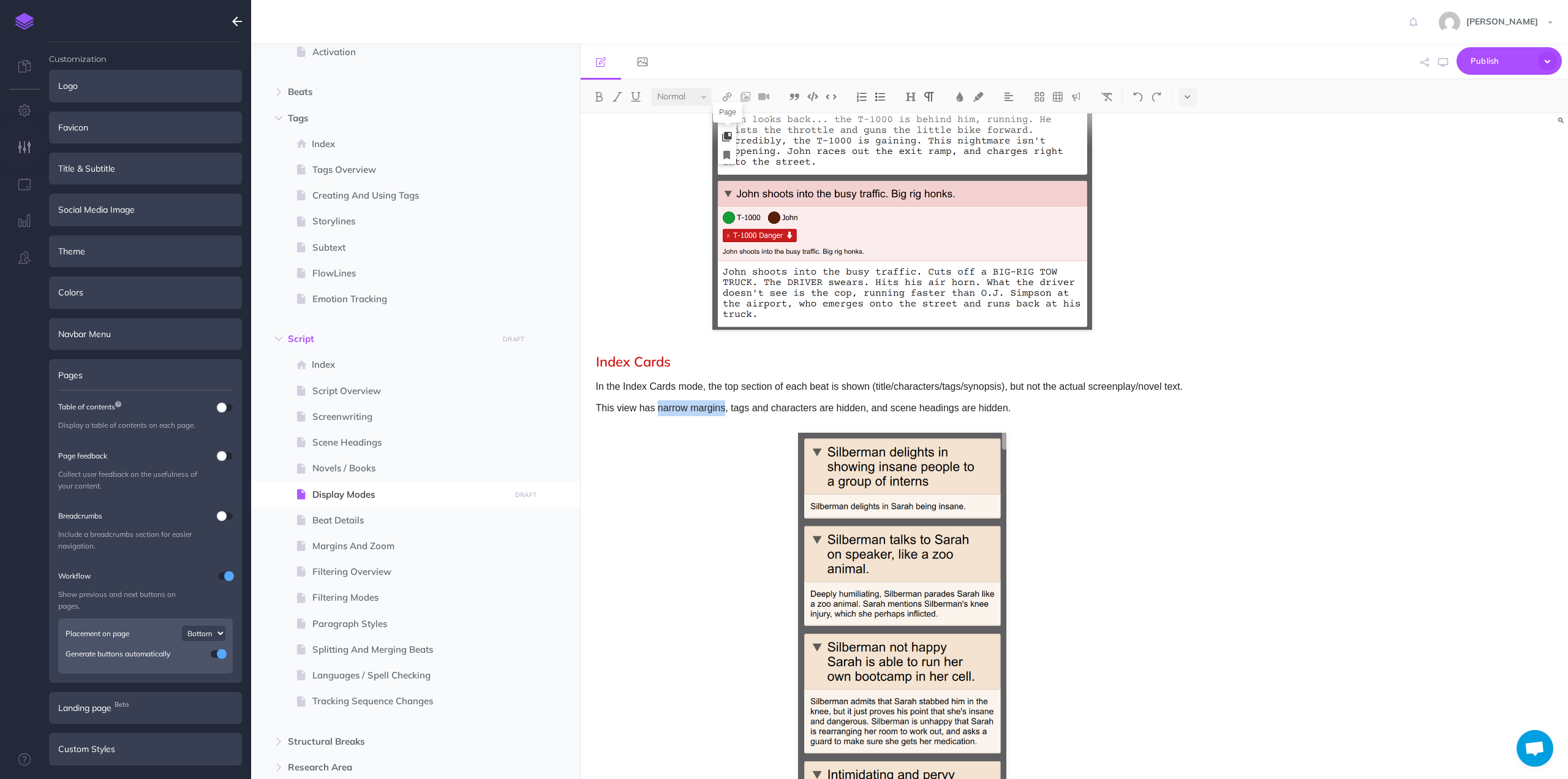
select select
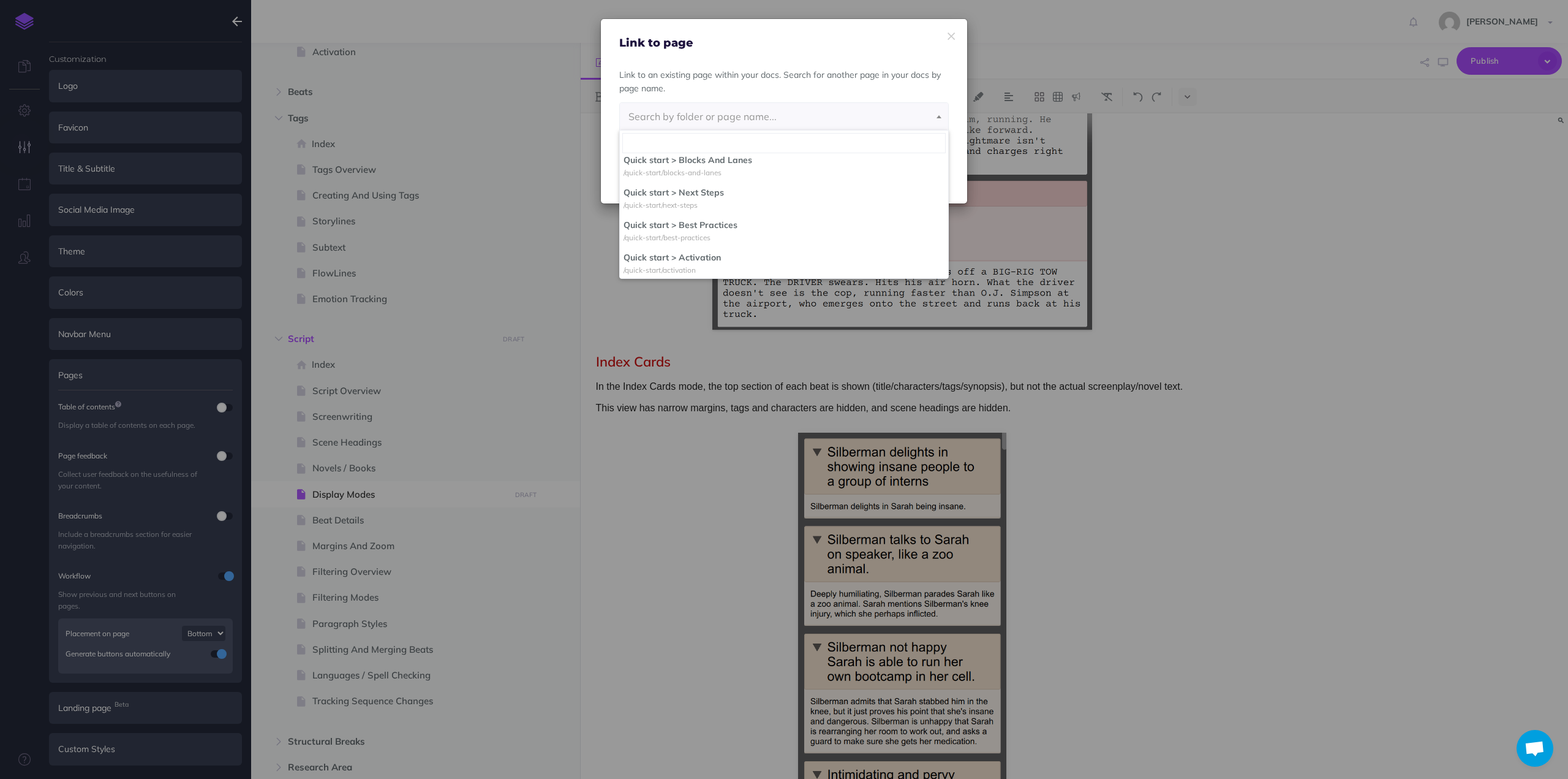
scroll to position [192, 0]
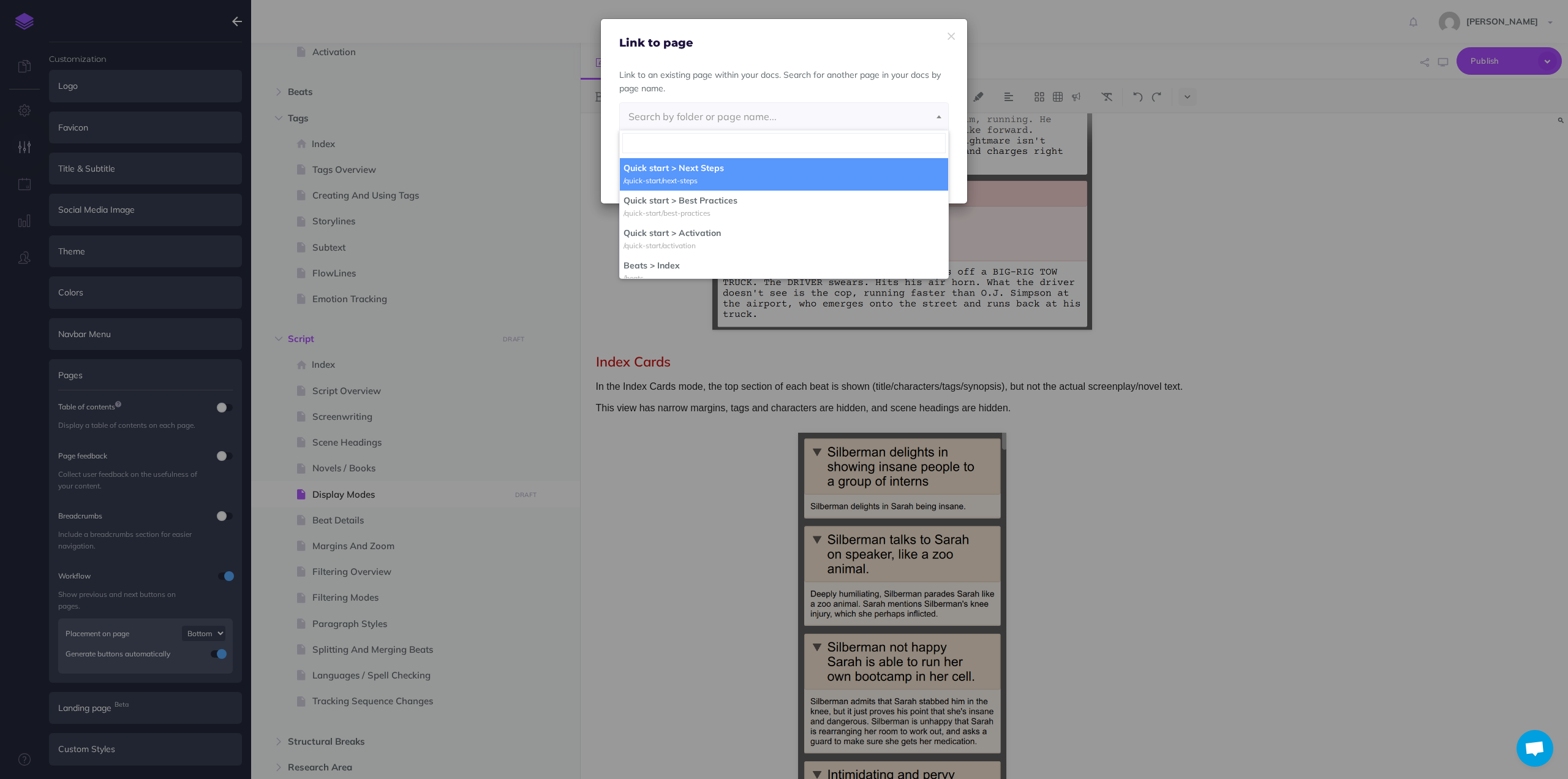
click at [802, 81] on p "Link to an existing page within your docs. Search for another page in your docs…" at bounding box center [784, 81] width 329 height 28
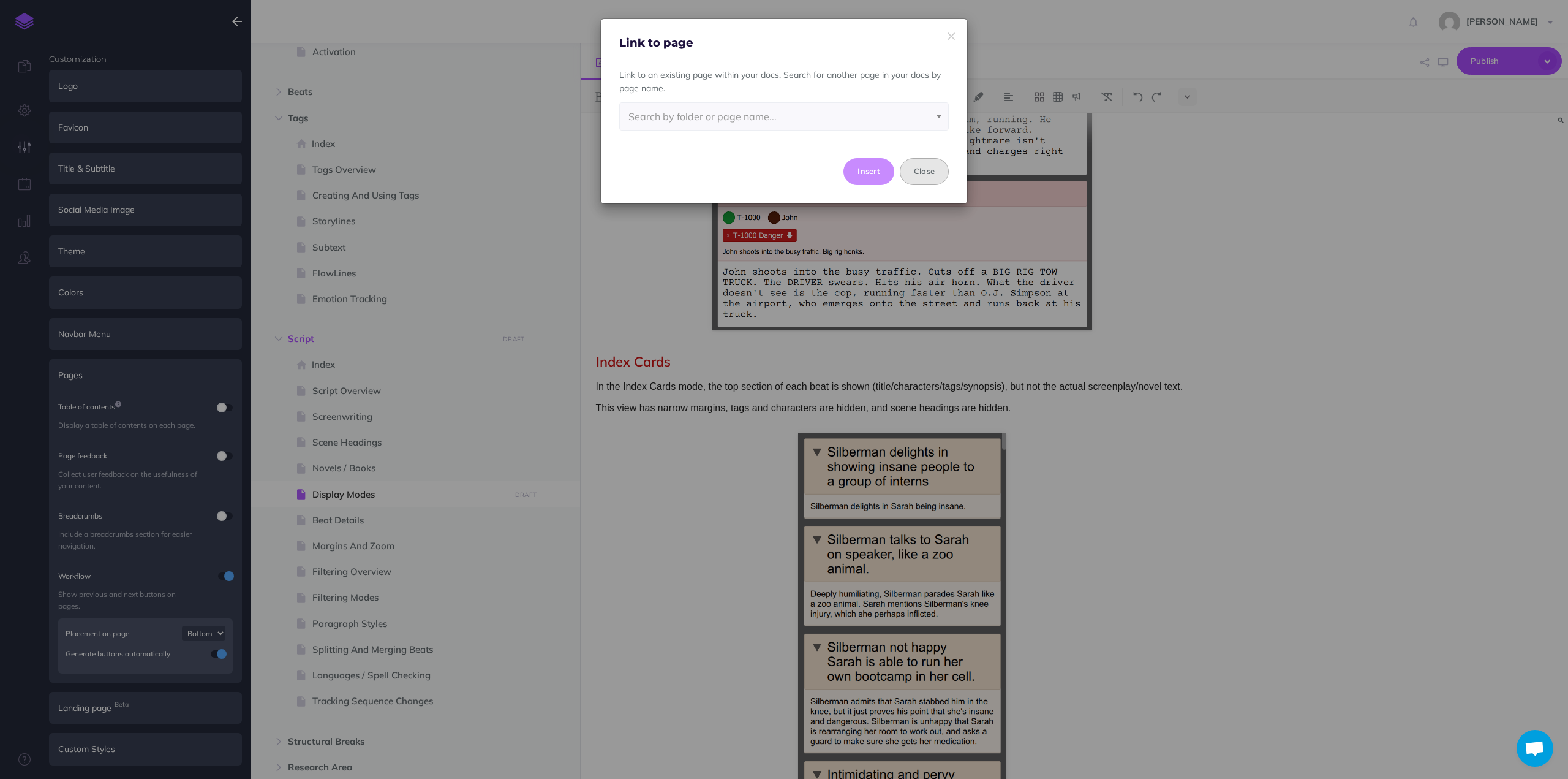
click at [918, 171] on button "Close" at bounding box center [924, 172] width 49 height 27
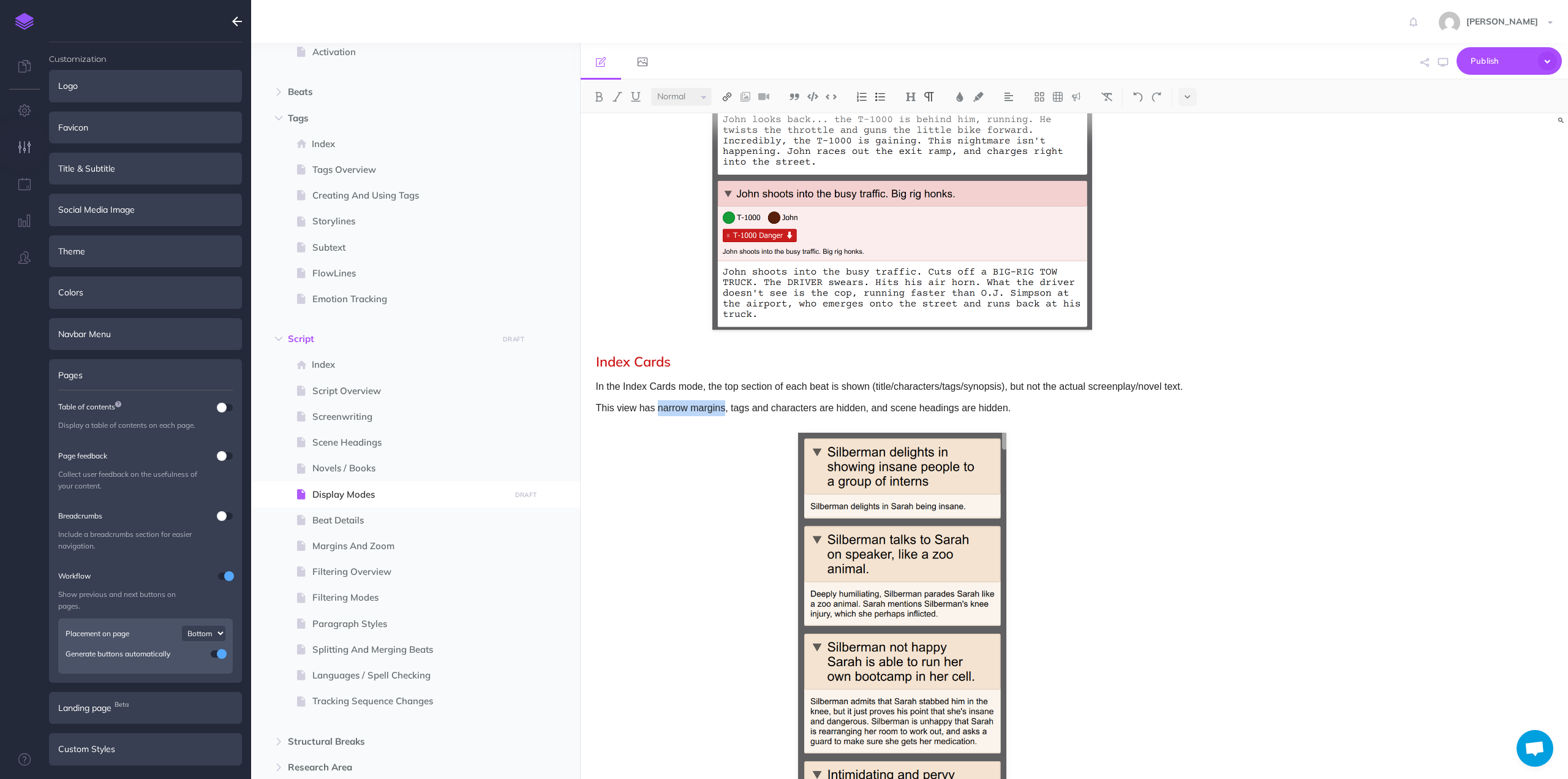
click at [729, 98] on img at bounding box center [727, 97] width 11 height 10
click at [729, 153] on icon at bounding box center [727, 155] width 7 height 8
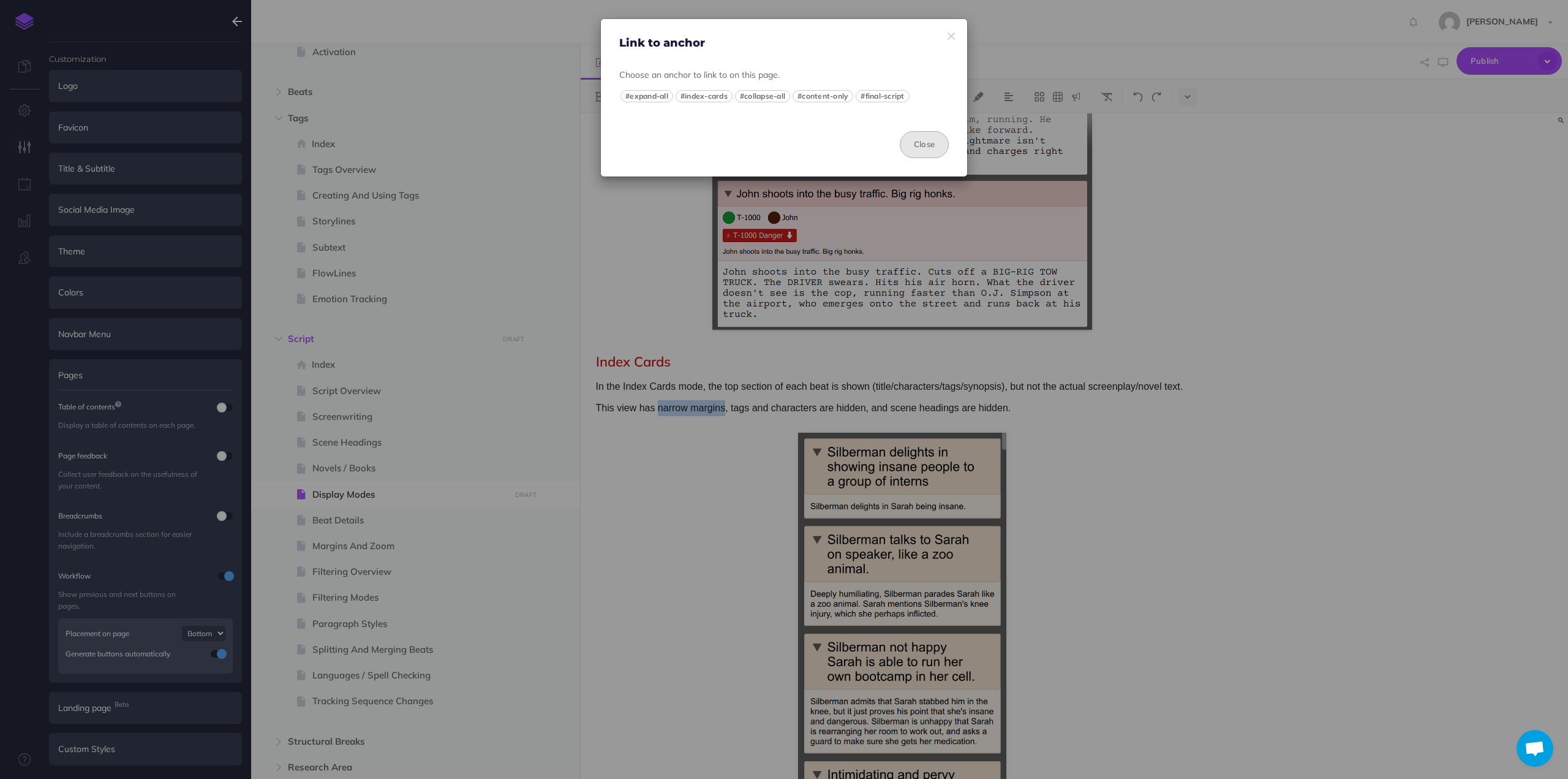
click at [922, 144] on button "Close" at bounding box center [924, 145] width 49 height 27
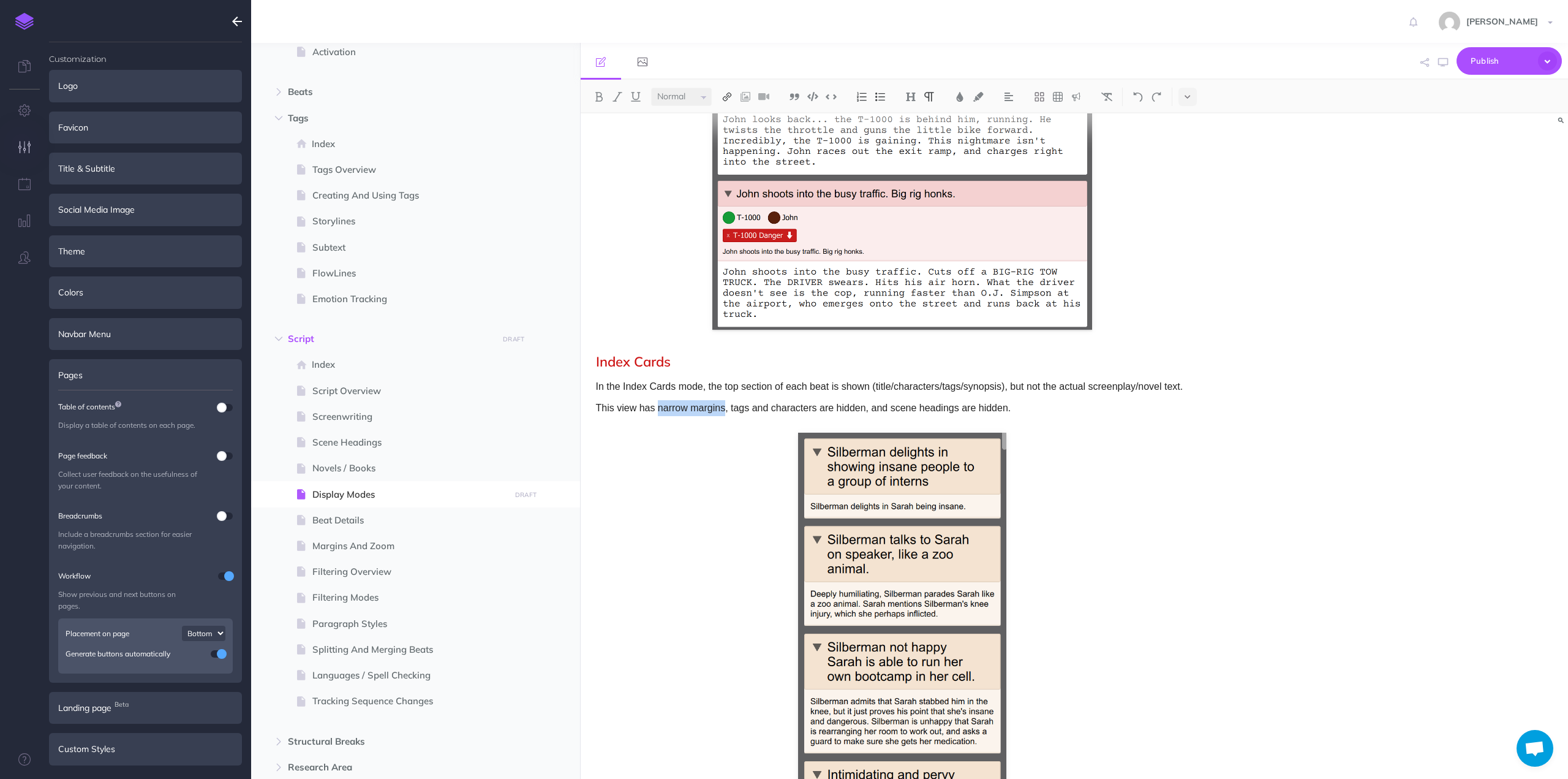
click at [730, 99] on img at bounding box center [727, 97] width 11 height 10
click at [726, 136] on icon at bounding box center [727, 136] width 10 height 8
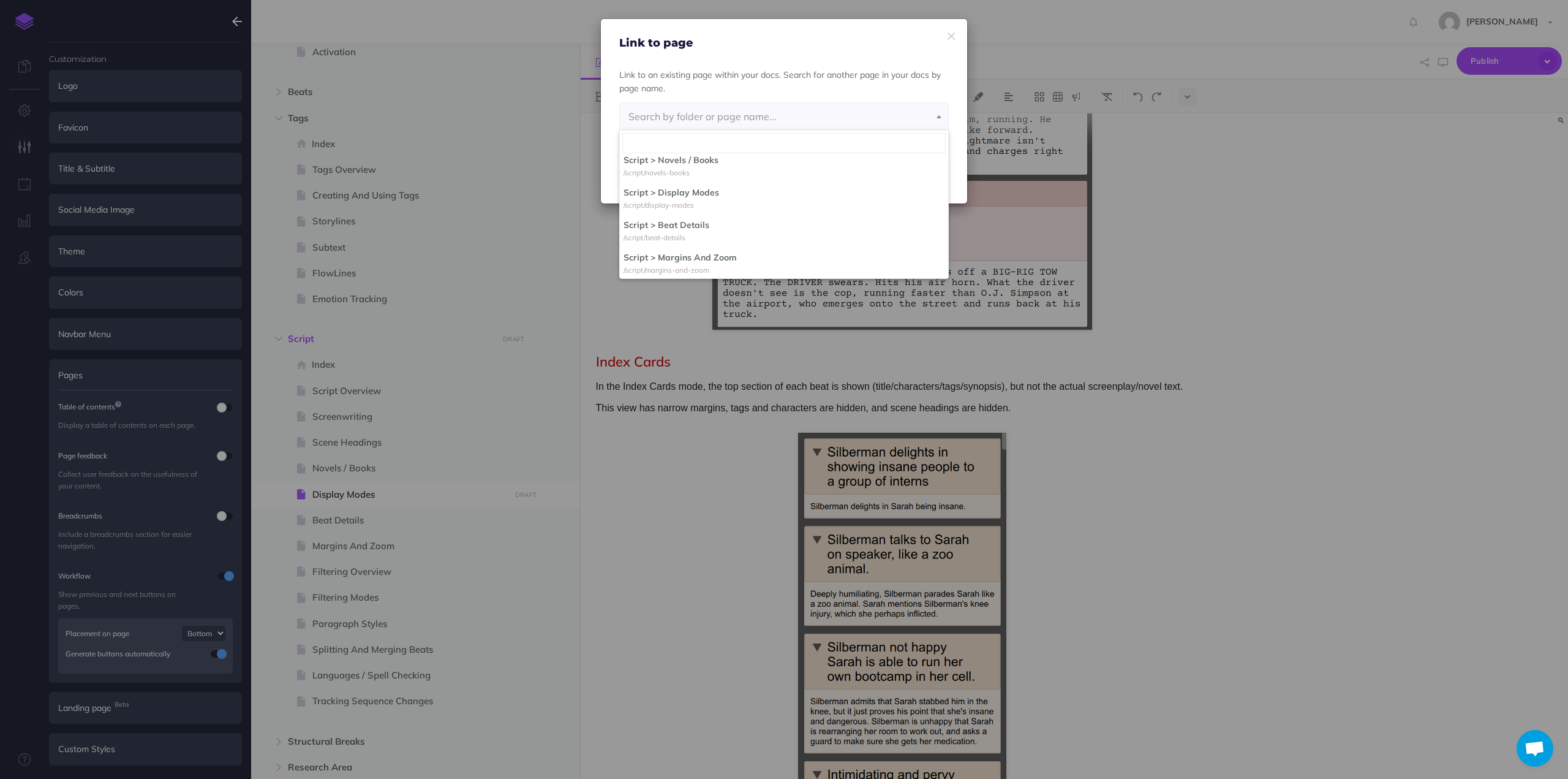
scroll to position [778, 0]
select select "0BN-OXC1-SOX-N3O"
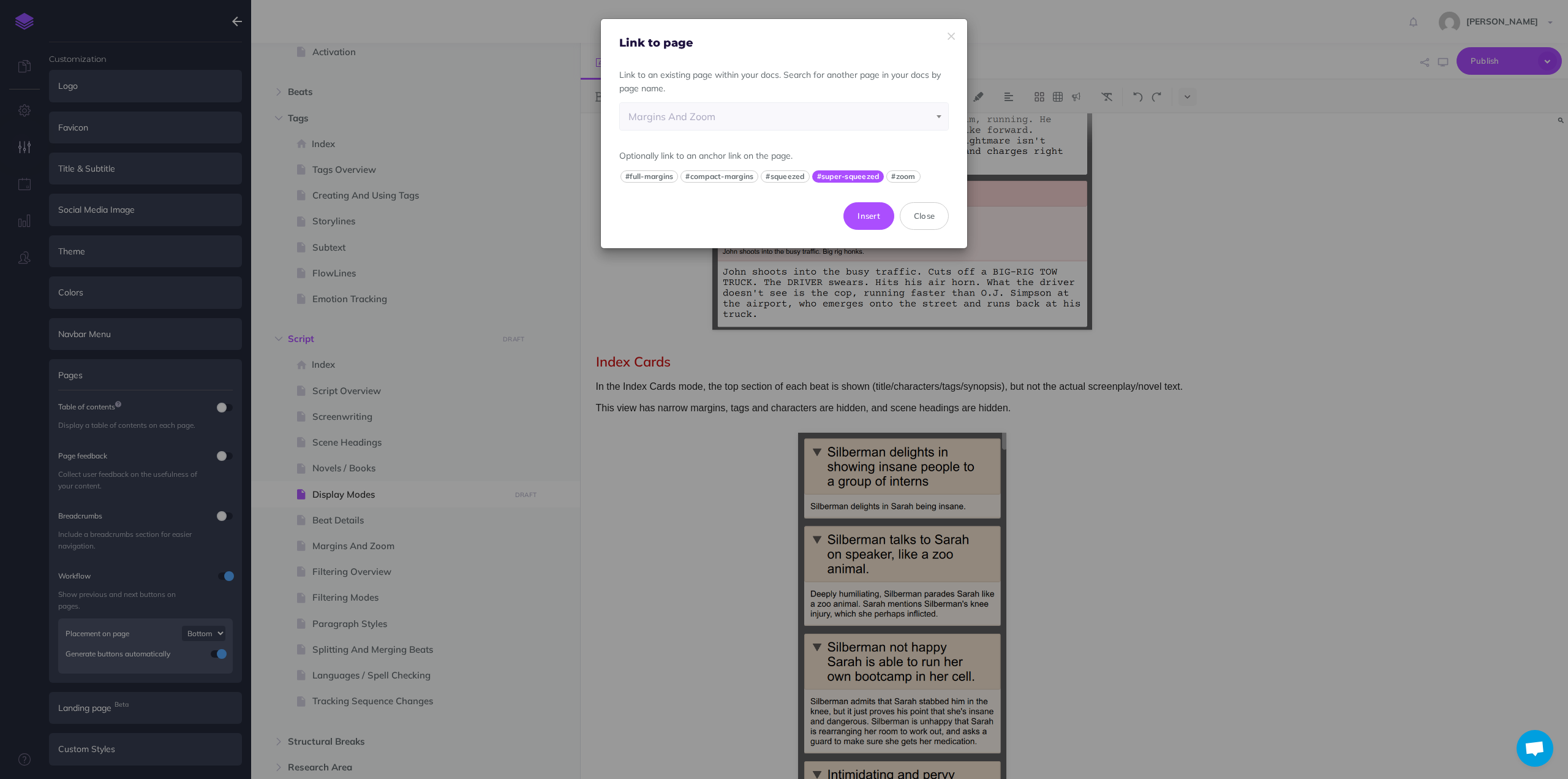
click at [840, 175] on button "#super-squeezed" at bounding box center [848, 176] width 72 height 12
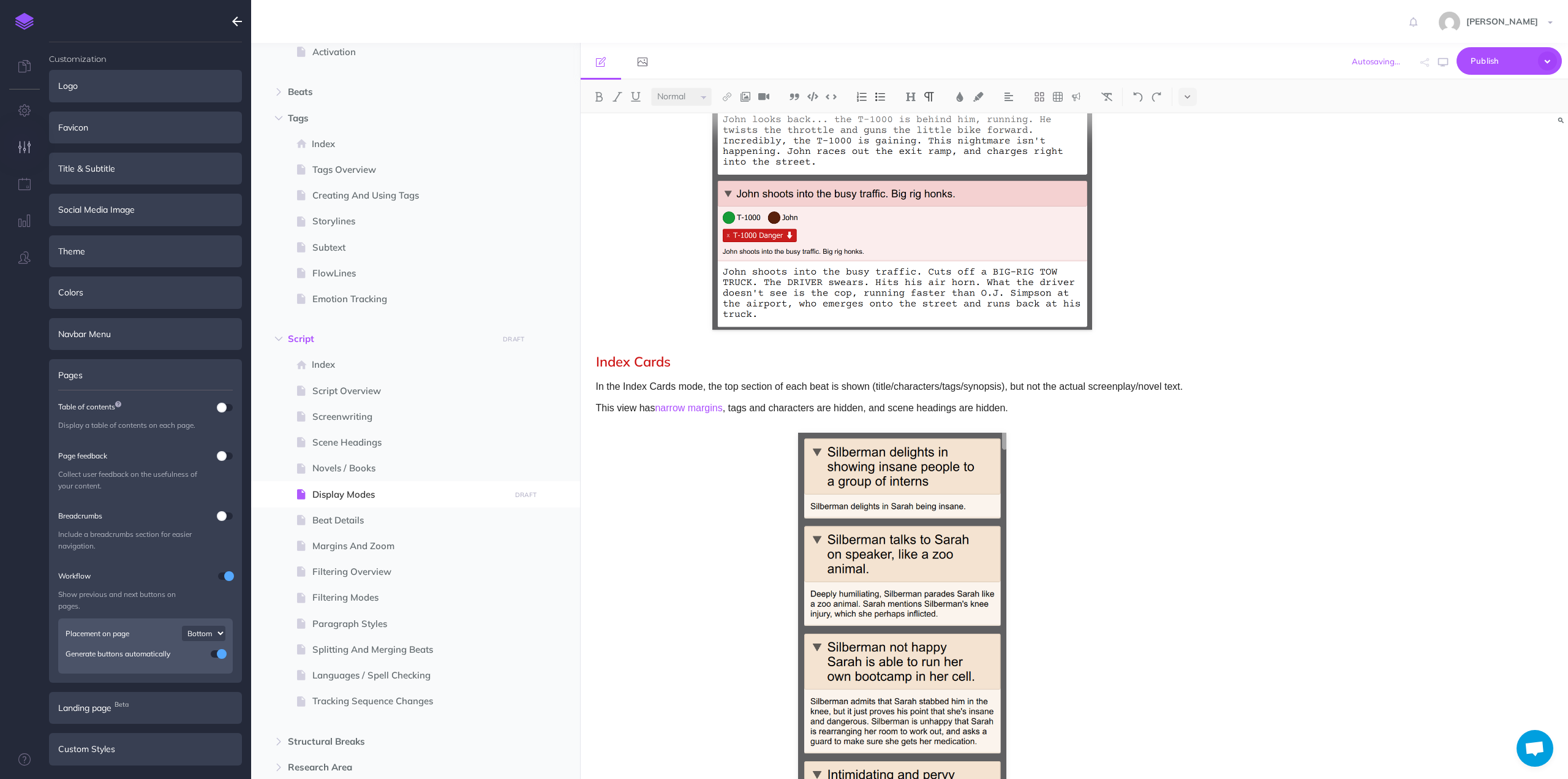
click at [770, 393] on p "In the Index Cards mode, the top section of each beat is shown (title/character…" at bounding box center [902, 387] width 613 height 16
click at [821, 409] on p "This view has narrow margins , tags and characters are hidden, and scene headin…" at bounding box center [902, 408] width 613 height 16
drag, startPoint x: 821, startPoint y: 409, endPoint x: 839, endPoint y: 409, distance: 18.0
click at [839, 409] on p "This view has narrow margins , tags and characters are hidden, and scene headin…" at bounding box center [902, 408] width 613 height 16
click at [727, 94] on img at bounding box center [727, 97] width 11 height 10
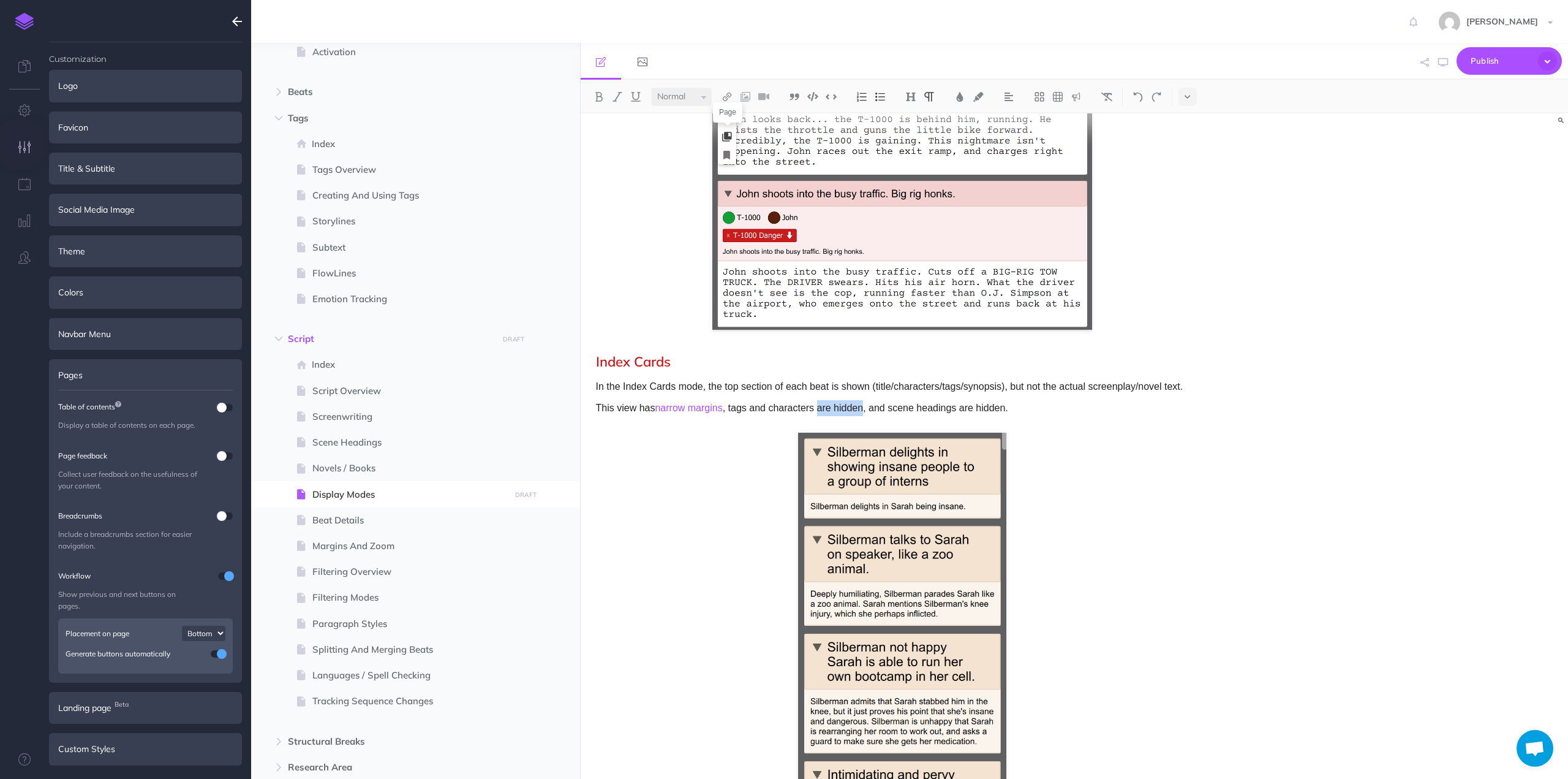
click at [728, 134] on icon at bounding box center [727, 136] width 10 height 8
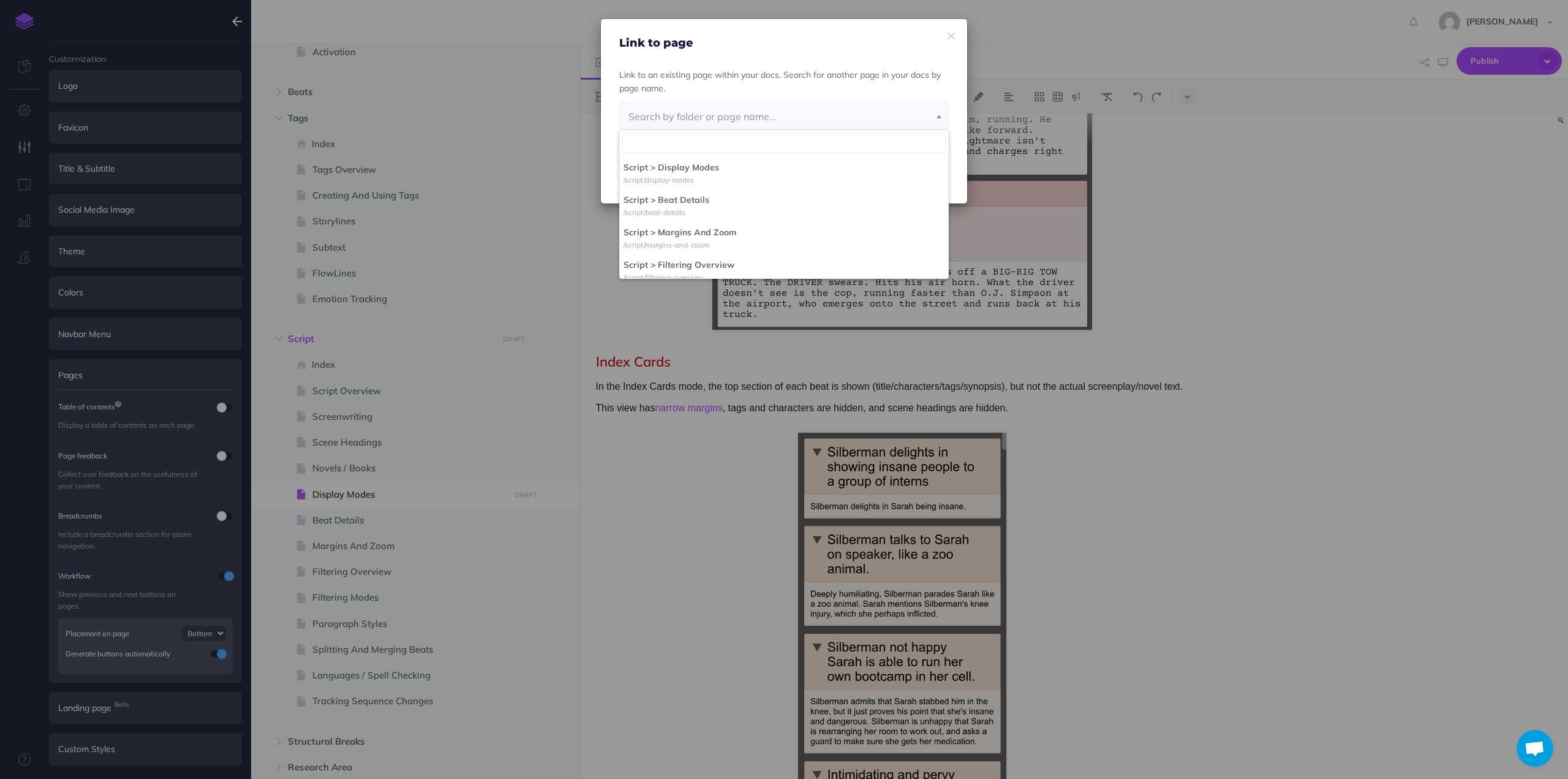
scroll to position [728, 0]
click at [743, 113] on div "Display Modes" at bounding box center [784, 117] width 311 height 27
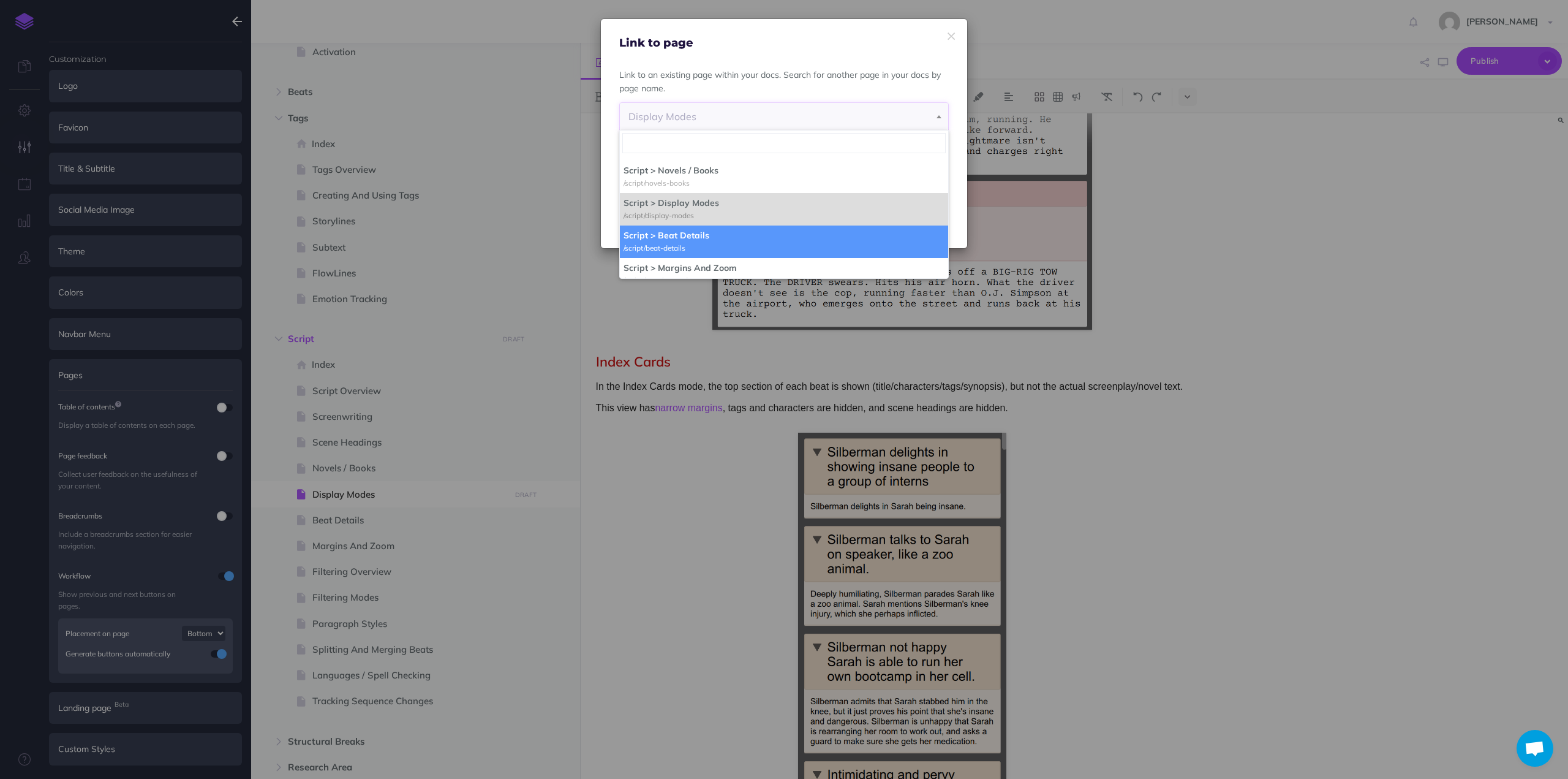
select select "79E-OGHO-P57-Q5Z"
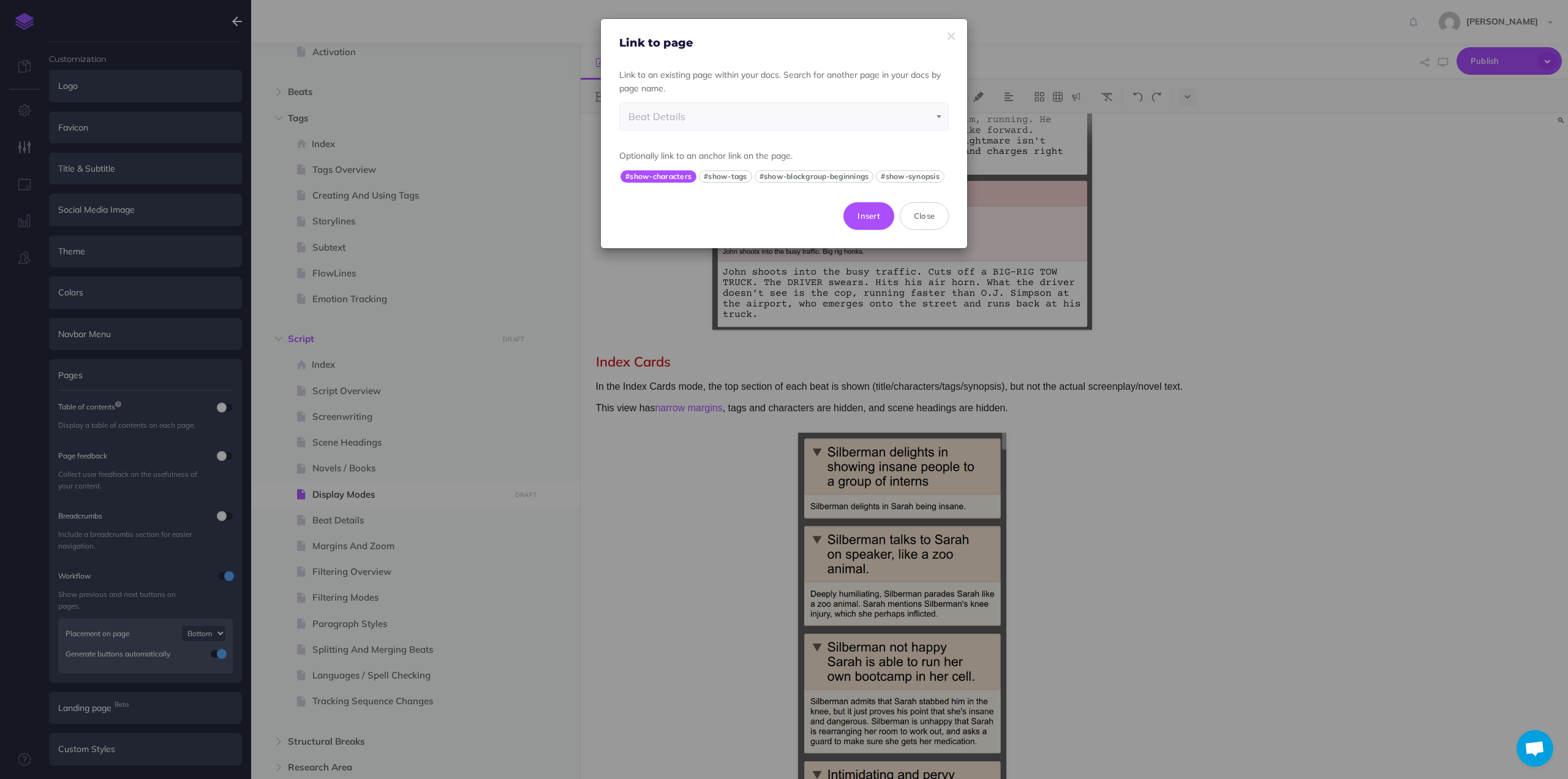
click at [659, 173] on button "#show-characters" at bounding box center [658, 176] width 76 height 12
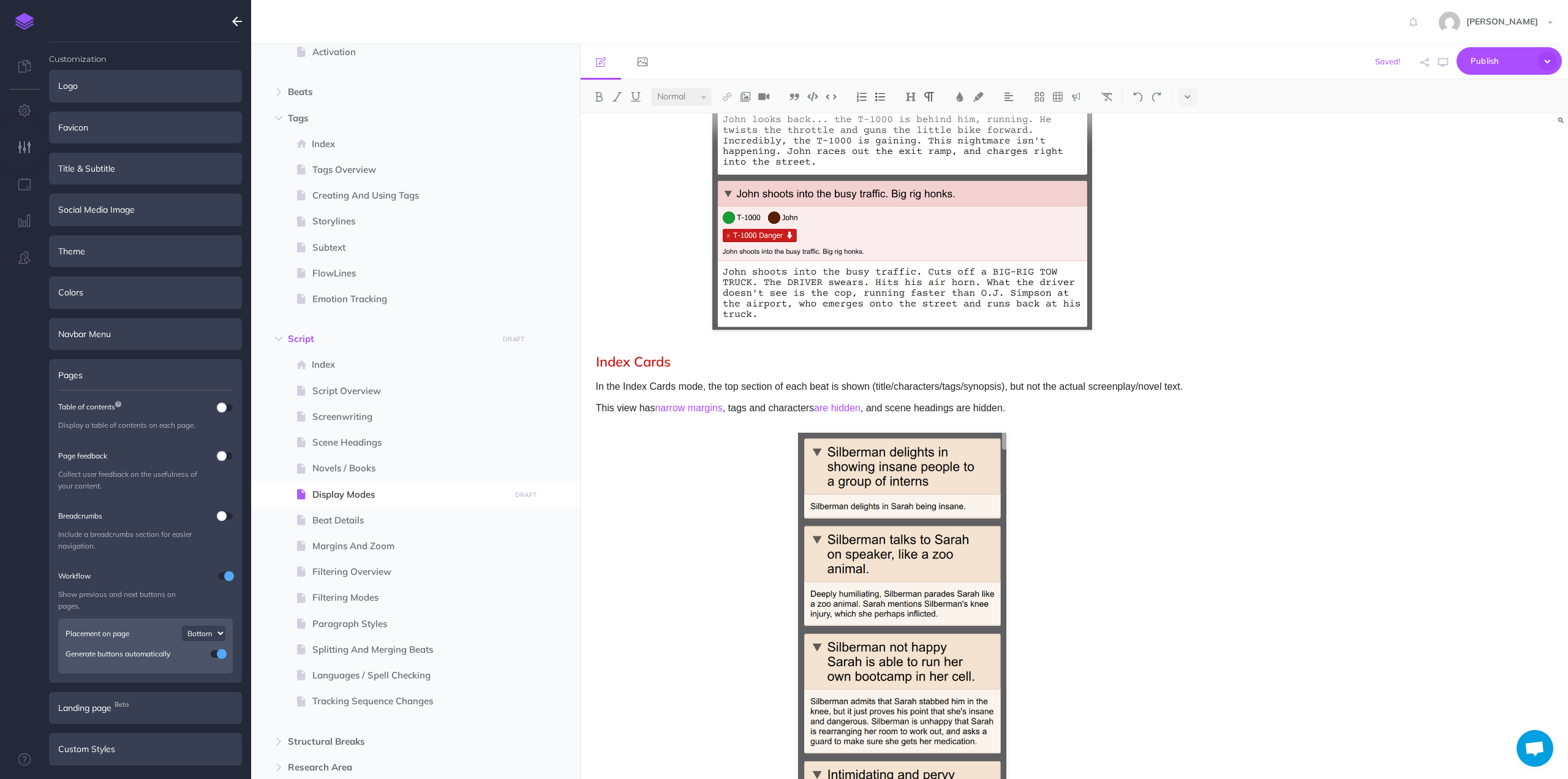
click at [959, 405] on p "This view has narrow margins , tags and characters are hidden , and scene headi…" at bounding box center [902, 408] width 613 height 16
drag, startPoint x: 959, startPoint y: 405, endPoint x: 973, endPoint y: 405, distance: 14.0
click at [973, 405] on p "This view has narrow margins , tags and characters are hidden , and scene headi…" at bounding box center [902, 408] width 613 height 16
click at [726, 95] on img at bounding box center [727, 97] width 11 height 10
click at [727, 134] on icon at bounding box center [727, 136] width 10 height 8
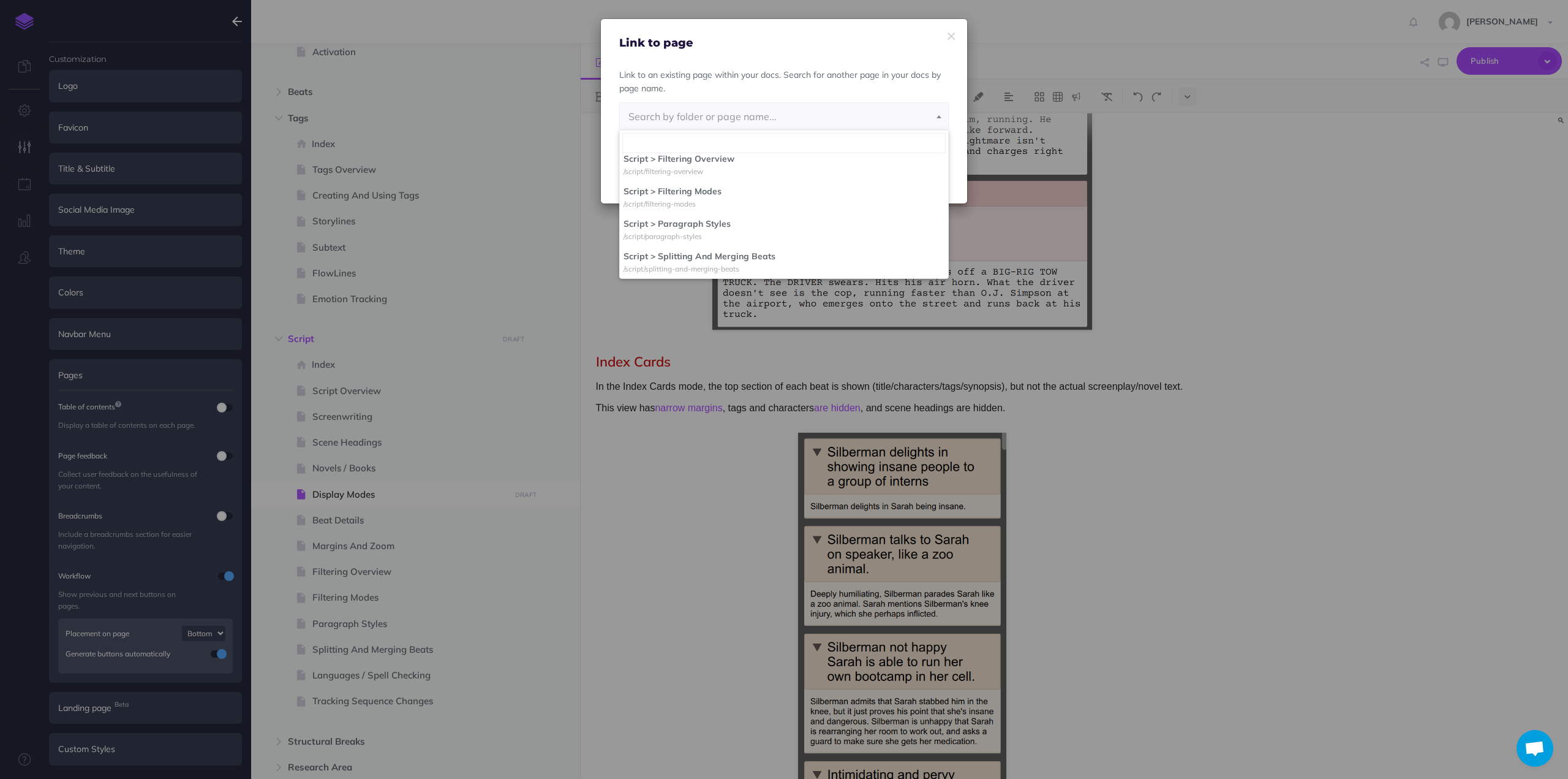
scroll to position [872, 0]
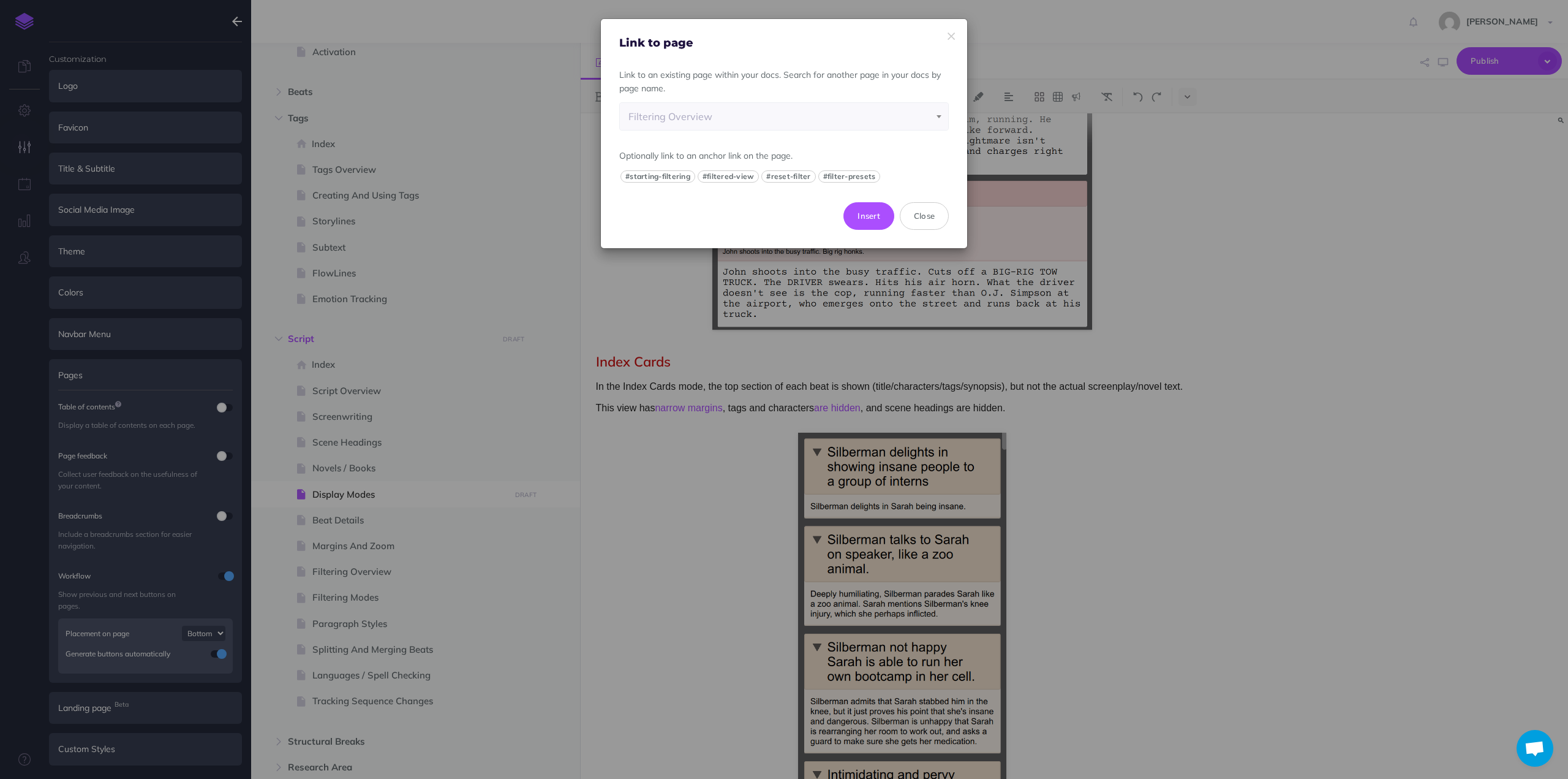
click at [838, 117] on div "Filtering Overview" at bounding box center [784, 117] width 311 height 27
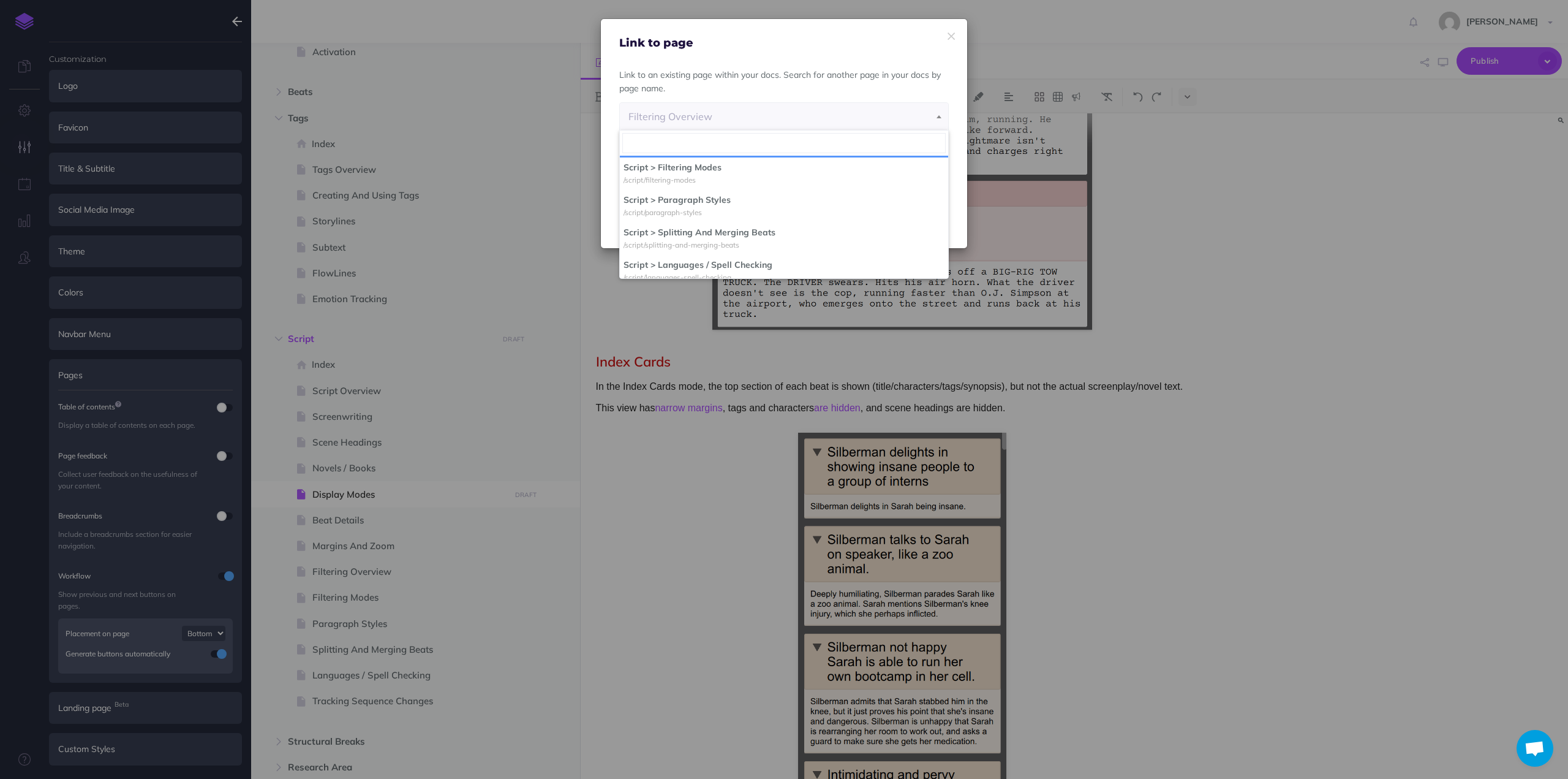
scroll to position [895, 0]
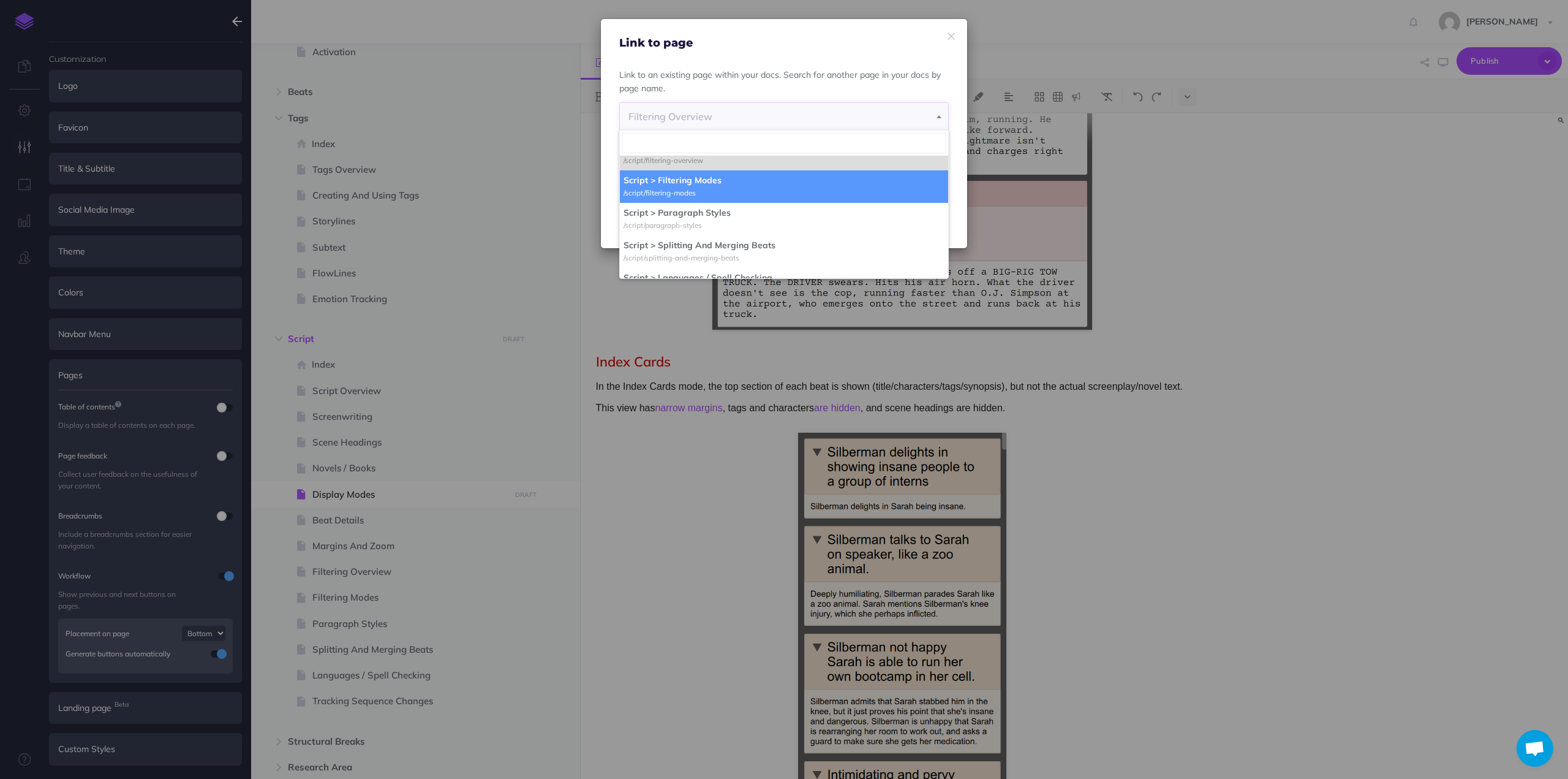
select select "JXG-CITO-VB6-W58"
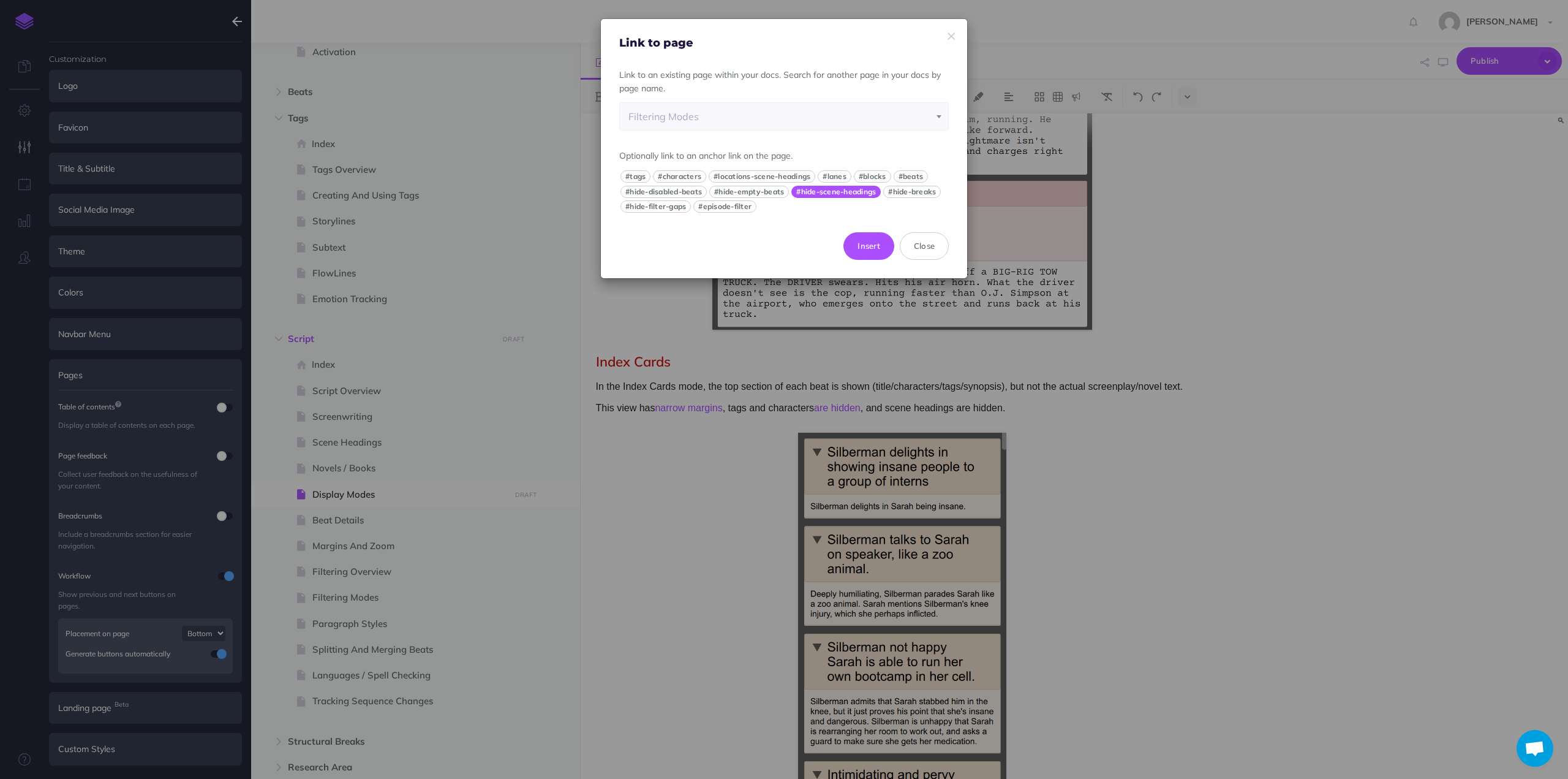
click at [835, 188] on button "#hide-scene-headings" at bounding box center [836, 192] width 90 height 12
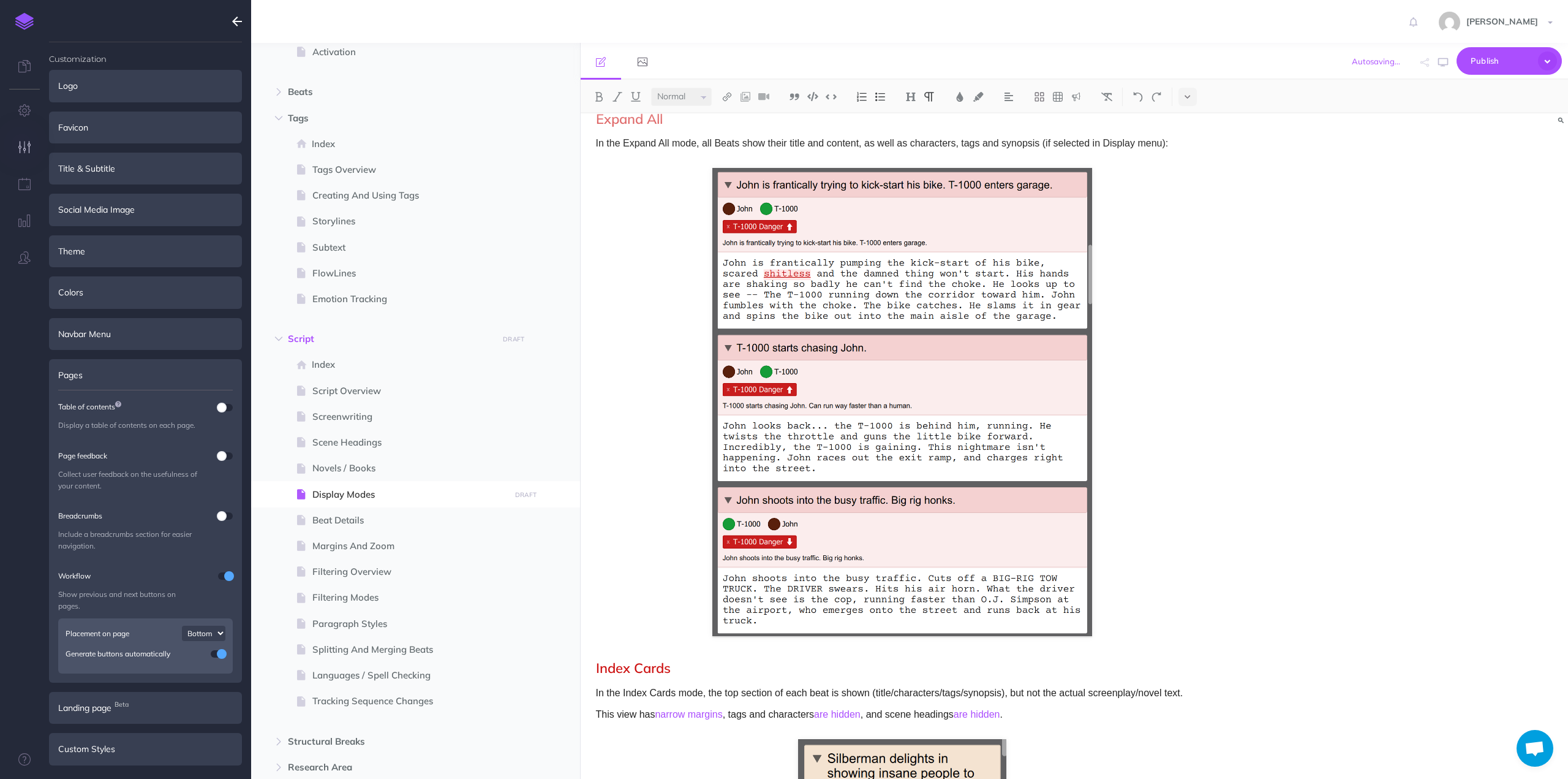
scroll to position [498, 0]
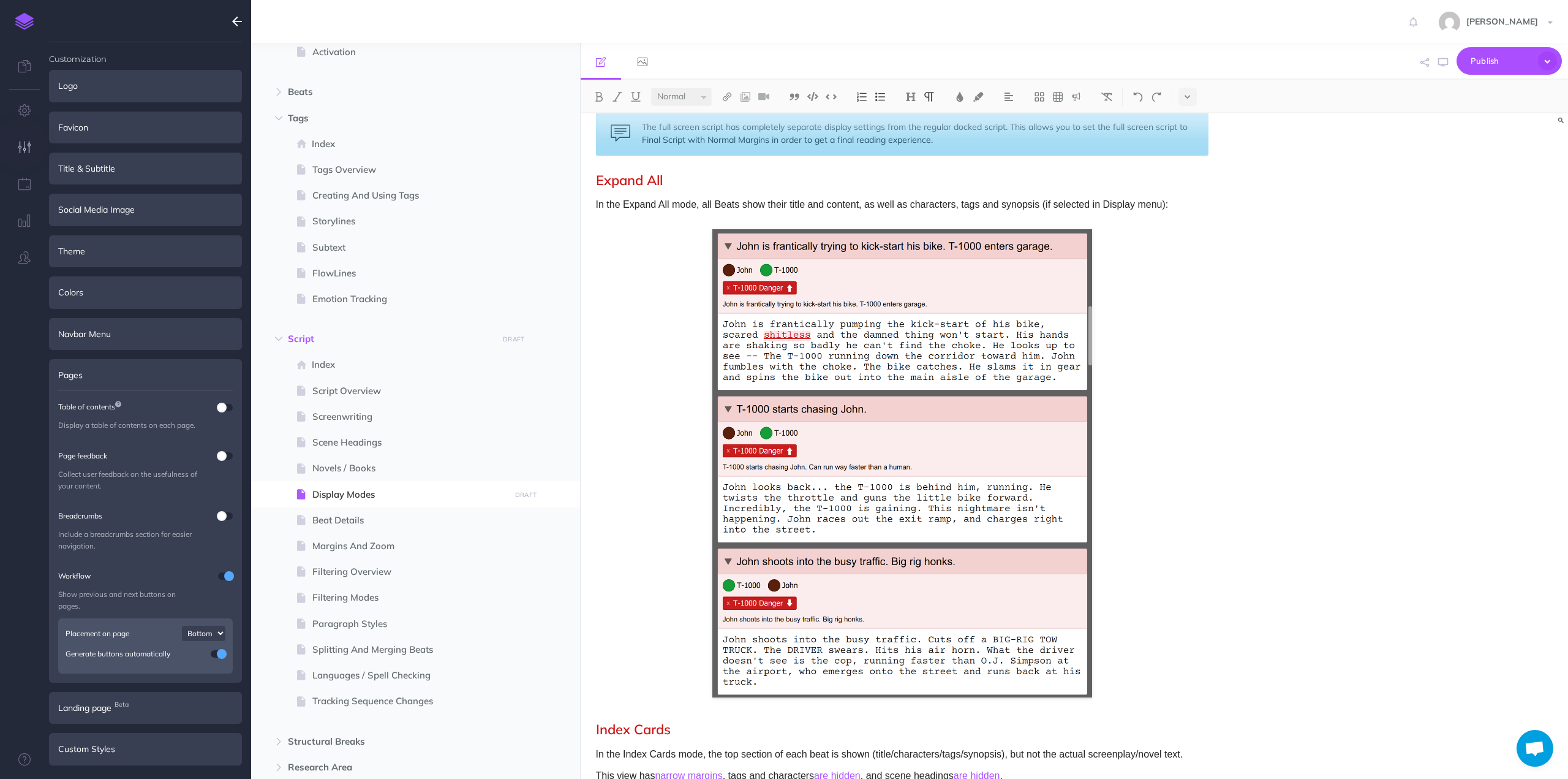
click at [1105, 205] on p "In the Expand All mode, all Beats show their title and content, as well as char…" at bounding box center [902, 204] width 613 height 16
drag, startPoint x: 1105, startPoint y: 205, endPoint x: 1133, endPoint y: 203, distance: 28.1
click at [1133, 203] on p "In the Expand All mode, all Beats show their title and content, as well as char…" at bounding box center [902, 204] width 613 height 16
click at [1093, 209] on p "In the Expand All mode, all Beats show their title and content, as well as char…" at bounding box center [902, 204] width 613 height 16
click at [1133, 206] on p "In the Expand All mode, all Beats show their title and content, as well as char…" at bounding box center [902, 204] width 613 height 16
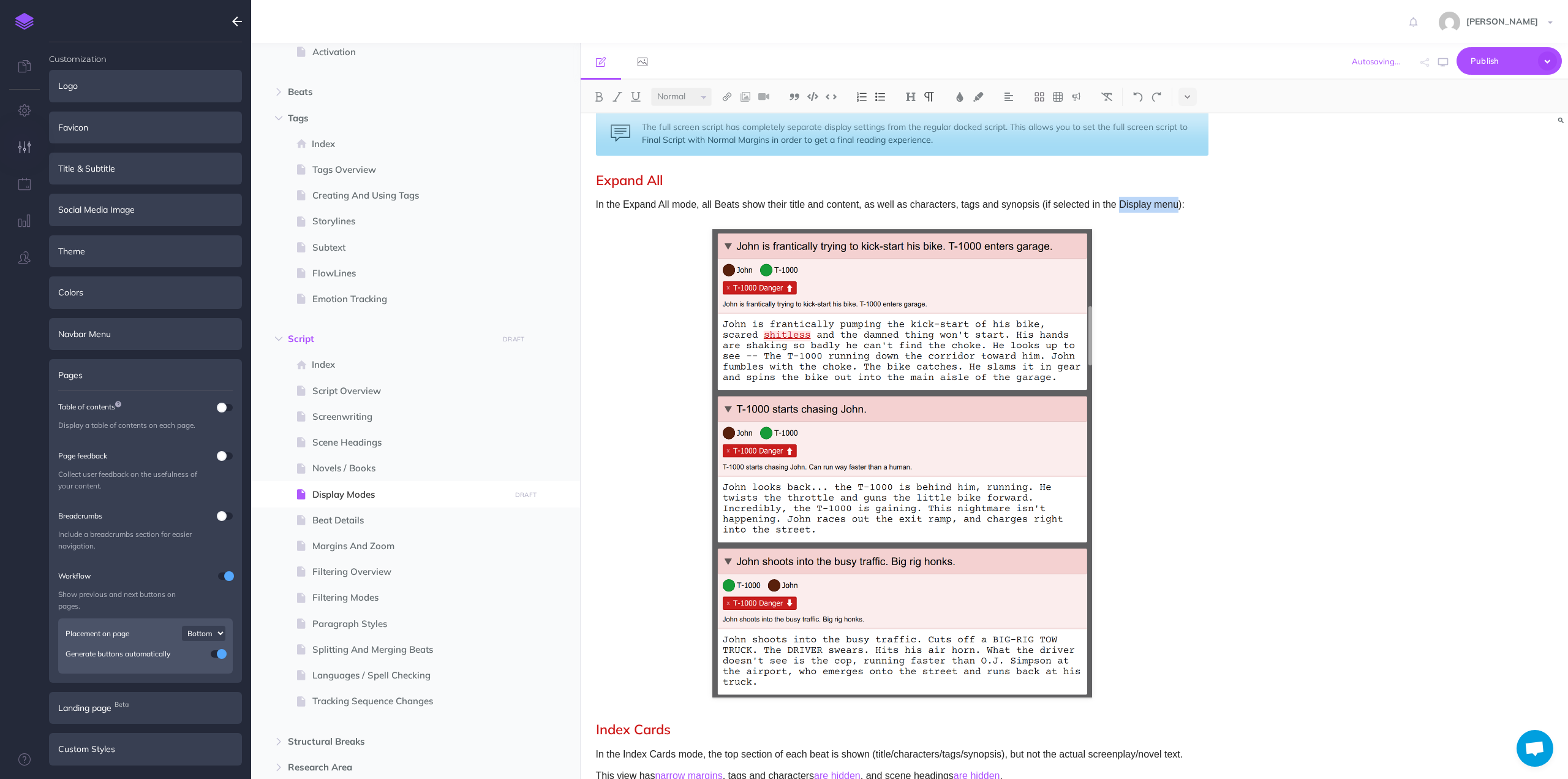
drag, startPoint x: 1133, startPoint y: 206, endPoint x: 1152, endPoint y: 206, distance: 19.0
click at [1152, 206] on p "In the Expand All mode, all Beats show their title and content, as well as char…" at bounding box center [902, 204] width 613 height 16
click at [722, 95] on img at bounding box center [727, 97] width 11 height 10
click at [726, 134] on icon at bounding box center [727, 136] width 10 height 8
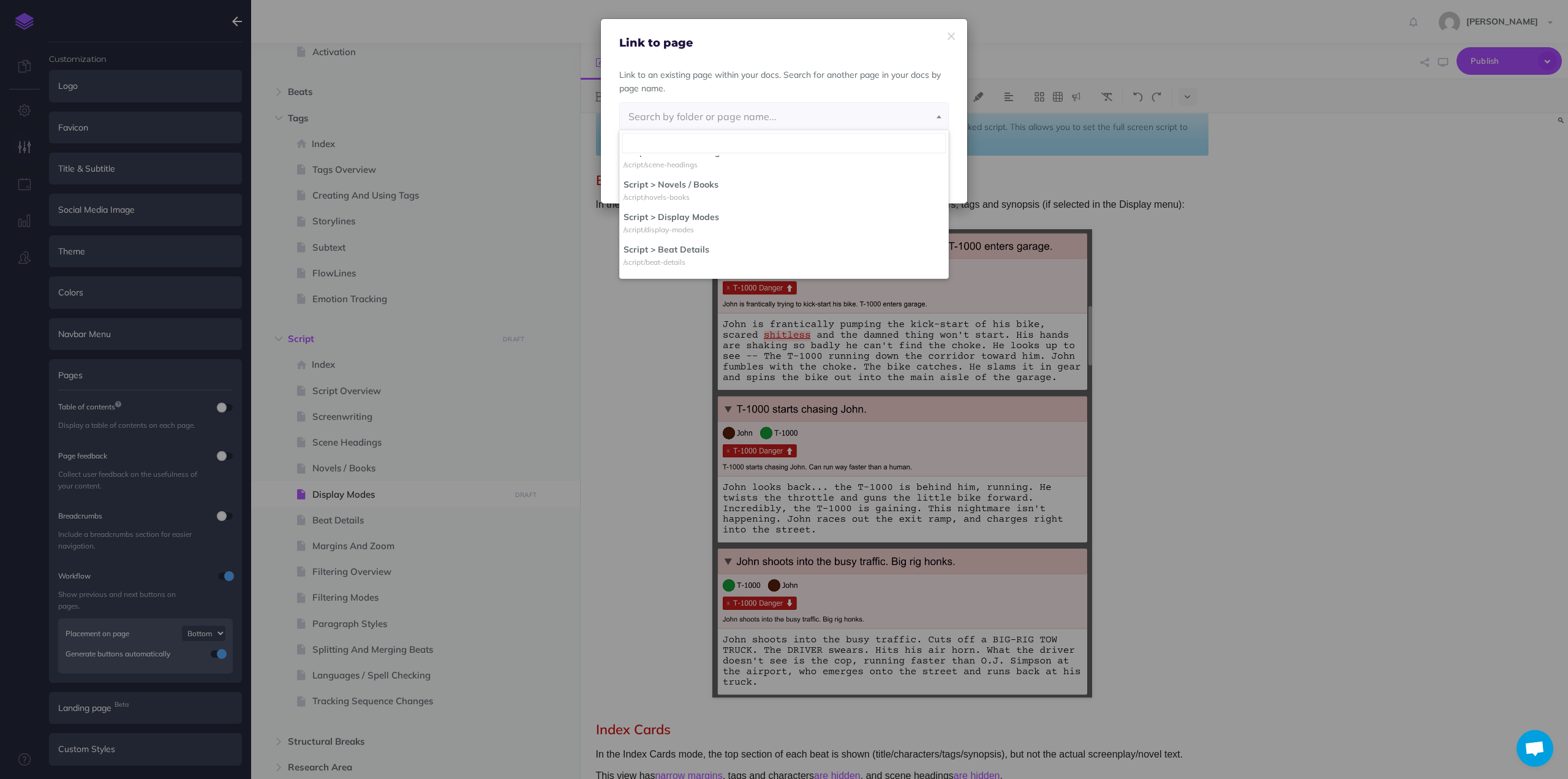
scroll to position [752, 0]
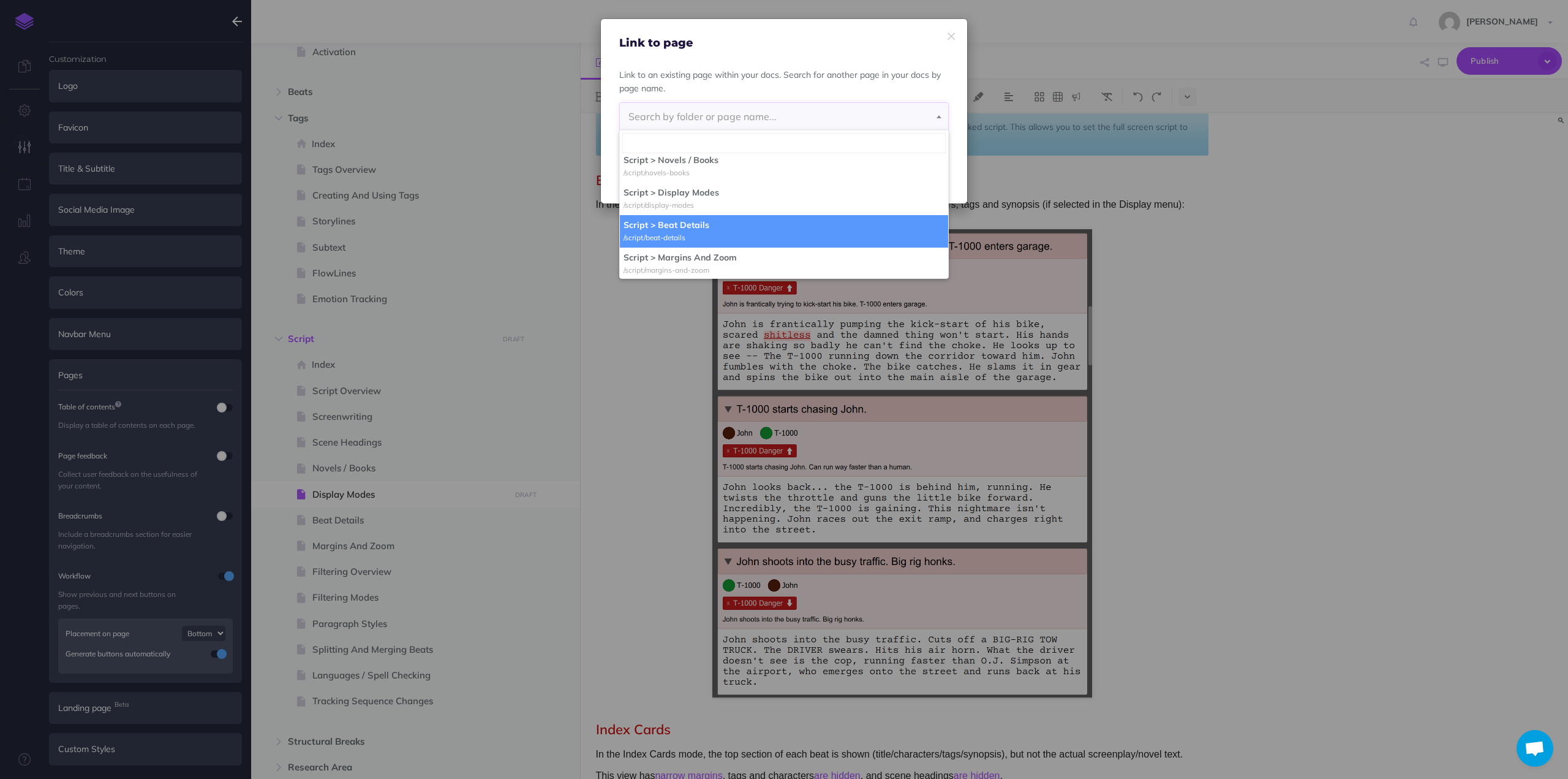
select select "79E-OGHO-P57-Q5Z"
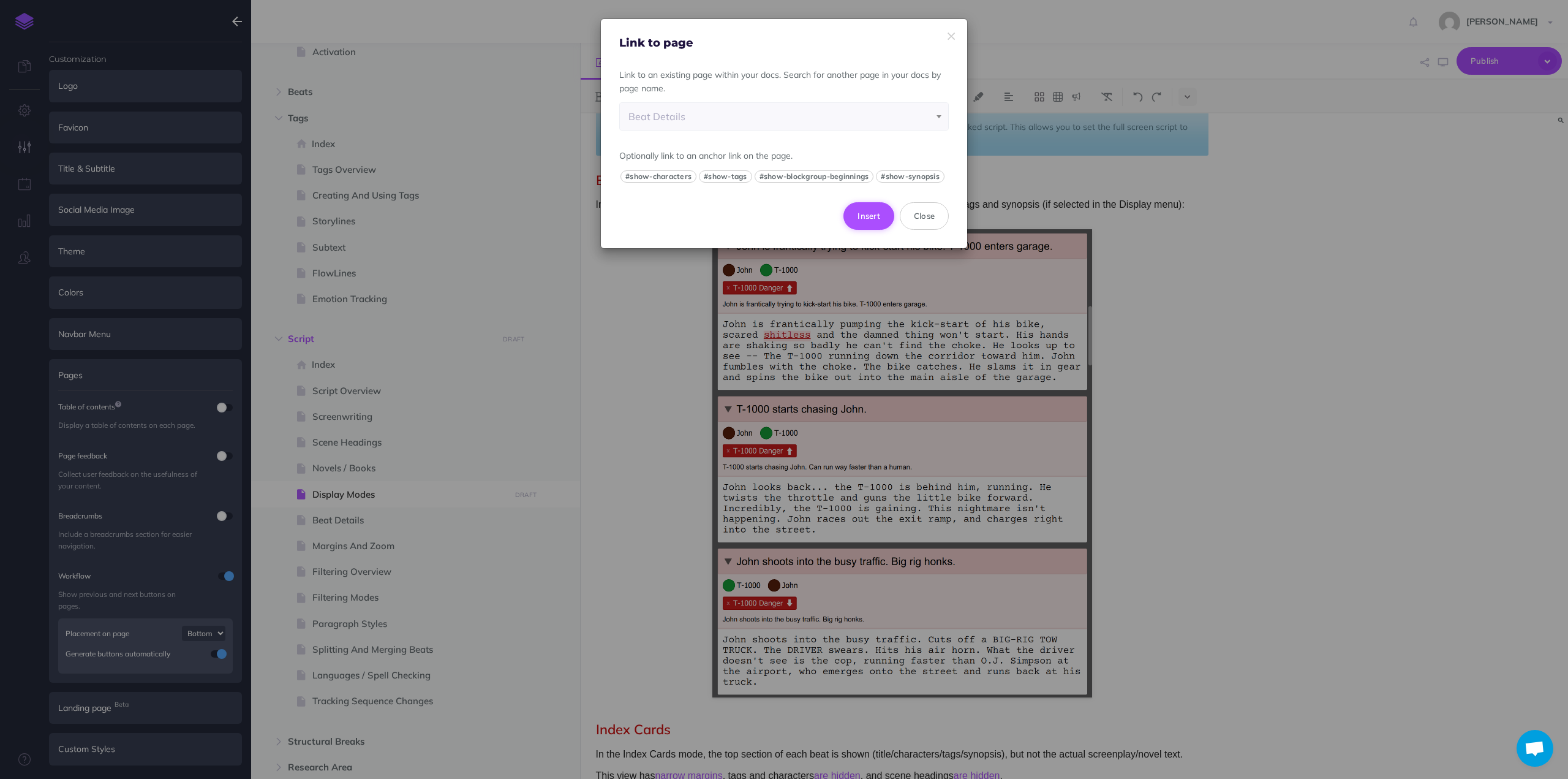
click at [870, 215] on button "Insert" at bounding box center [869, 216] width 51 height 27
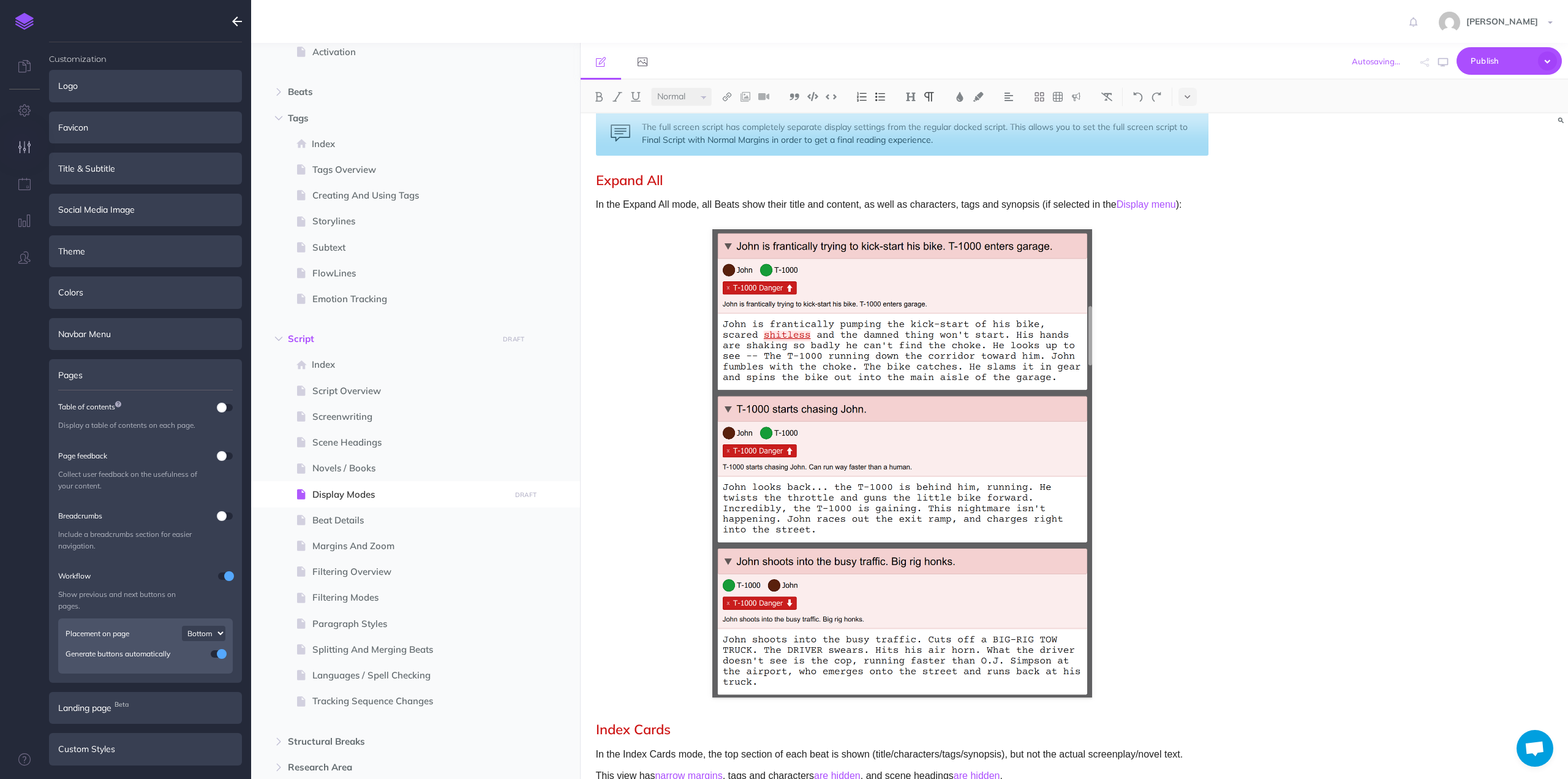
click at [806, 204] on p "In the Expand All mode, all Beats show their title and content, as well as char…" at bounding box center [902, 204] width 613 height 16
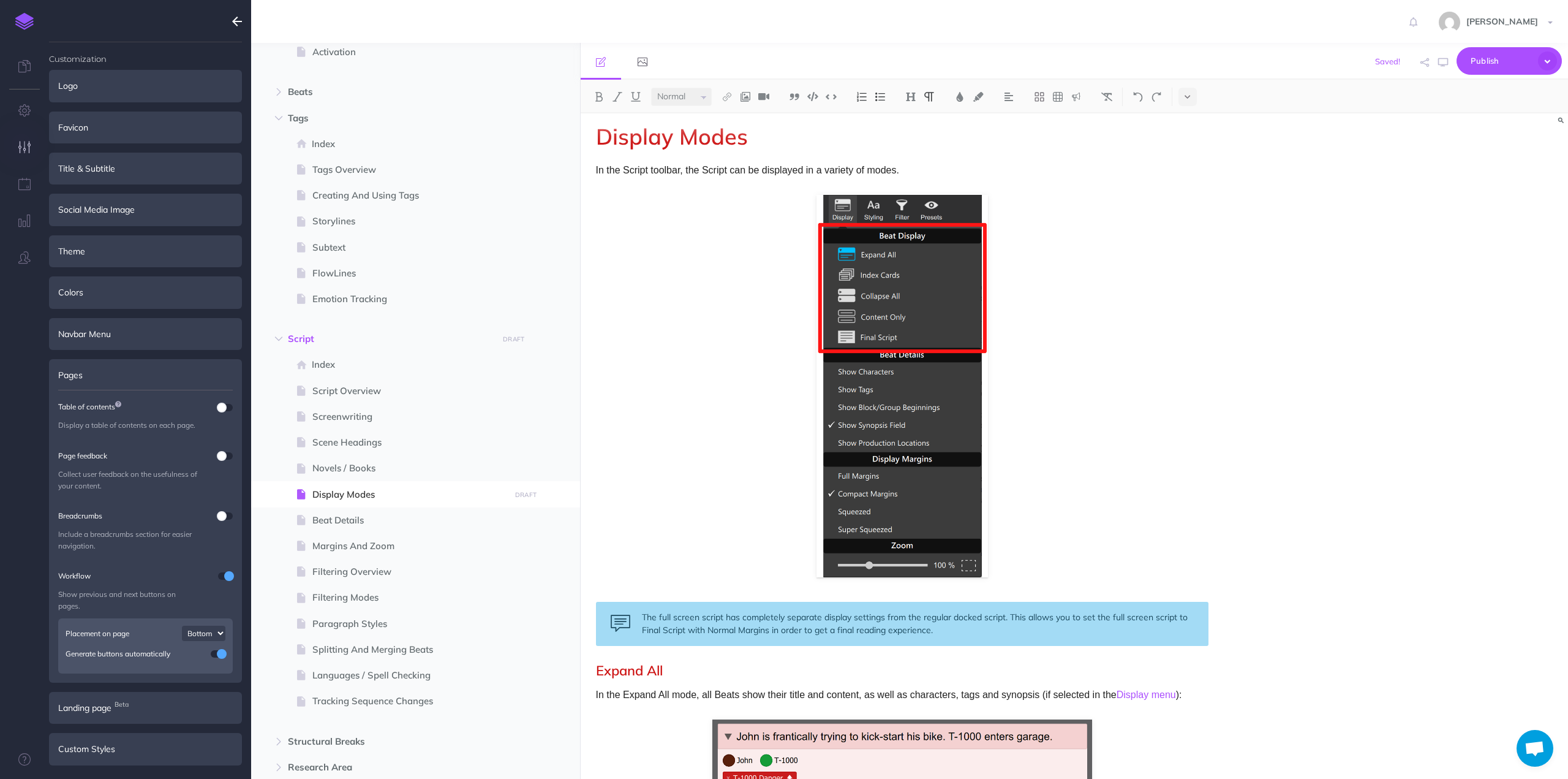
scroll to position [0, 0]
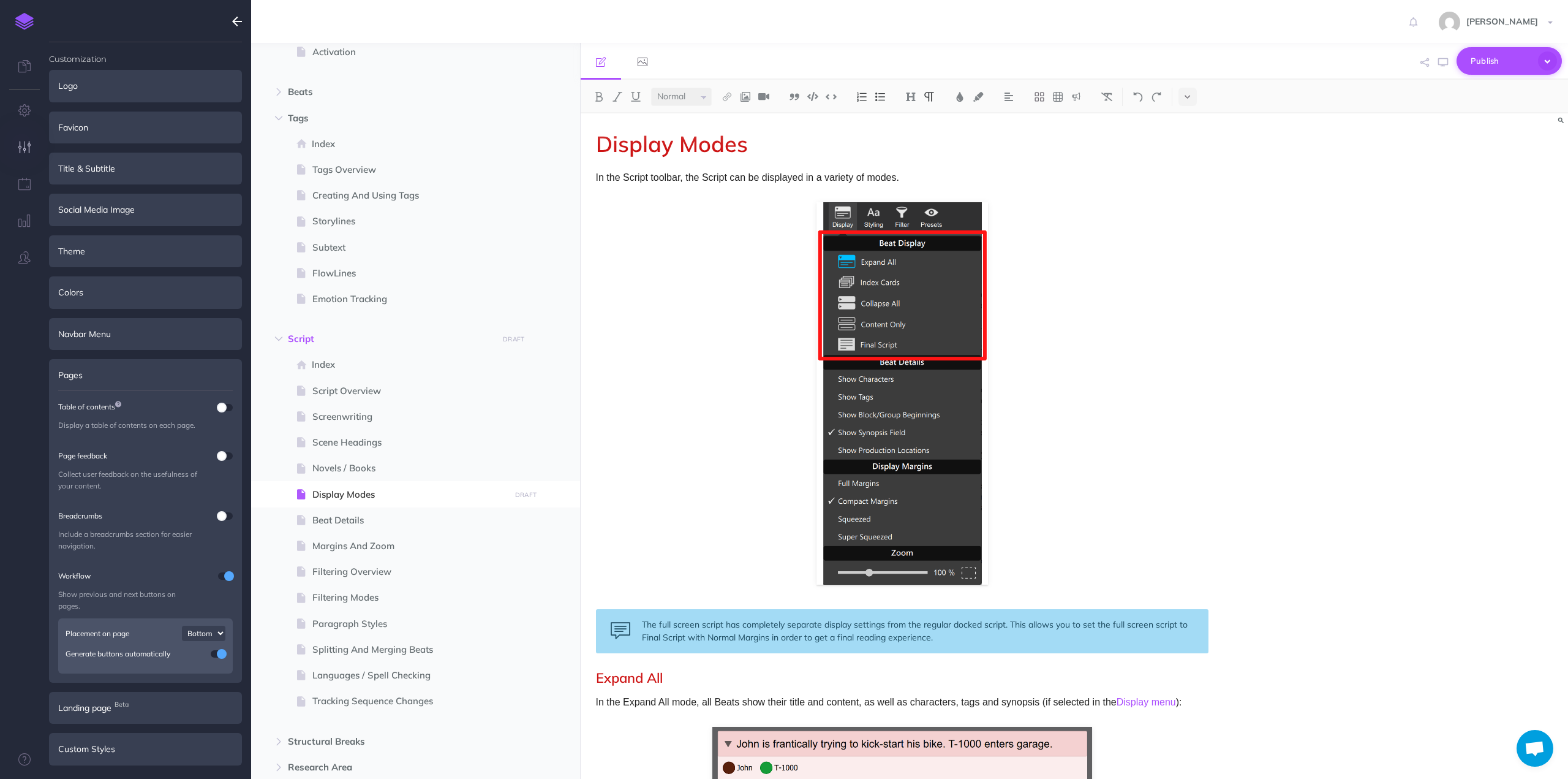
click at [1486, 54] on span "Publish" at bounding box center [1501, 61] width 61 height 19
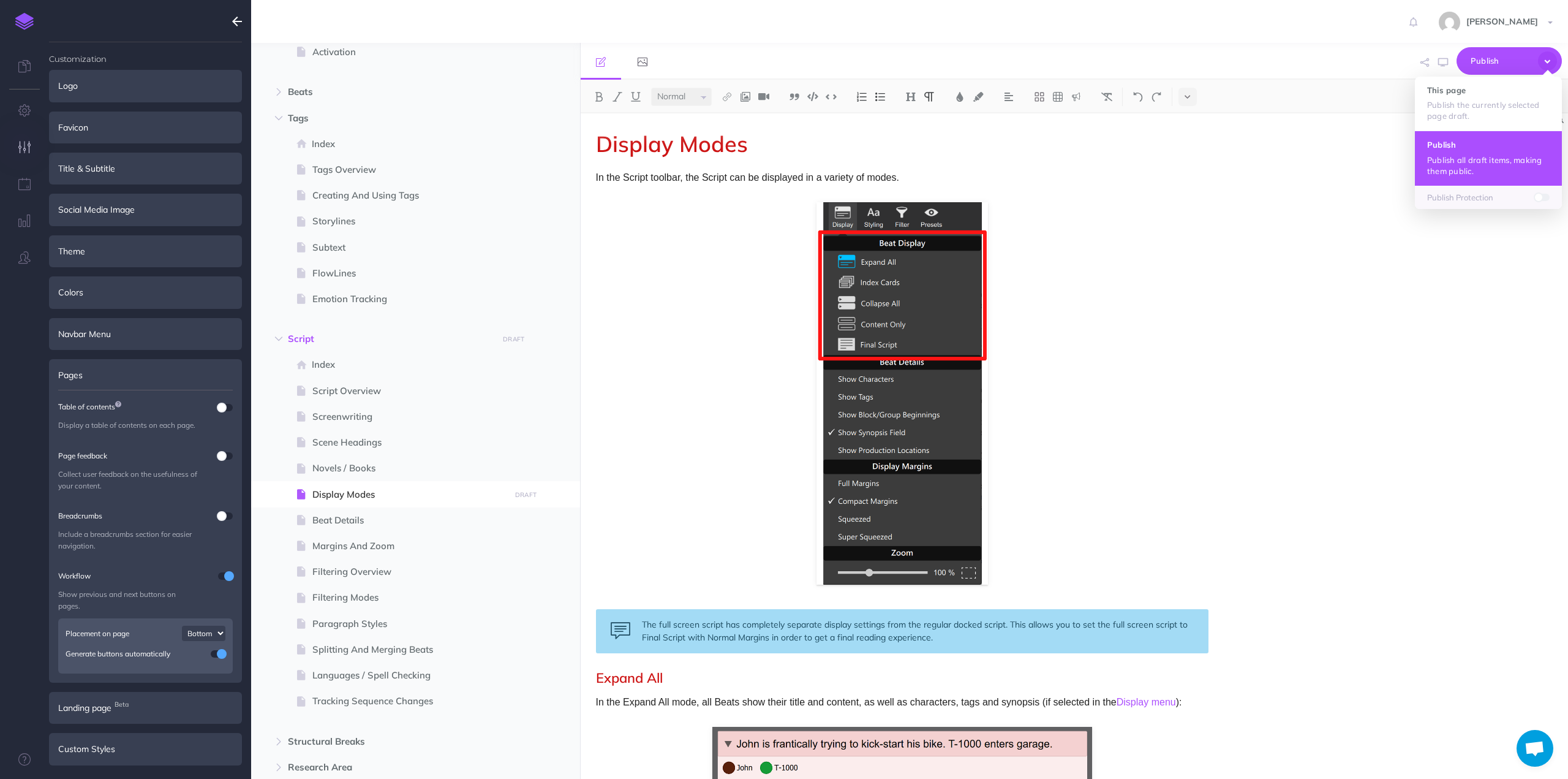
click at [1470, 151] on button "Publish Publish all draft items, making them public." at bounding box center [1488, 158] width 147 height 54
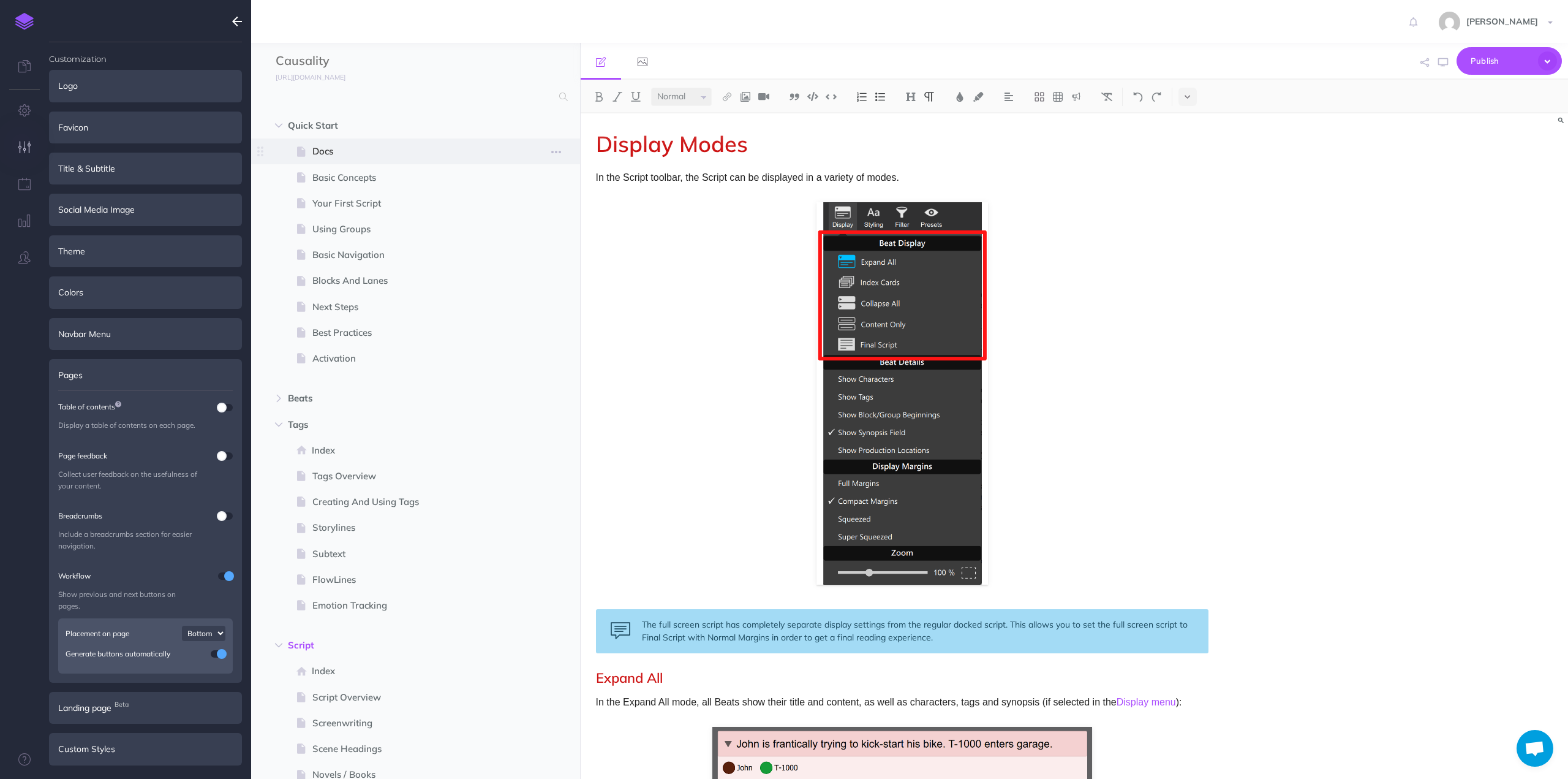
click at [327, 152] on span "Docs" at bounding box center [409, 151] width 194 height 15
select select "null"
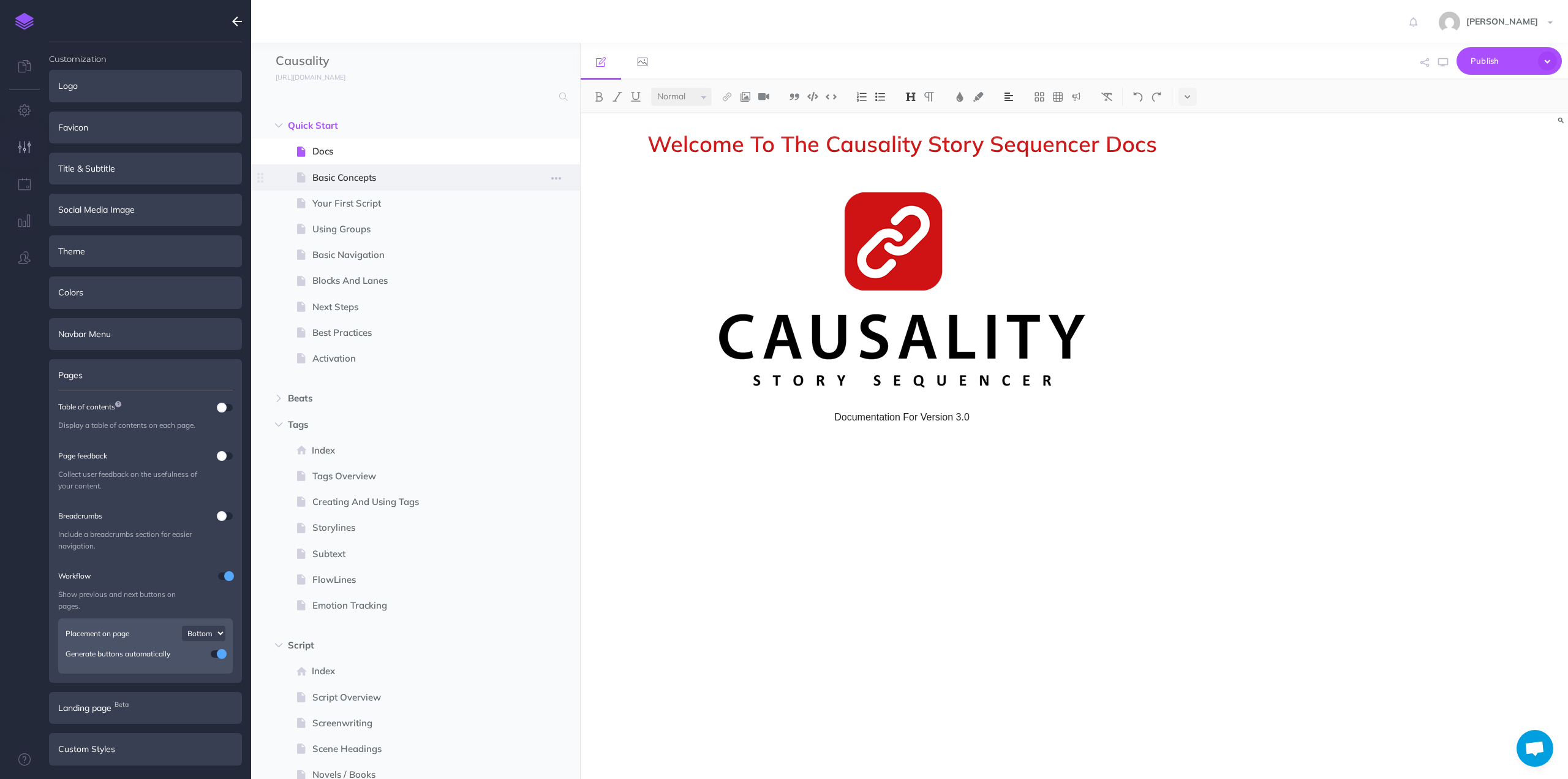
click at [345, 180] on span "Basic Concepts" at bounding box center [409, 177] width 194 height 15
select select "null"
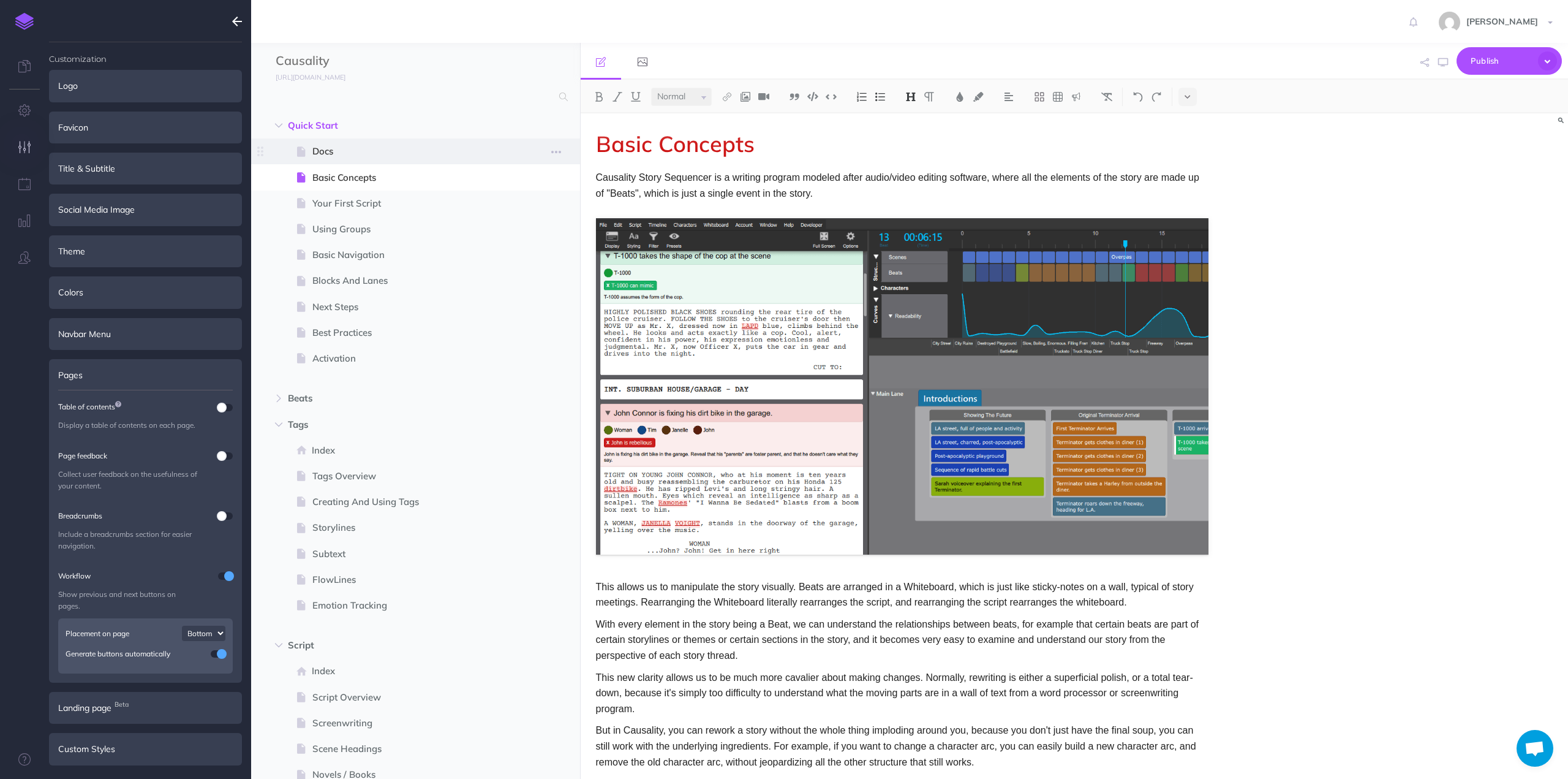
click at [343, 155] on span "Docs" at bounding box center [409, 151] width 194 height 15
select select "null"
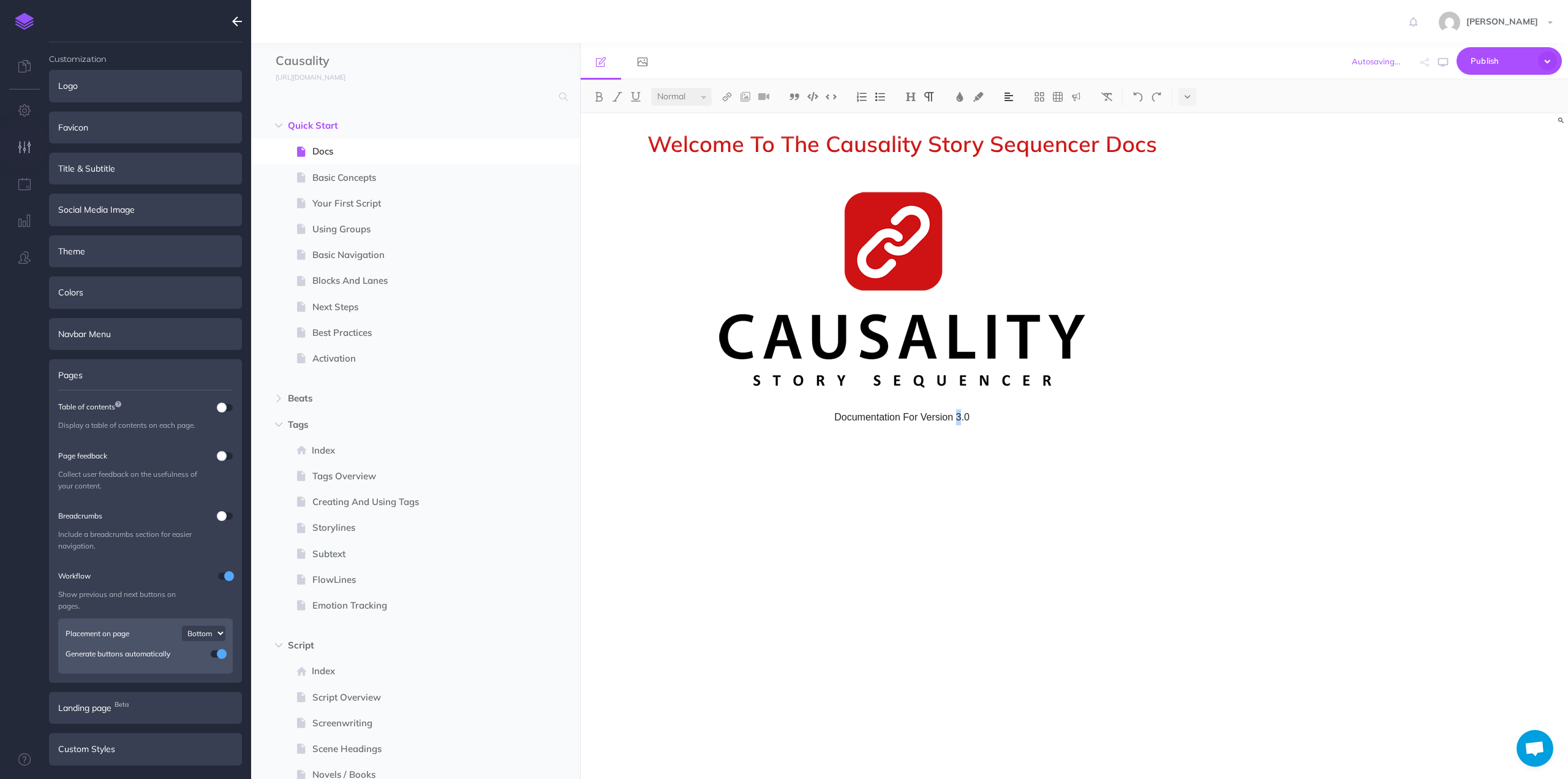
click at [955, 417] on span "Documentation For Version 3.0" at bounding box center [902, 417] width 613 height 16
click at [345, 177] on span "Basic Concepts" at bounding box center [409, 177] width 194 height 15
select select "null"
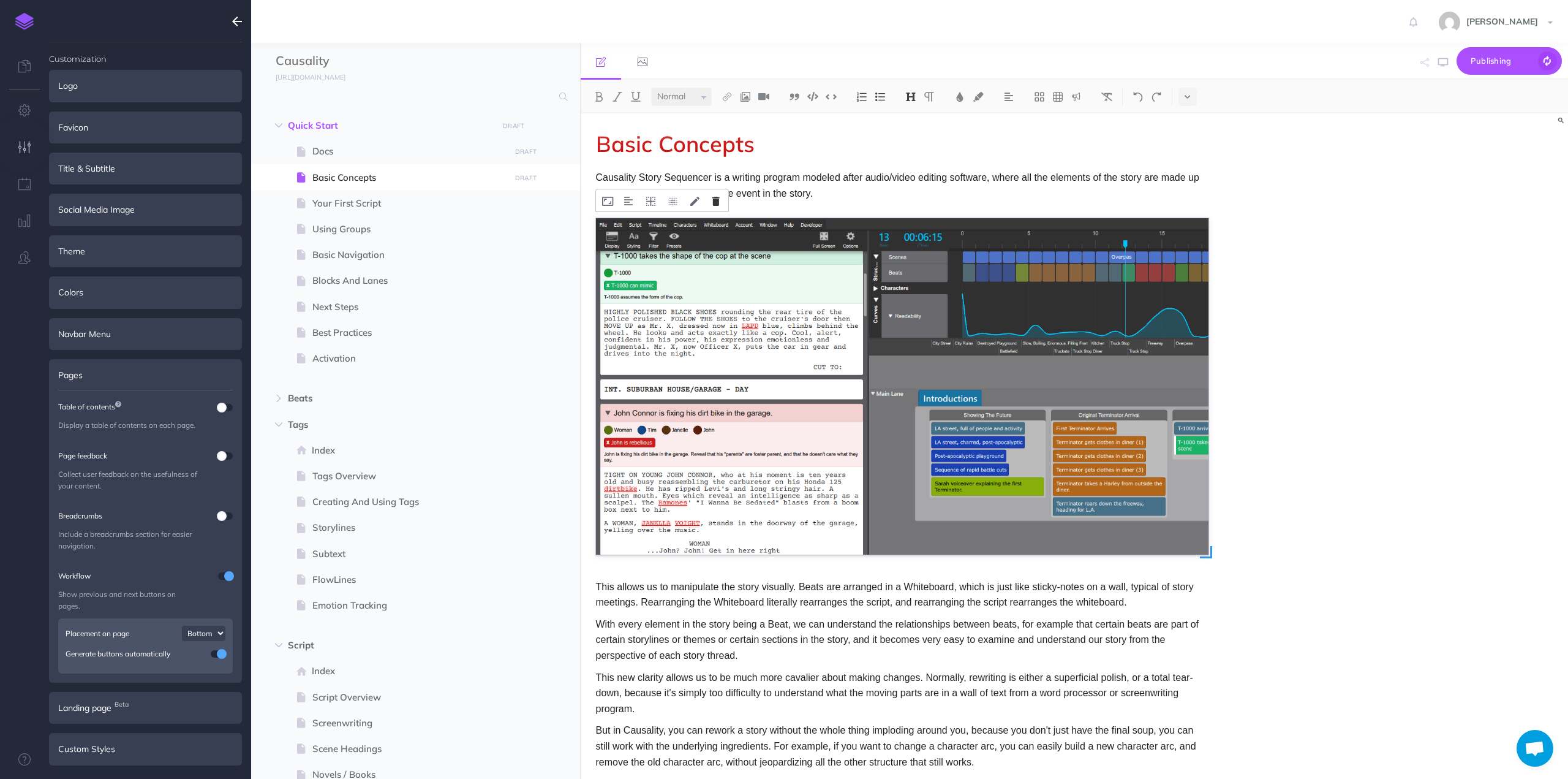
click at [713, 199] on icon at bounding box center [716, 201] width 7 height 9
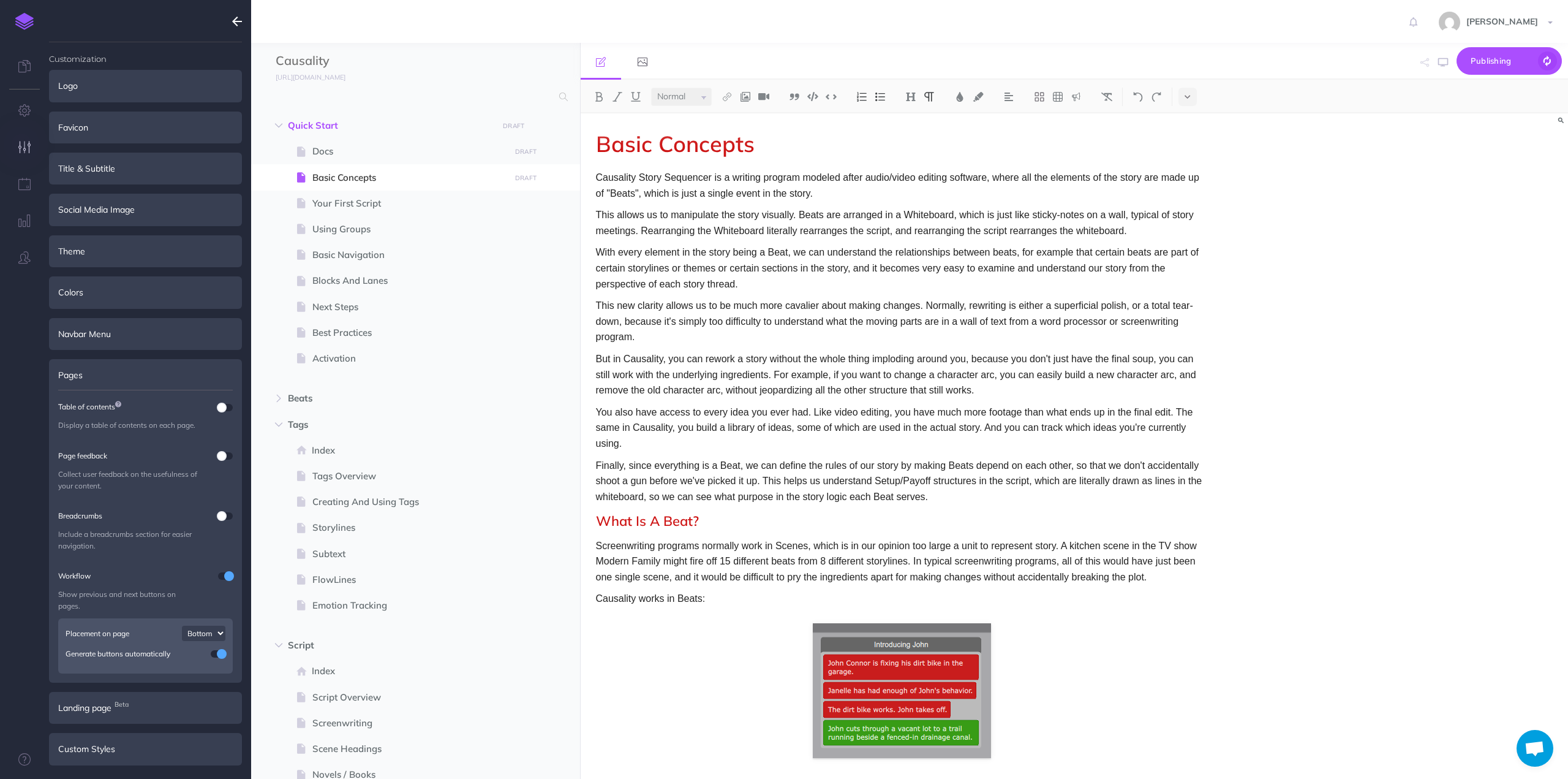
click at [830, 198] on p "Causality Story Sequencer is a writing program modeled after audio/video editin…" at bounding box center [902, 185] width 613 height 31
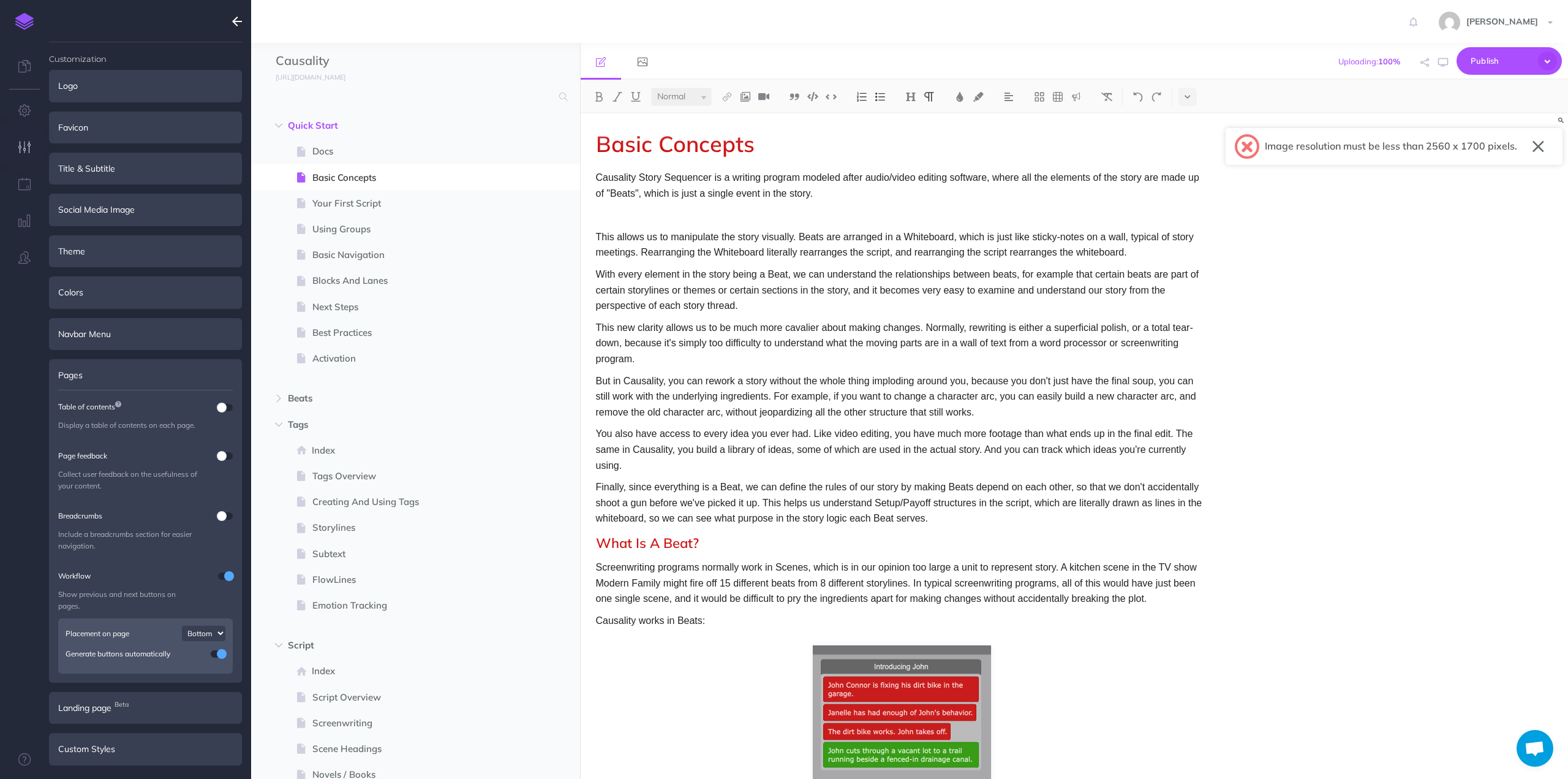
click at [1538, 146] on button "button" at bounding box center [1538, 146] width 11 height 20
click at [656, 217] on p at bounding box center [902, 215] width 613 height 16
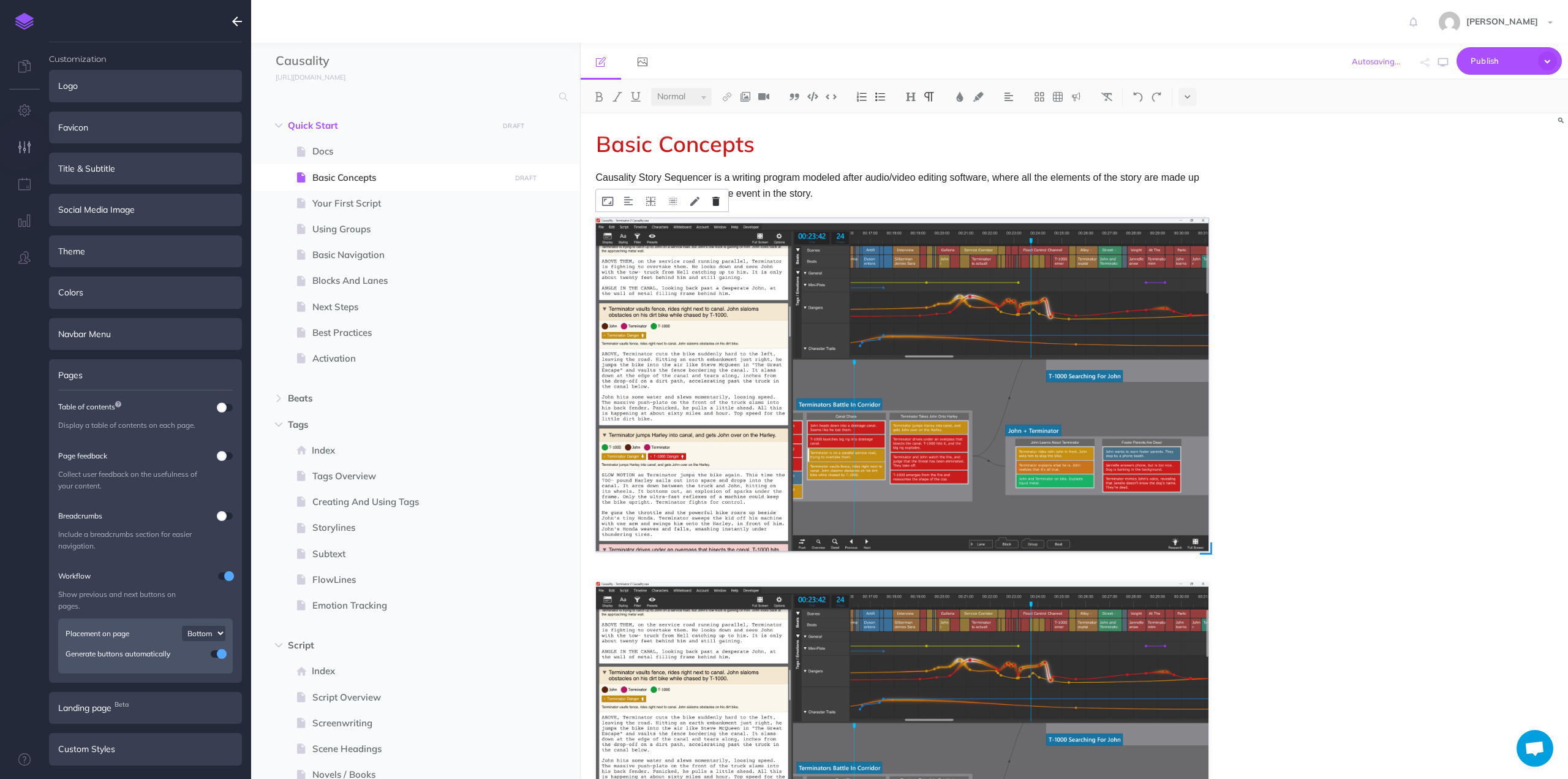
click at [714, 197] on icon at bounding box center [716, 201] width 7 height 9
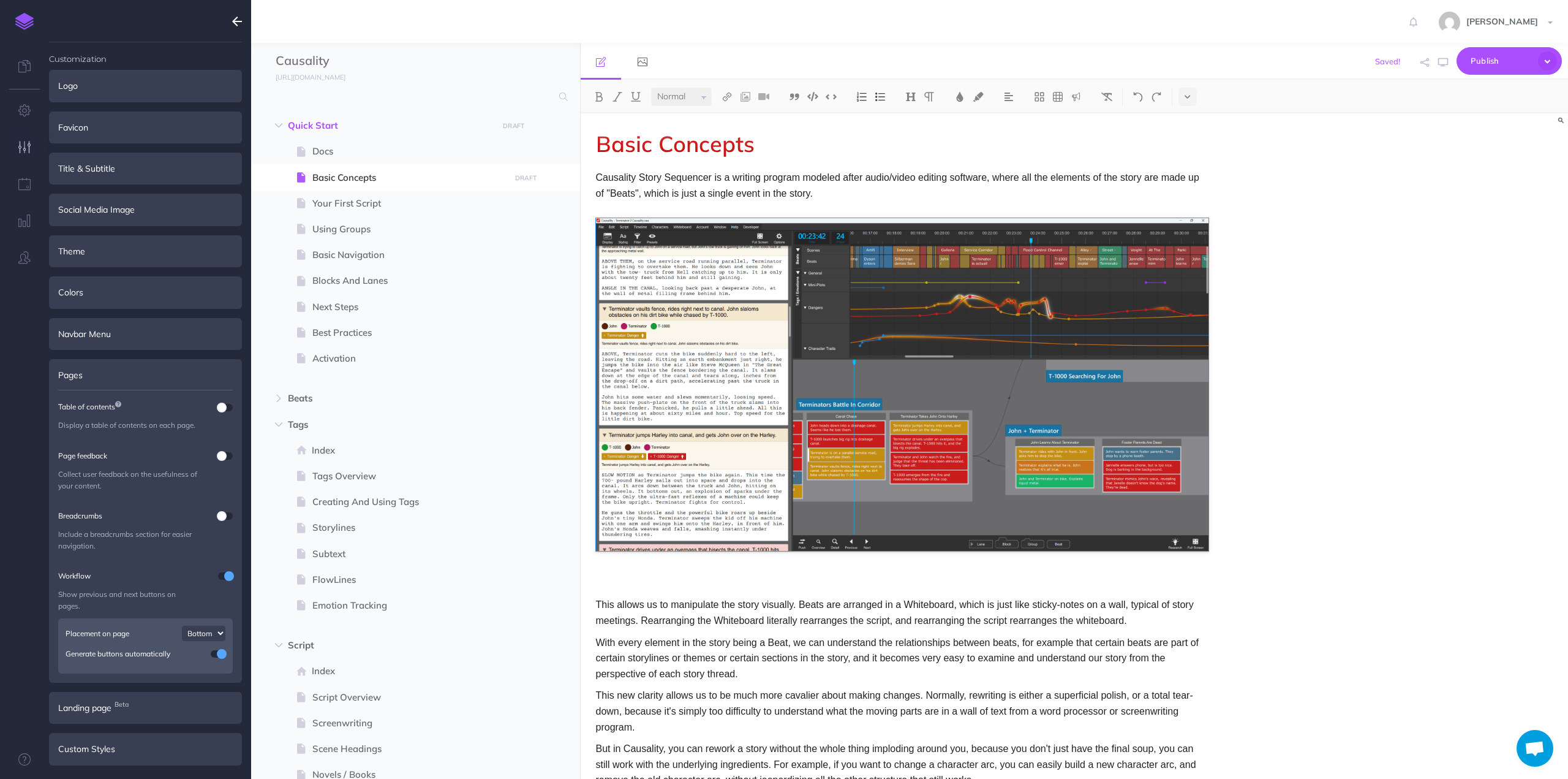
click at [1311, 310] on div "Basic Concepts Causality Story Sequencer is a writing program modeled after aud…" at bounding box center [1075, 445] width 988 height 665
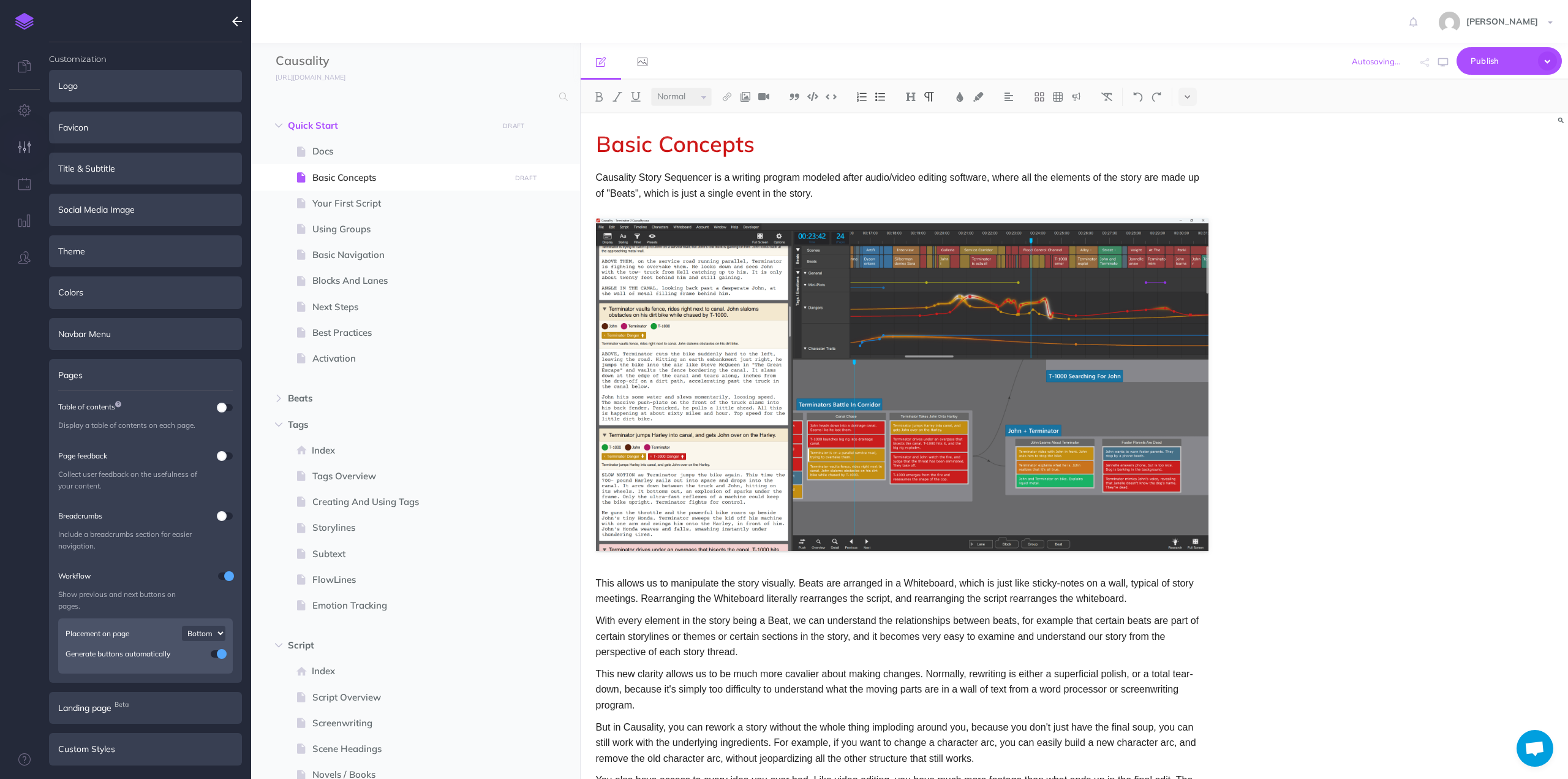
click at [623, 616] on p "With every element in the story being a Beat, we can understand the relationshi…" at bounding box center [902, 636] width 613 height 47
click at [1513, 61] on span "Publish" at bounding box center [1501, 61] width 61 height 19
click at [1478, 163] on p "Publish all draft items, making them public." at bounding box center [1488, 165] width 122 height 22
click at [854, 236] on img at bounding box center [902, 385] width 613 height 333
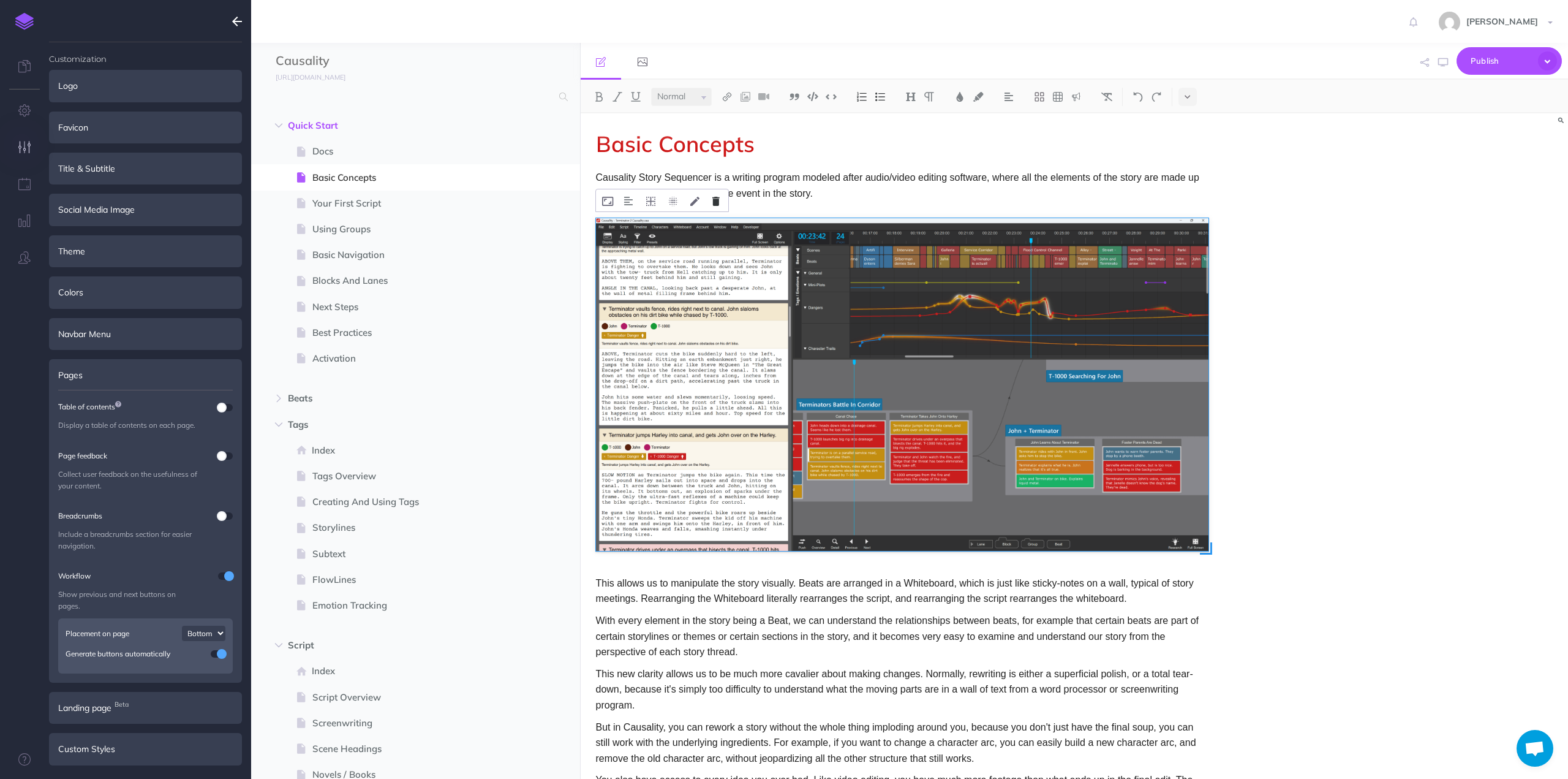
click at [715, 201] on icon at bounding box center [716, 201] width 7 height 9
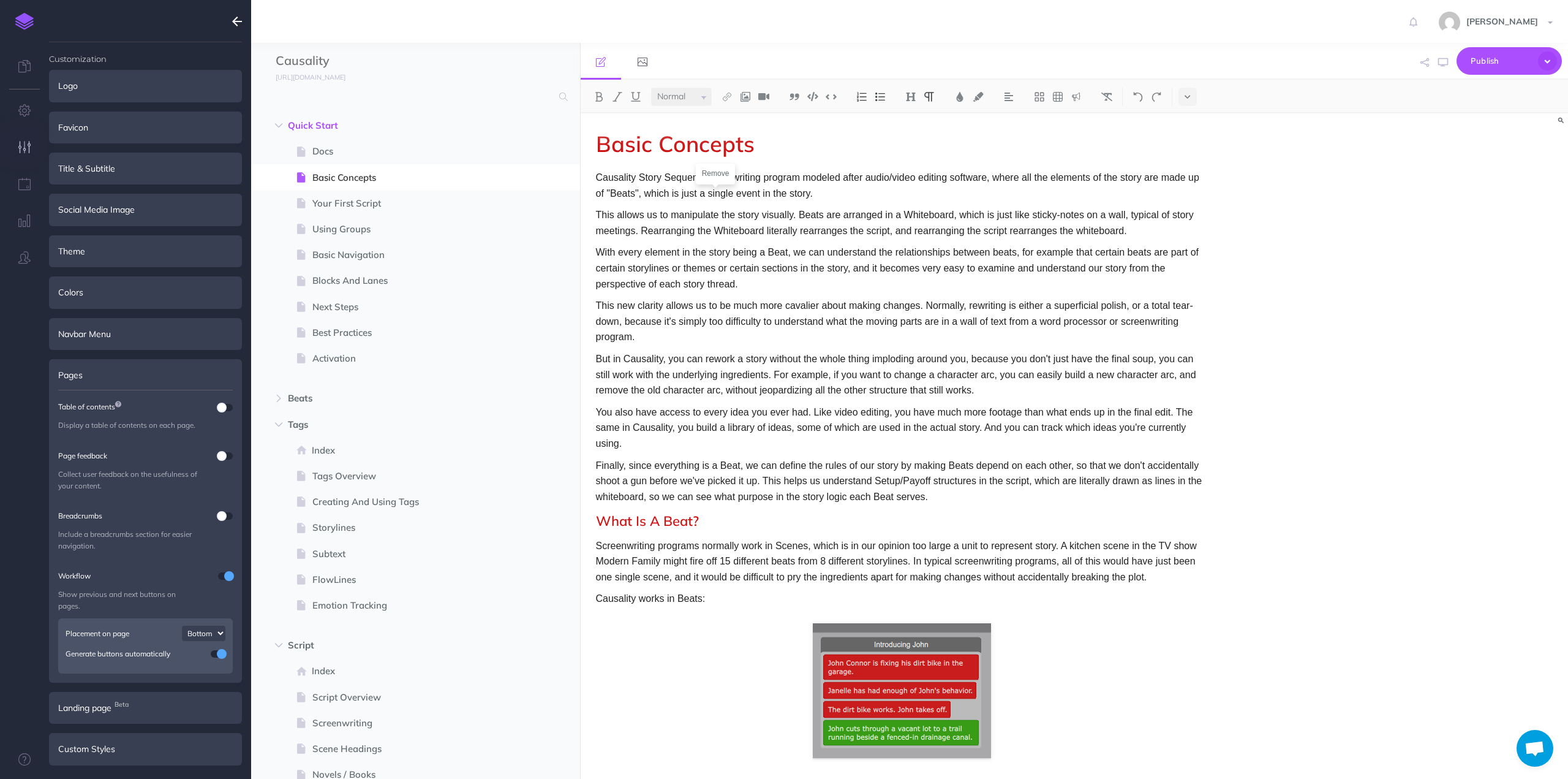
click at [839, 193] on p "Causality Story Sequencer is a writing program modeled after audio/video editin…" at bounding box center [902, 185] width 613 height 31
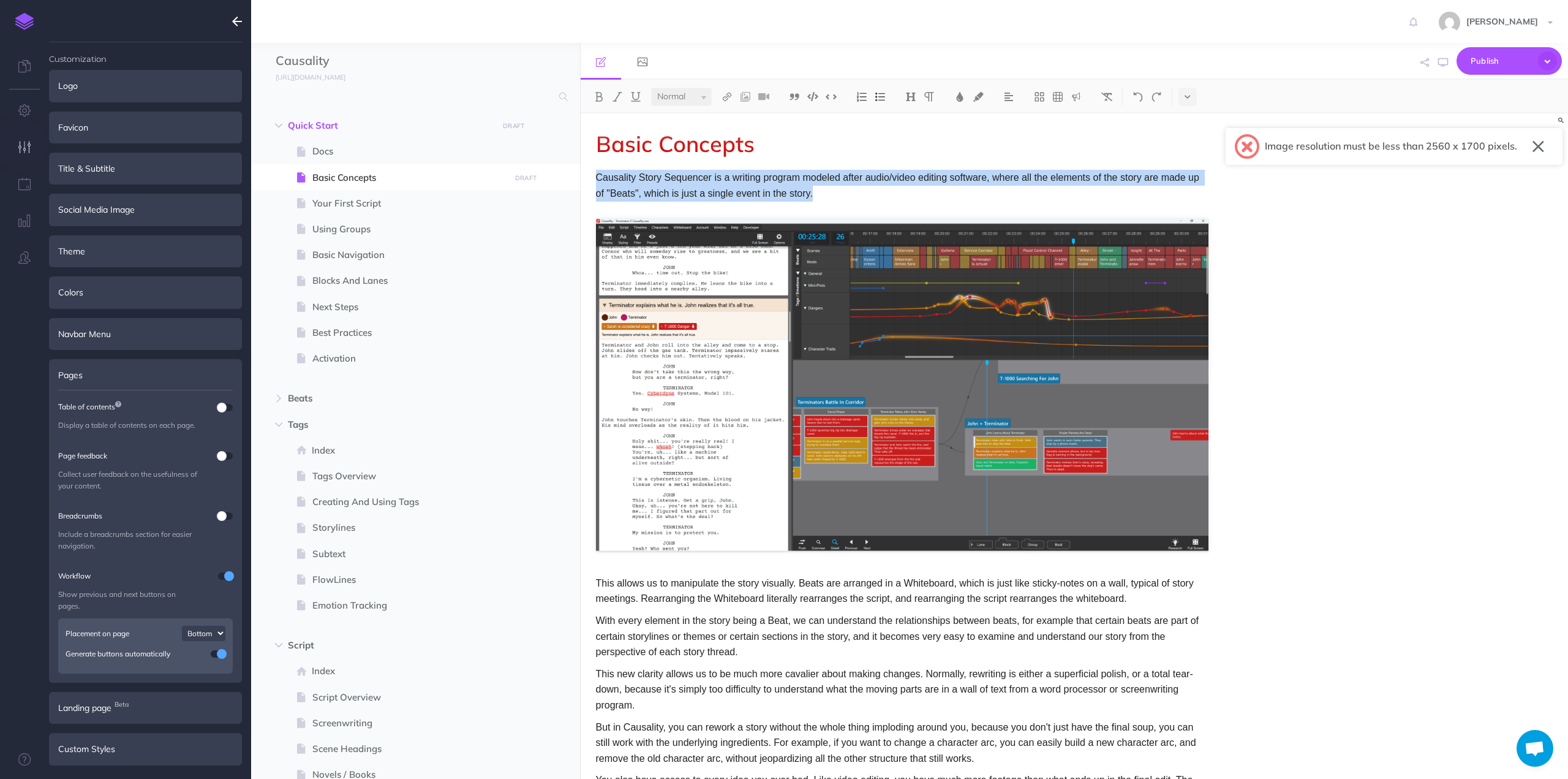
click at [1539, 152] on button "button" at bounding box center [1538, 146] width 11 height 20
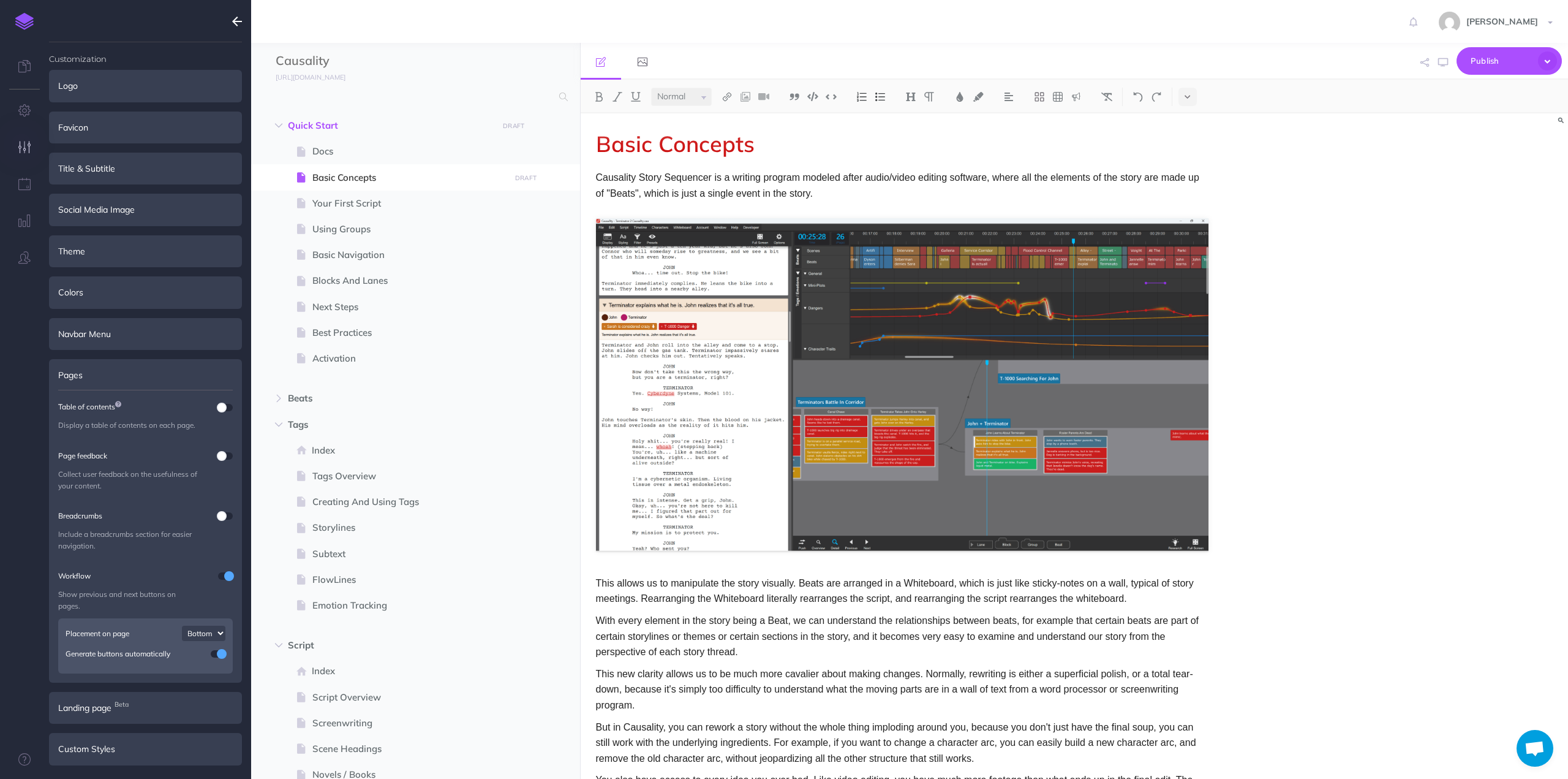
click at [763, 191] on p "Causality Story Sequencer is a writing program modeled after audio/video editin…" at bounding box center [902, 185] width 613 height 31
